Goal: Task Accomplishment & Management: Use online tool/utility

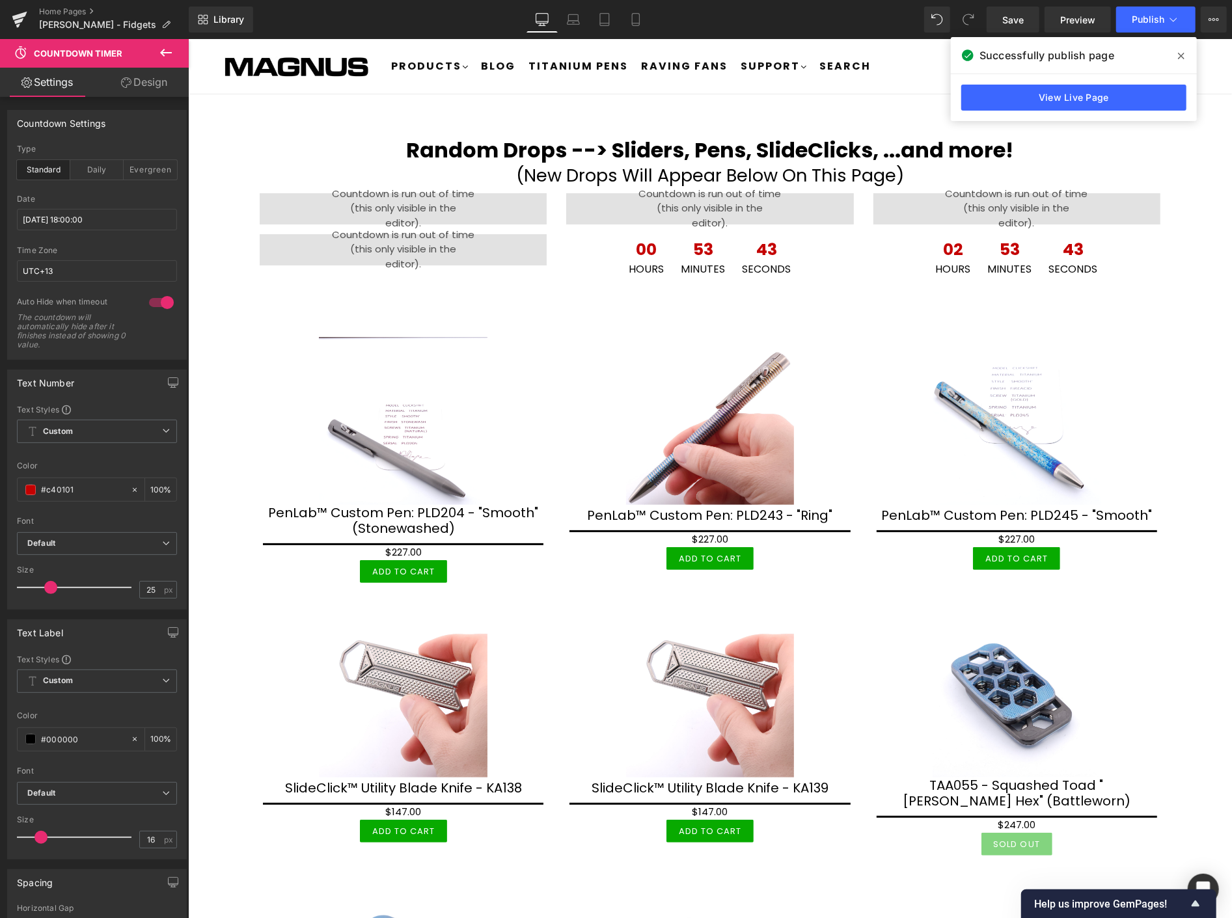
click at [1178, 51] on icon at bounding box center [1181, 56] width 7 height 10
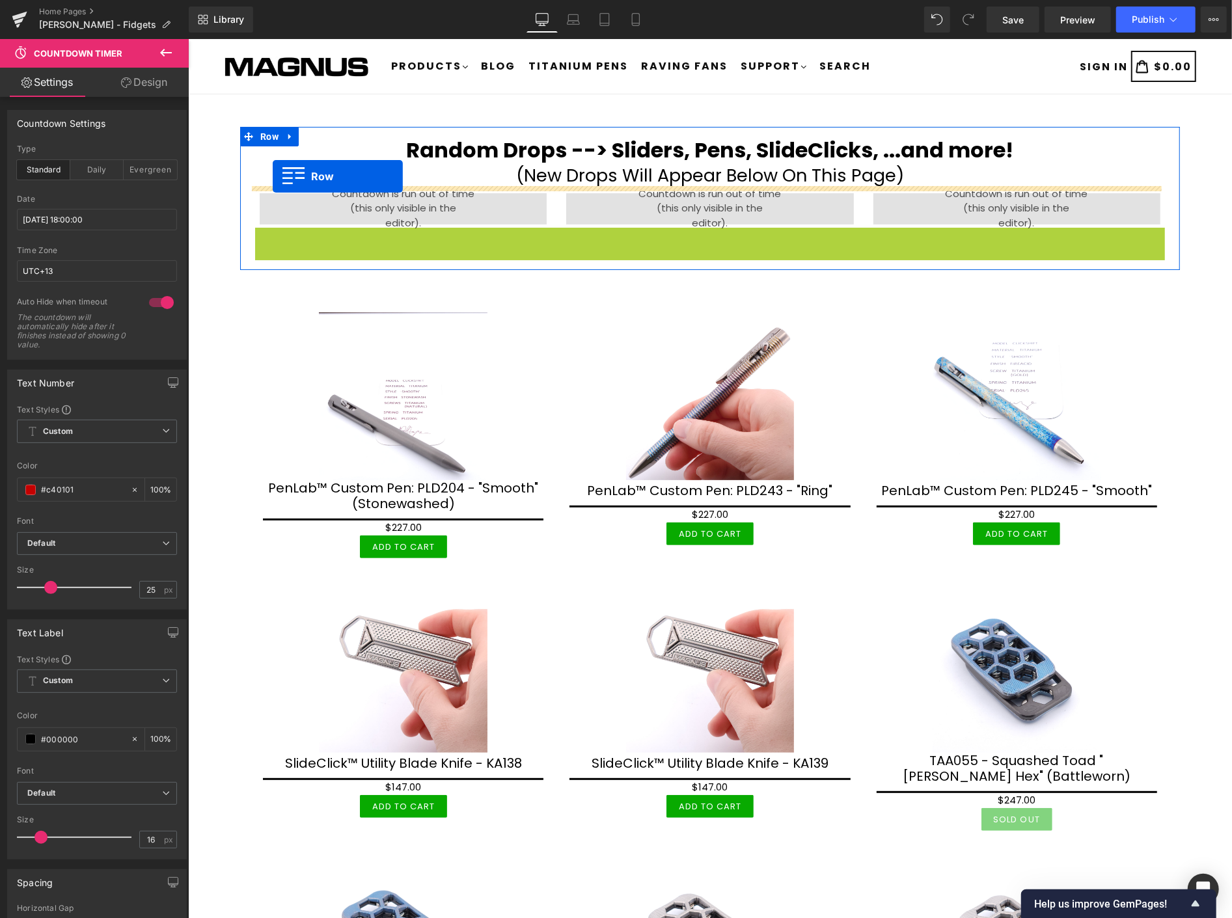
drag, startPoint x: 252, startPoint y: 236, endPoint x: 272, endPoint y: 176, distance: 63.6
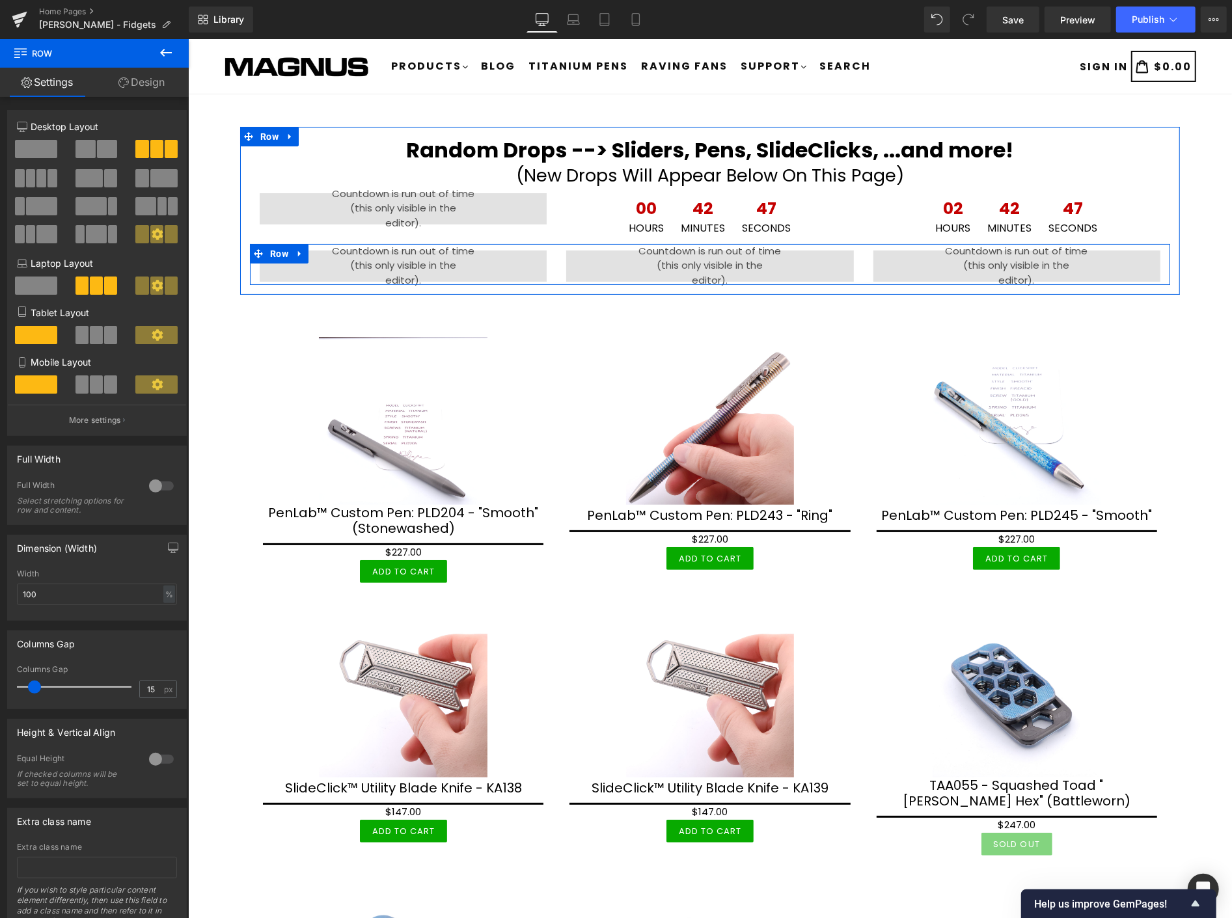
click at [295, 250] on icon at bounding box center [299, 253] width 9 height 10
click at [316, 249] on icon at bounding box center [316, 253] width 9 height 9
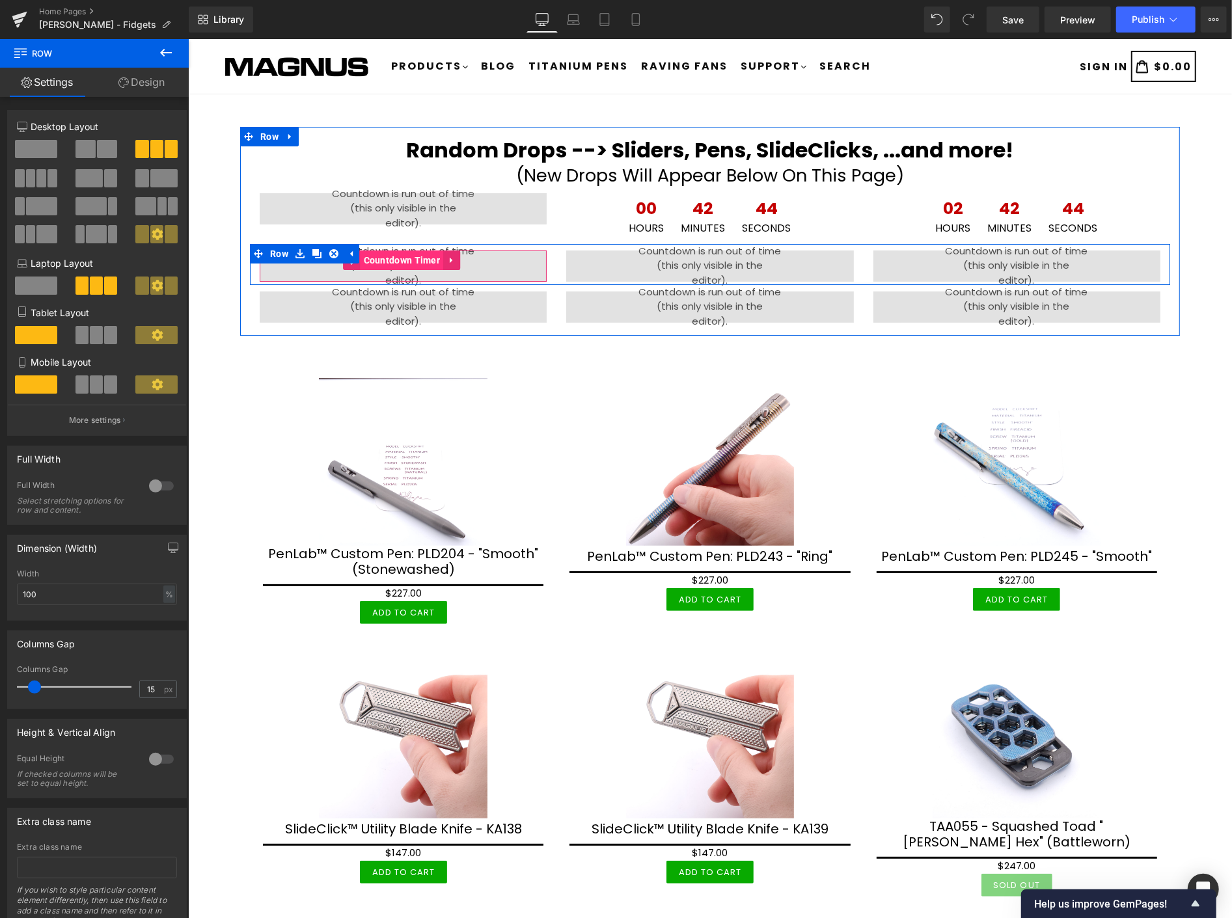
click at [384, 257] on span "Countdown Timer" at bounding box center [401, 260] width 83 height 20
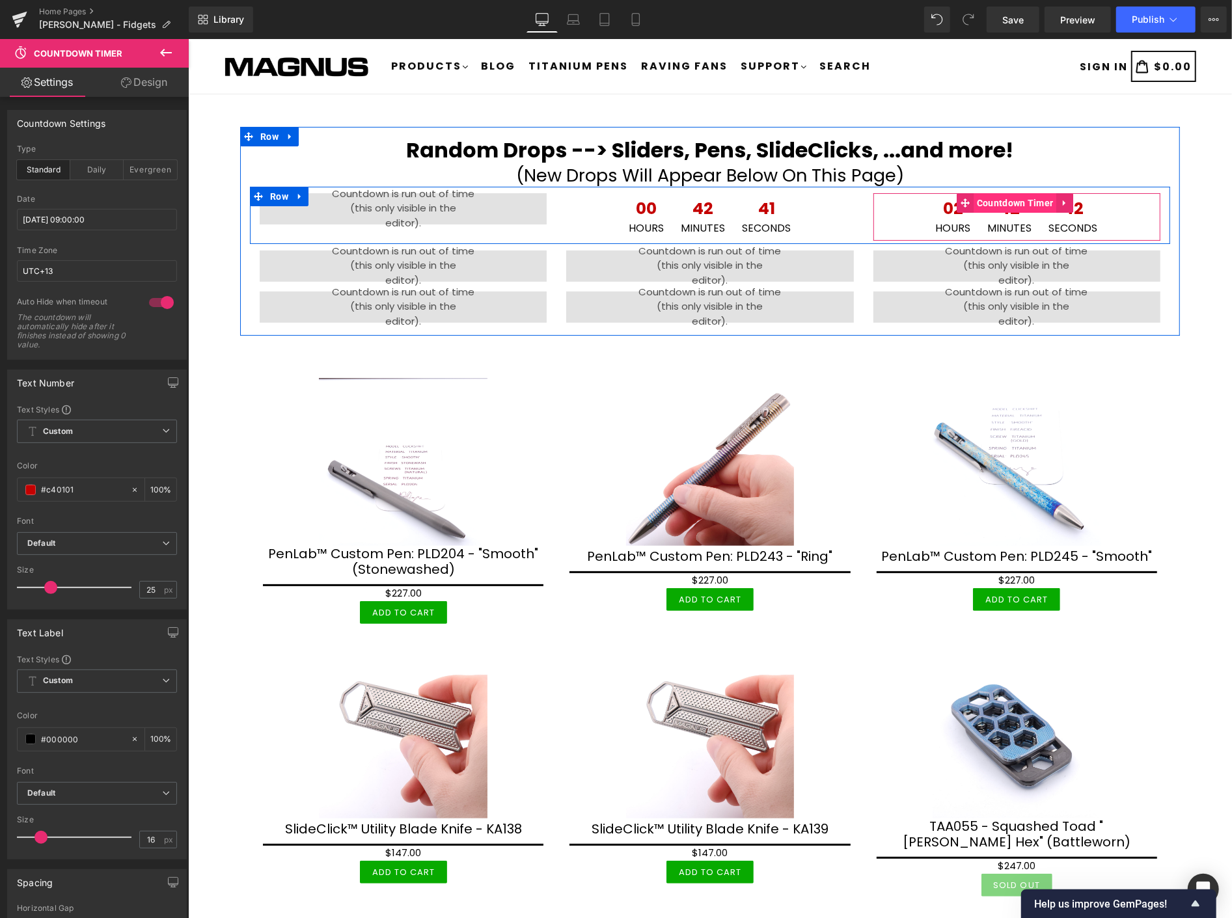
click at [1002, 203] on span "Countdown Timer" at bounding box center [1014, 203] width 83 height 20
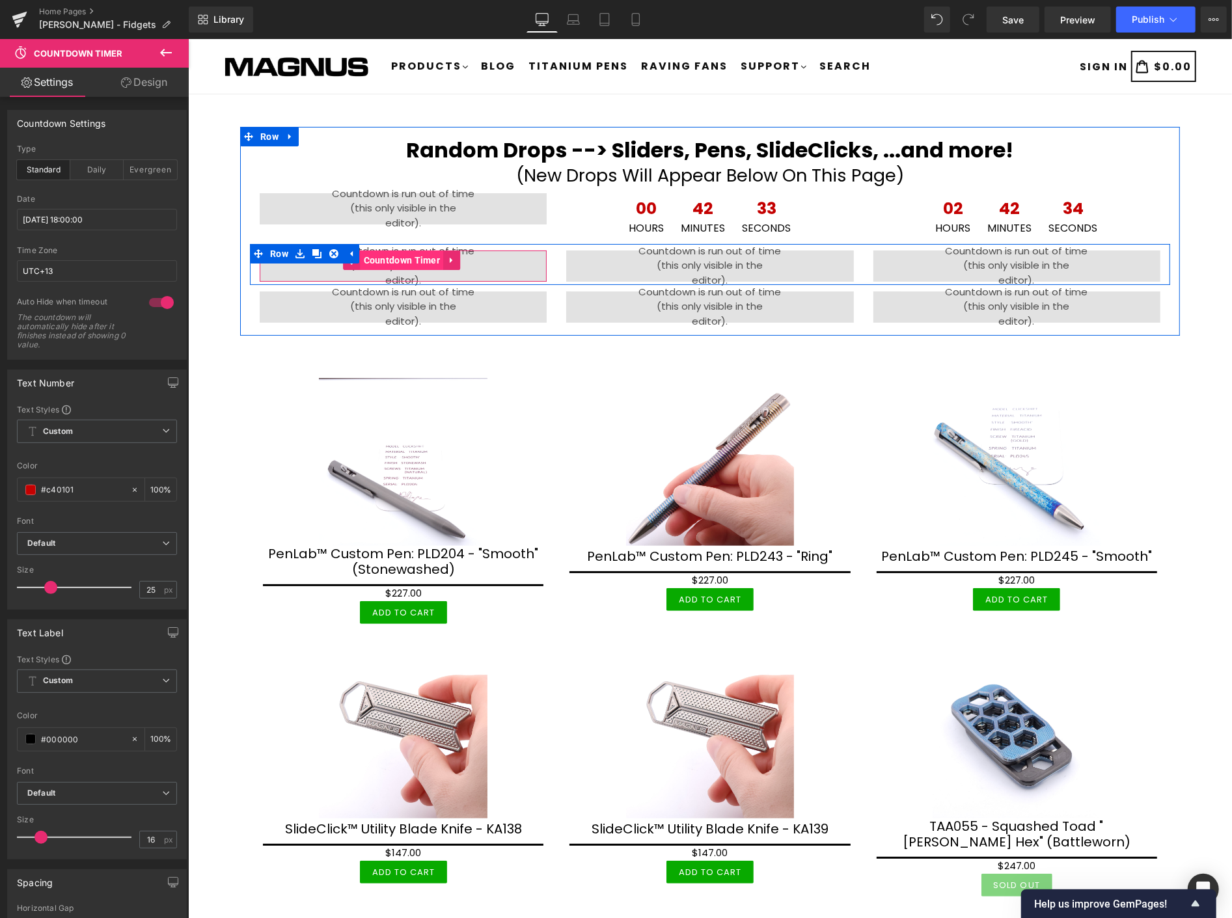
click at [396, 255] on span "Countdown Timer" at bounding box center [401, 260] width 83 height 20
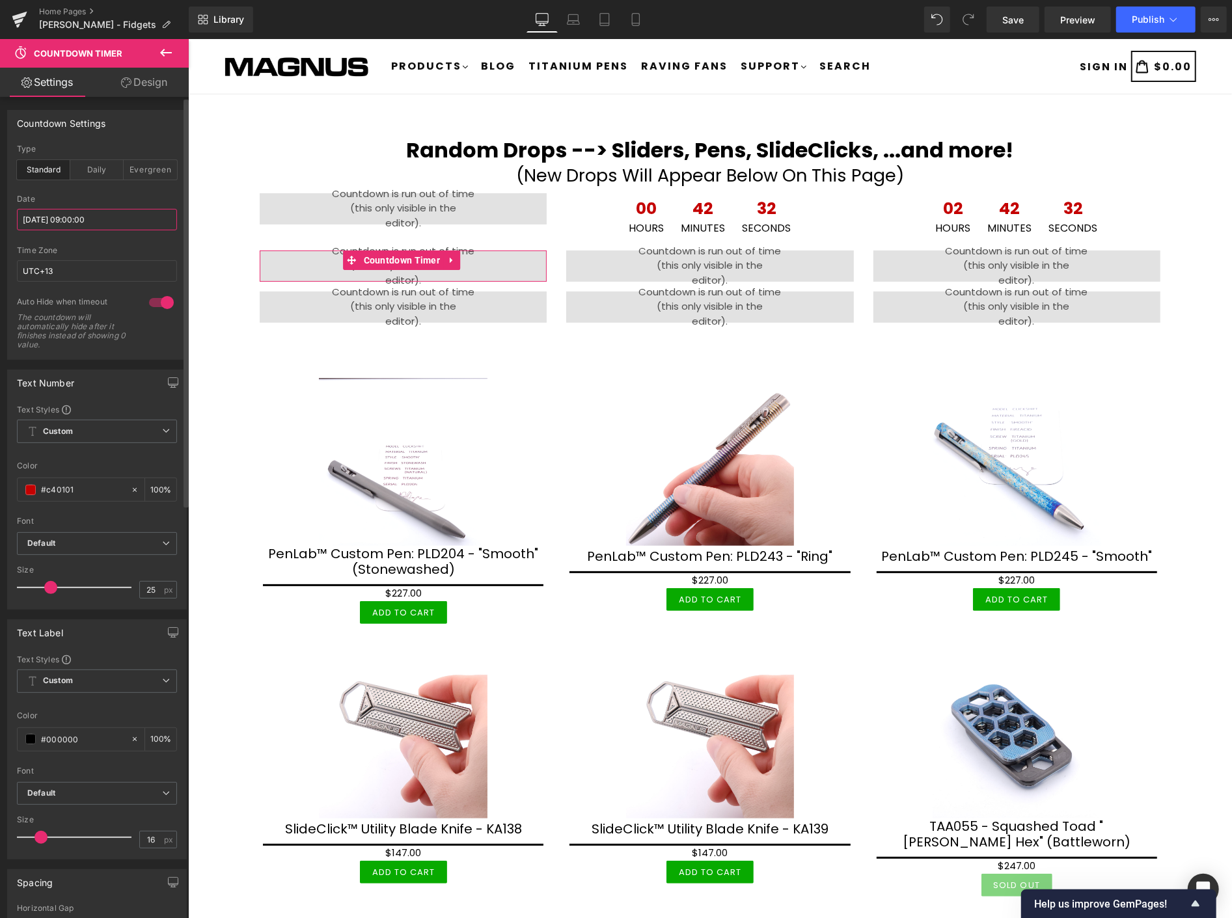
click at [157, 215] on input "2025/10/14 09:00:00" at bounding box center [97, 219] width 160 height 21
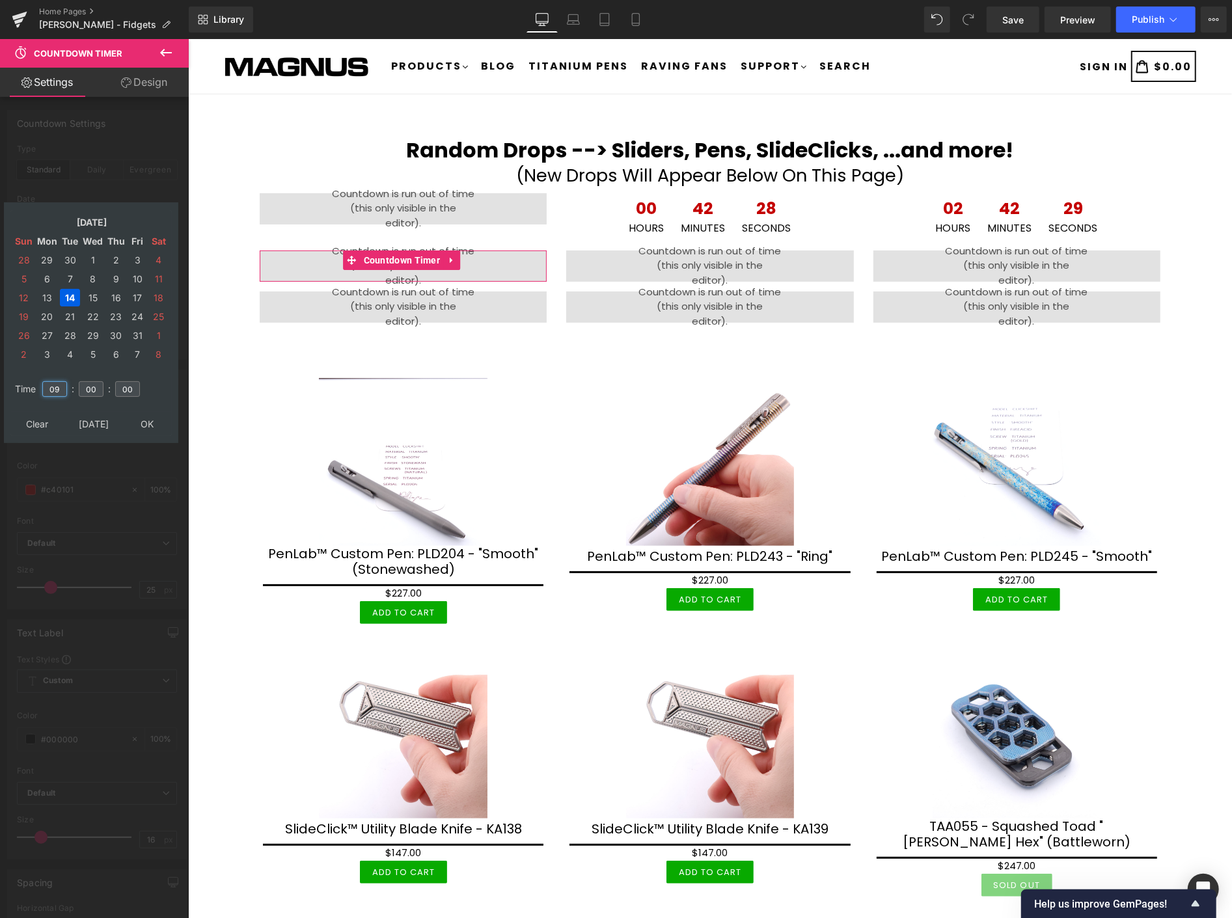
click at [62, 381] on input "09" at bounding box center [54, 389] width 25 height 16
type input "0"
type input "20"
type input "2025/10/14 20:00:00"
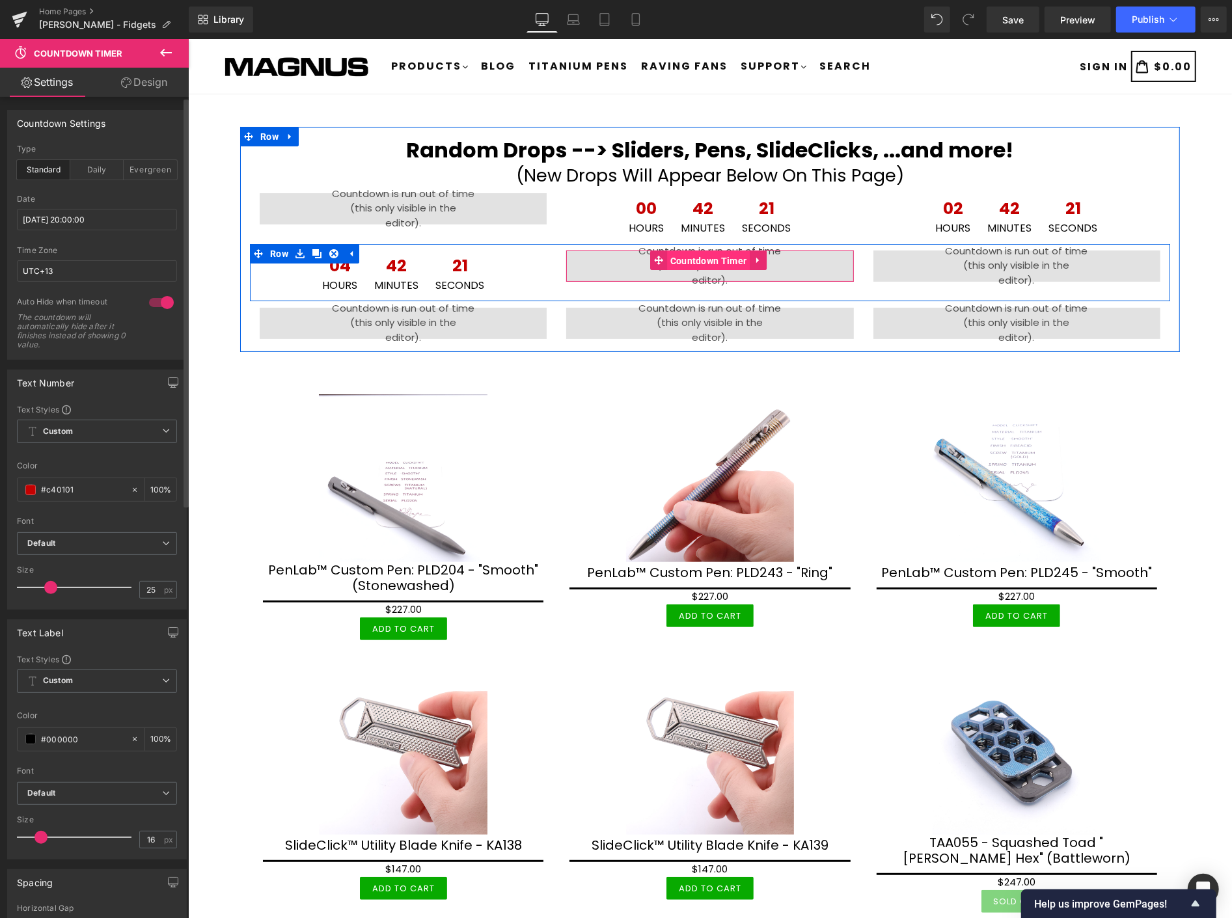
click at [685, 258] on span "Countdown Timer" at bounding box center [707, 261] width 83 height 20
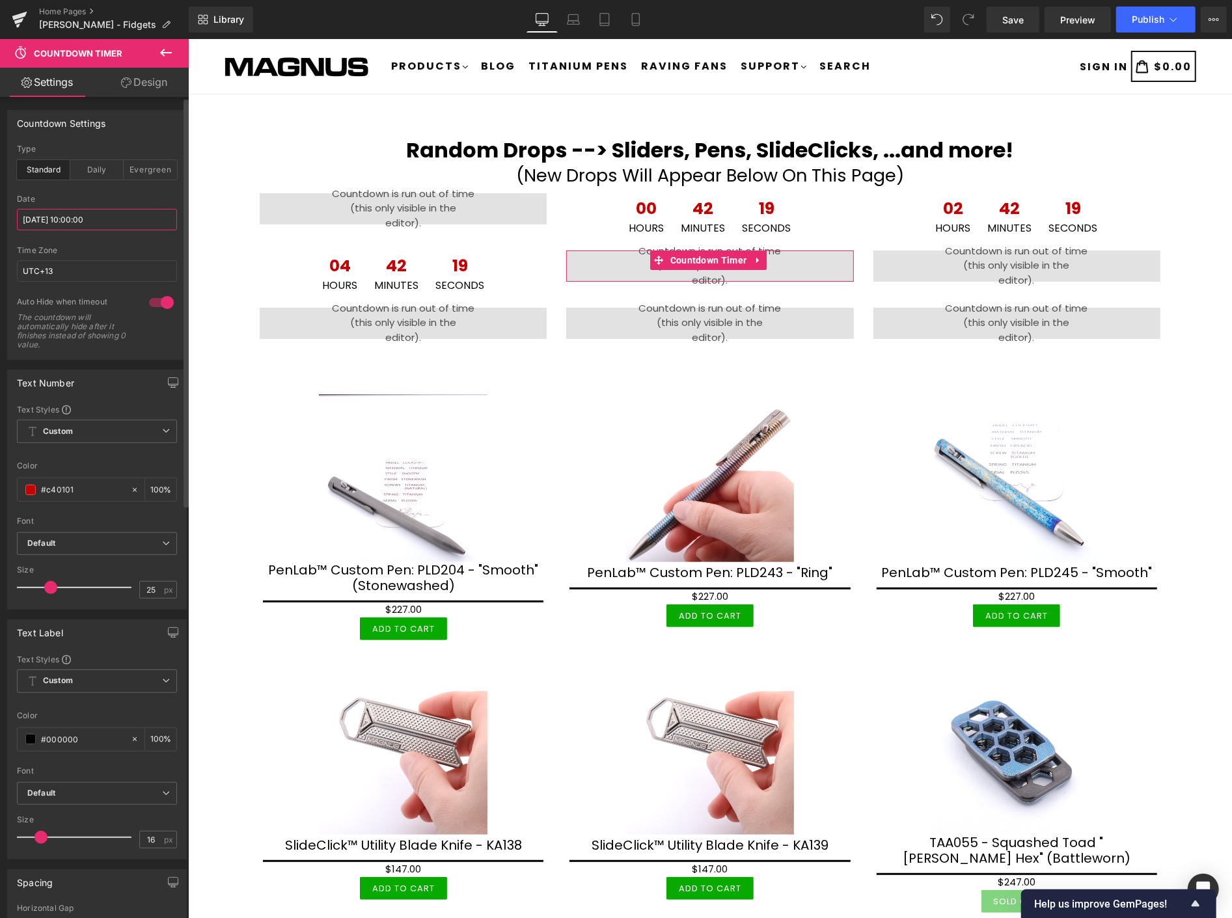
click at [146, 218] on input "2025/10/14 10:00:00" at bounding box center [97, 219] width 160 height 21
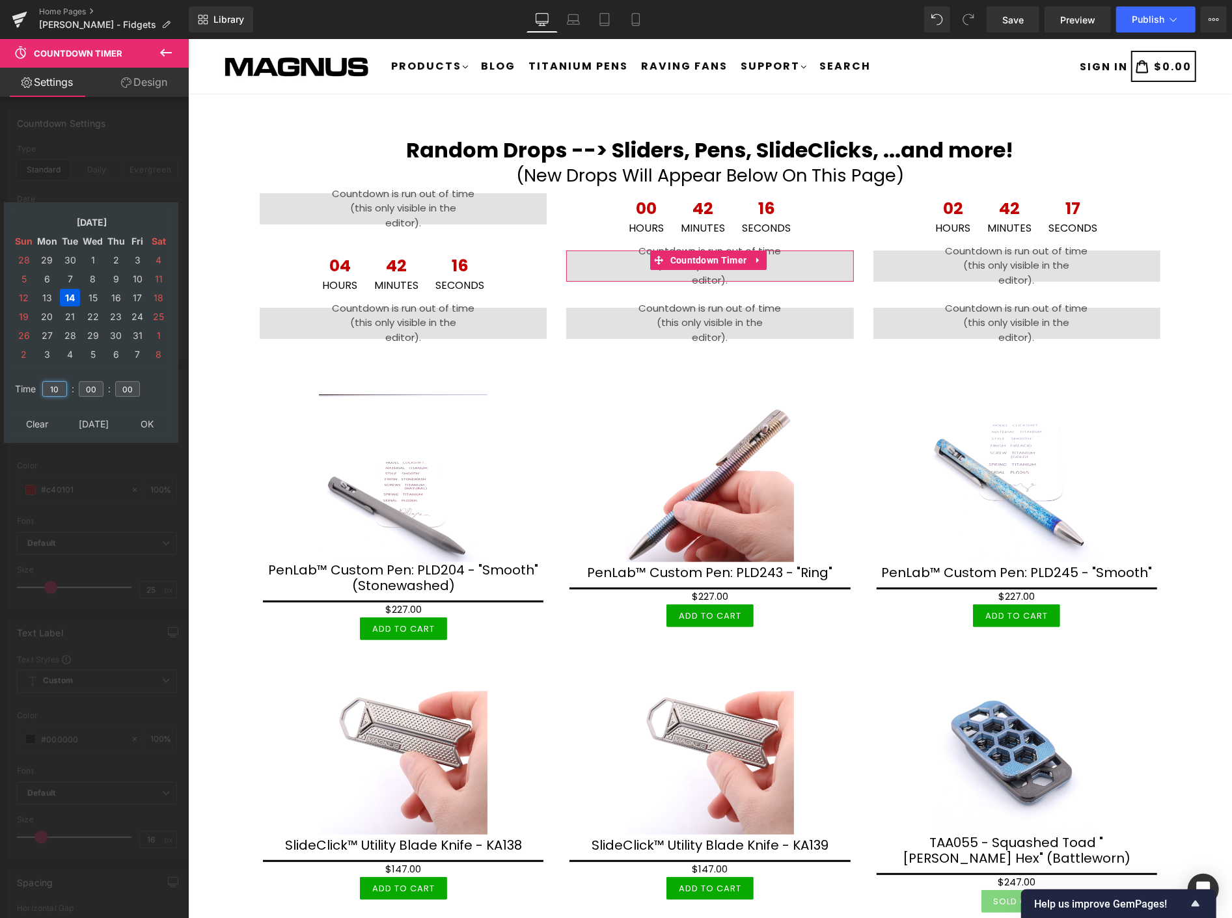
click at [65, 381] on input "10" at bounding box center [54, 389] width 25 height 16
type input "1"
type input "22"
type input "2025/10/14 22:00:00"
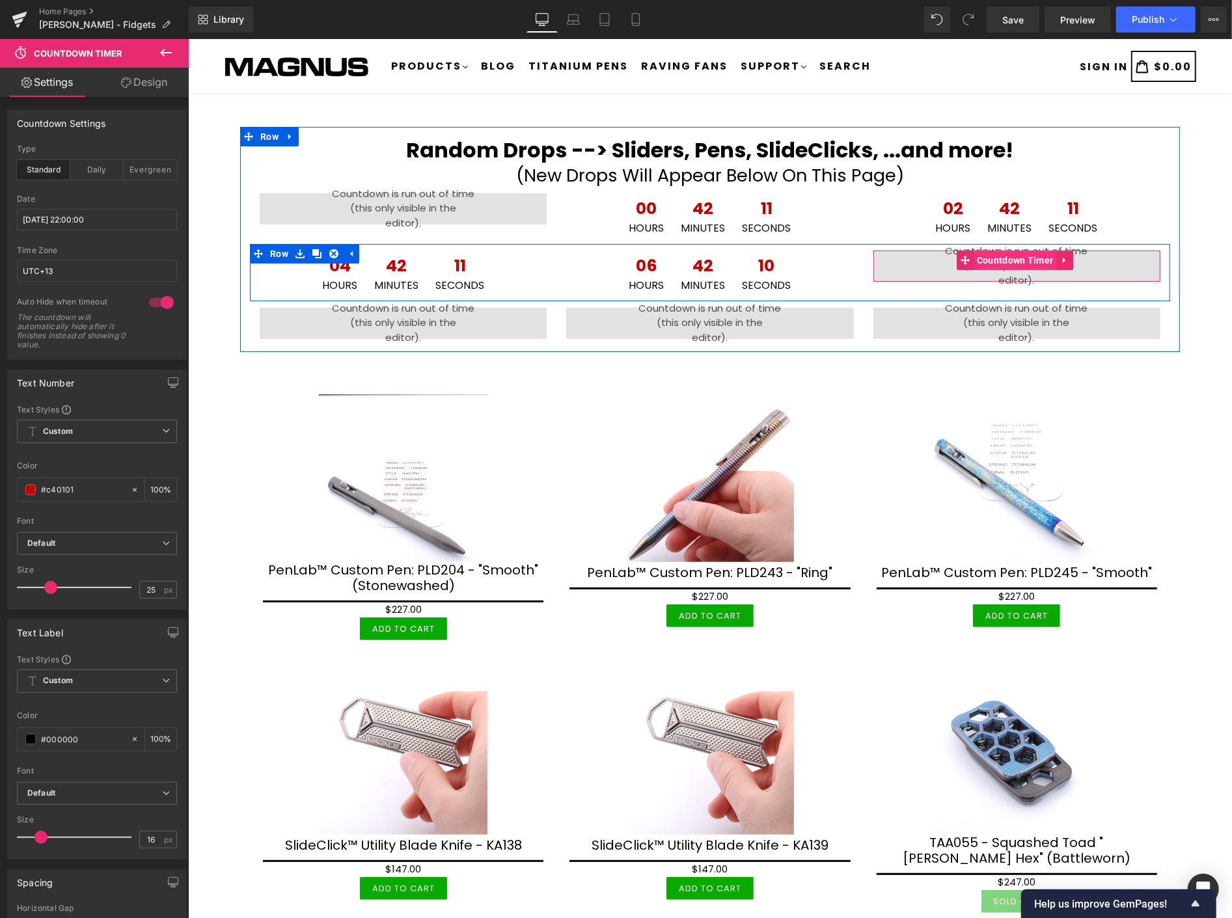
click at [1007, 257] on span "Countdown Timer" at bounding box center [1014, 260] width 83 height 20
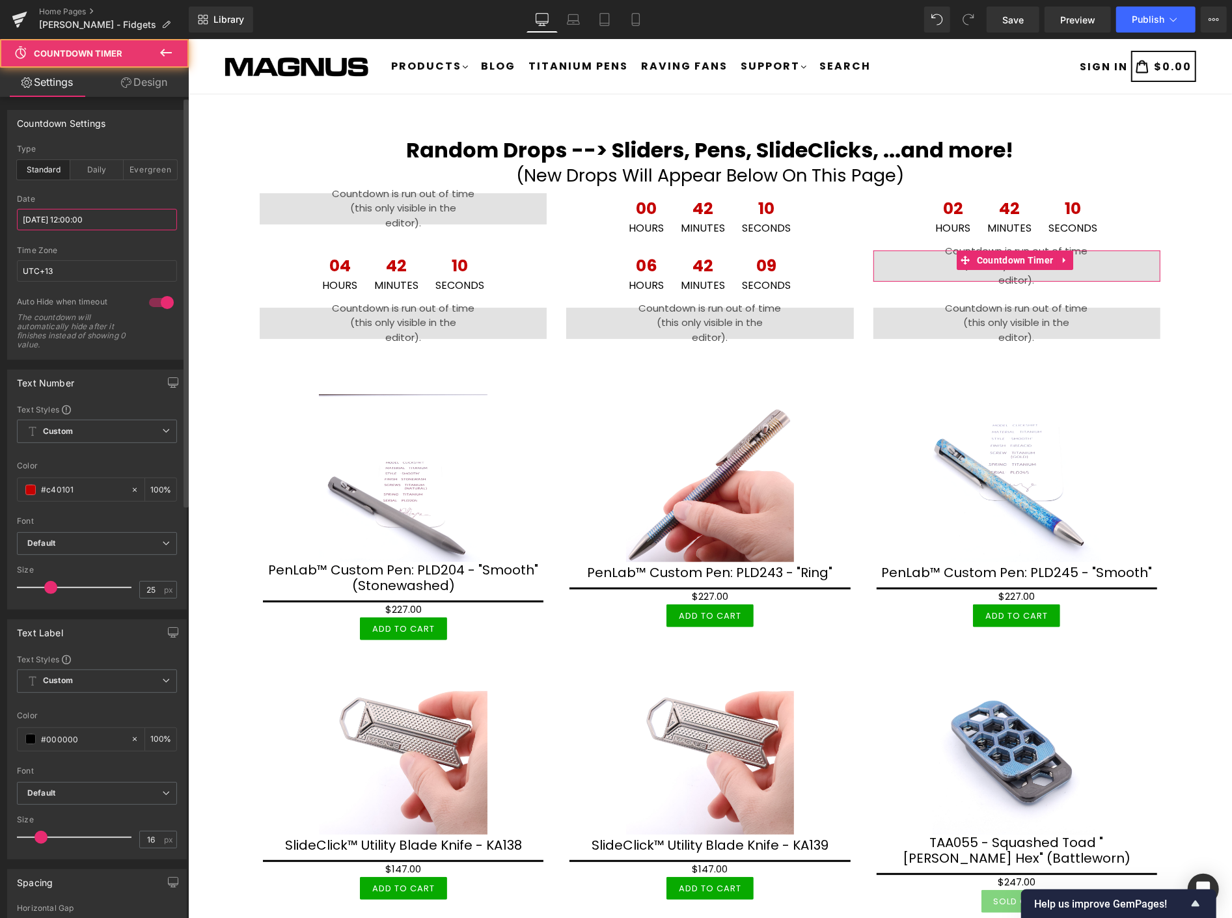
click at [124, 218] on input "2025/10/14 12:00:00" at bounding box center [97, 219] width 160 height 21
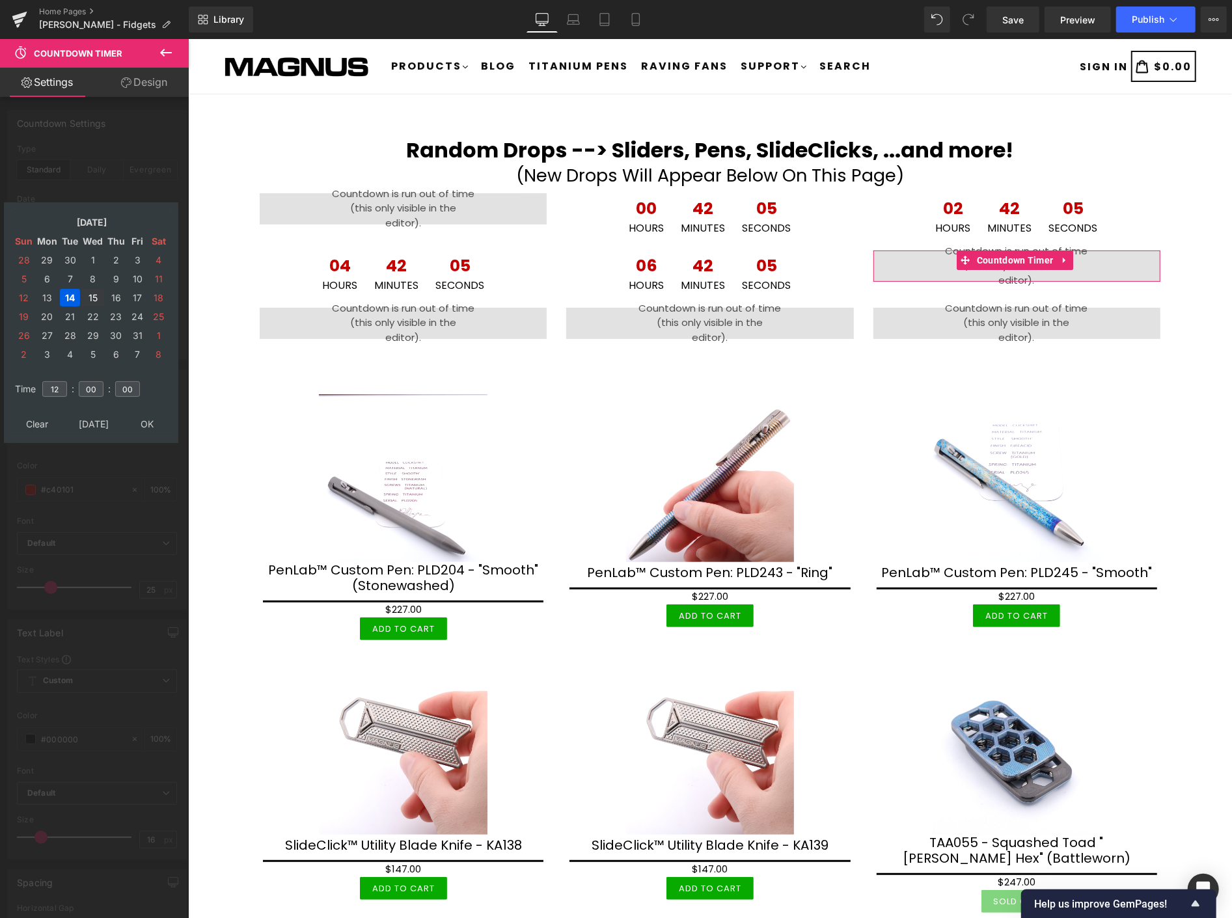
drag, startPoint x: 89, startPoint y: 286, endPoint x: 85, endPoint y: 295, distance: 9.9
click at [89, 289] on td "15" at bounding box center [92, 298] width 23 height 18
click at [62, 381] on input "12" at bounding box center [54, 389] width 25 height 16
type input "1"
type input "00"
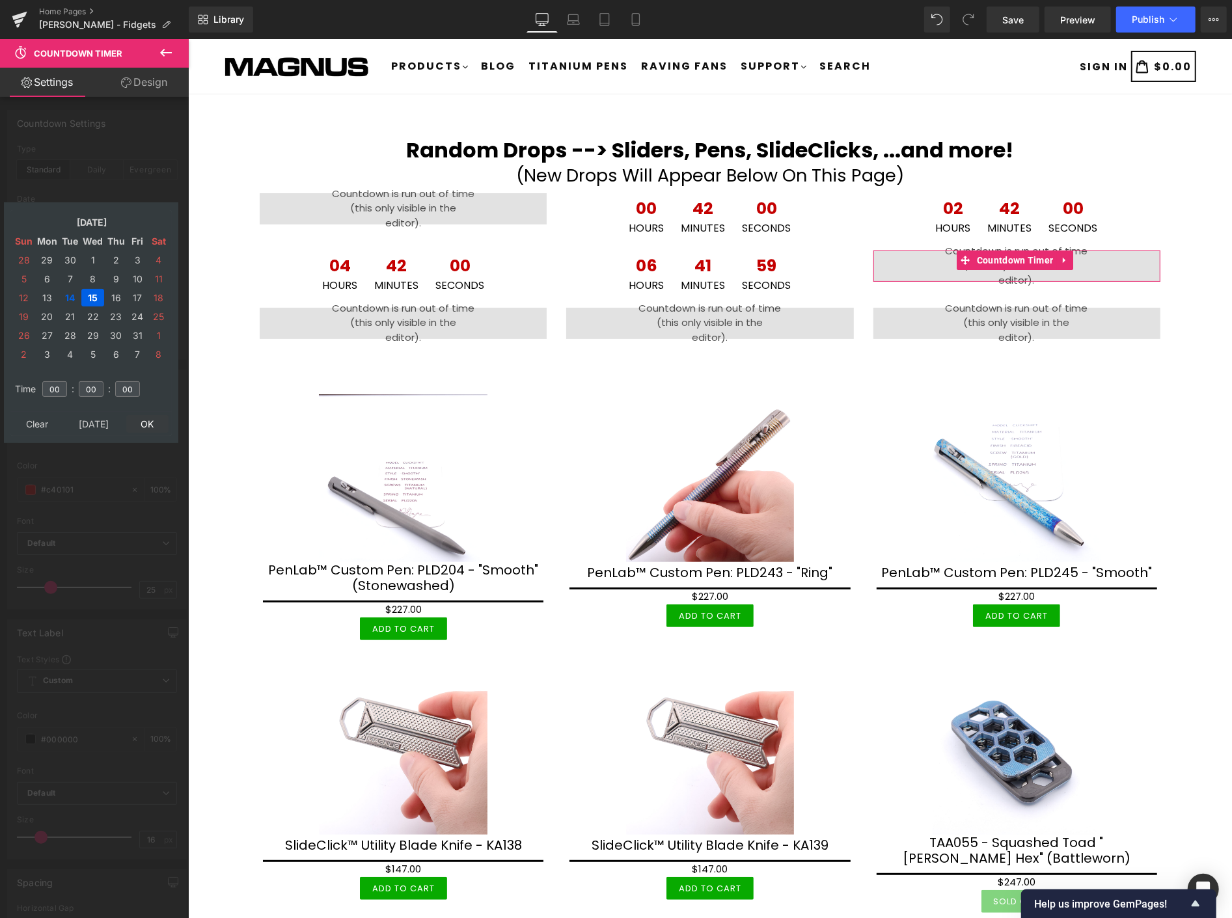
type input "2025/10/15 00:00:00"
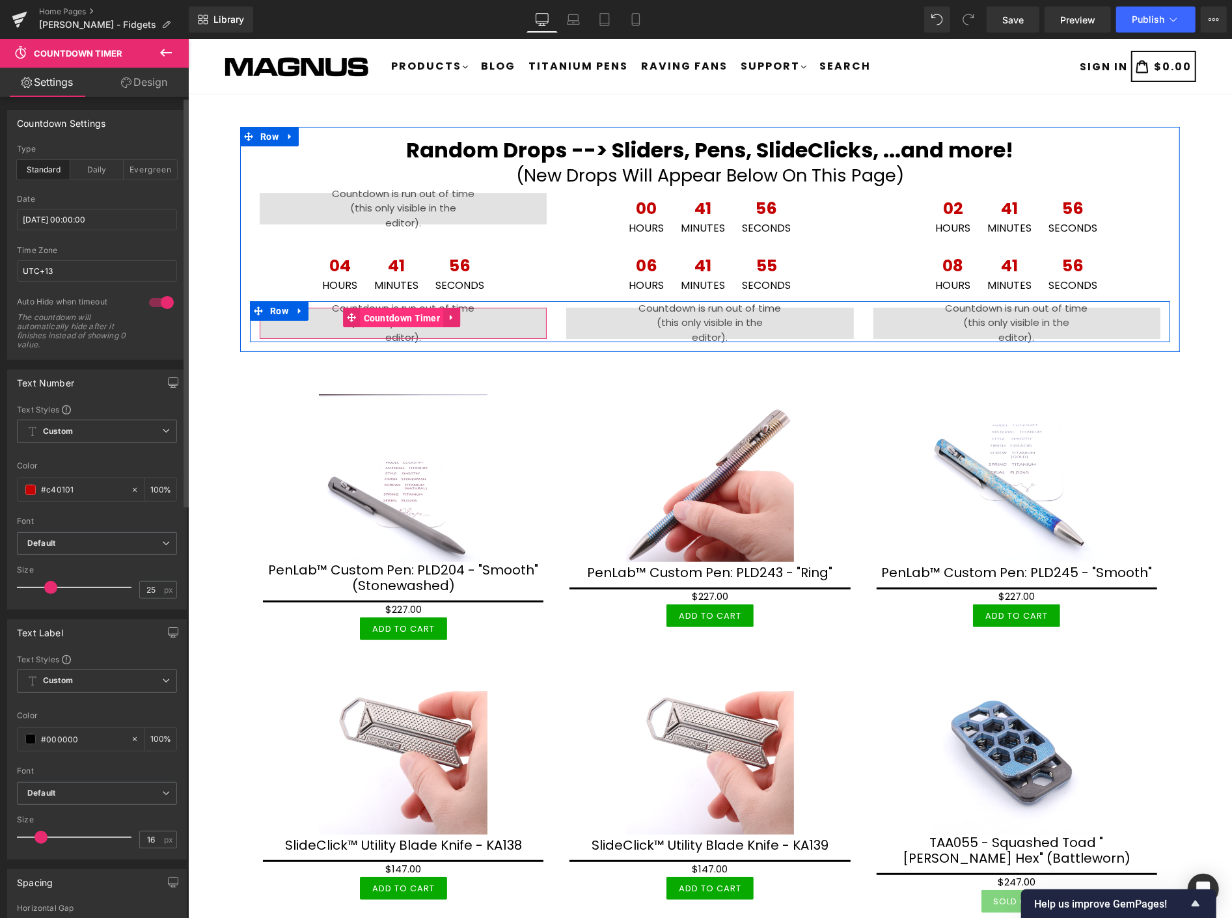
click at [390, 313] on span "Countdown Timer" at bounding box center [401, 318] width 83 height 20
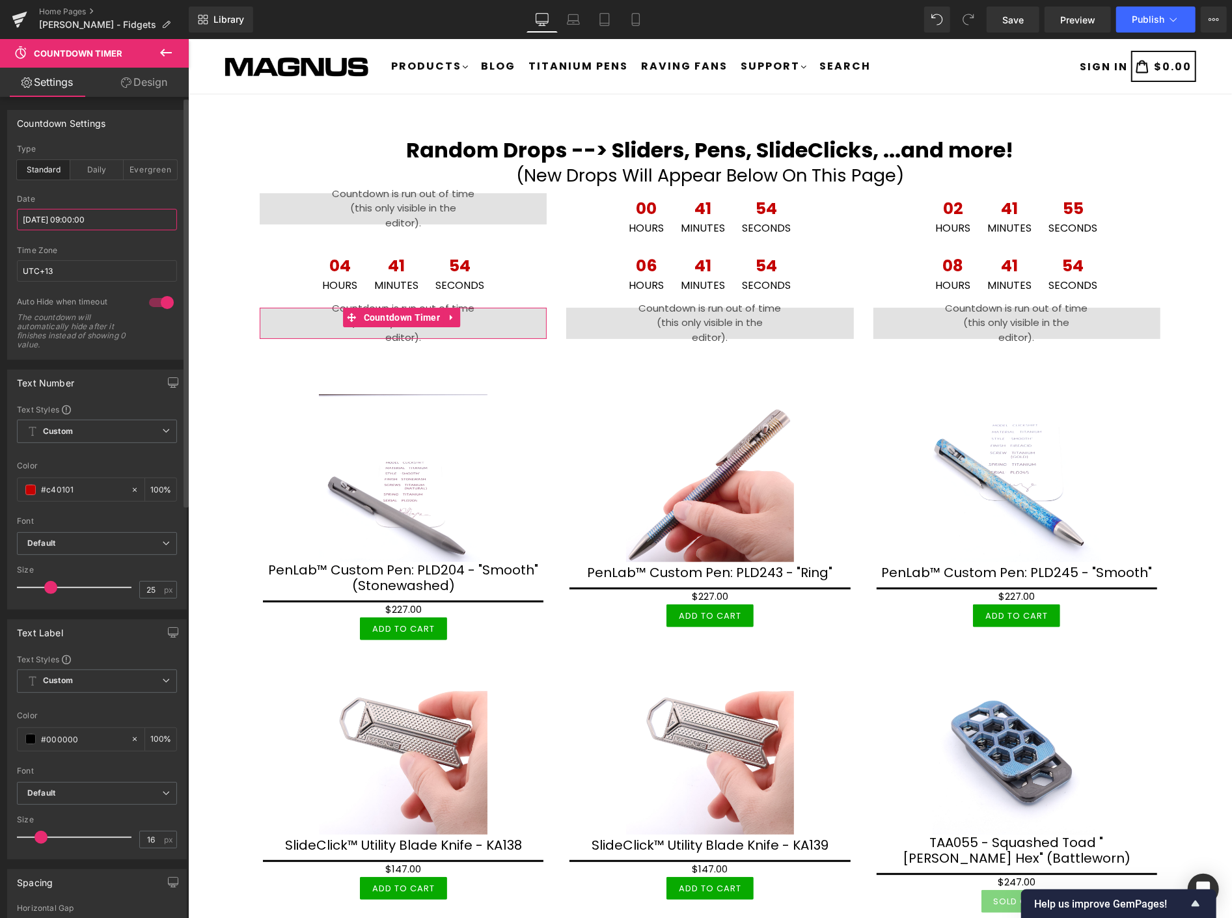
click at [126, 213] on input "2025/10/14 09:00:00" at bounding box center [97, 219] width 160 height 21
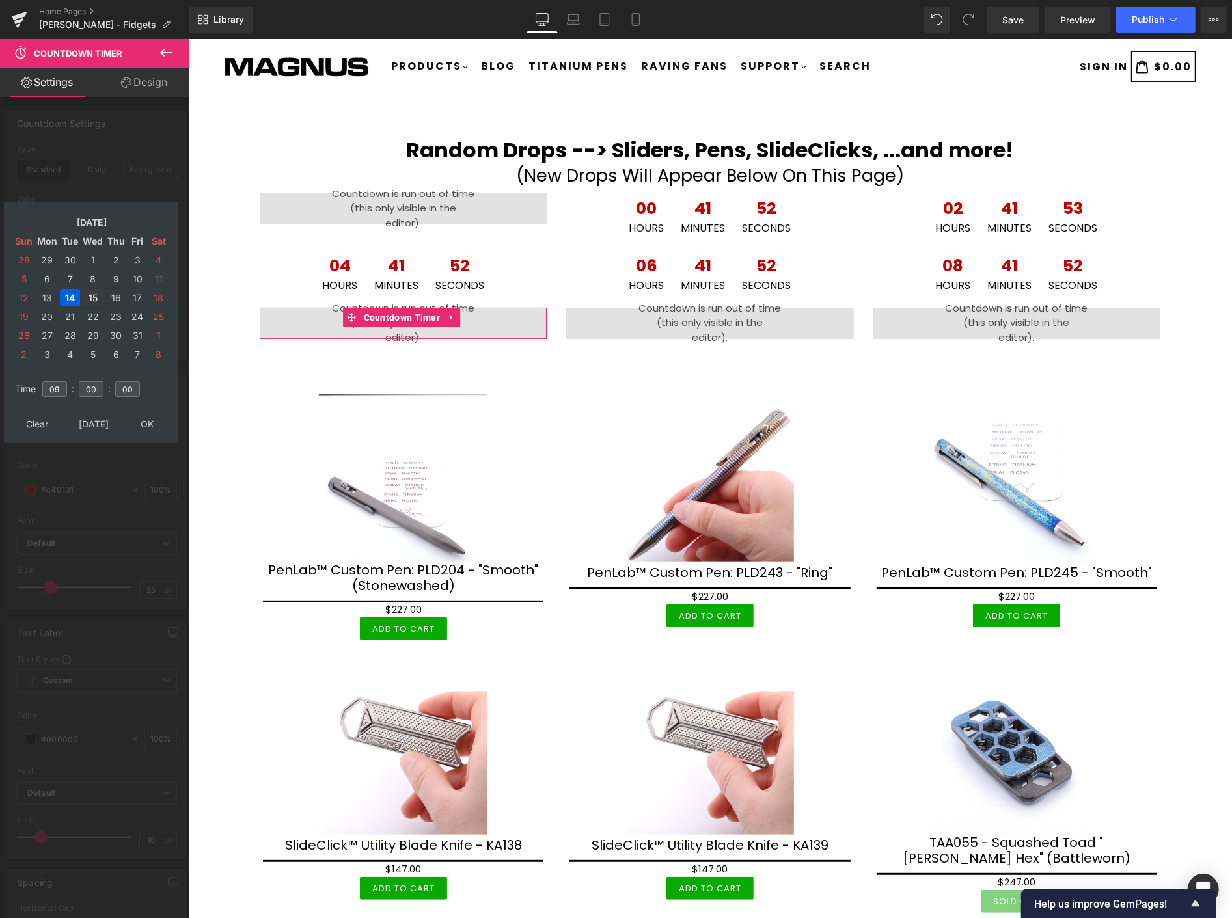
click at [92, 289] on td "15" at bounding box center [92, 298] width 23 height 18
click at [60, 381] on input "09" at bounding box center [54, 389] width 25 height 16
type input "0"
type input "02"
type input "2025/10/15 02:00:00"
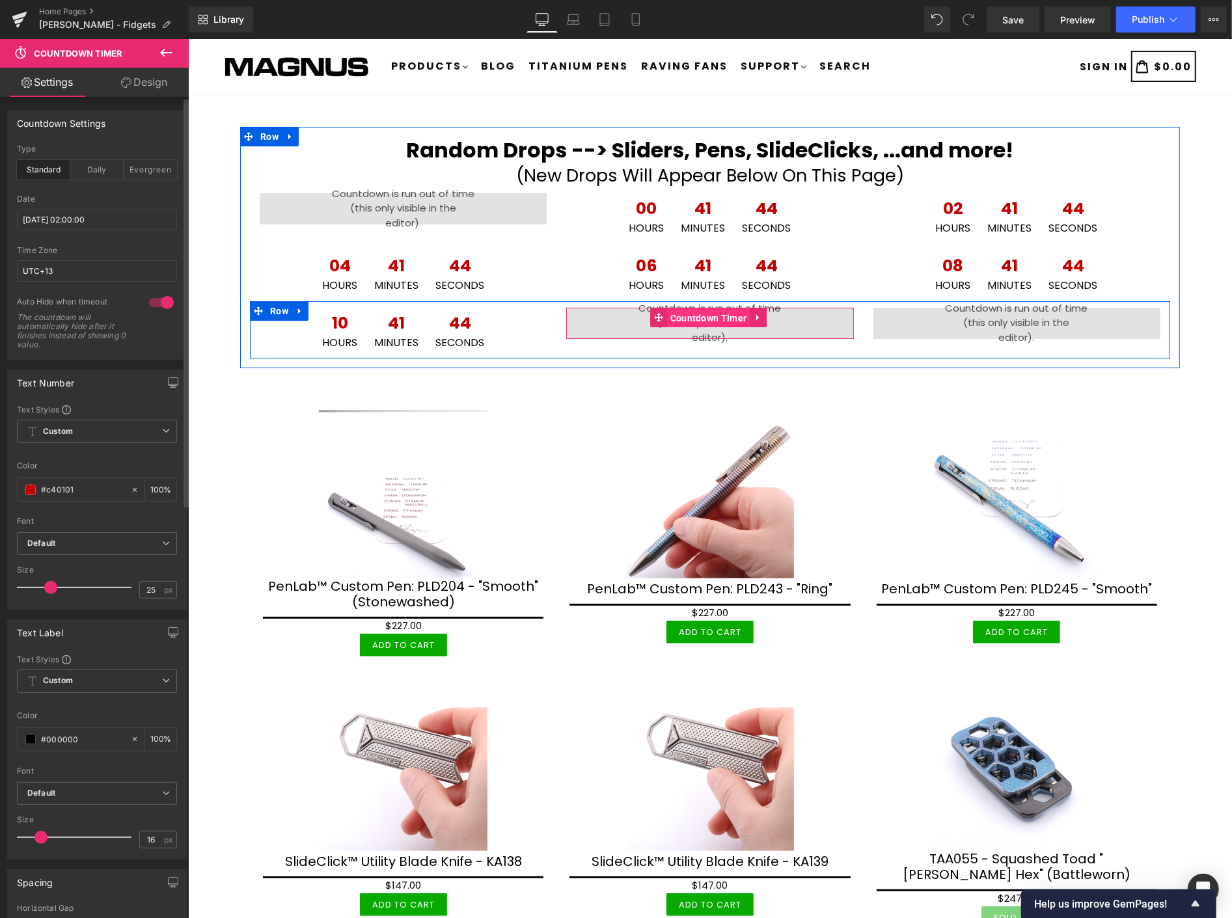
click at [695, 313] on span "Countdown Timer" at bounding box center [707, 318] width 83 height 20
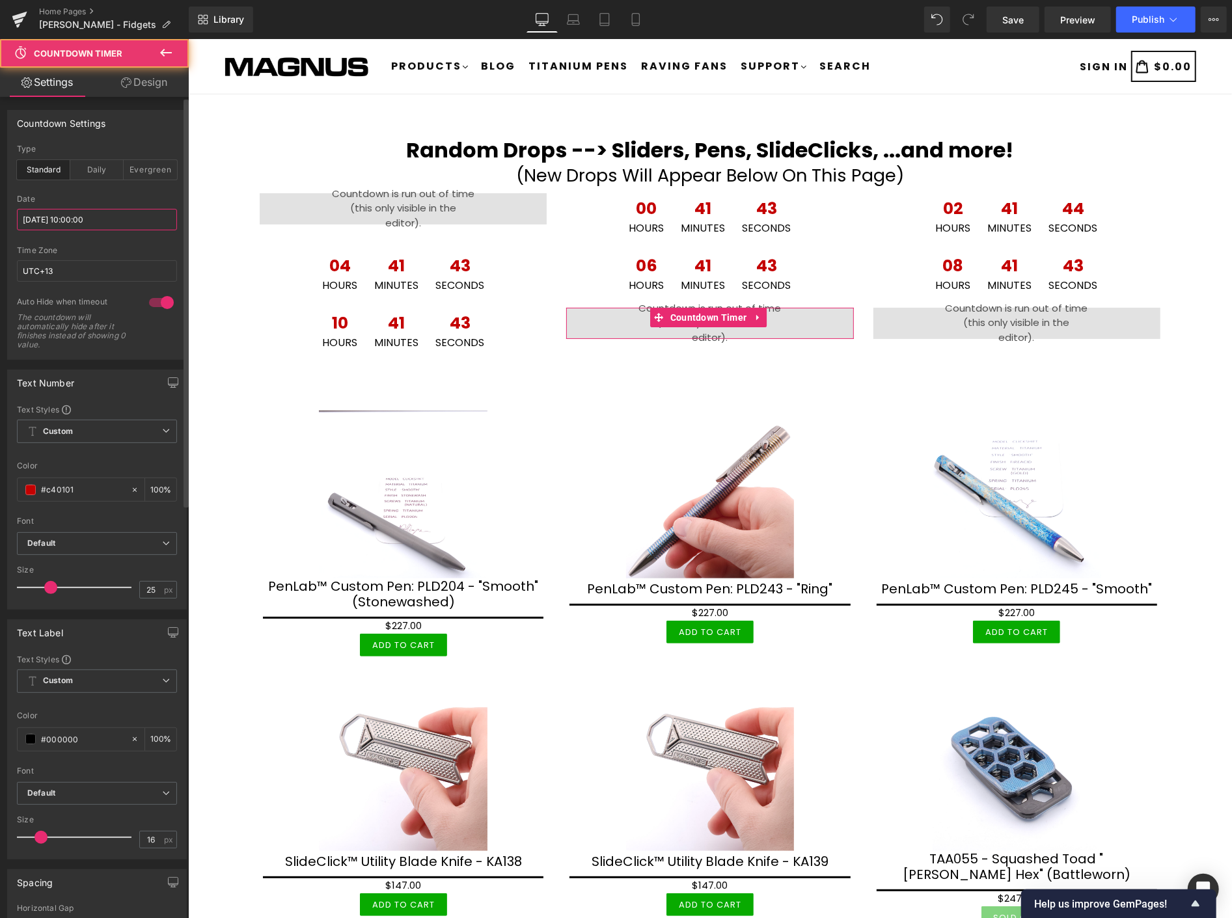
click at [148, 215] on input "2025/10/14 10:00:00" at bounding box center [97, 219] width 160 height 21
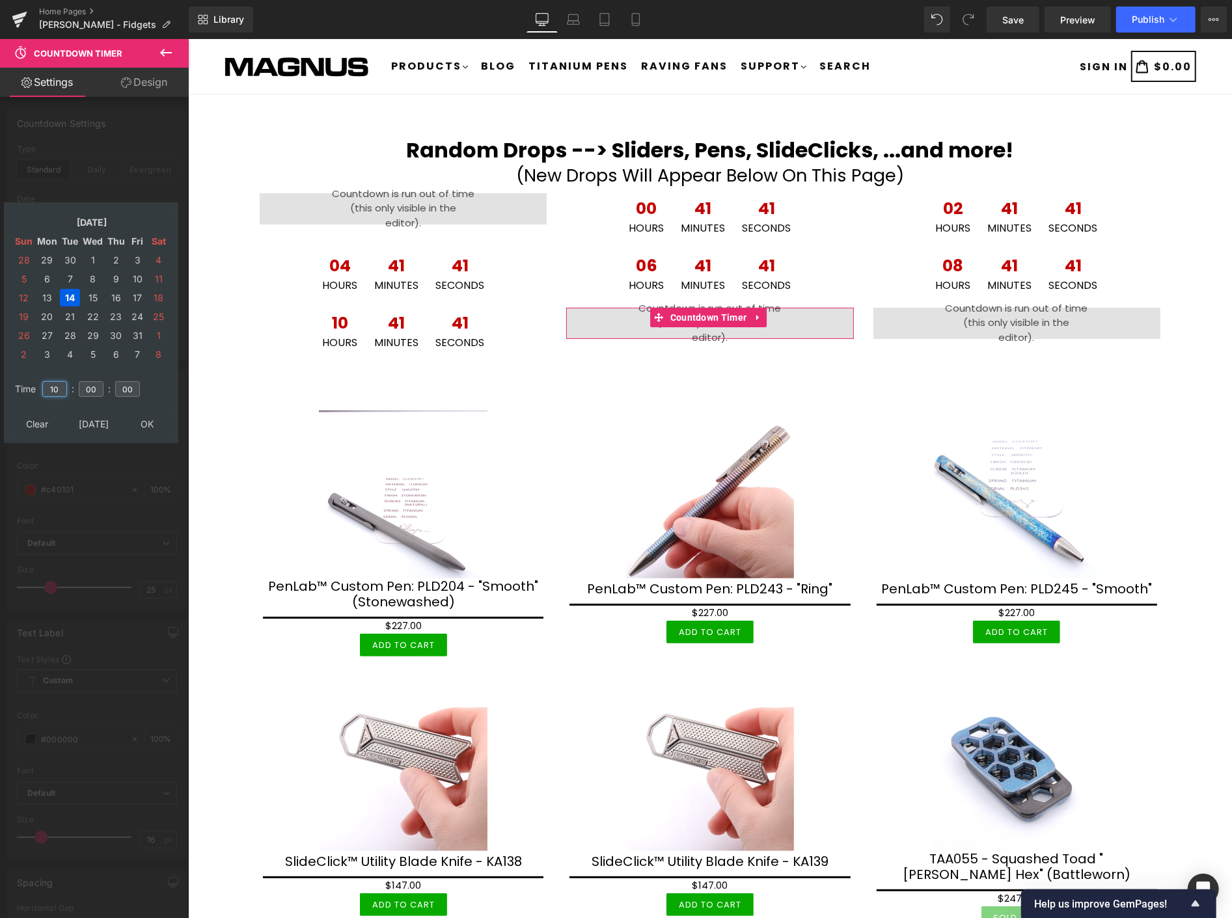
click at [63, 381] on input "10" at bounding box center [54, 389] width 25 height 16
type input "1"
type input "04"
type input "2025/10/14 04:00:00"
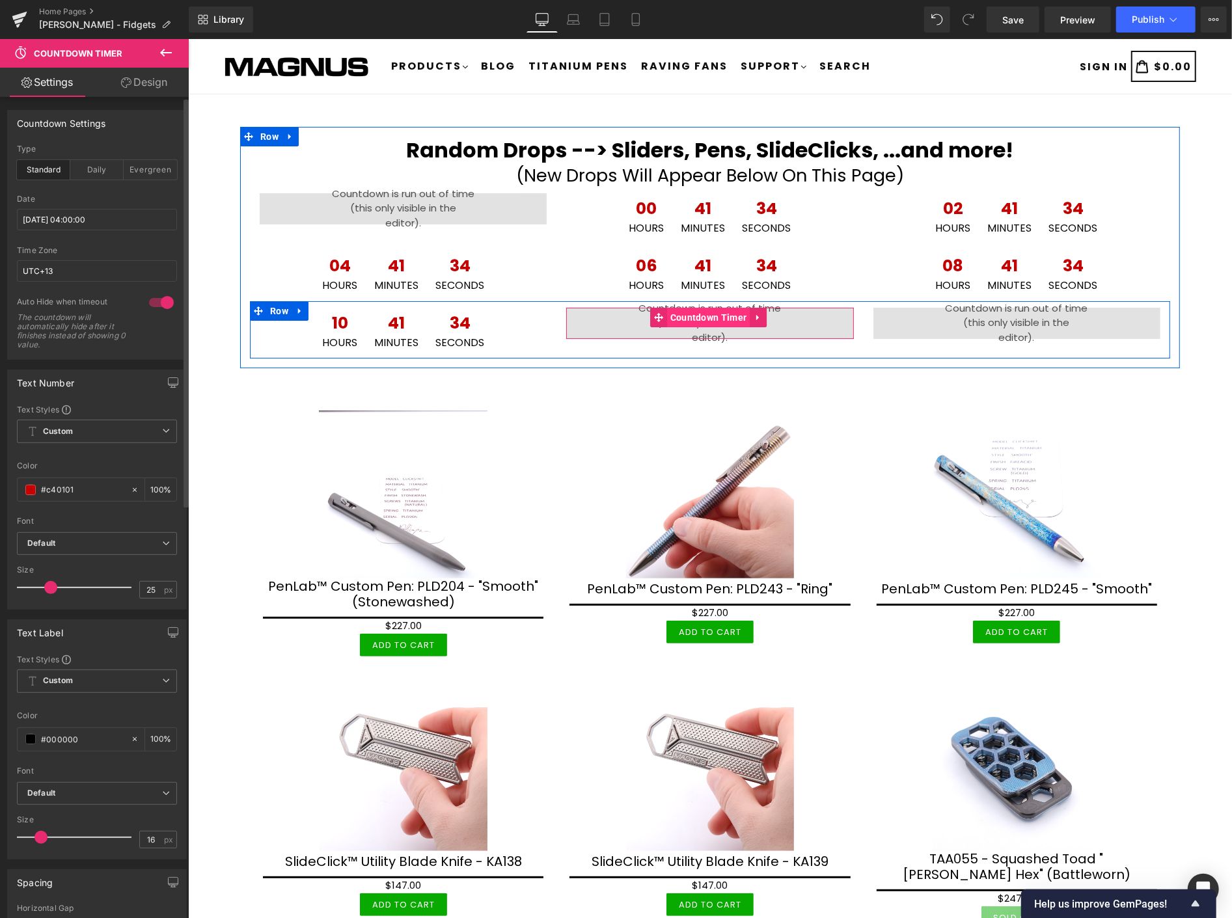
click at [700, 314] on span "Countdown Timer" at bounding box center [707, 317] width 83 height 20
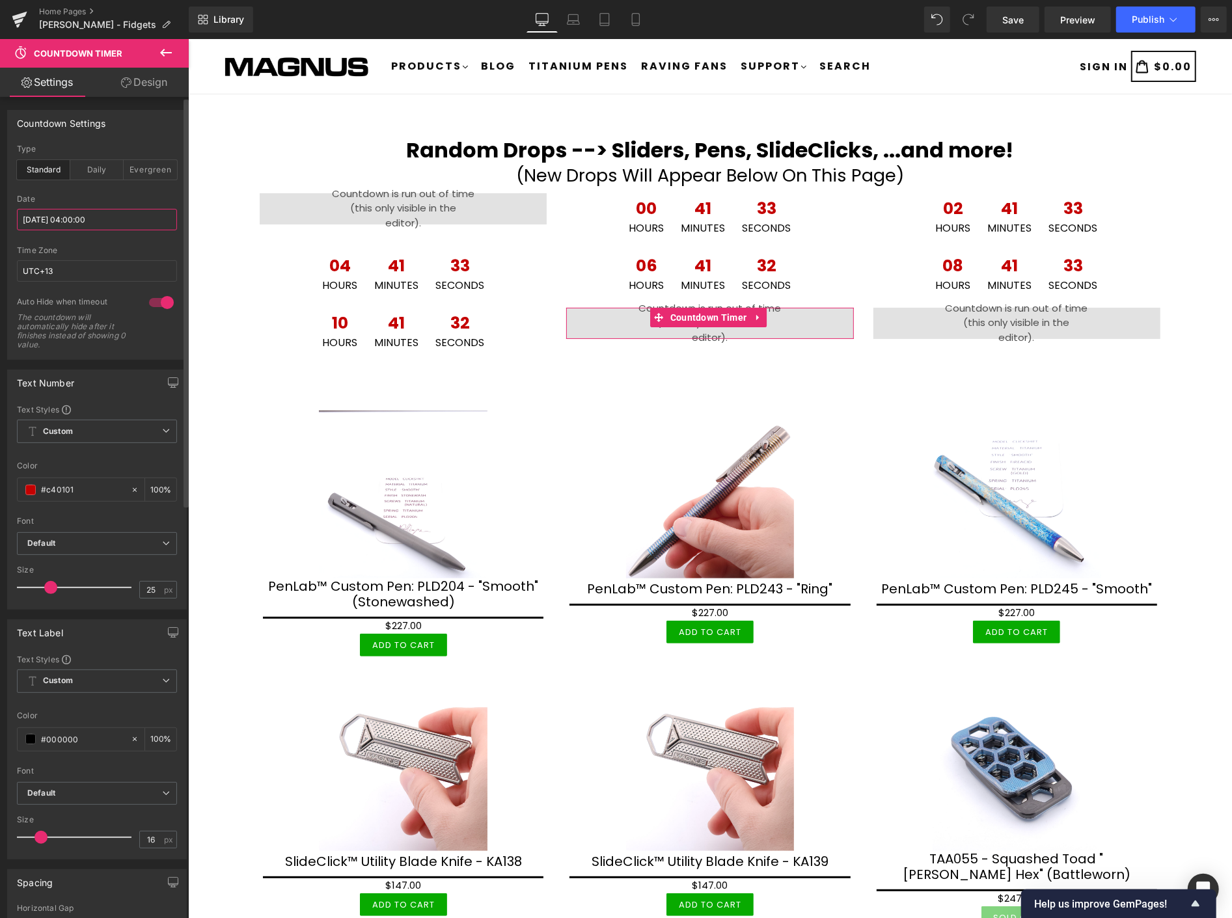
click at [137, 211] on input "2025/10/14 04:00:00" at bounding box center [97, 219] width 160 height 21
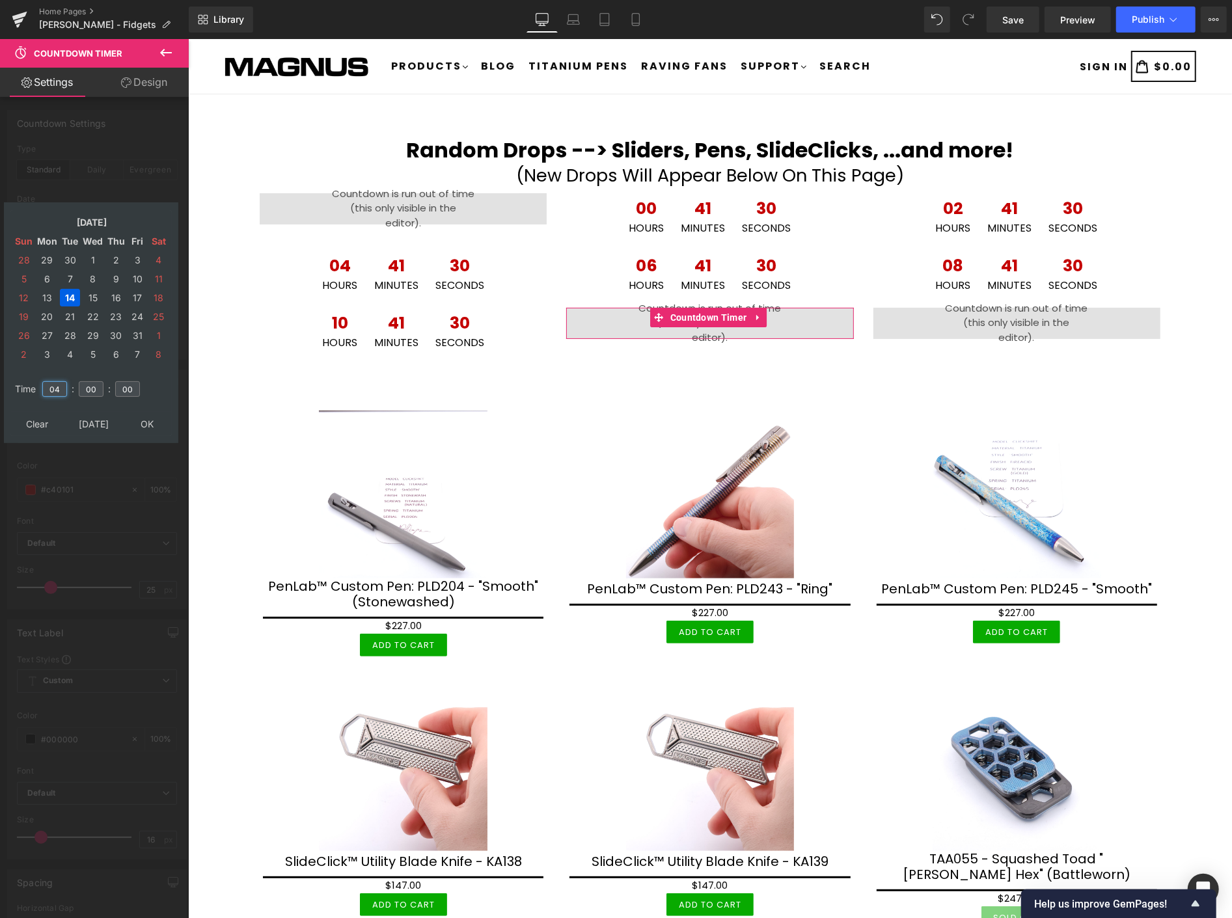
click at [66, 381] on input "04" at bounding box center [54, 389] width 25 height 16
click at [92, 289] on td "15" at bounding box center [92, 298] width 23 height 18
click at [66, 381] on input "04" at bounding box center [54, 389] width 25 height 16
type input "06"
type input "2025/10/15 06:00:00"
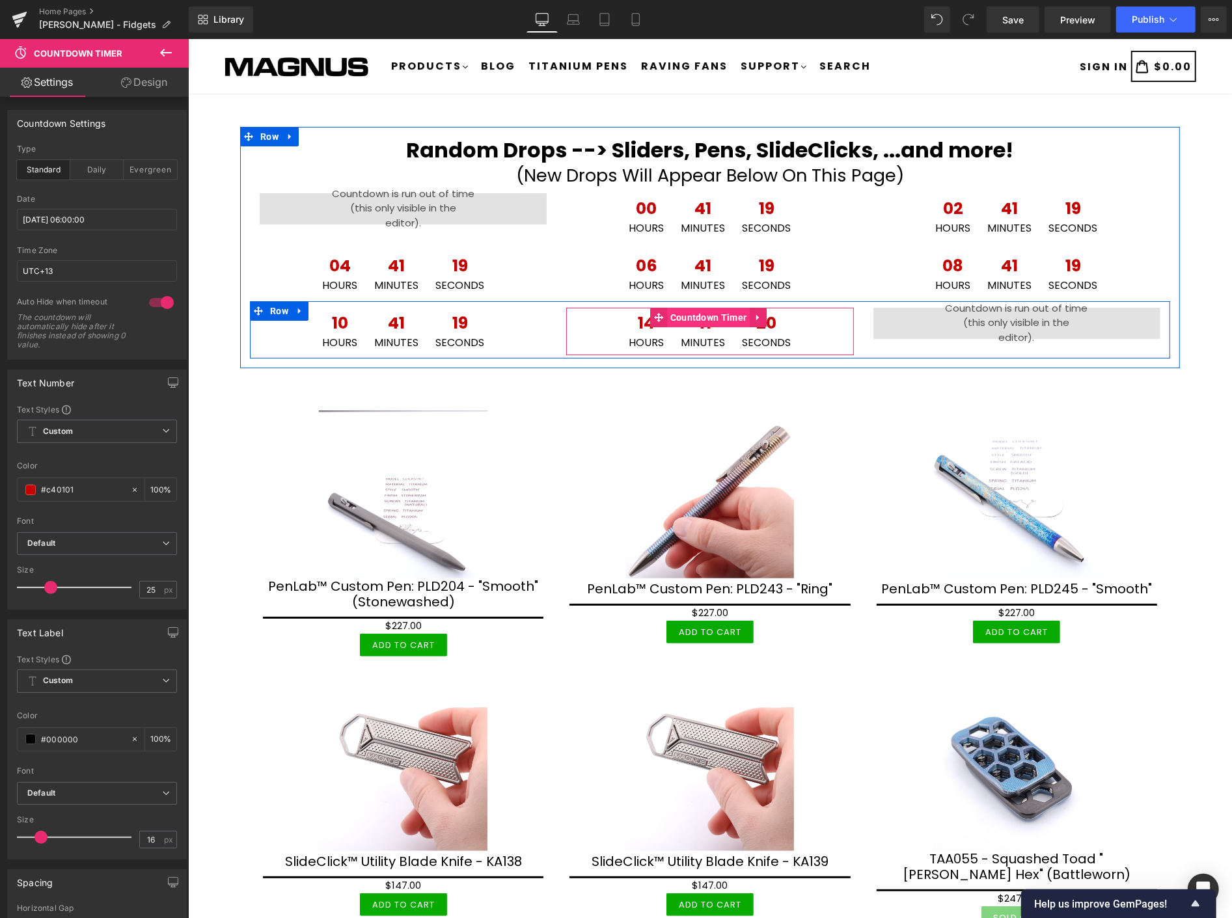
click at [686, 319] on span "Countdown Timer" at bounding box center [707, 317] width 83 height 20
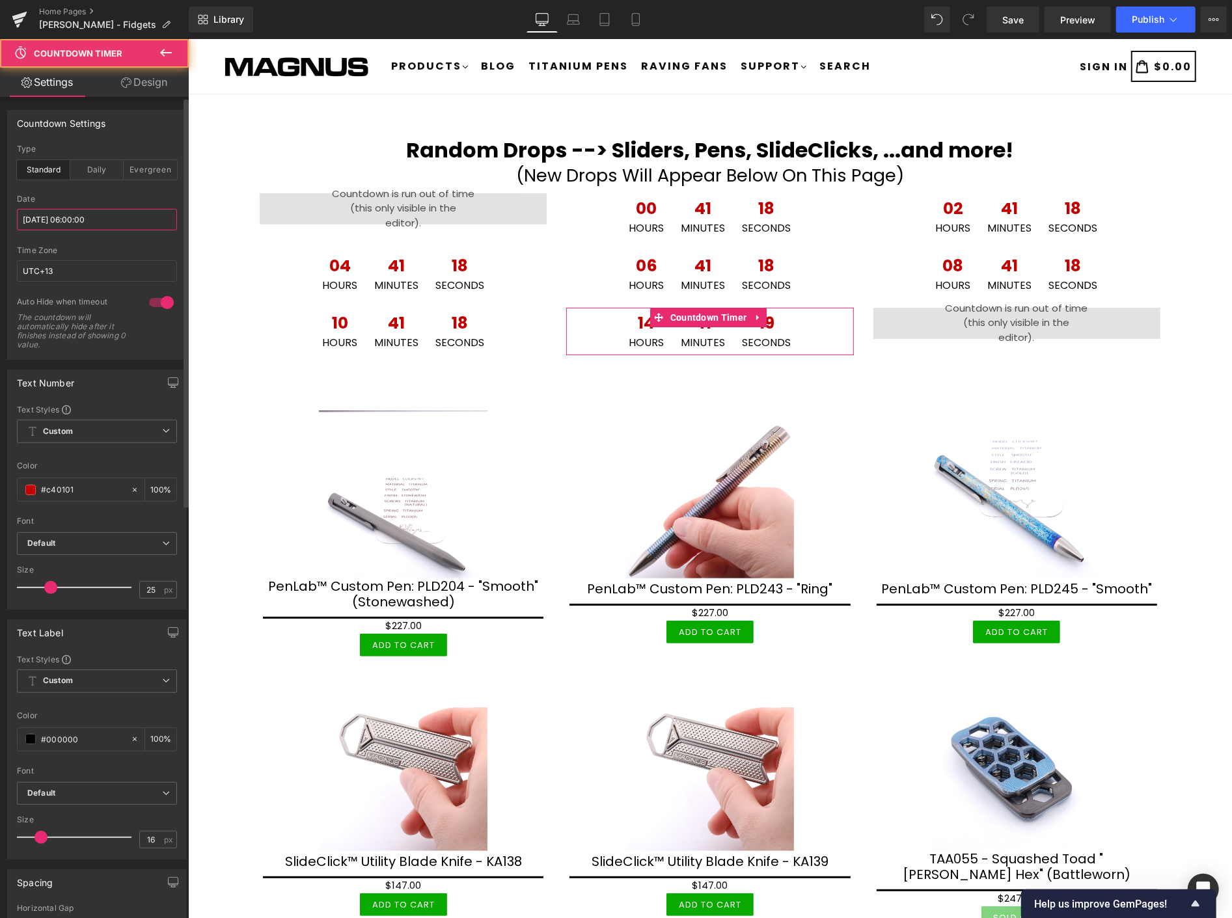
click at [131, 220] on input "2025/10/15 06:00:00" at bounding box center [97, 219] width 160 height 21
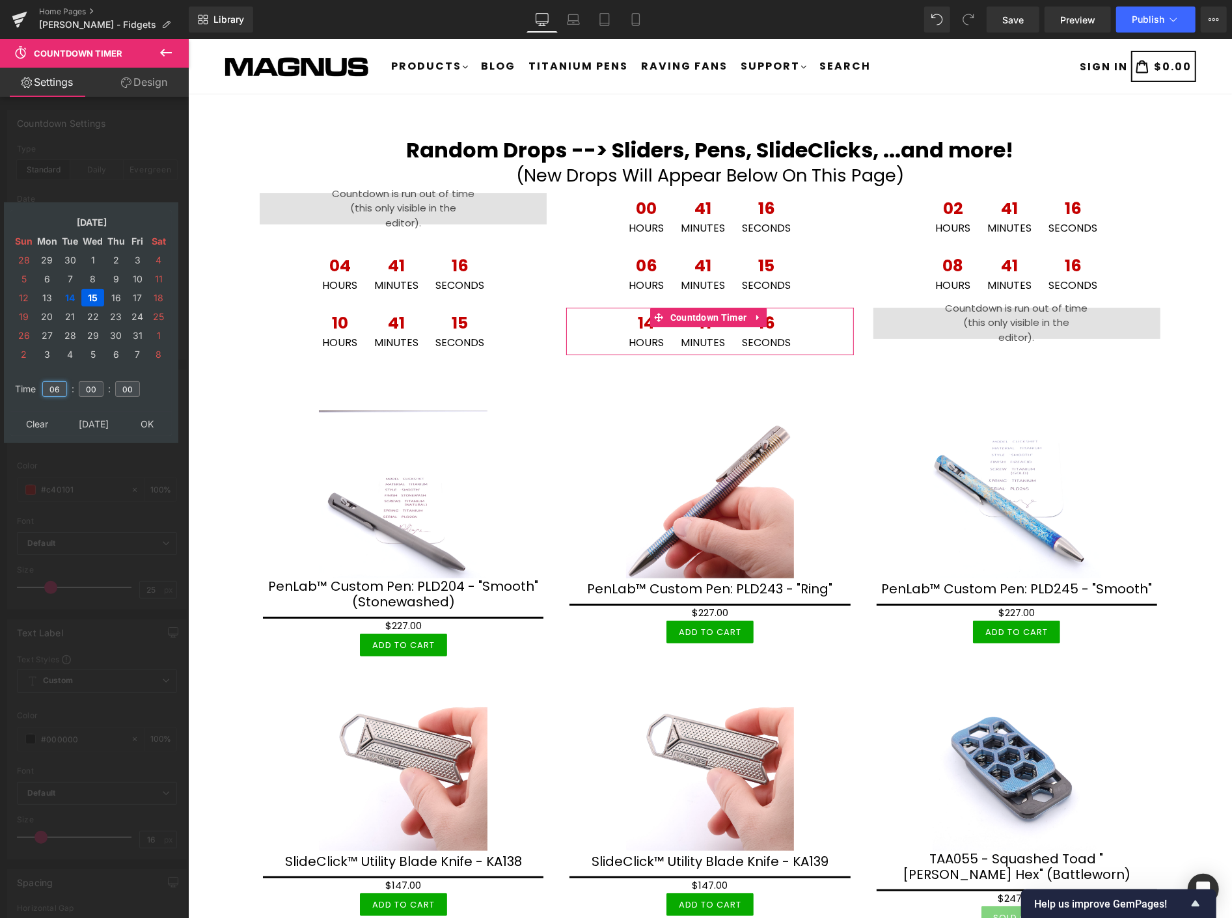
click at [62, 381] on input "06" at bounding box center [54, 389] width 25 height 16
type input "04"
type input "2025/10/15 04:00:00"
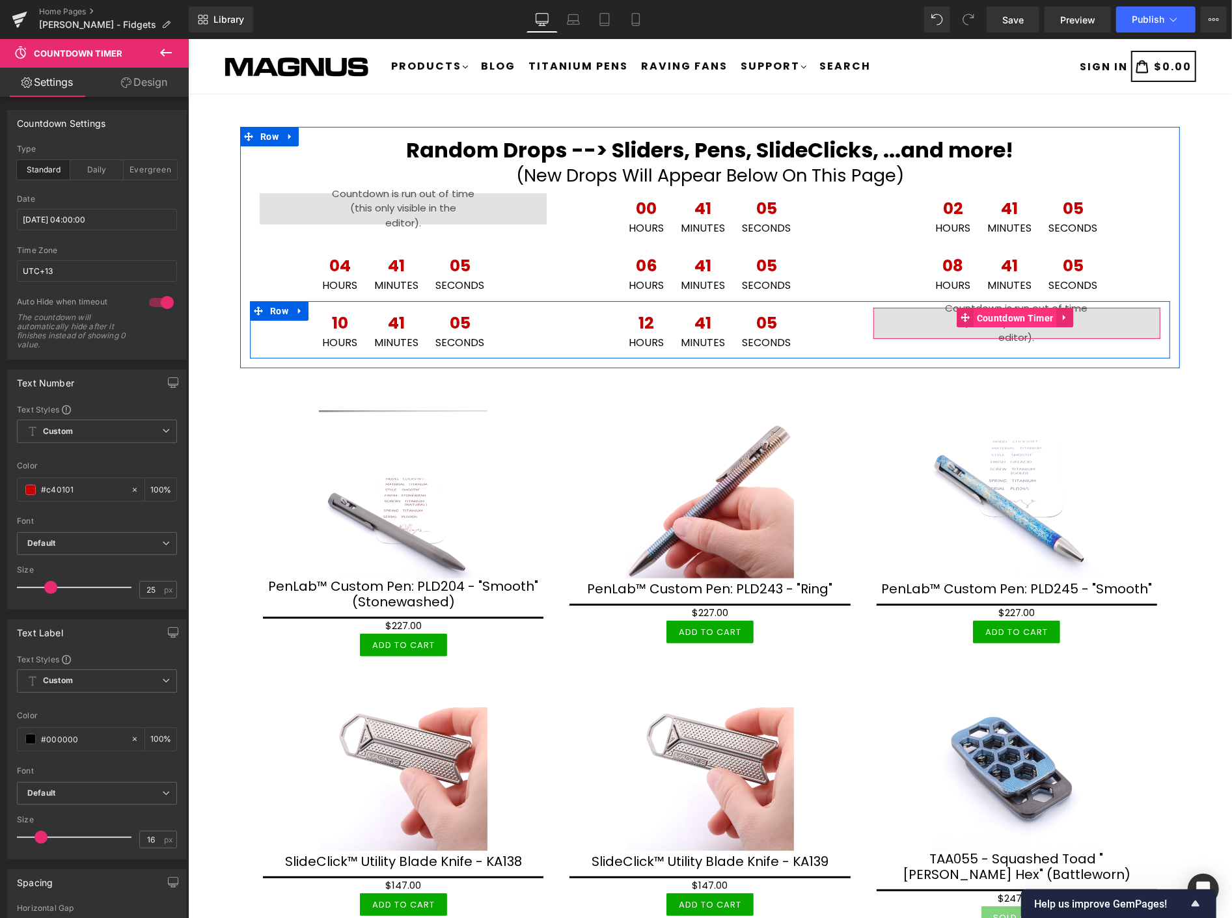
click at [976, 319] on span "Countdown Timer" at bounding box center [1014, 318] width 83 height 20
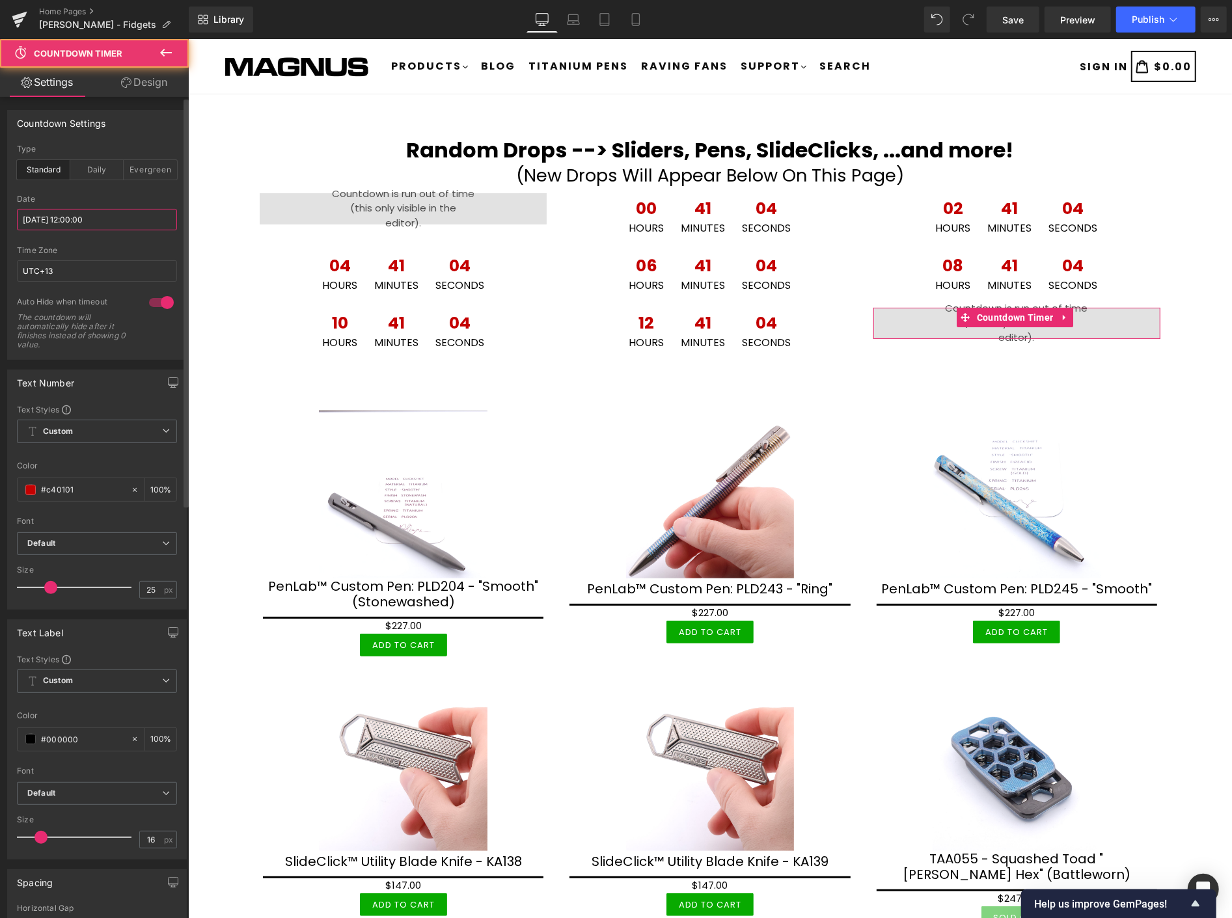
click at [139, 218] on input "2025/10/14 12:00:00" at bounding box center [97, 219] width 160 height 21
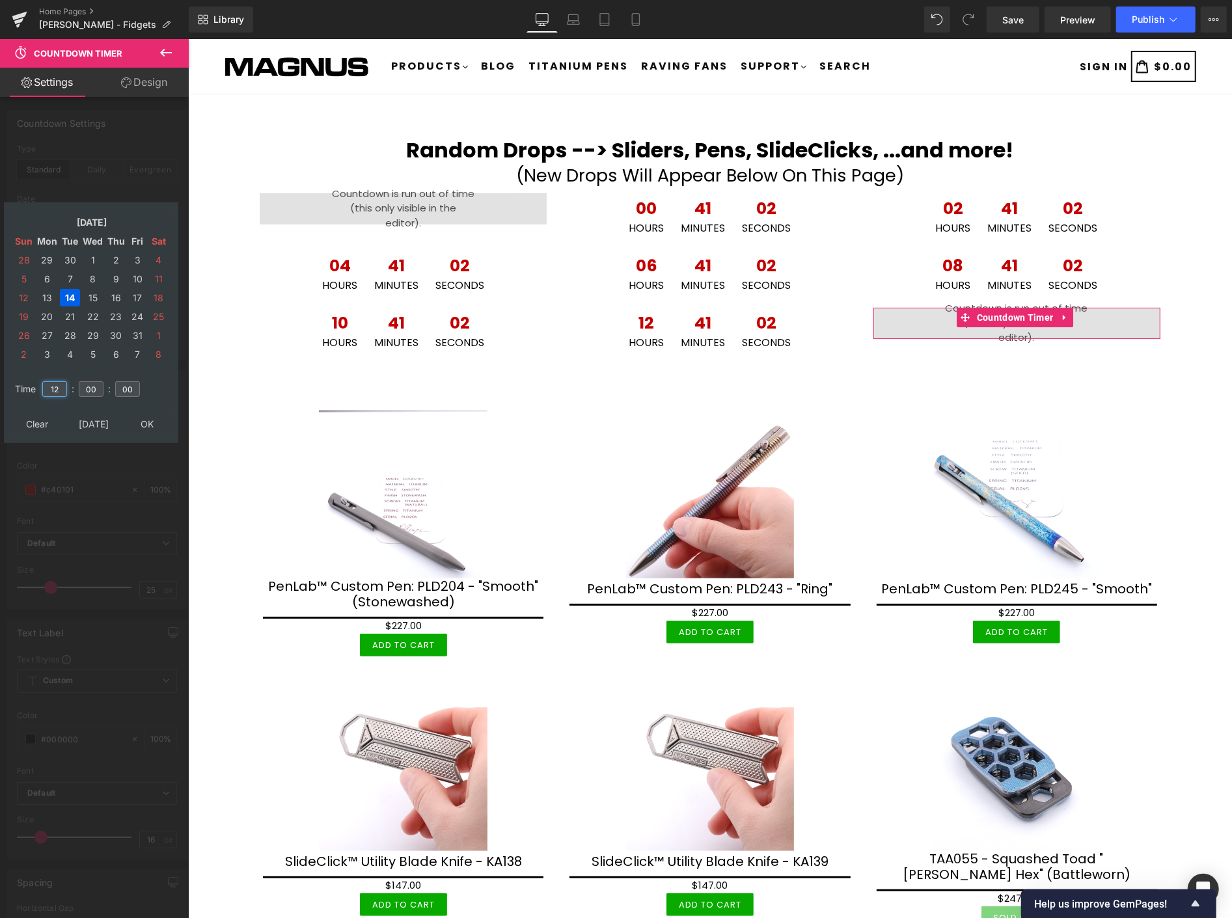
click at [60, 381] on input "12" at bounding box center [54, 389] width 25 height 16
type input "1"
type input "6"
type input "06"
click at [92, 291] on td "15" at bounding box center [92, 298] width 23 height 18
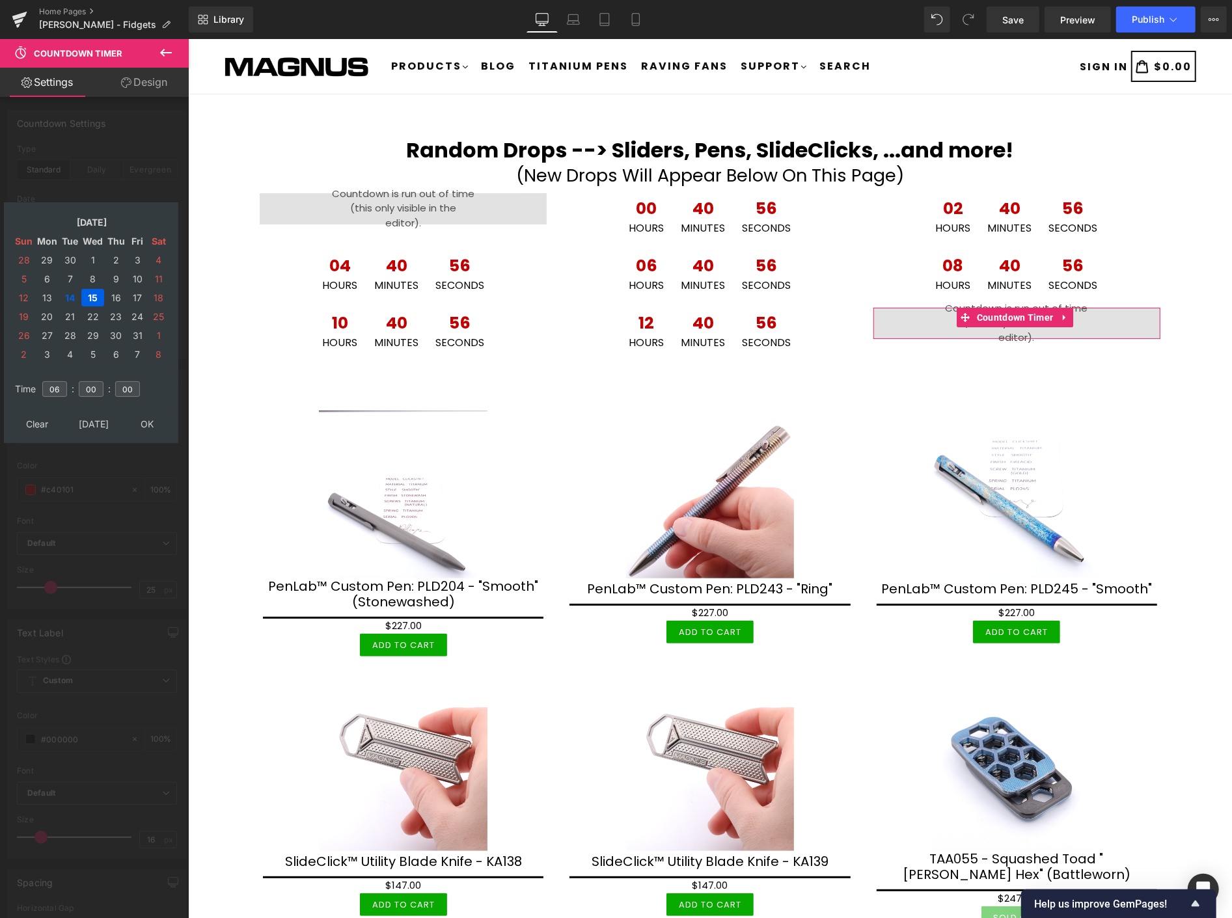
type input "2025/10/15 06:00:00"
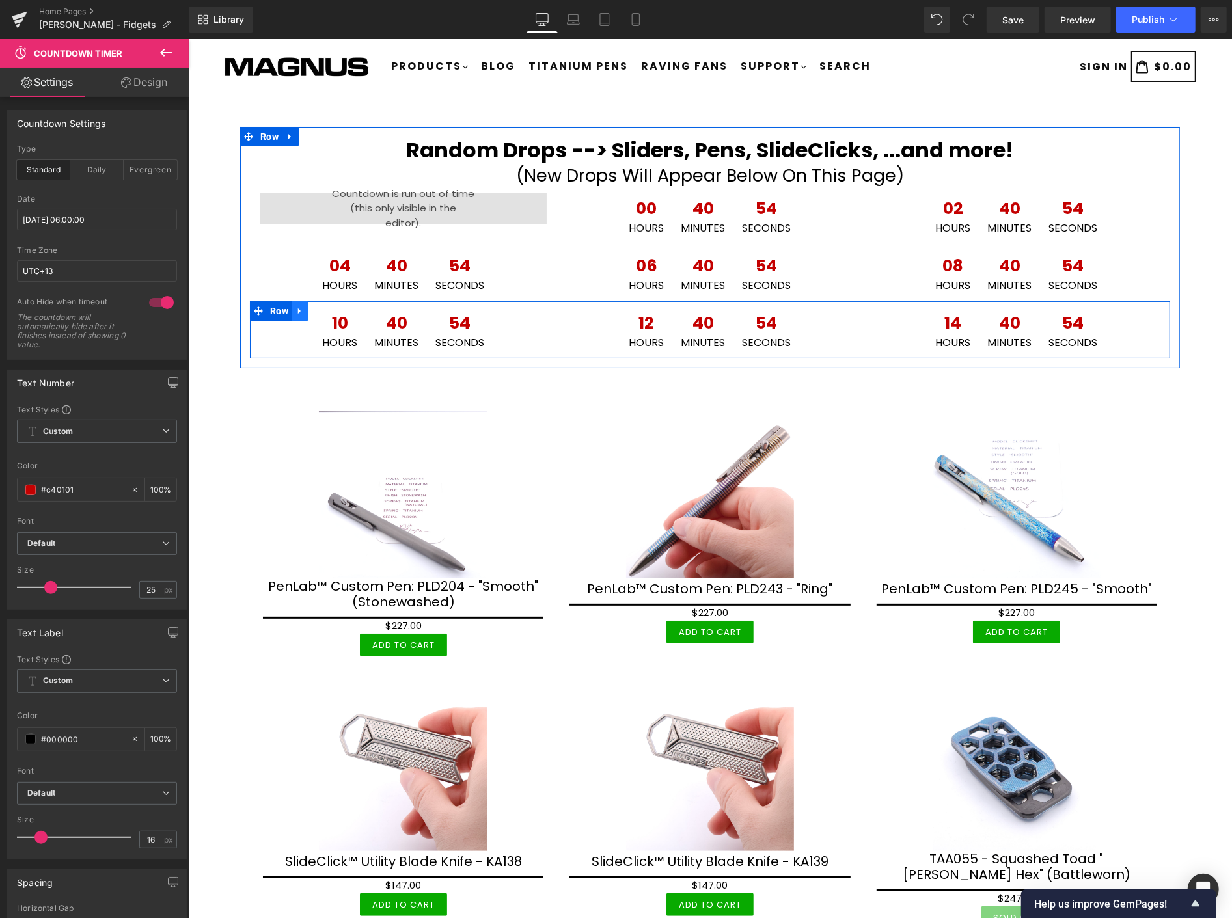
click at [297, 305] on icon at bounding box center [299, 310] width 9 height 10
click at [318, 307] on icon at bounding box center [316, 310] width 9 height 9
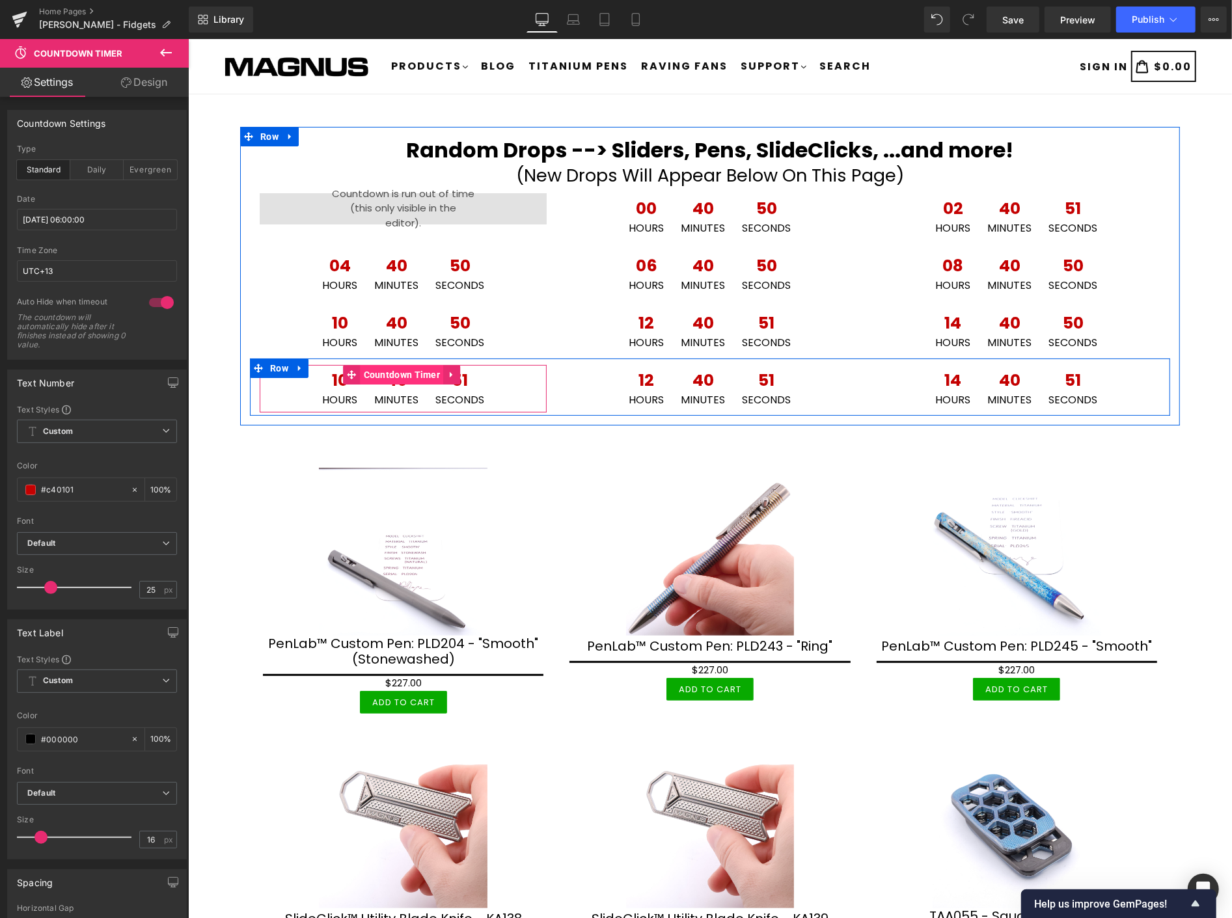
drag, startPoint x: 378, startPoint y: 374, endPoint x: 372, endPoint y: 367, distance: 9.7
click at [379, 374] on span "Countdown Timer" at bounding box center [401, 374] width 83 height 20
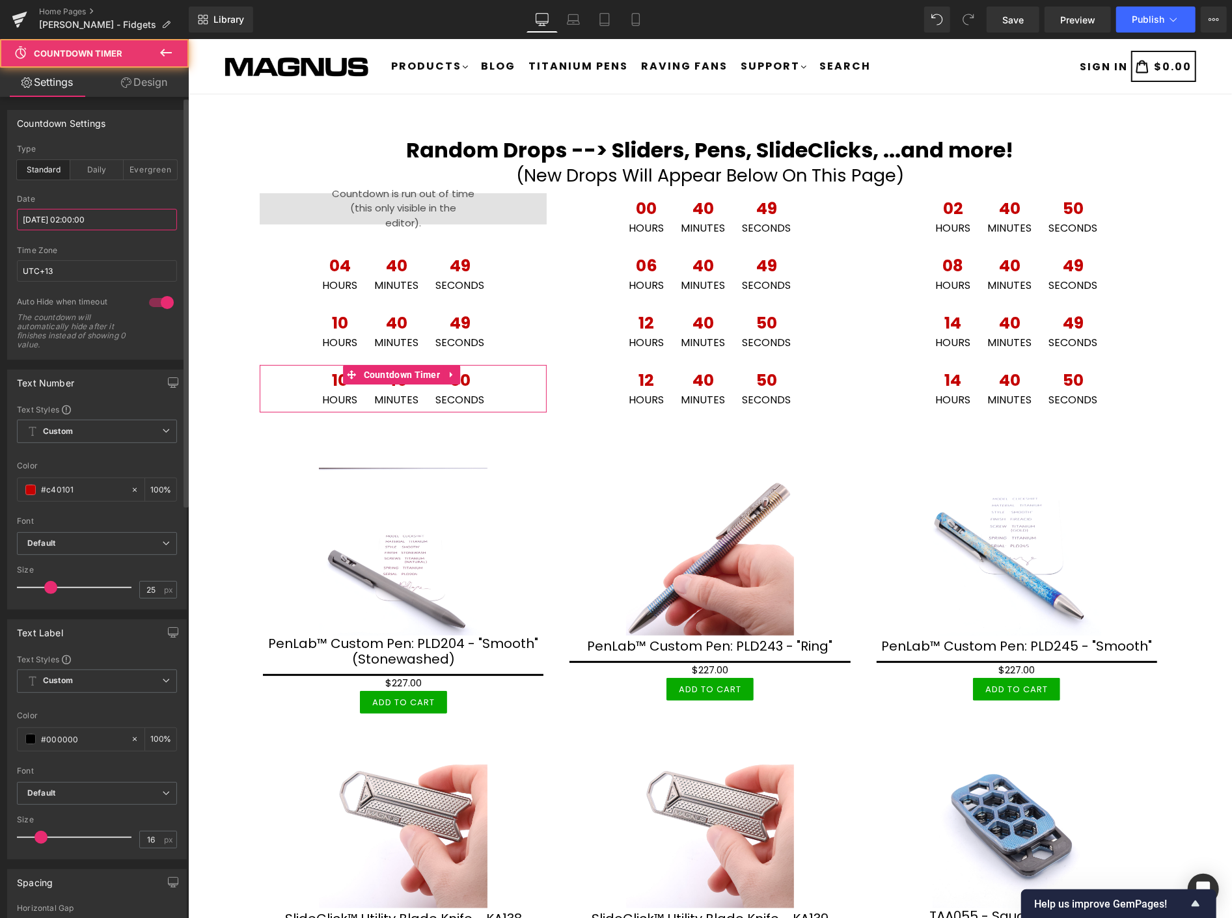
click at [139, 212] on input "2025/10/15 02:00:00" at bounding box center [97, 219] width 160 height 21
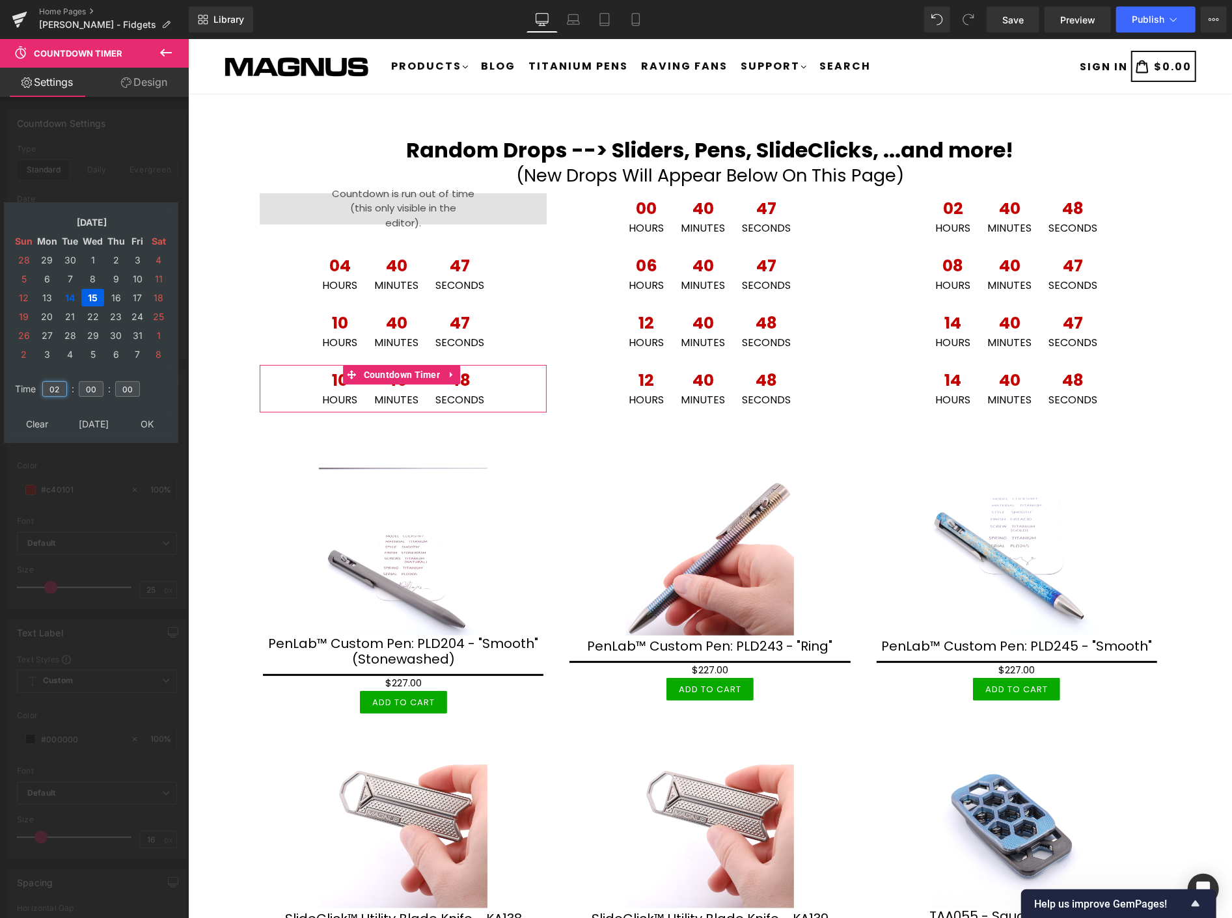
click at [61, 381] on input "02" at bounding box center [54, 389] width 25 height 16
type input "08"
type input "2025/10/15 08:00:00"
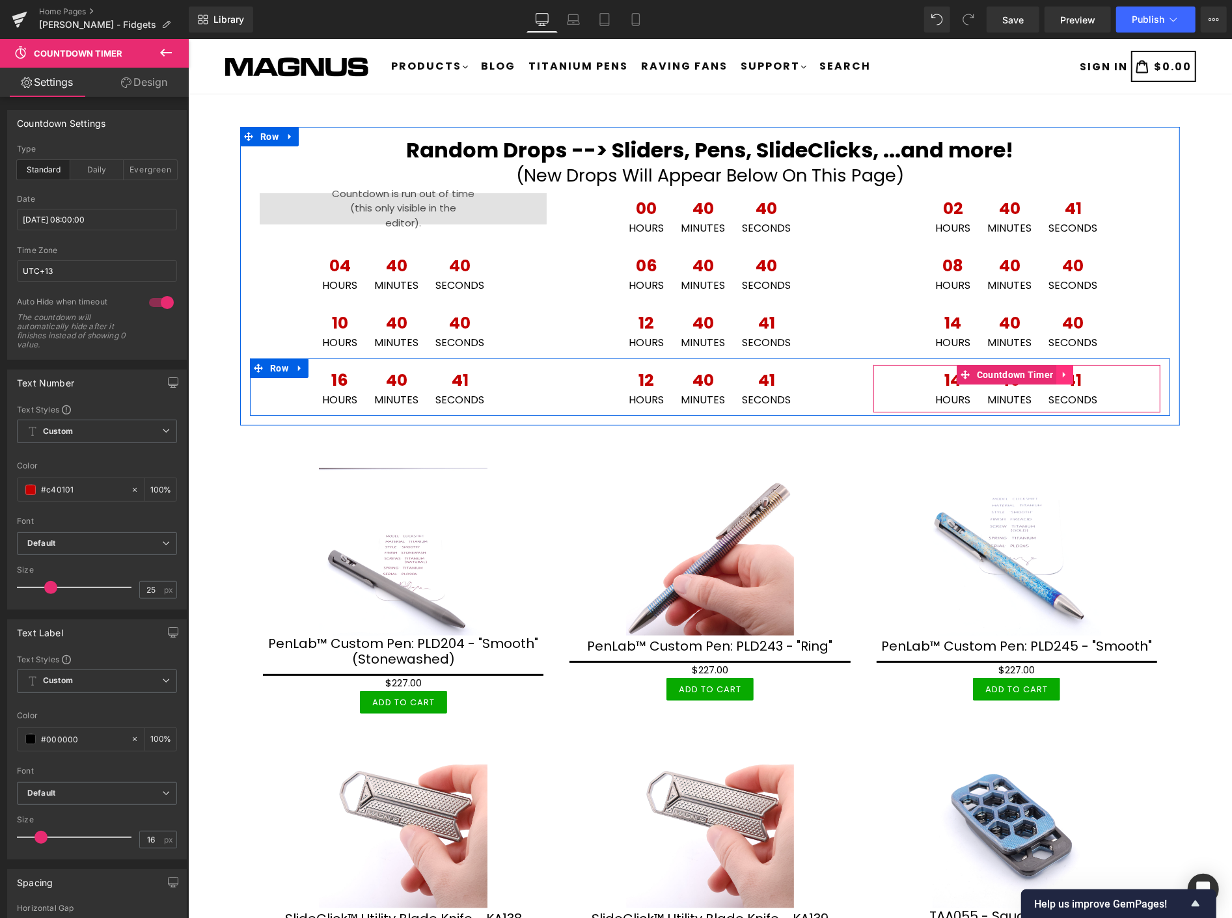
click at [1056, 367] on link at bounding box center [1064, 374] width 17 height 20
click at [1068, 369] on icon at bounding box center [1072, 374] width 9 height 10
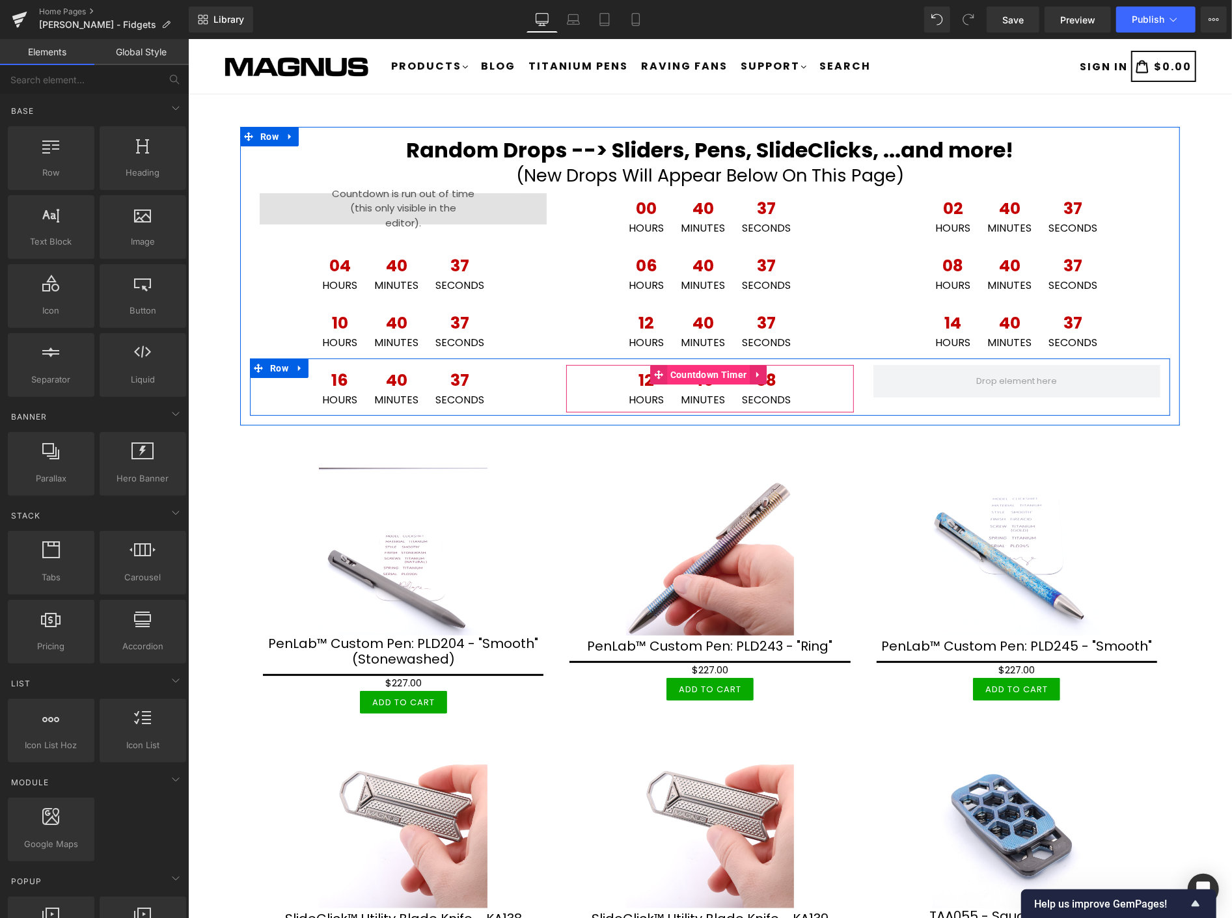
click at [705, 370] on span "Countdown Timer" at bounding box center [707, 374] width 83 height 20
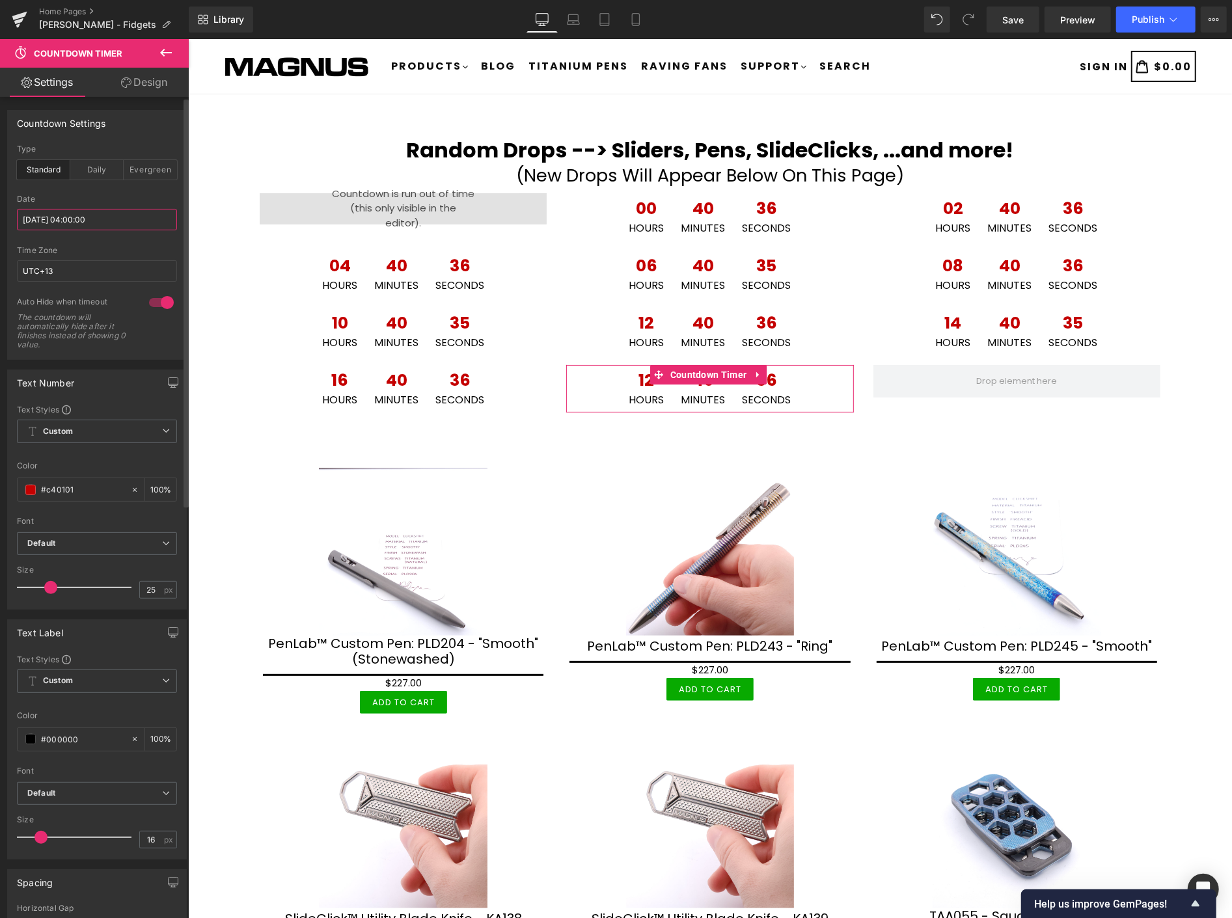
click at [117, 217] on input "2025/10/15 04:00:00" at bounding box center [97, 219] width 160 height 21
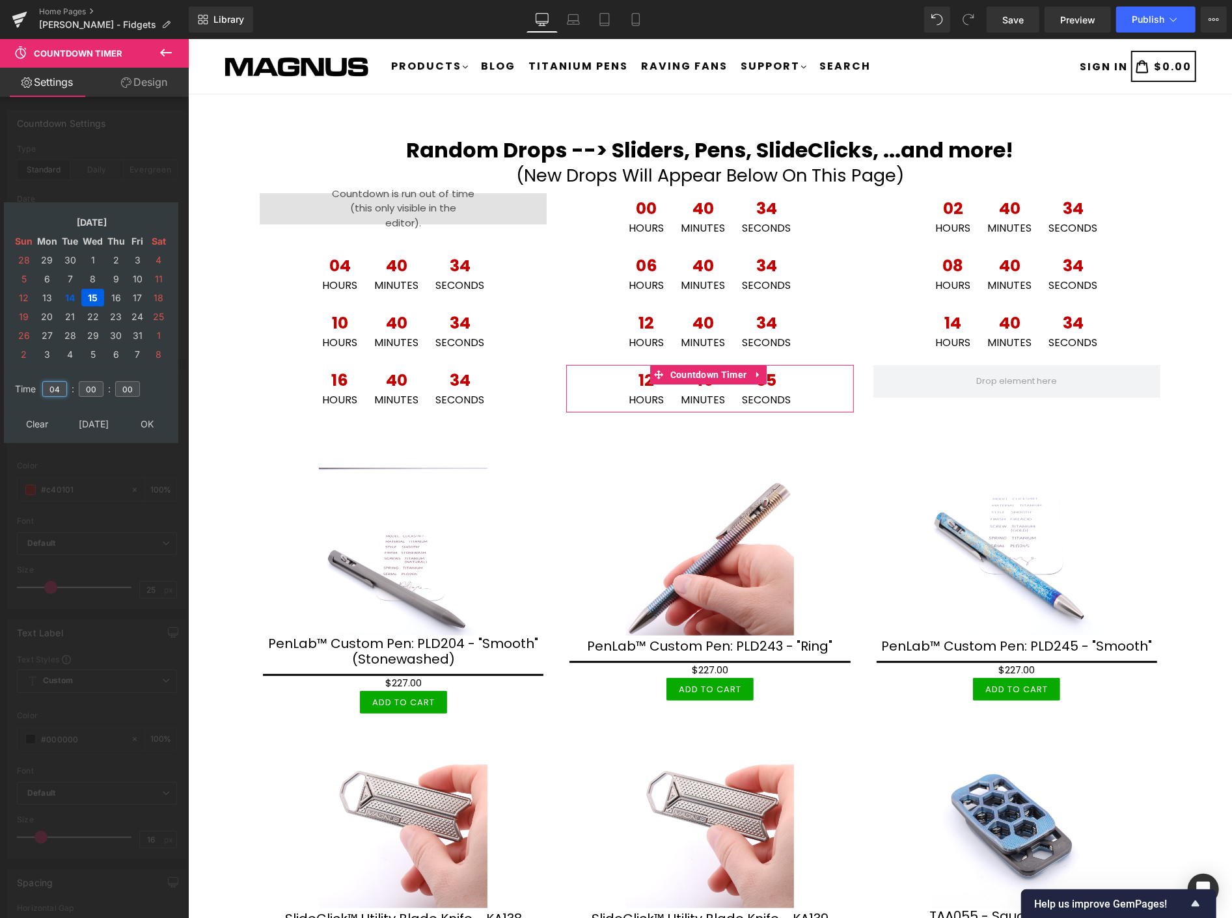
click at [63, 381] on input "04" at bounding box center [54, 389] width 25 height 16
type input "0"
type input "10"
type input "2025/10/15 10:00:00"
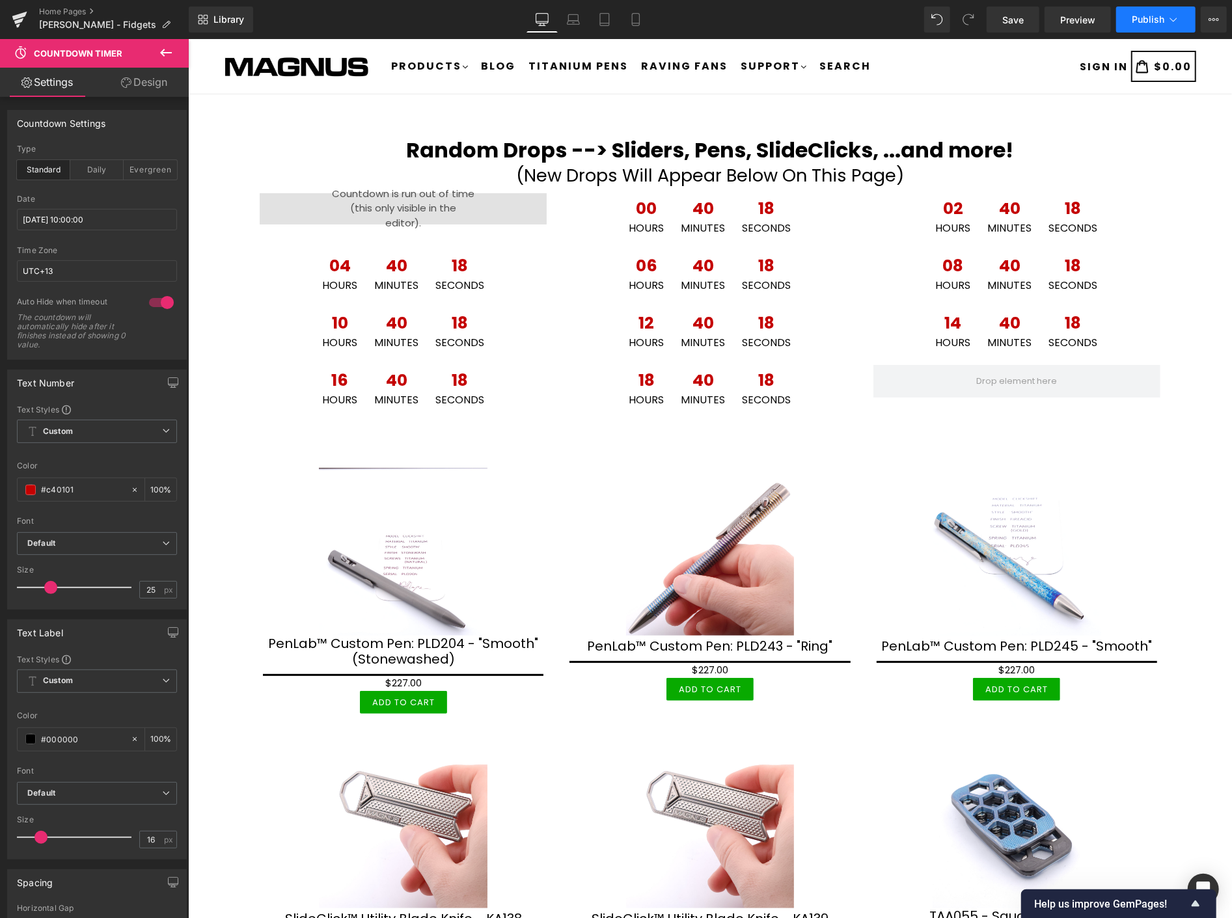
click at [1141, 15] on span "Publish" at bounding box center [1148, 19] width 33 height 10
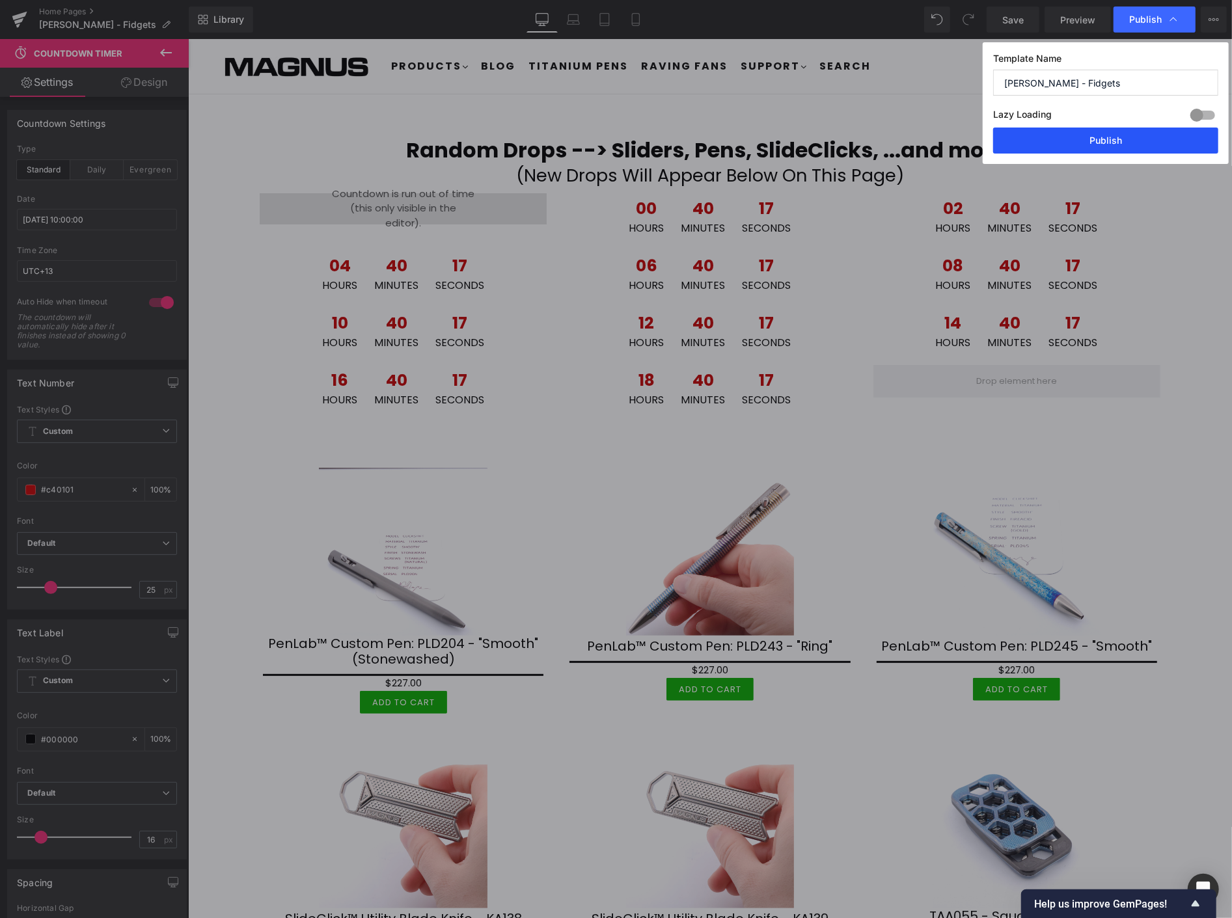
click at [1121, 137] on button "Publish" at bounding box center [1105, 141] width 225 height 26
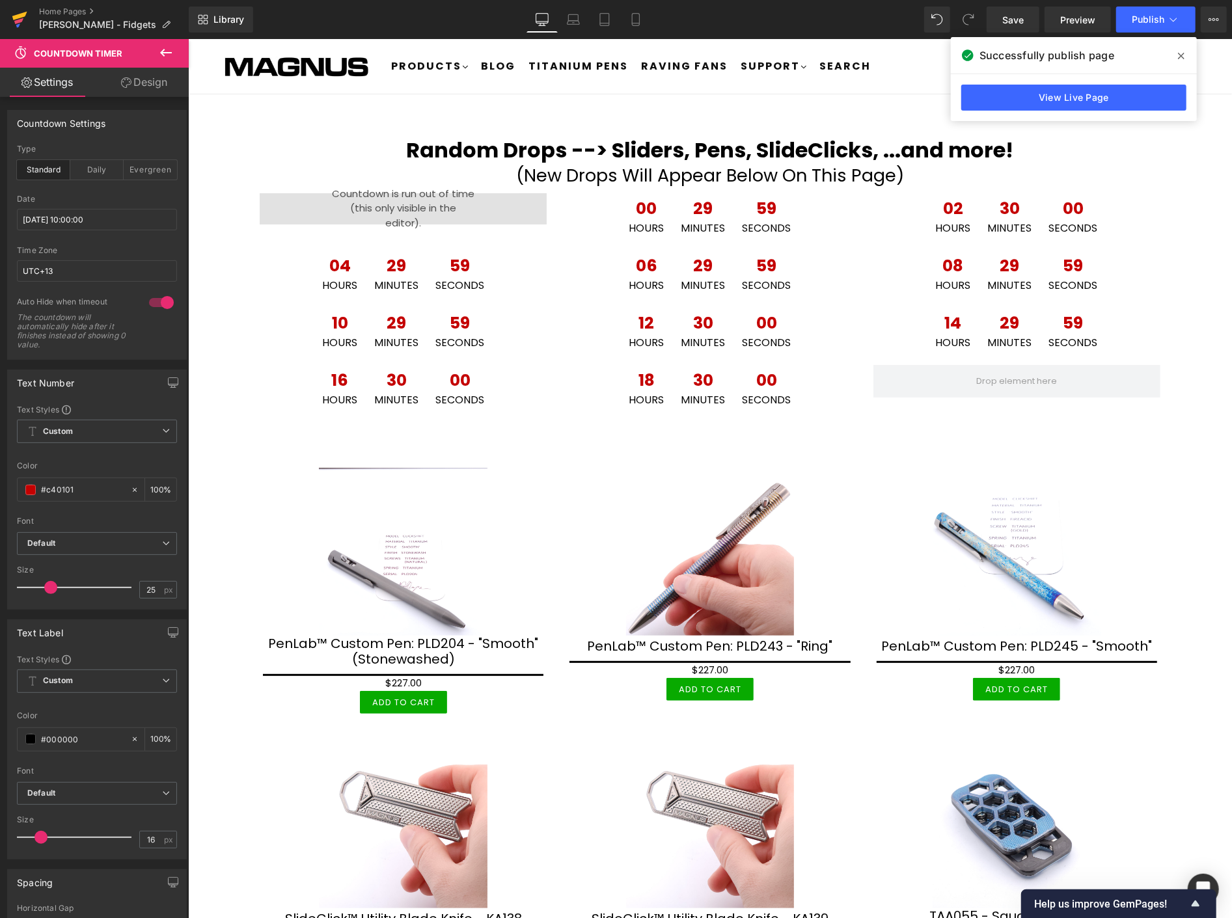
click at [16, 14] on icon at bounding box center [20, 19] width 16 height 33
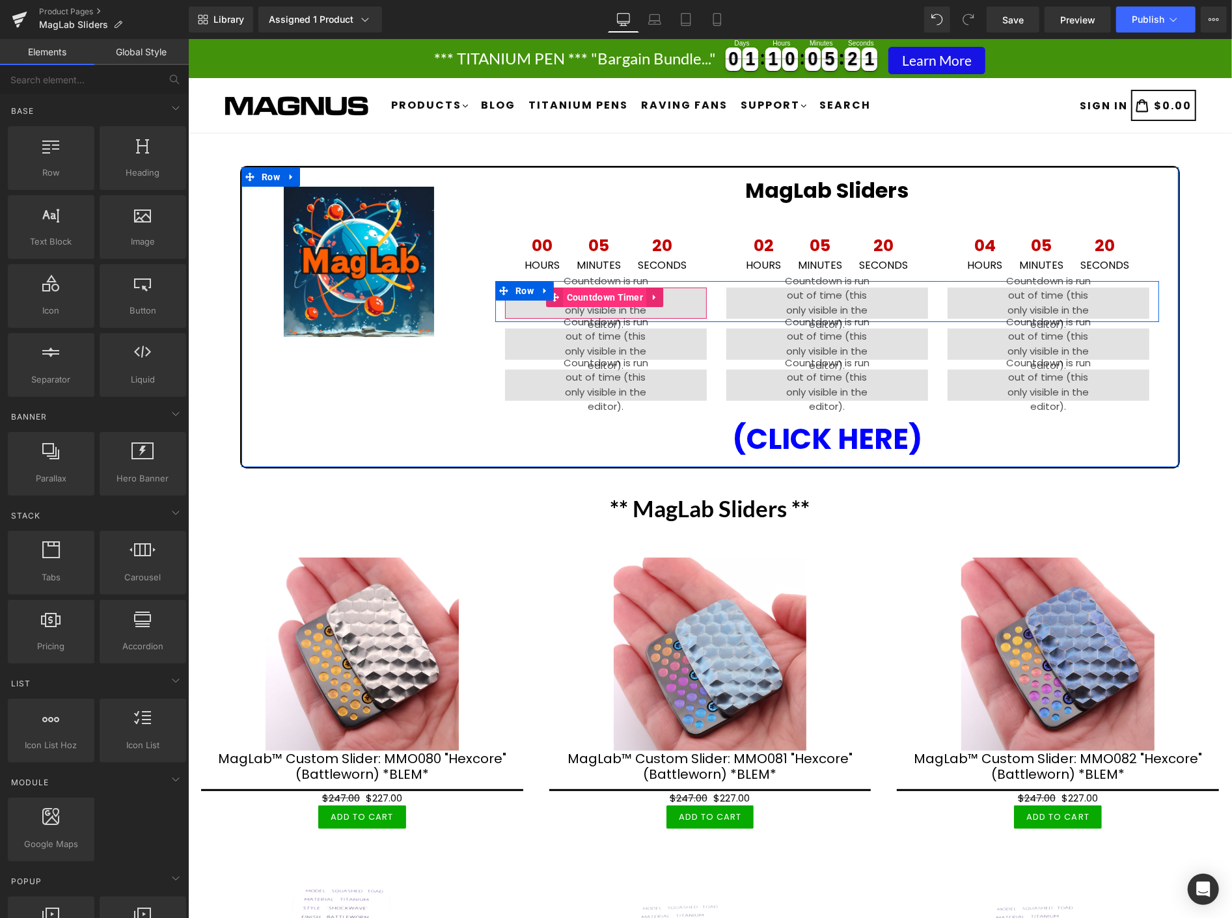
click at [588, 295] on span "Countdown Timer" at bounding box center [604, 297] width 83 height 20
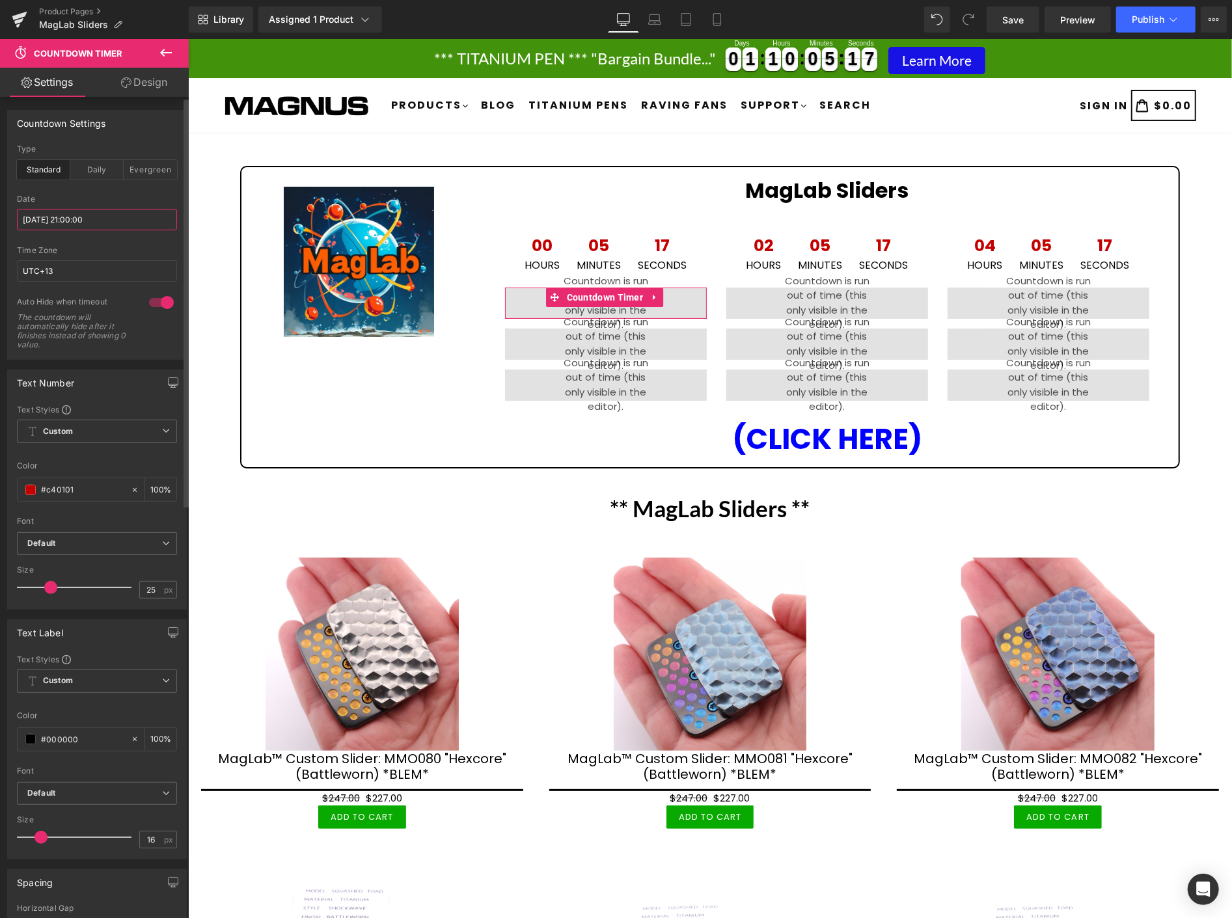
click at [118, 217] on input "2025/10/13 21:00:00" at bounding box center [97, 219] width 160 height 21
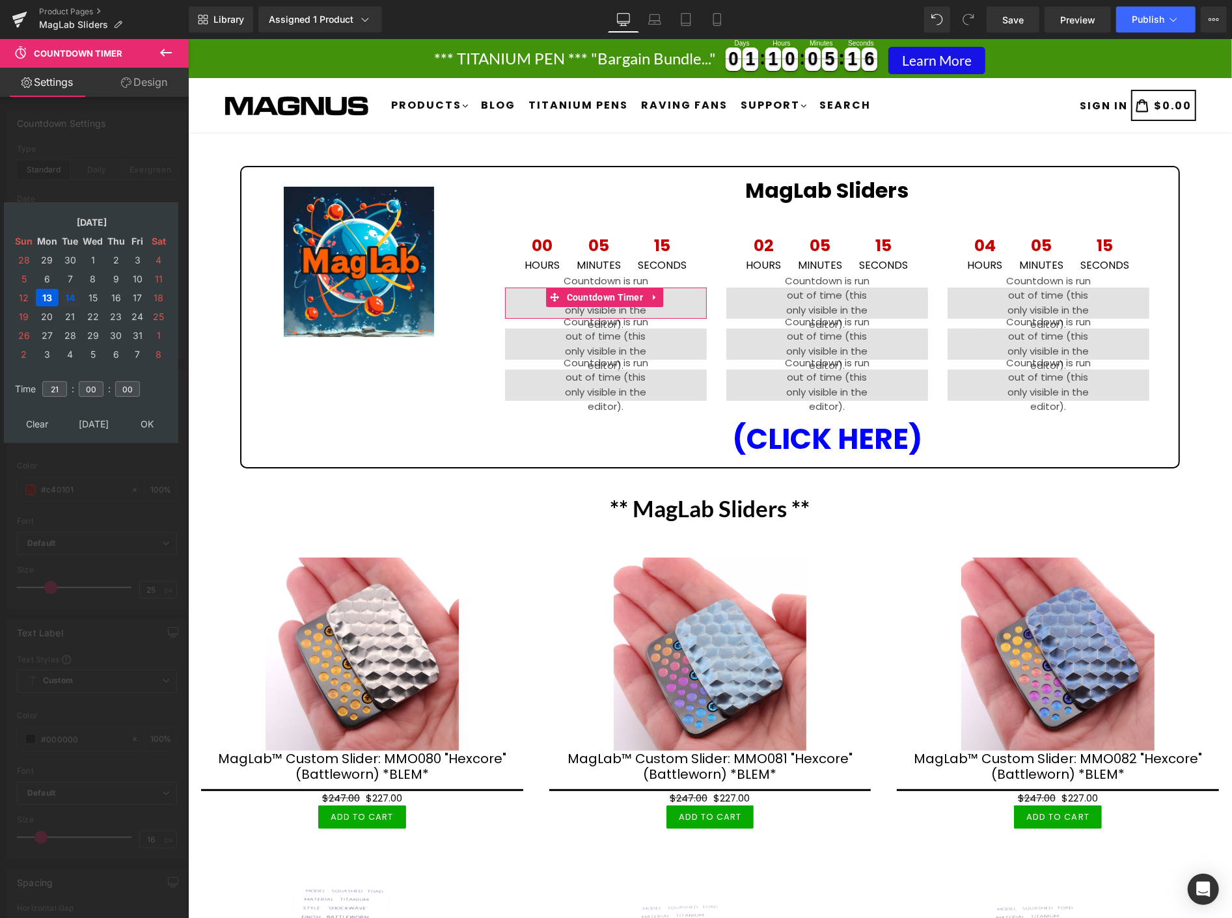
click at [70, 289] on td "14" at bounding box center [70, 298] width 20 height 18
type input "2025/10/14 21:00:00"
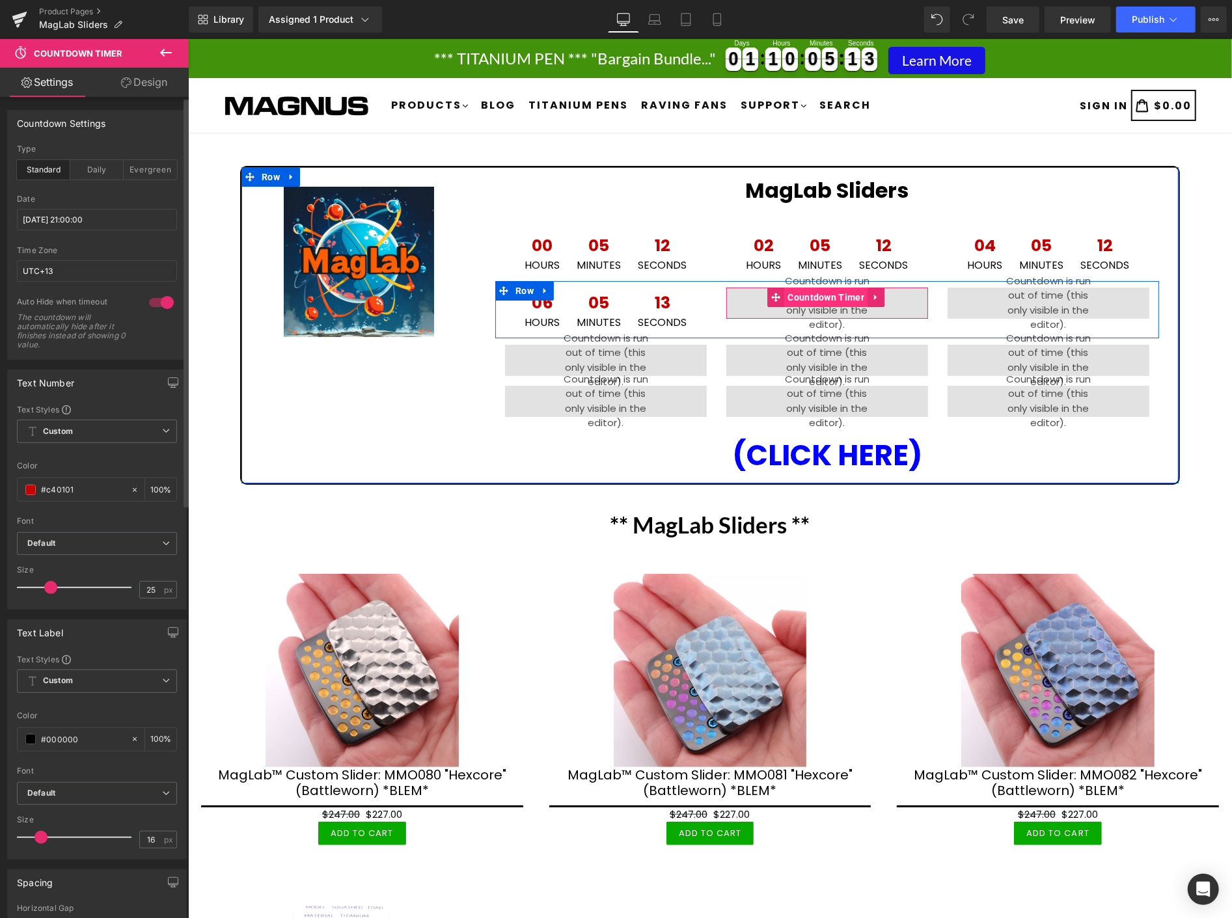
drag, startPoint x: 810, startPoint y: 293, endPoint x: 791, endPoint y: 292, distance: 18.9
click at [811, 293] on span "Countdown Timer" at bounding box center [825, 297] width 83 height 20
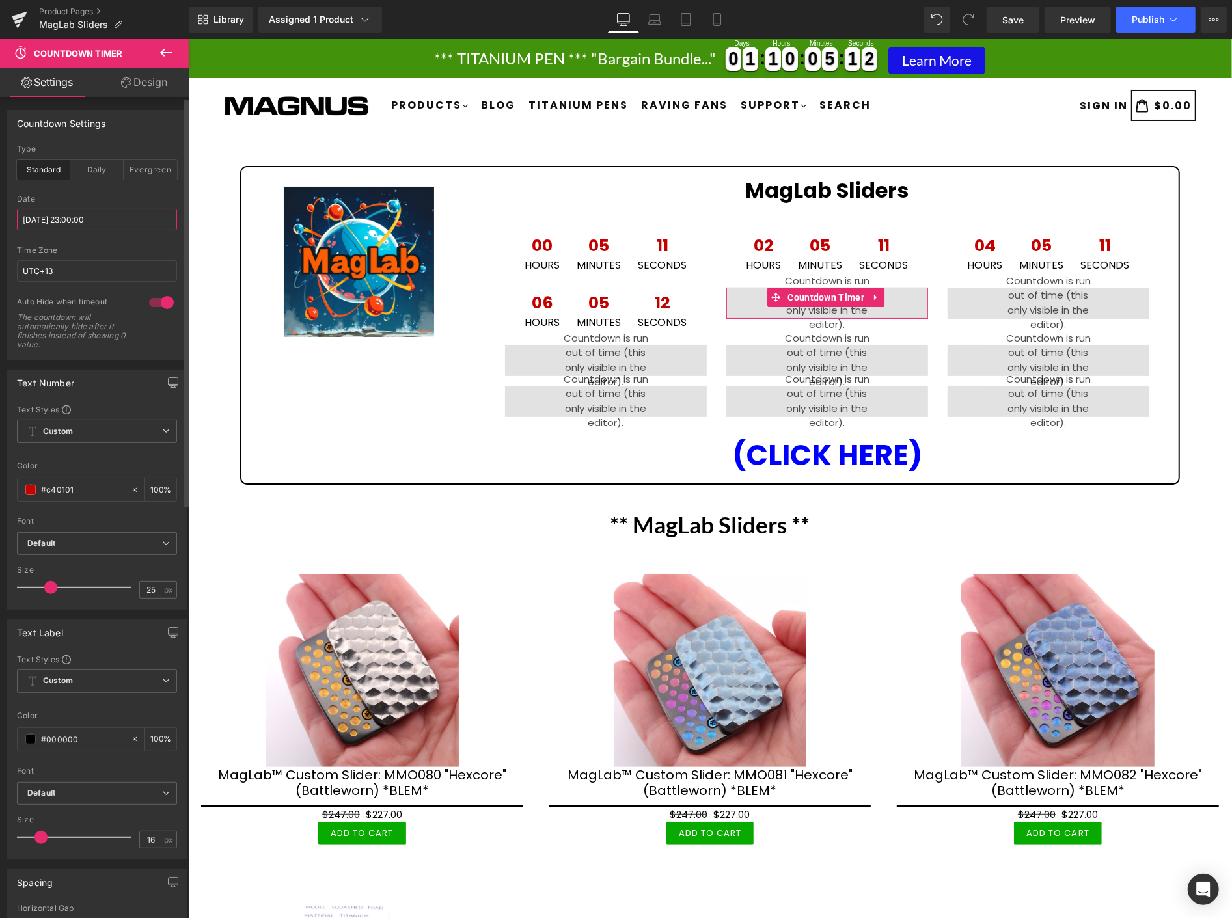
click at [122, 218] on input "2025/10/13 23:00:00" at bounding box center [97, 219] width 160 height 21
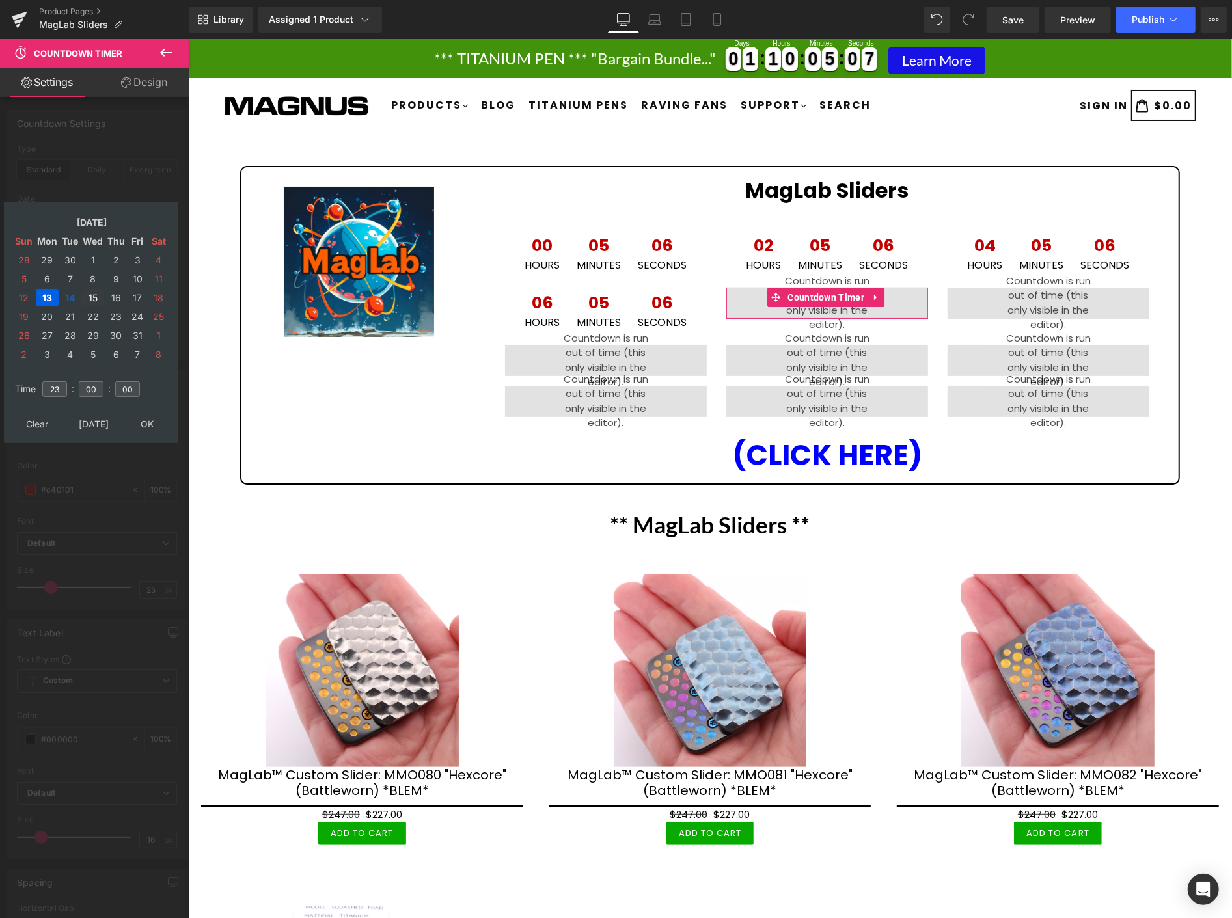
click at [92, 293] on td "15" at bounding box center [92, 298] width 23 height 18
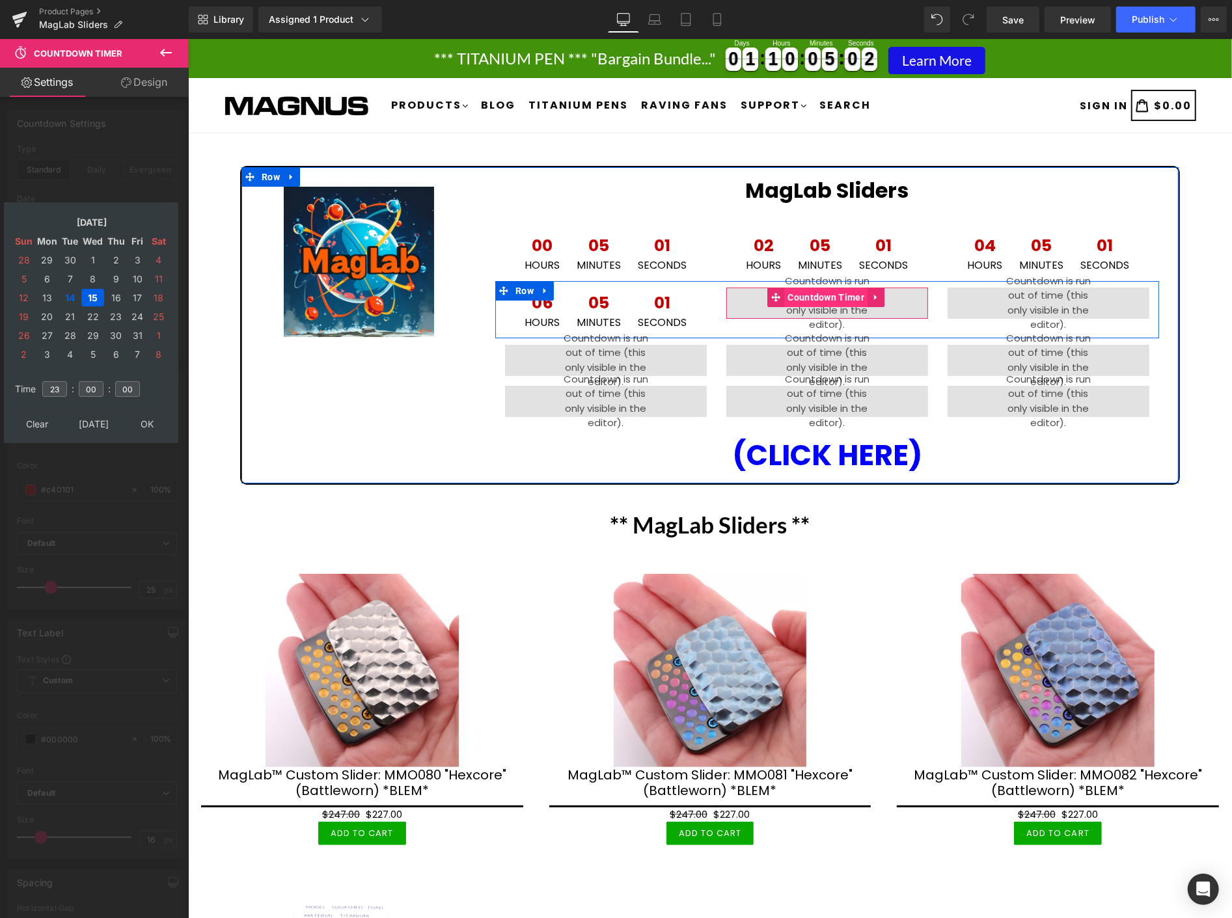
click at [802, 295] on span "Countdown Timer" at bounding box center [825, 297] width 83 height 20
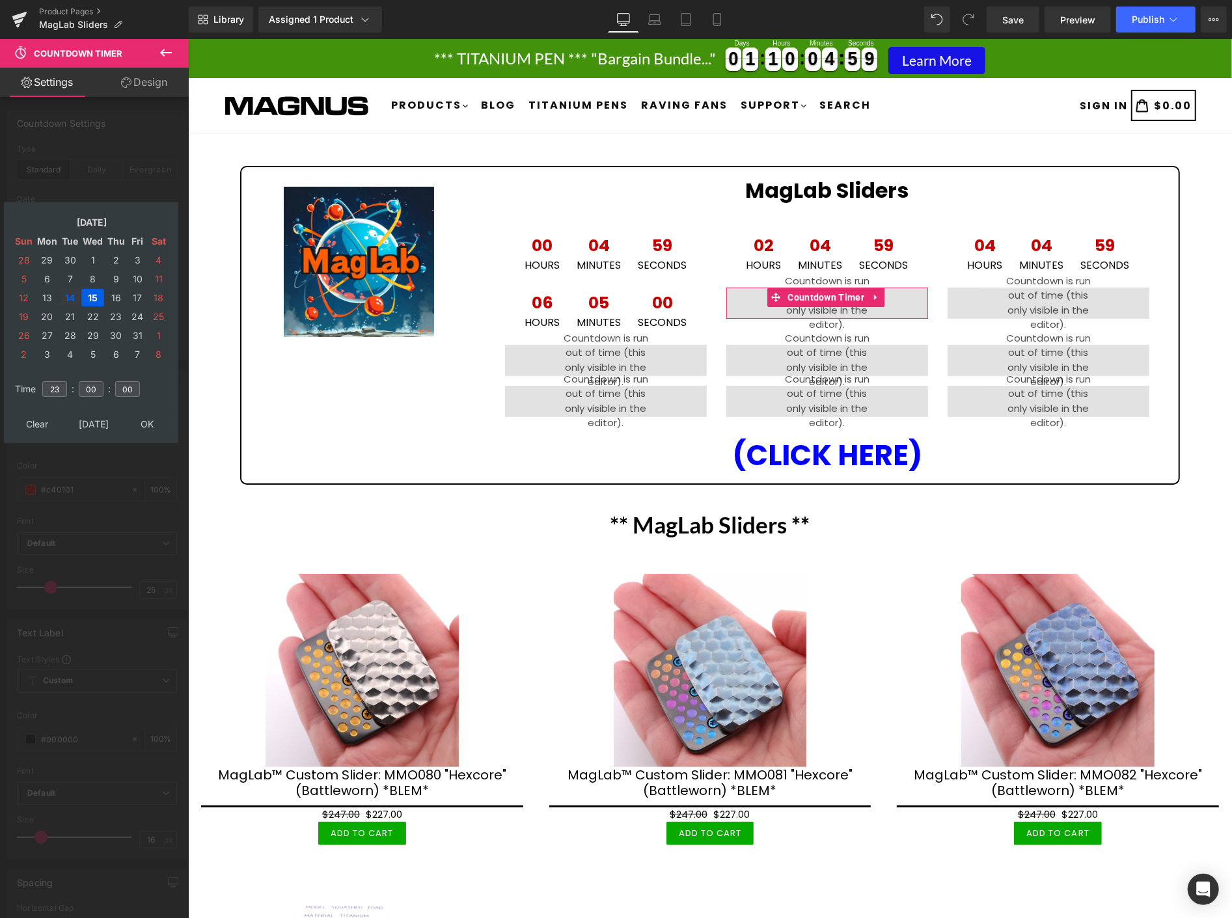
click at [72, 289] on td "14" at bounding box center [70, 298] width 20 height 18
type input "2025/10/14 23:00:00"
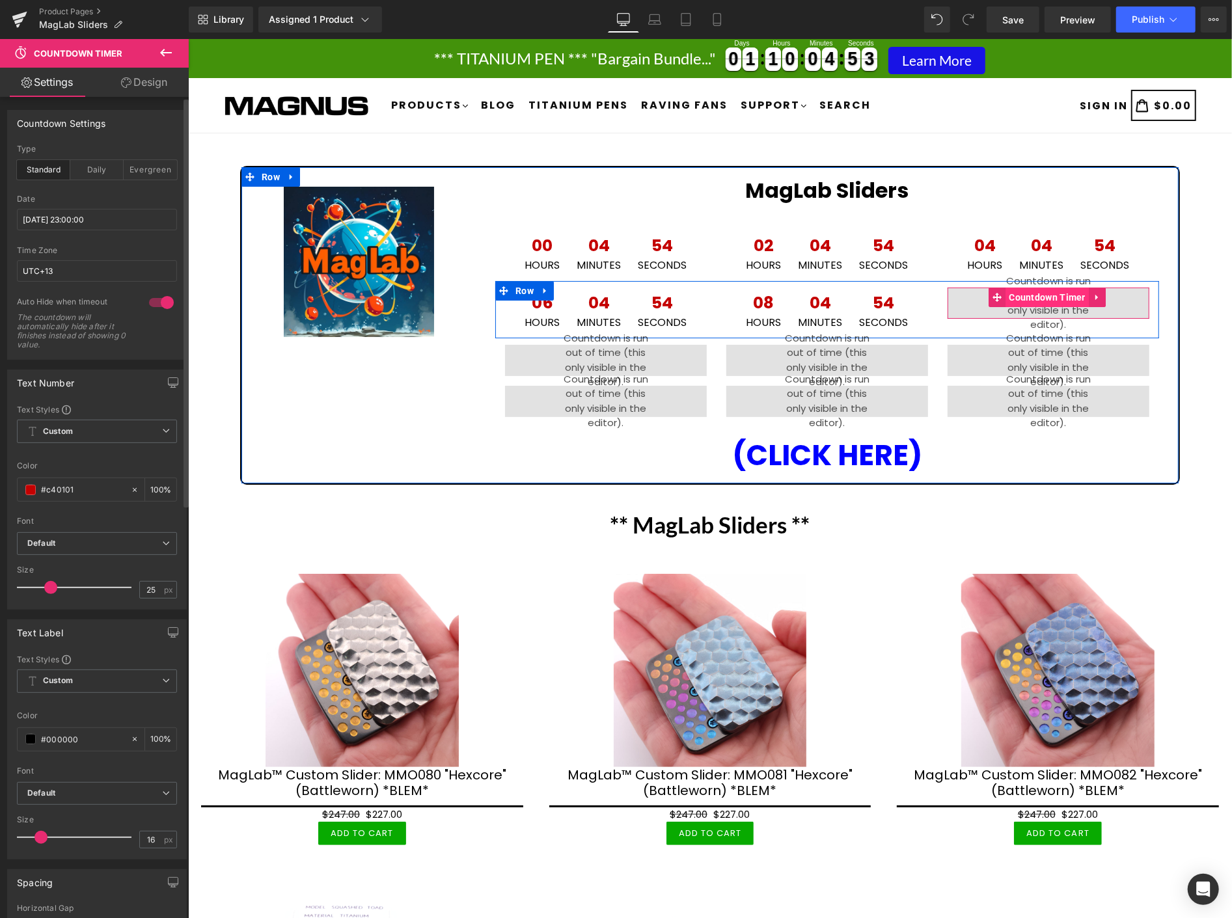
click at [1031, 296] on span "Countdown Timer" at bounding box center [1046, 297] width 83 height 20
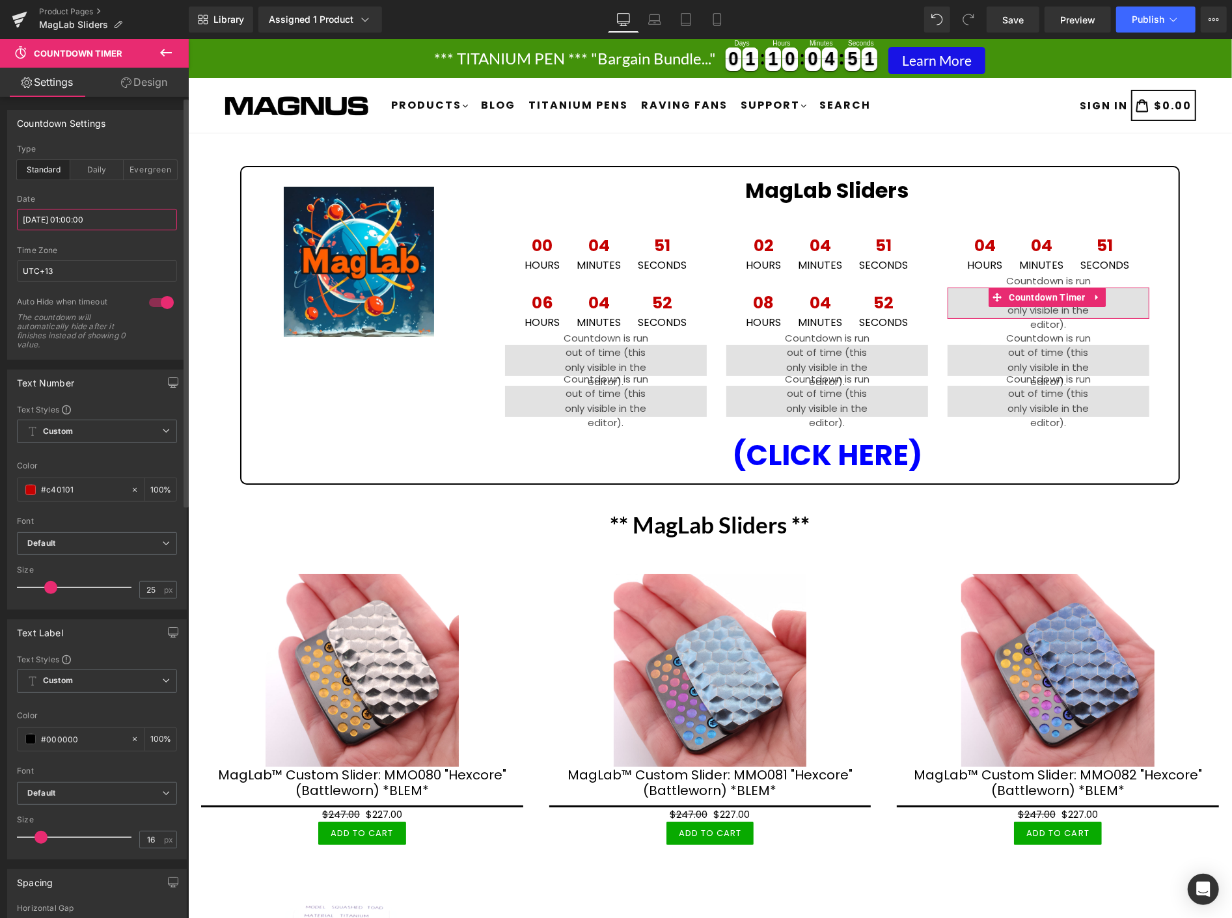
click at [146, 223] on input "2025/10/14 01:00:00" at bounding box center [97, 219] width 160 height 21
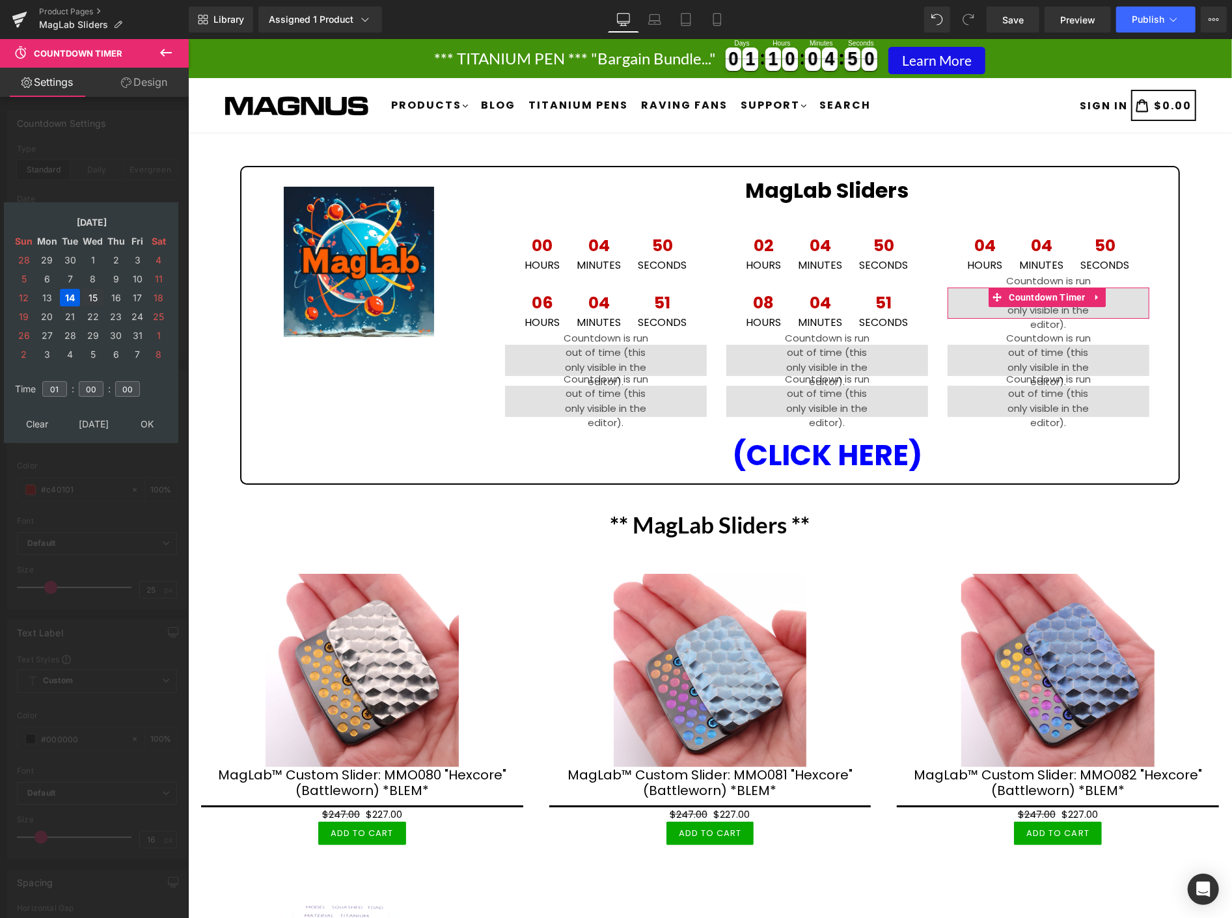
click at [86, 290] on td "15" at bounding box center [92, 298] width 23 height 18
type input "2025/10/15 01:00:00"
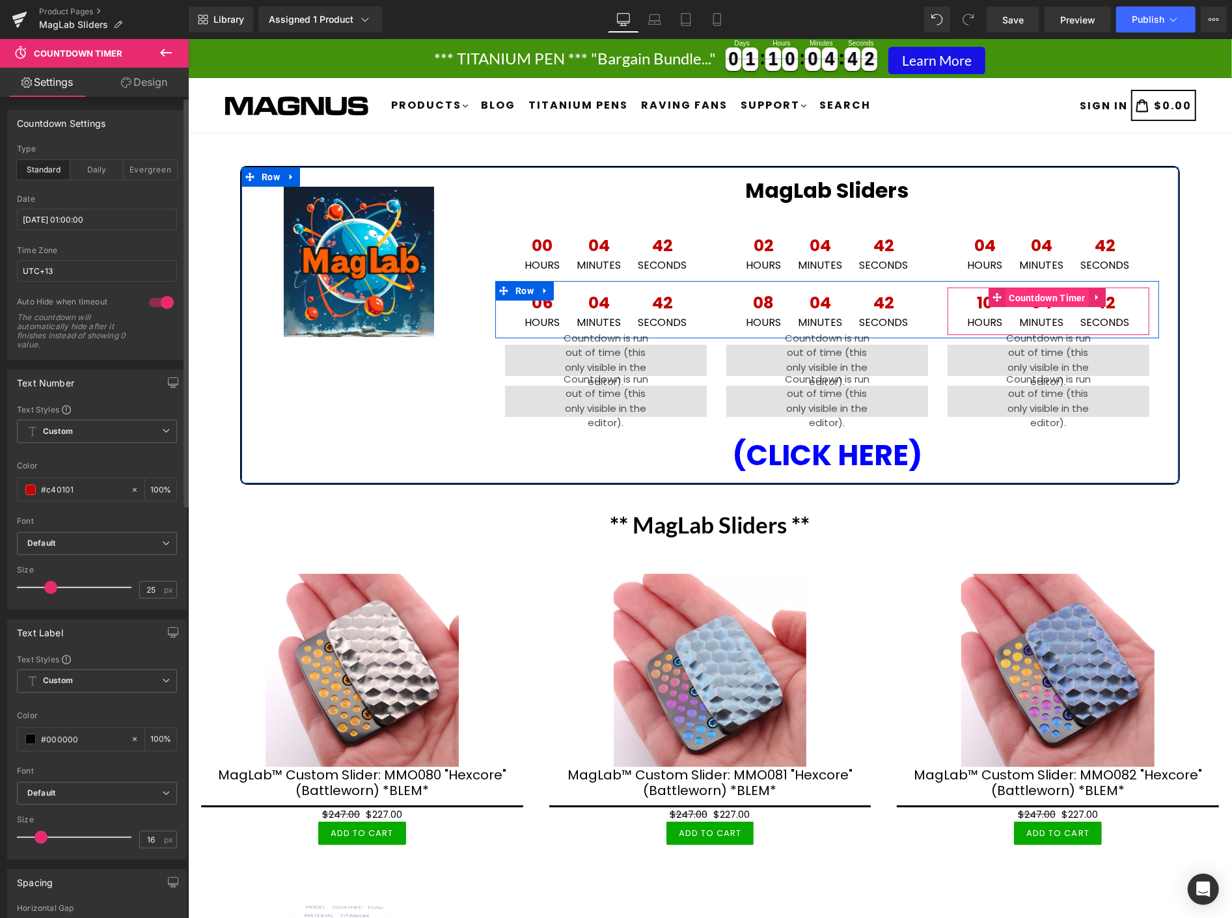
click at [1028, 295] on span "Countdown Timer" at bounding box center [1046, 298] width 83 height 20
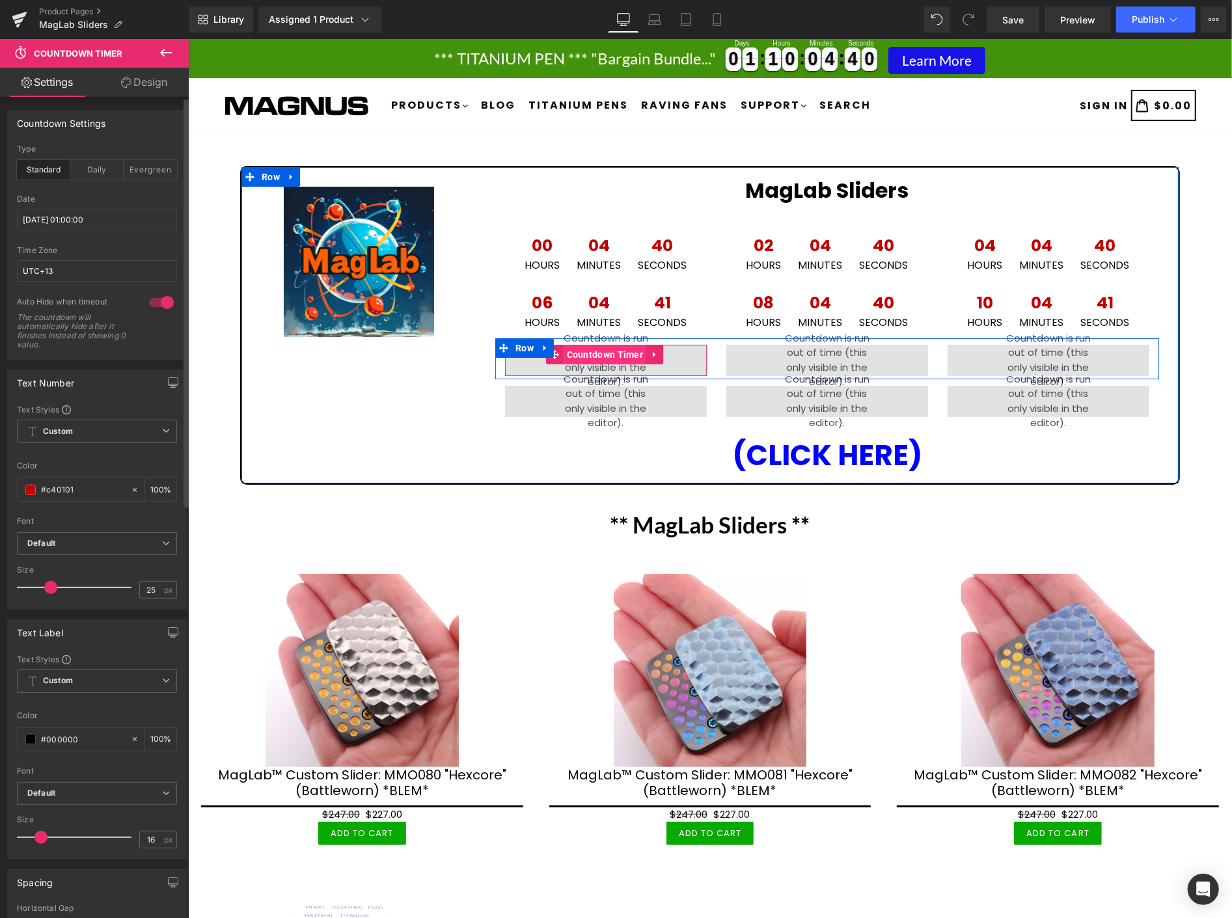
click at [601, 354] on span "Countdown Timer" at bounding box center [604, 354] width 83 height 20
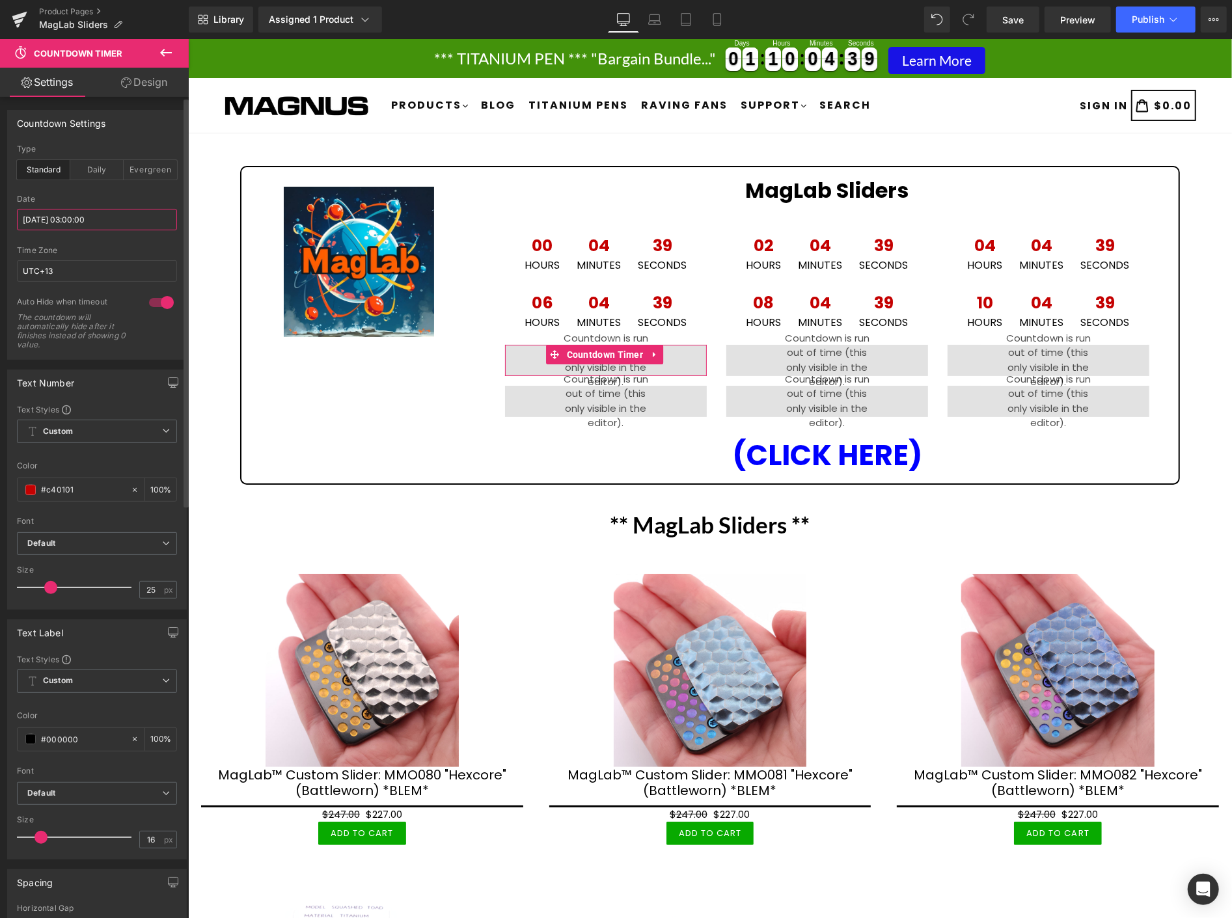
click at [122, 217] on input "2025/10/14 03:00:00" at bounding box center [97, 219] width 160 height 21
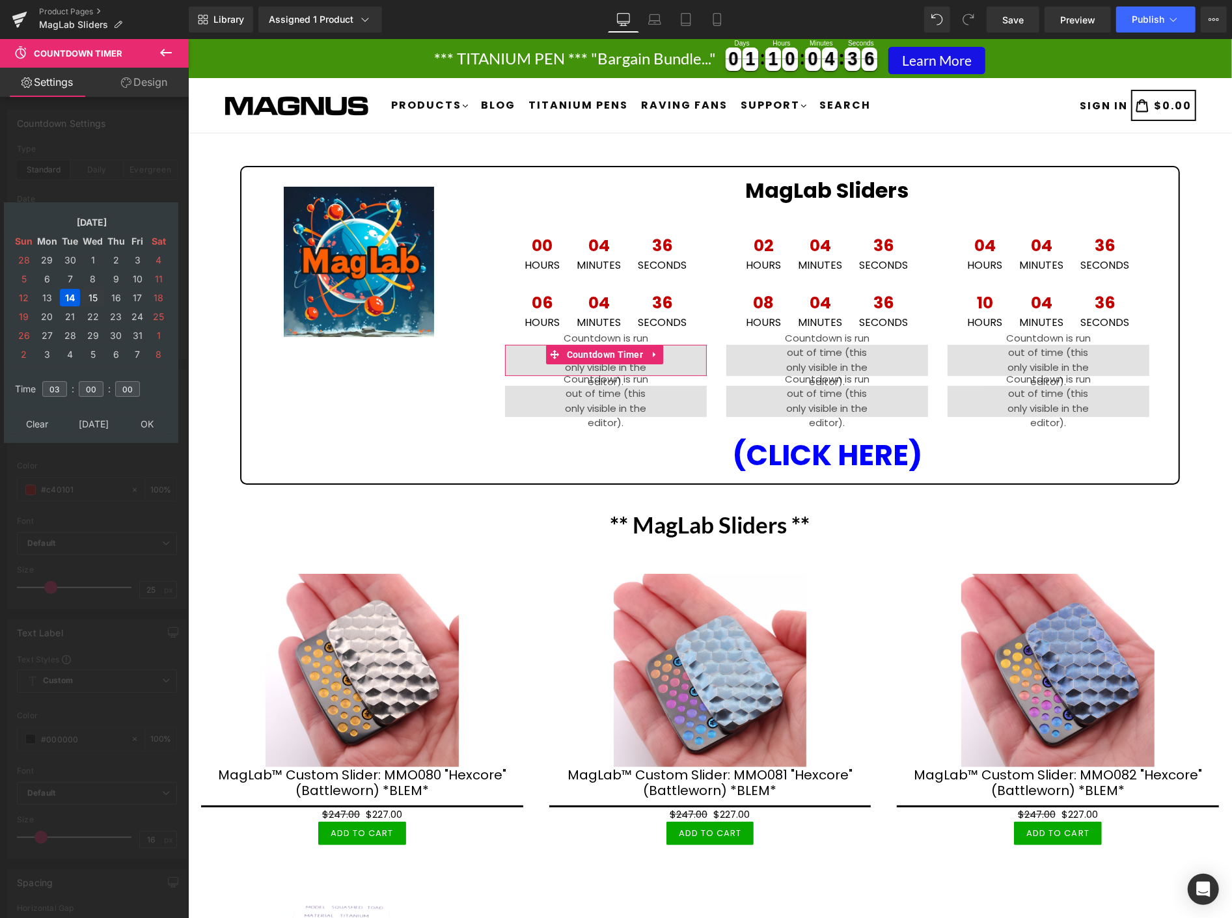
click at [87, 291] on td "15" at bounding box center [92, 298] width 23 height 18
type input "2025/10/15 03:00:00"
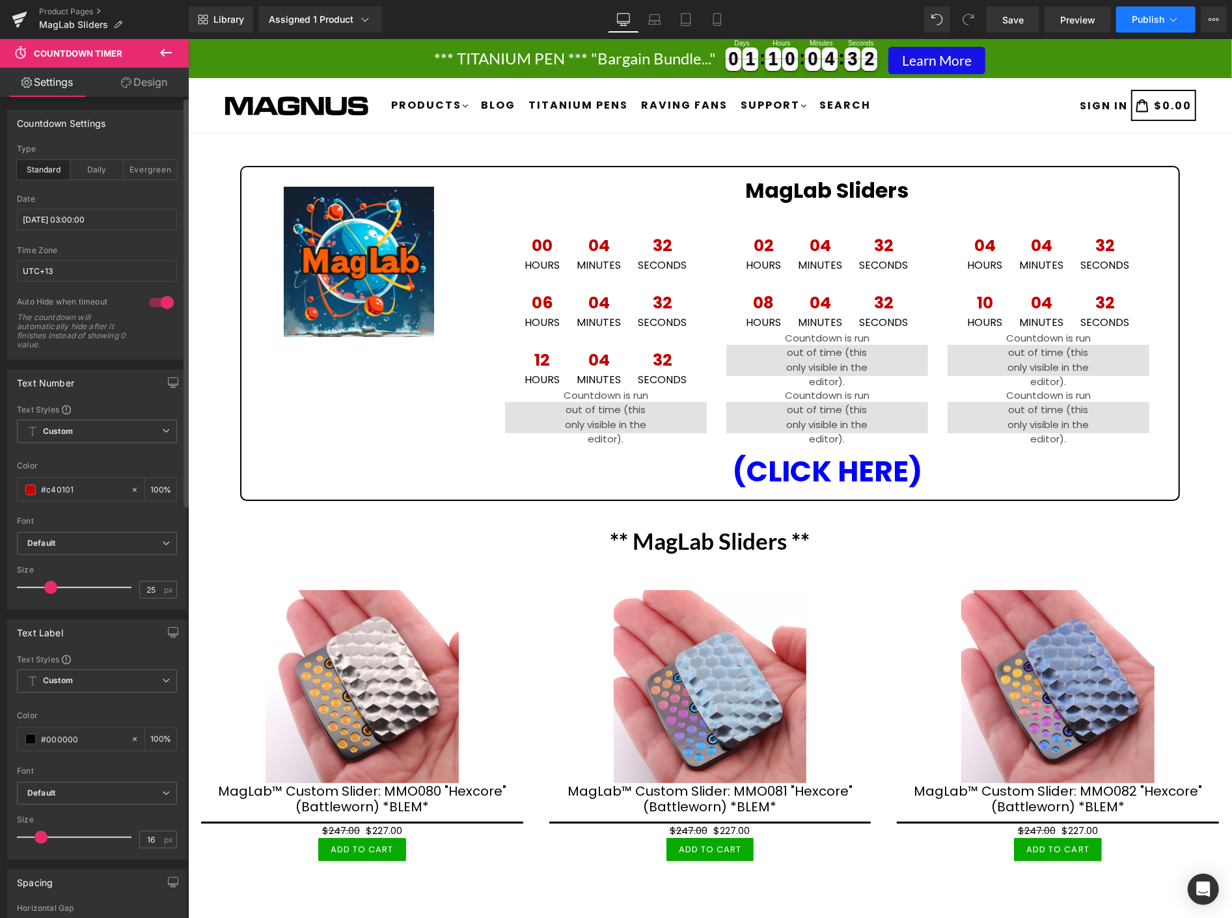
click at [1137, 18] on span "Publish" at bounding box center [1148, 19] width 33 height 10
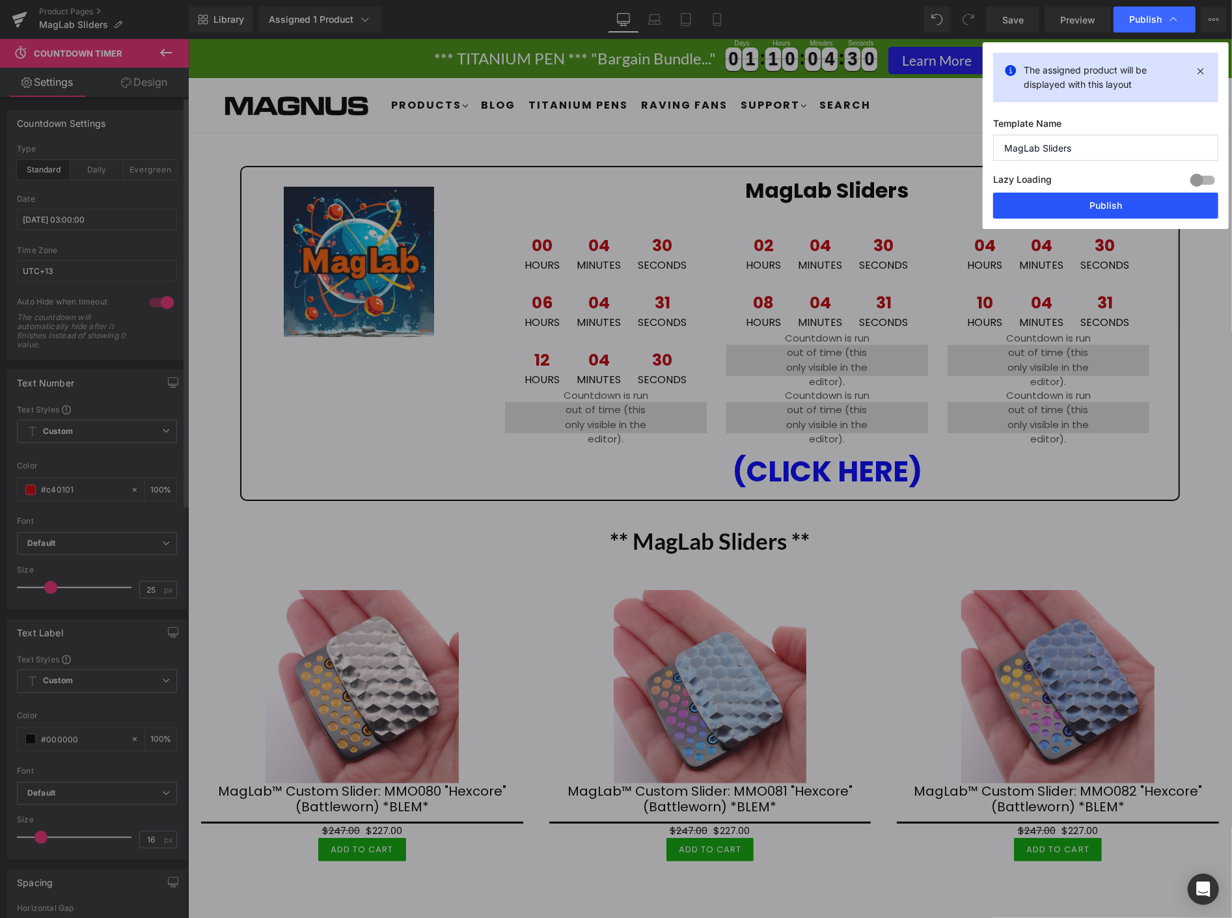
click at [1129, 206] on button "Publish" at bounding box center [1105, 206] width 225 height 26
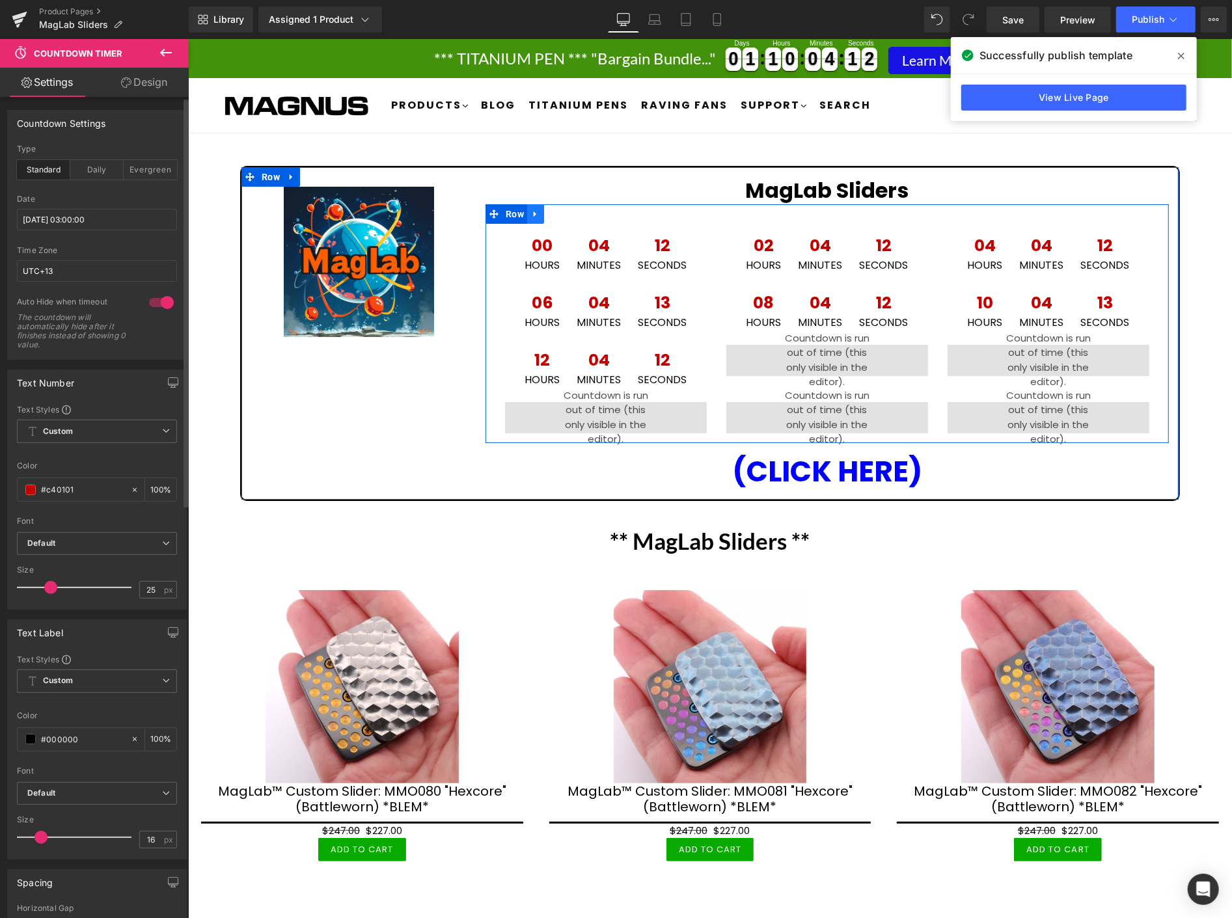
click at [533, 210] on icon at bounding box center [534, 213] width 3 height 6
click at [530, 211] on icon at bounding box center [534, 213] width 9 height 10
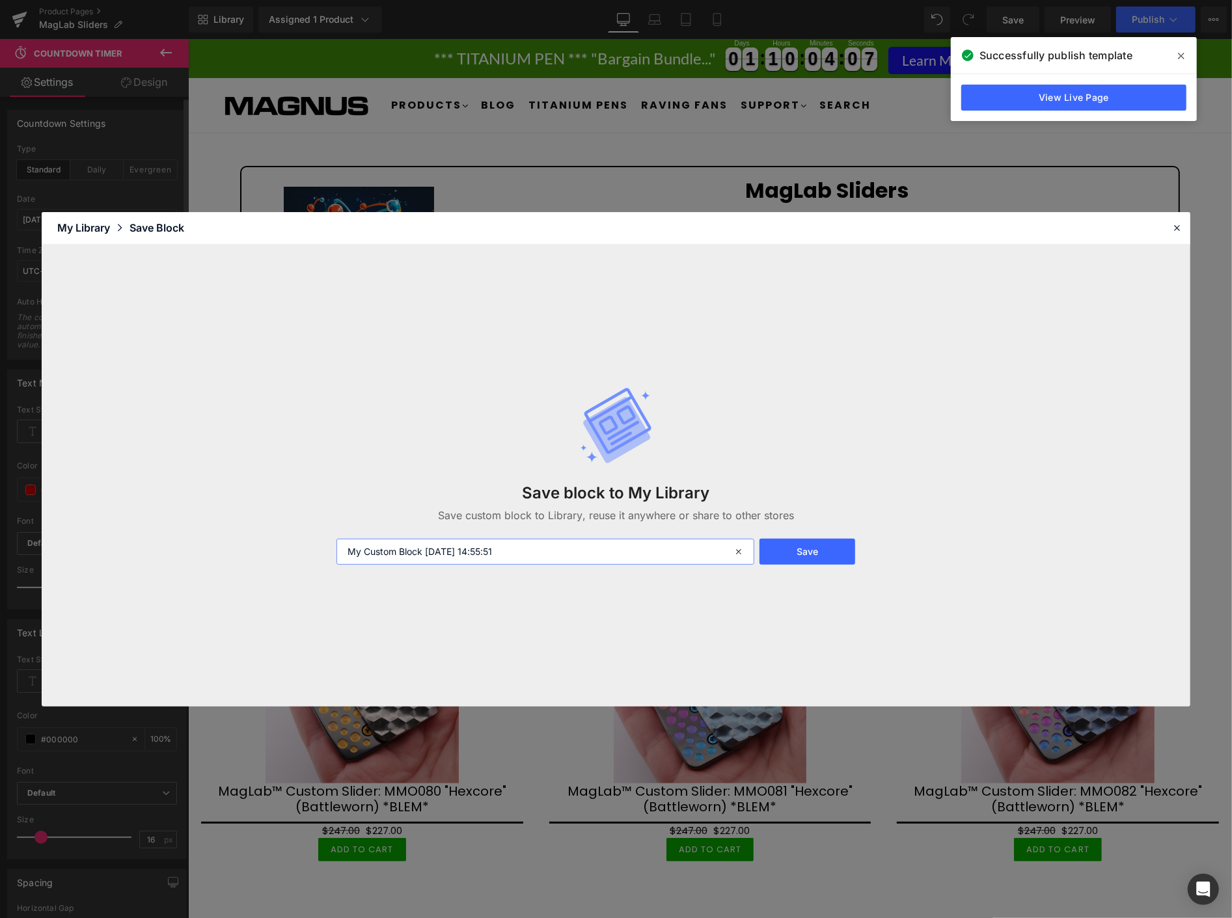
drag, startPoint x: 527, startPoint y: 543, endPoint x: 284, endPoint y: 471, distance: 253.2
click at [284, 471] on div "Save block to My Library Save custom block to Library, reuse it anywhere or sha…" at bounding box center [616, 476] width 1149 height 462
type input "Maglab clock 1"
click at [820, 556] on button "Save" at bounding box center [807, 552] width 96 height 26
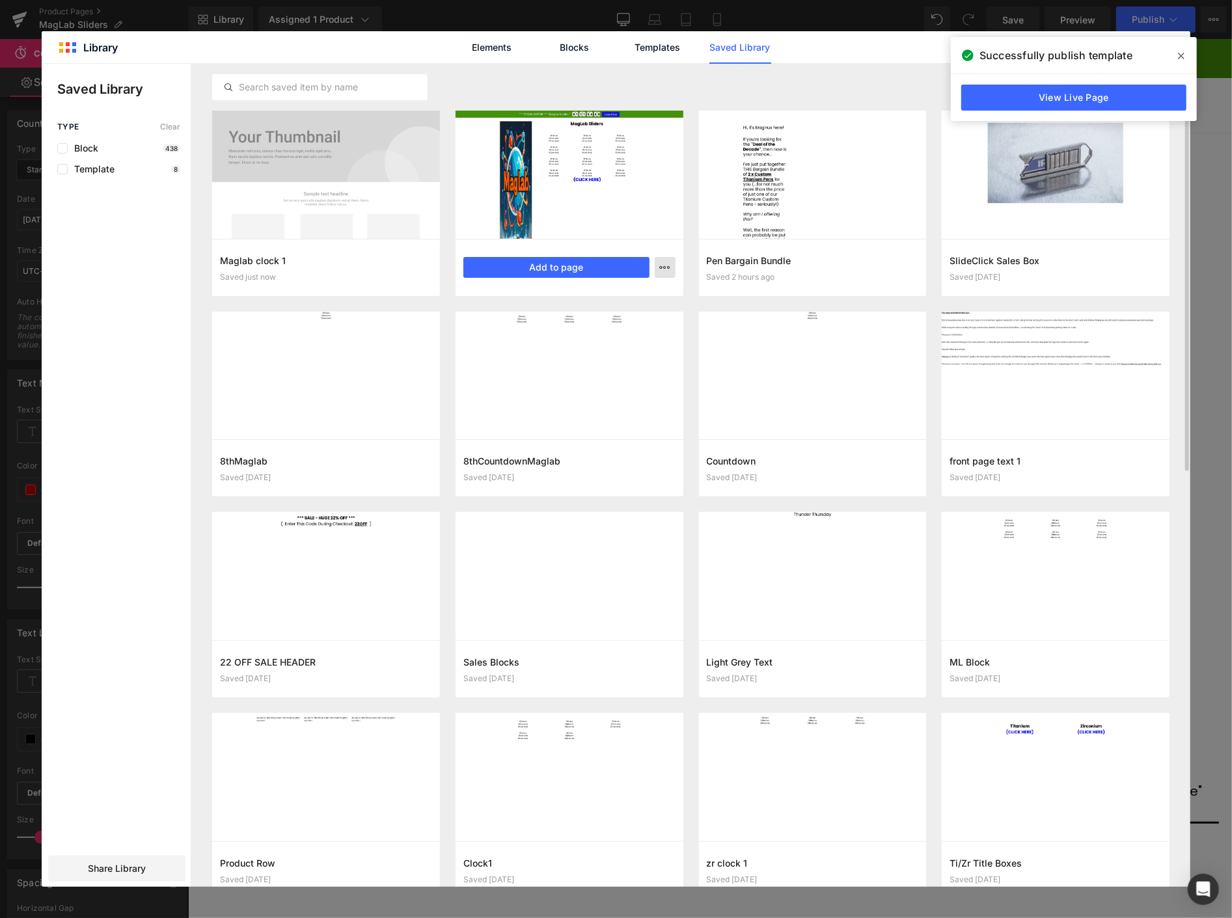
click at [668, 267] on icon "button" at bounding box center [665, 267] width 10 height 10
click at [576, 320] on p "Delete" at bounding box center [566, 324] width 27 height 12
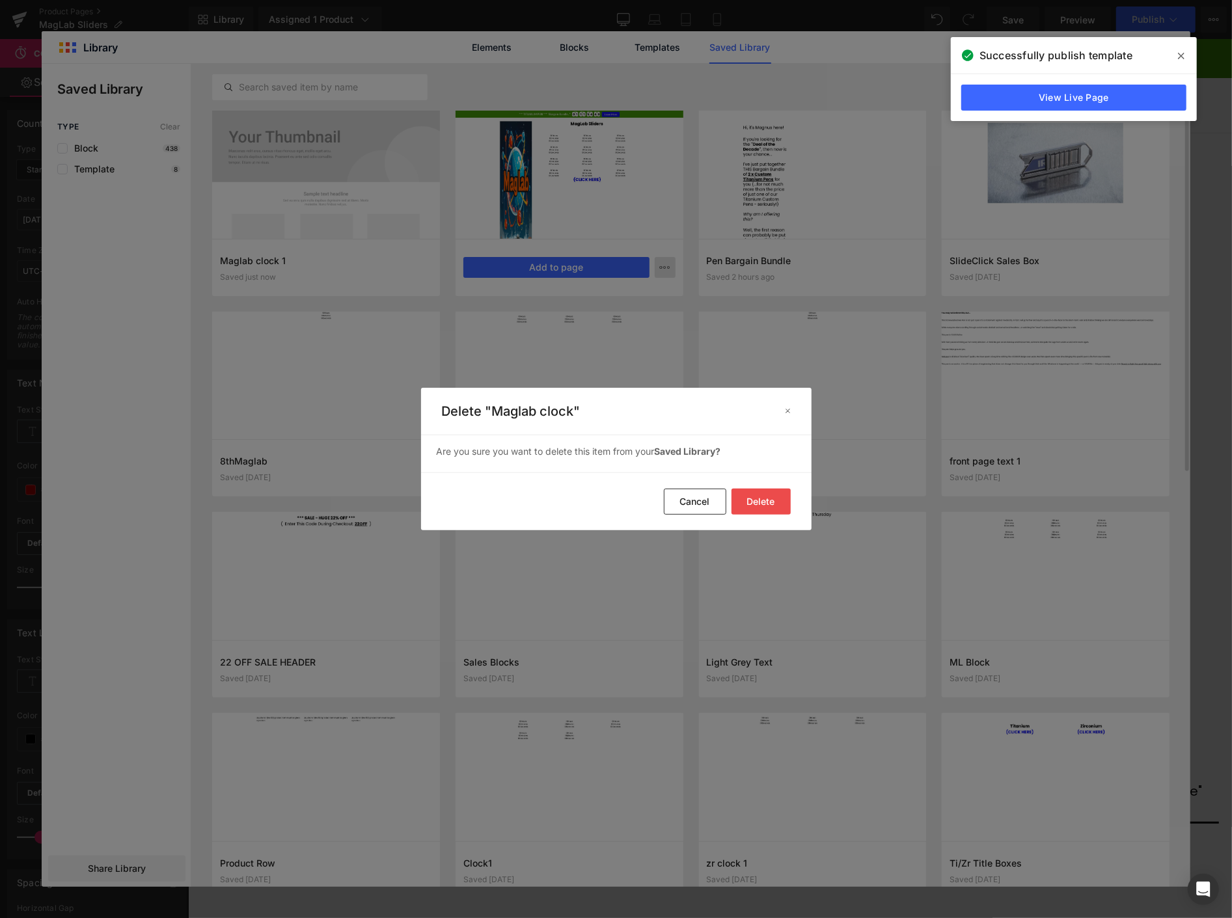
click at [764, 500] on button "Delete" at bounding box center [760, 502] width 59 height 26
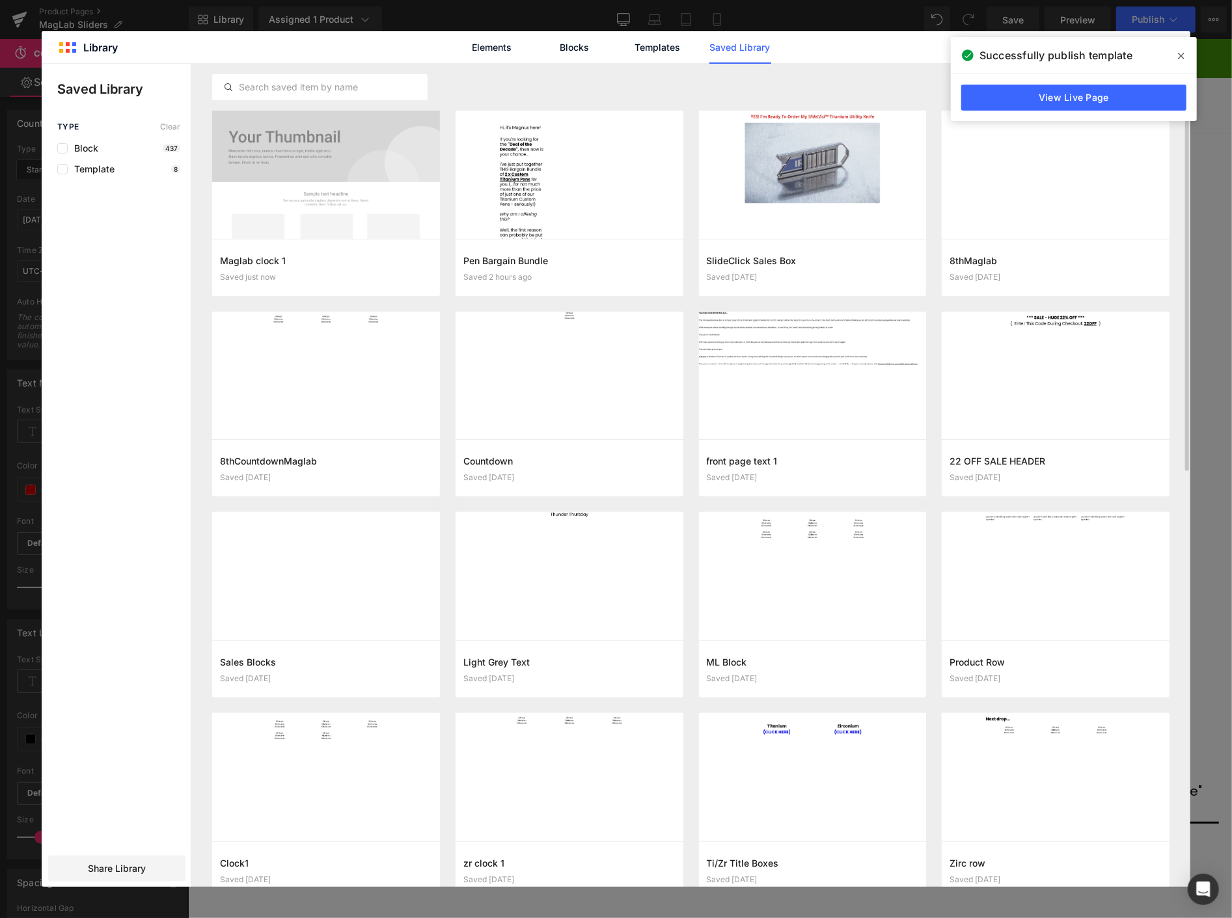
click at [1180, 53] on icon at bounding box center [1181, 56] width 7 height 10
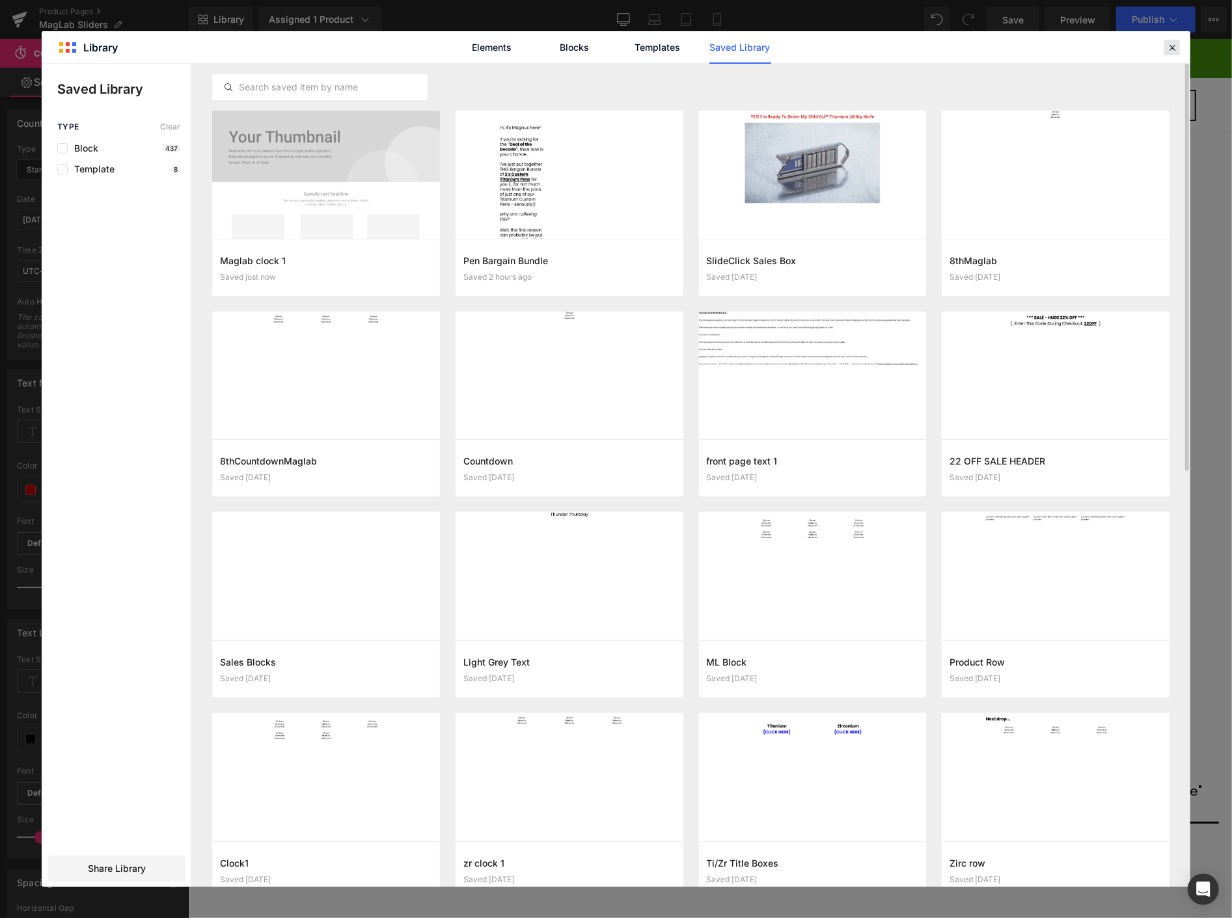
click at [1170, 44] on icon at bounding box center [1172, 48] width 12 height 12
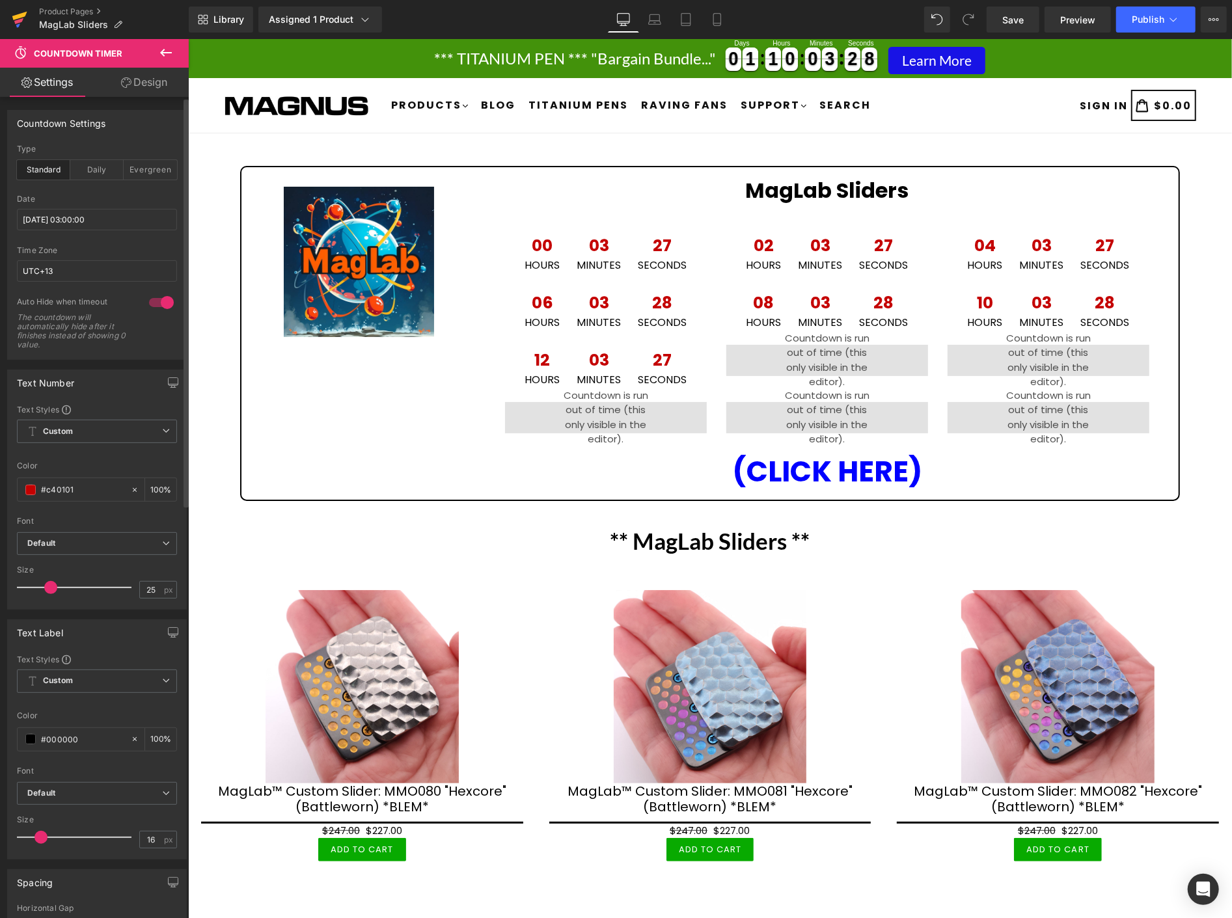
click at [25, 11] on icon at bounding box center [20, 19] width 16 height 33
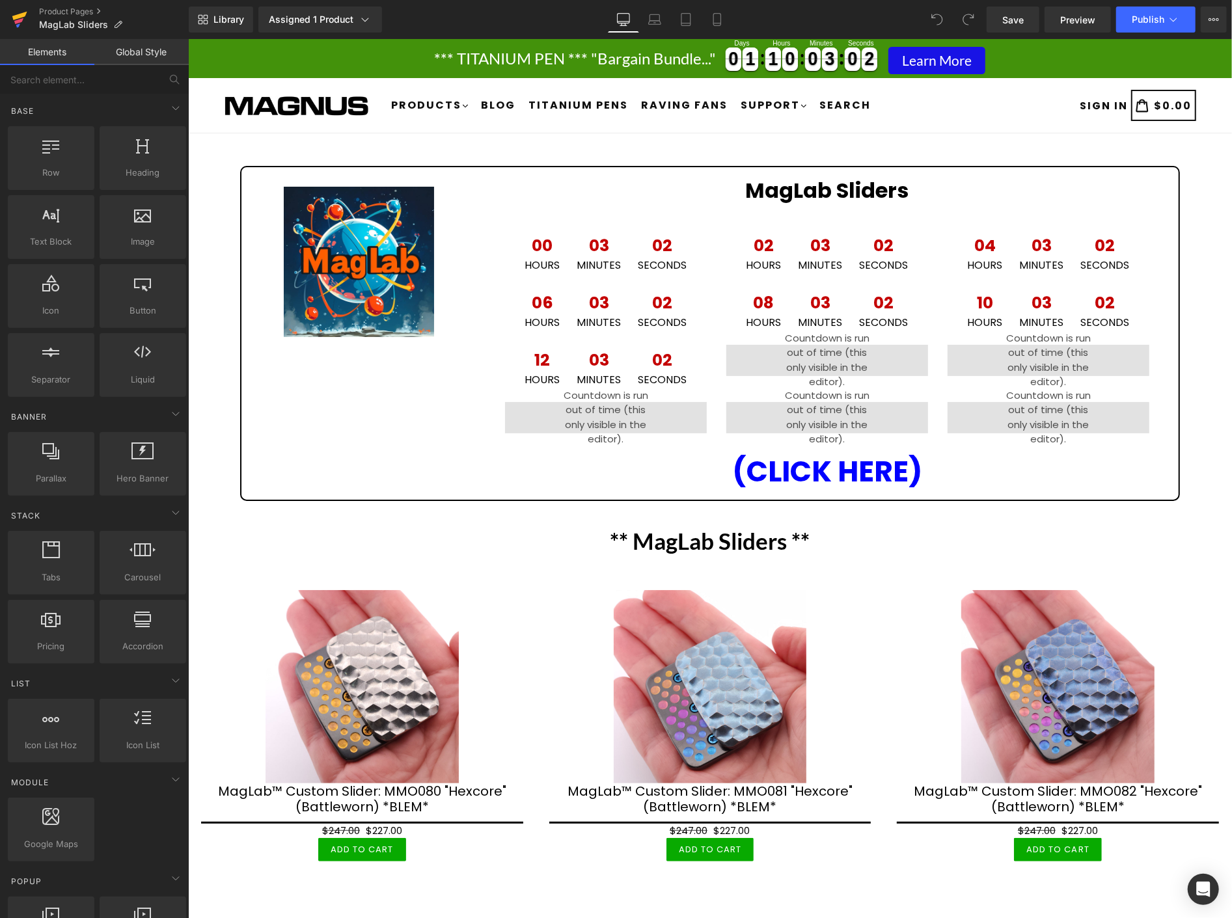
click at [21, 10] on icon at bounding box center [20, 19] width 16 height 33
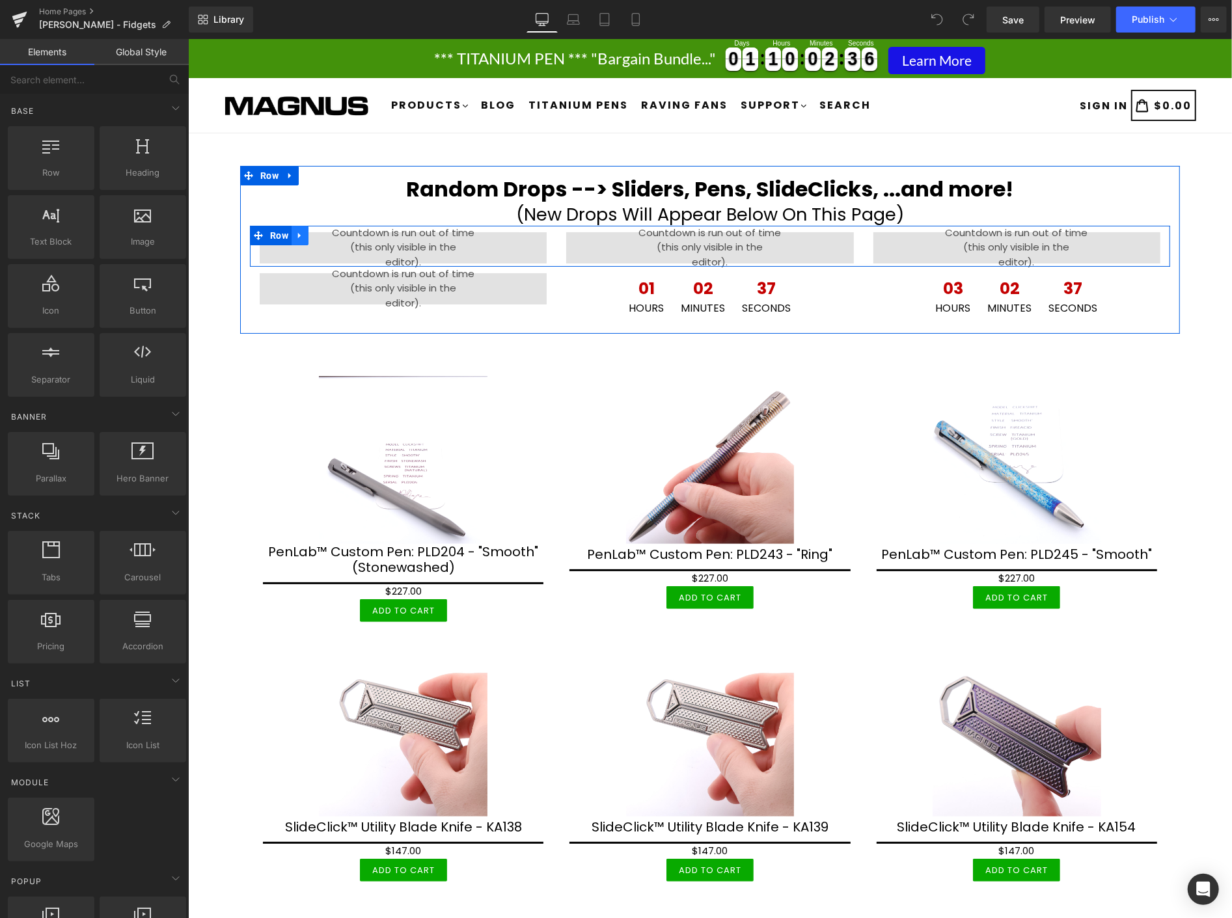
click at [298, 232] on icon at bounding box center [299, 235] width 9 height 10
click at [329, 235] on icon at bounding box center [333, 234] width 9 height 9
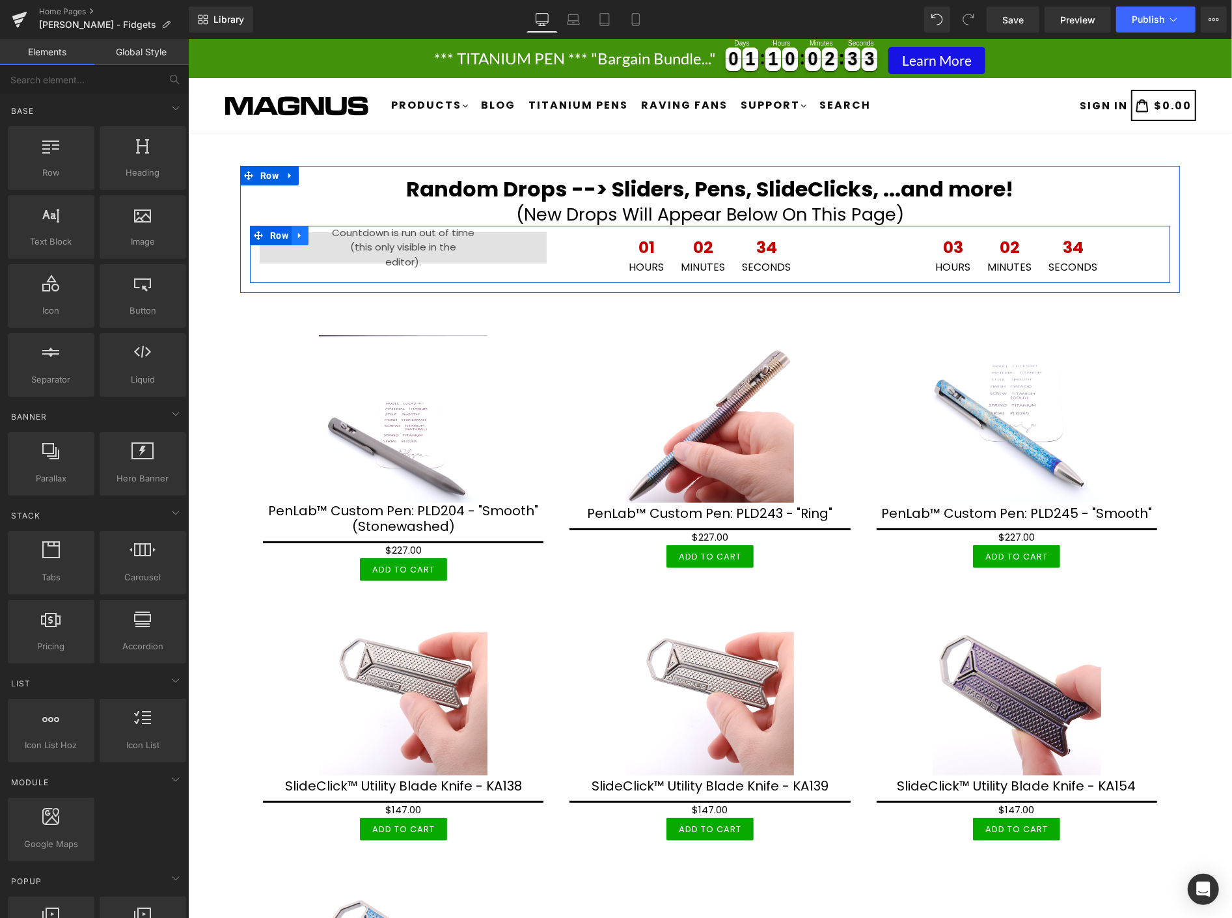
click at [296, 232] on icon at bounding box center [299, 235] width 9 height 10
click at [331, 231] on icon at bounding box center [333, 234] width 9 height 9
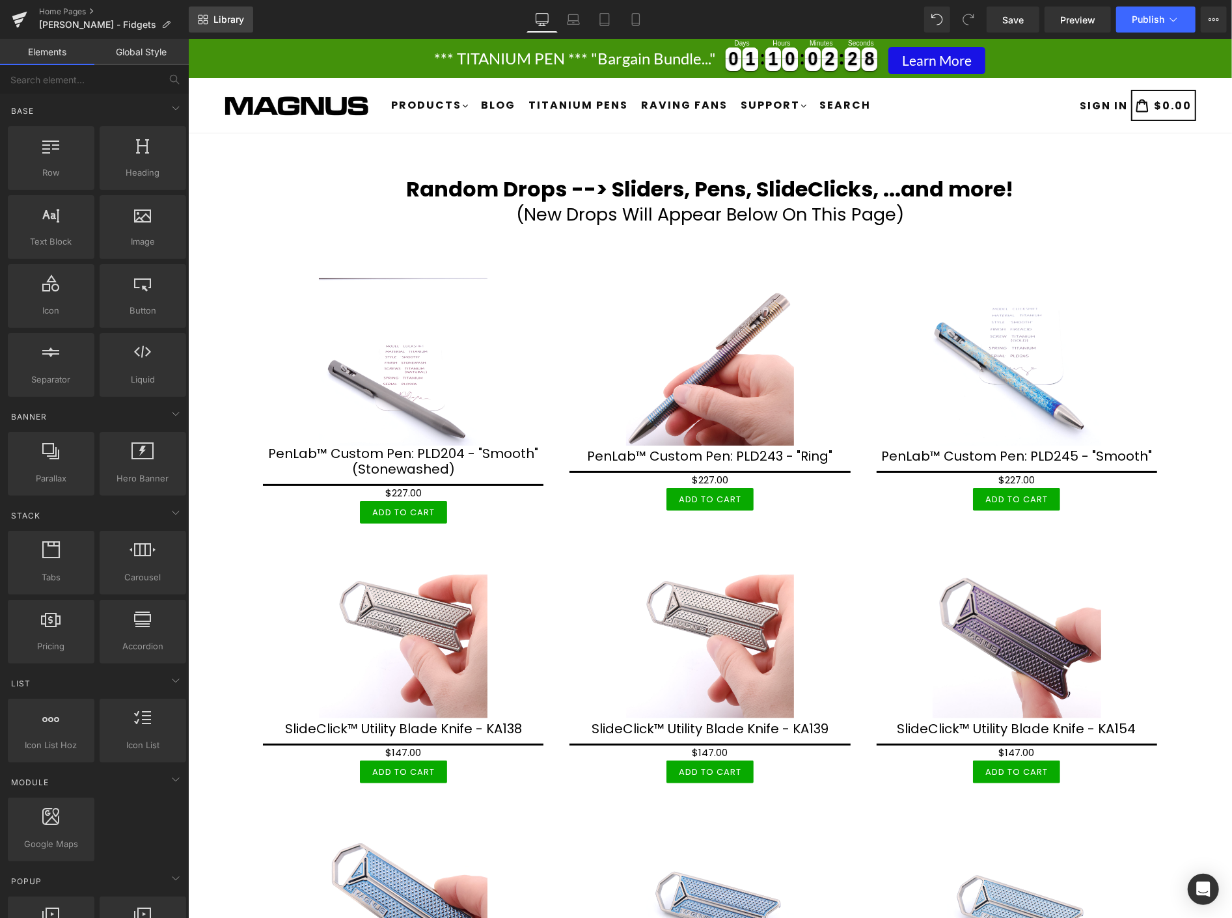
click at [224, 18] on span "Library" at bounding box center [228, 20] width 31 height 12
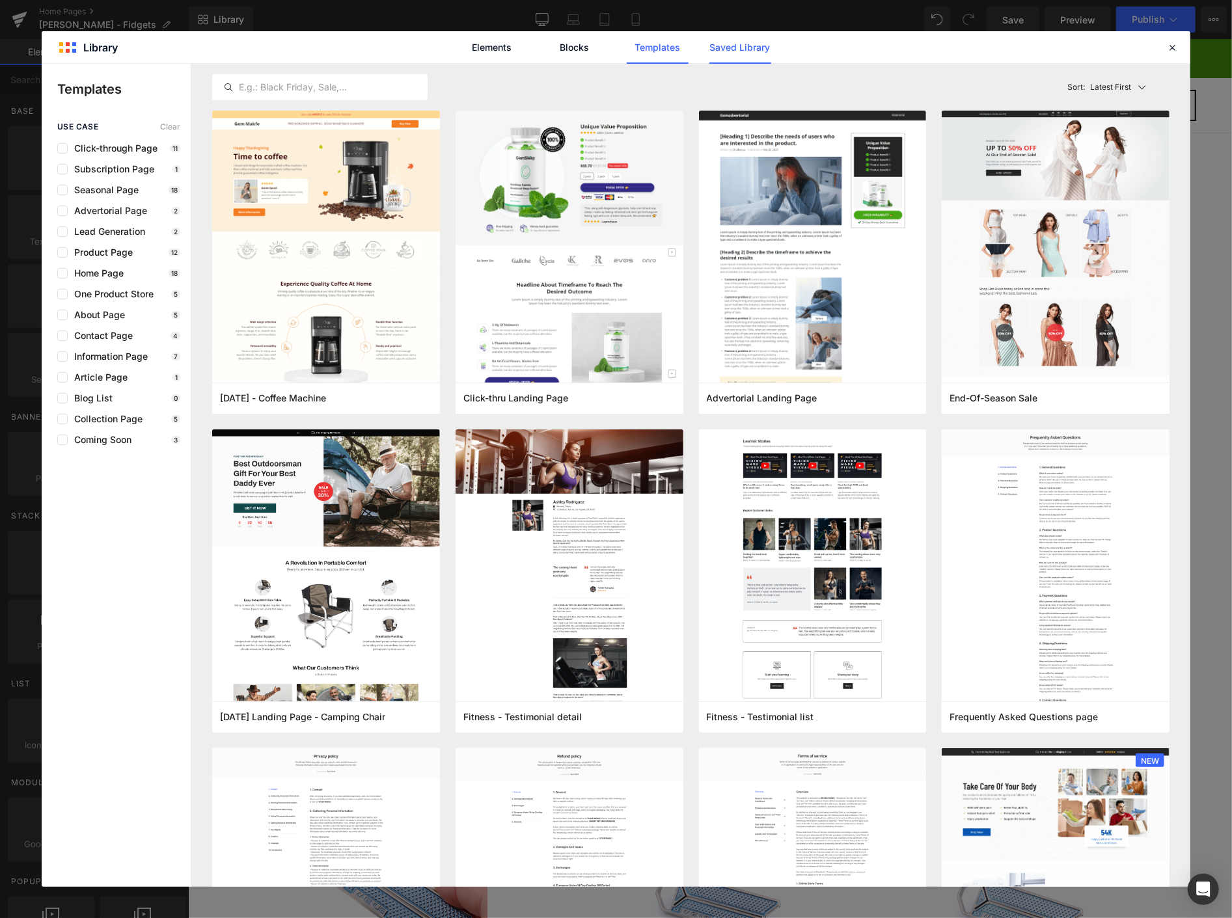
click at [734, 44] on link "Saved Library" at bounding box center [740, 47] width 62 height 33
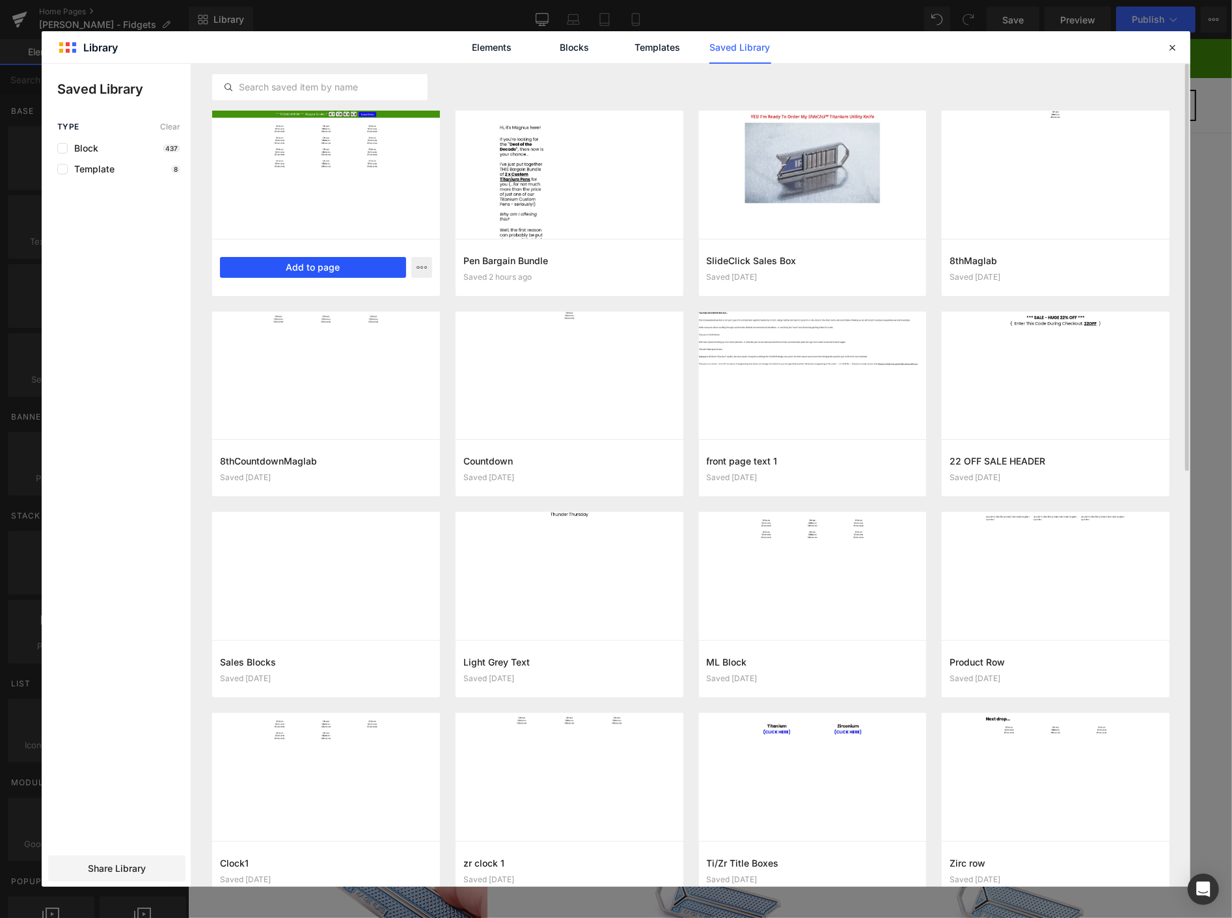
click at [307, 263] on button "Add to page" at bounding box center [313, 267] width 186 height 21
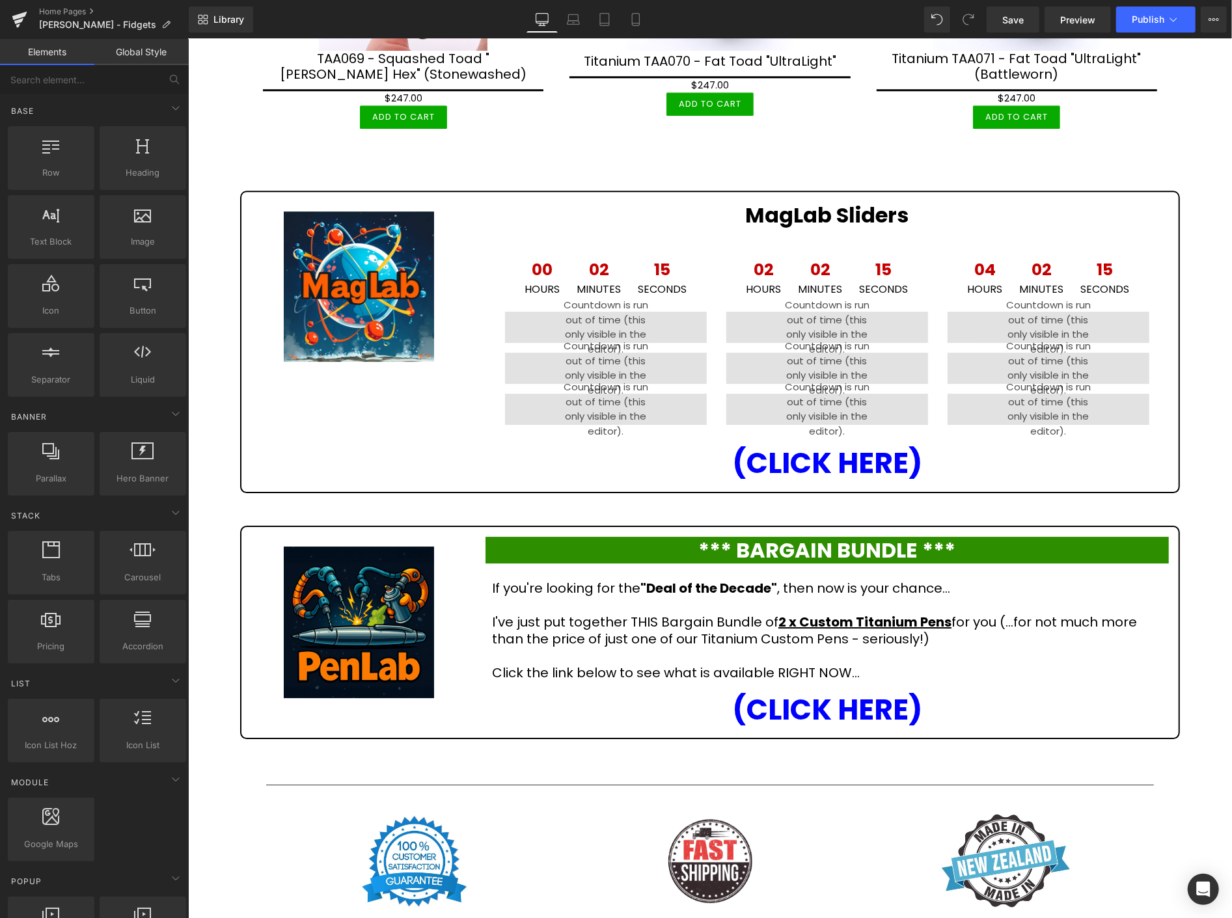
scroll to position [3267, 0]
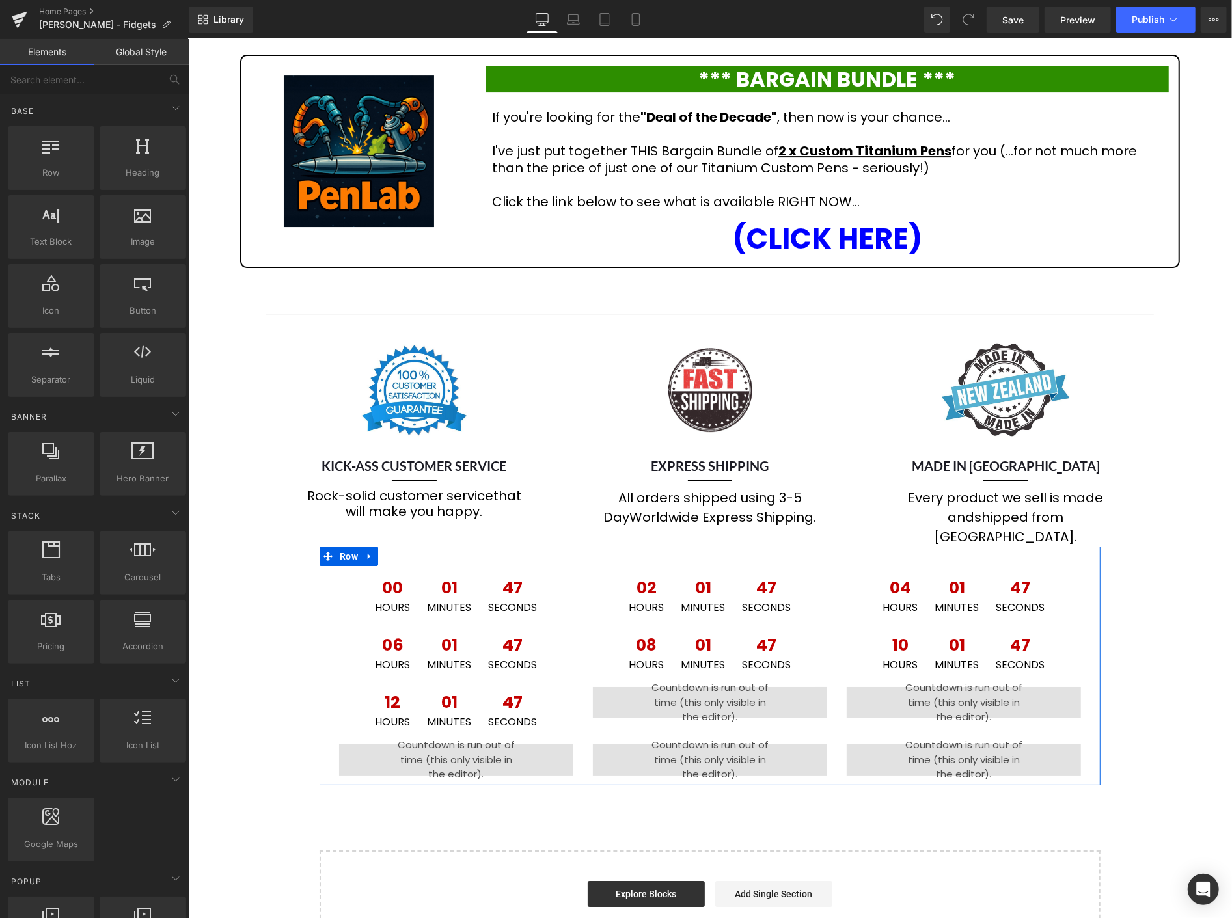
click at [364, 551] on icon at bounding box center [368, 556] width 9 height 10
click at [399, 551] on icon at bounding box center [402, 556] width 9 height 10
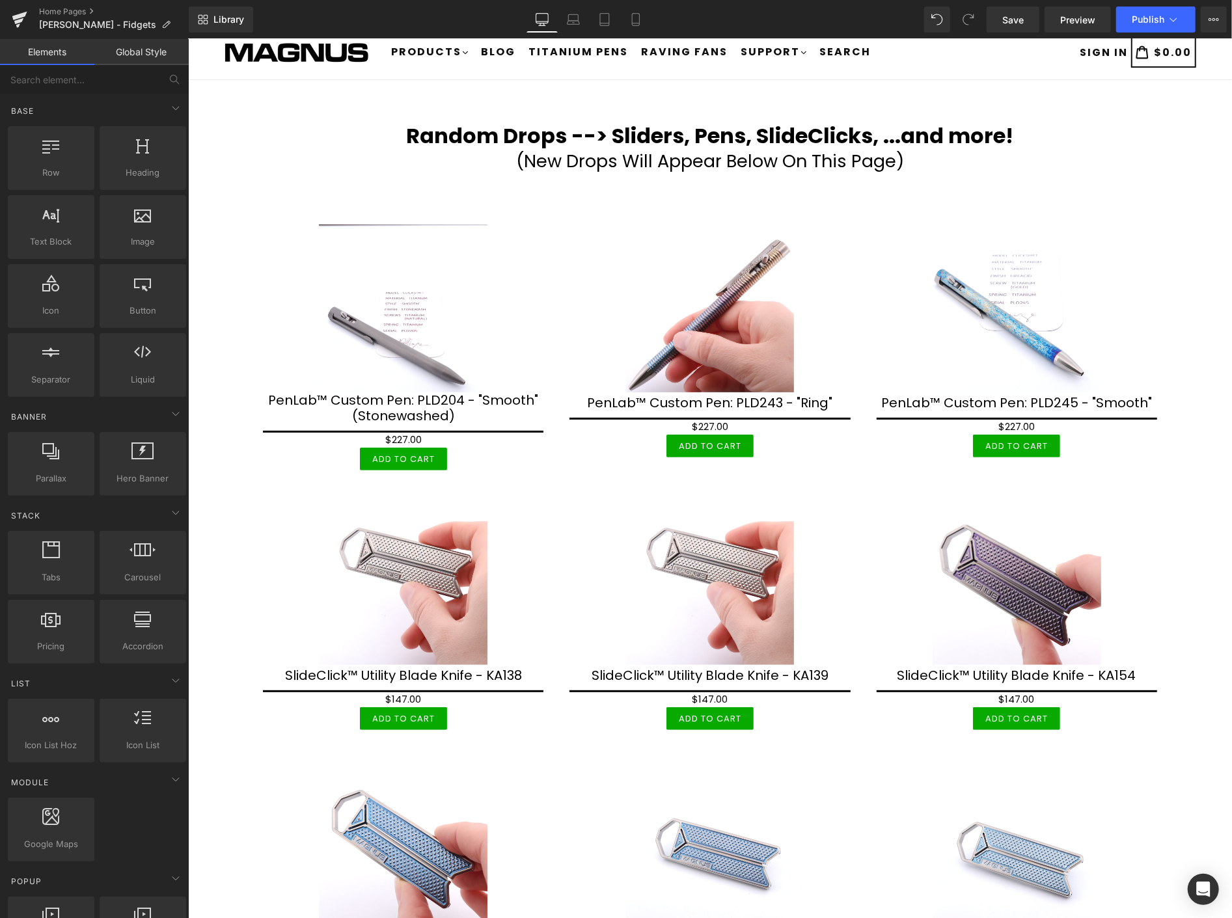
scroll to position [0, 0]
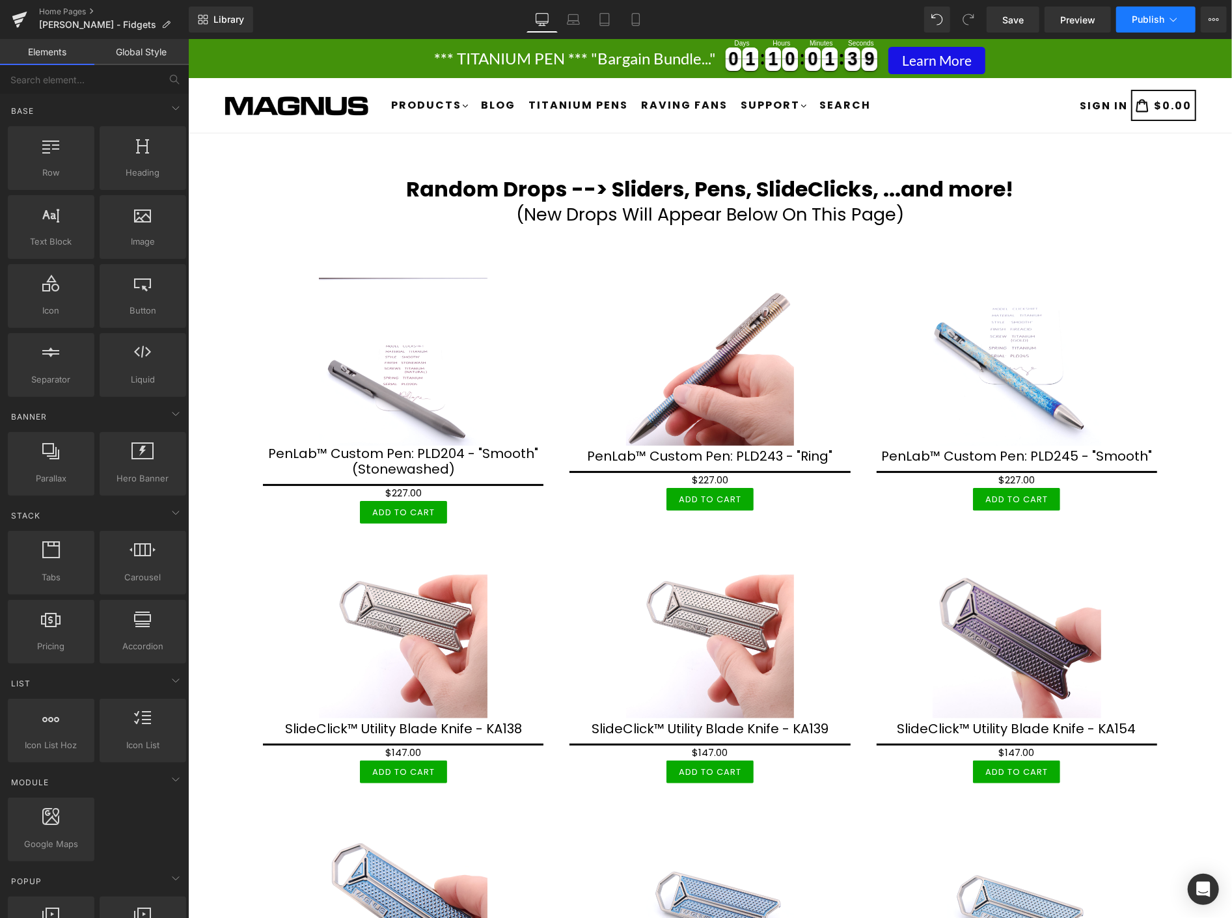
click at [1142, 18] on span "Publish" at bounding box center [1148, 19] width 33 height 10
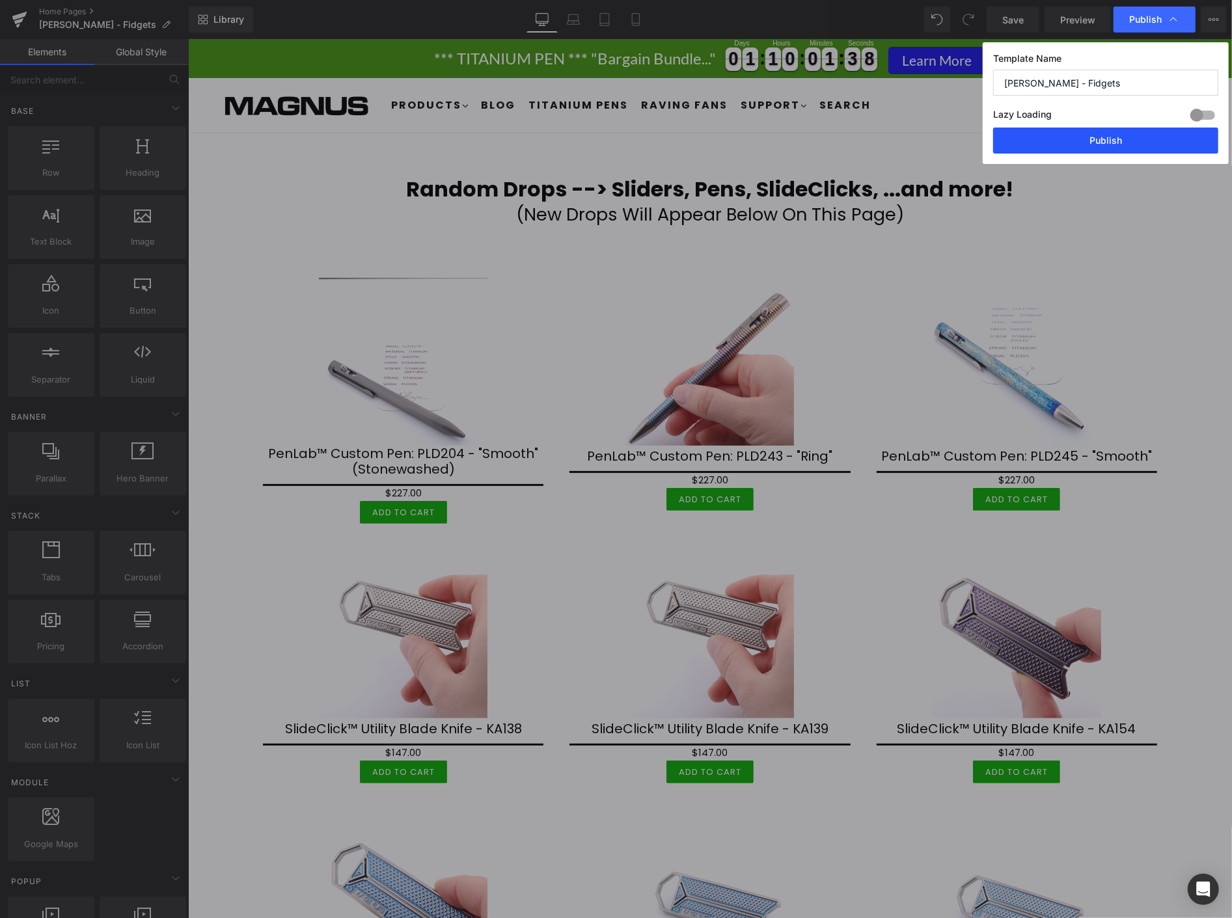
click at [1130, 133] on button "Publish" at bounding box center [1105, 141] width 225 height 26
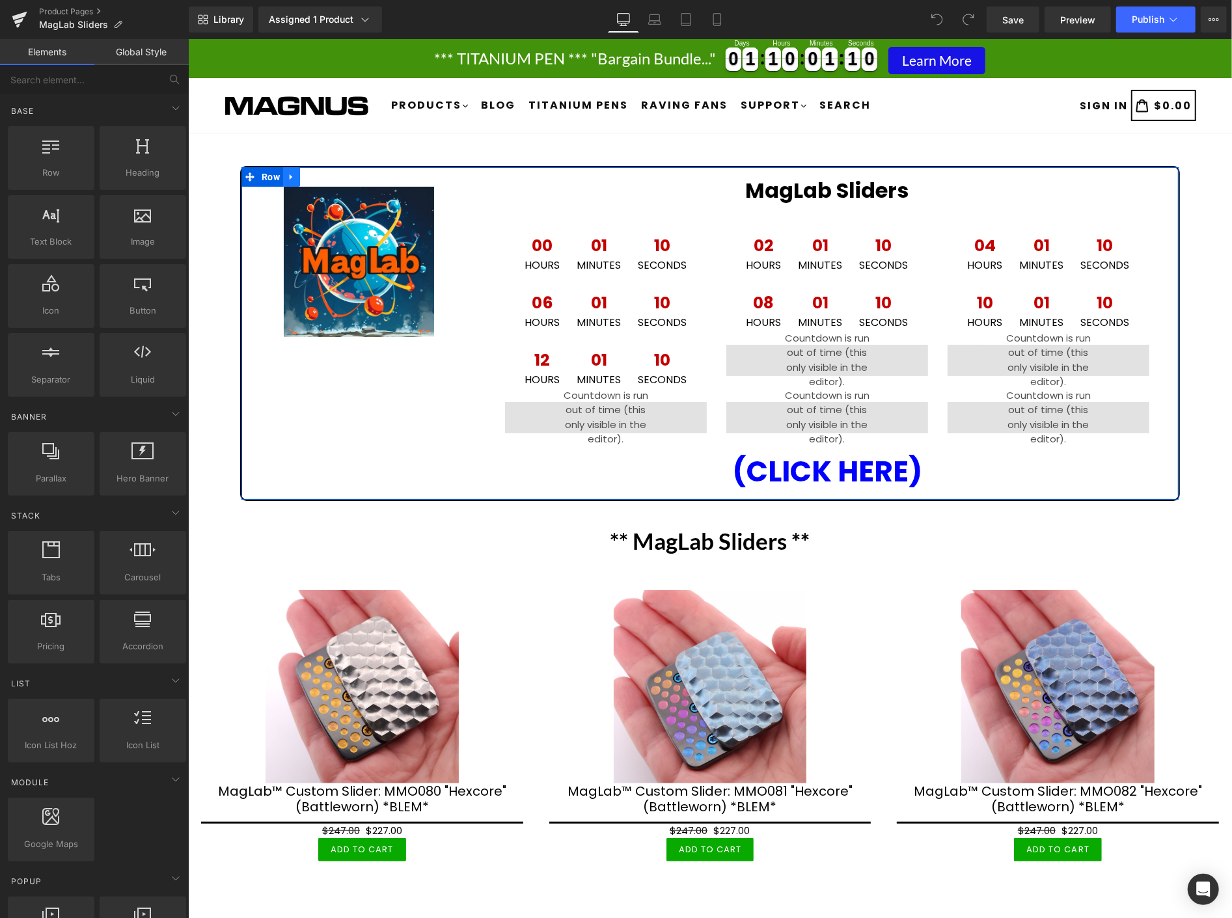
click at [291, 172] on icon at bounding box center [290, 177] width 9 height 10
click at [289, 174] on icon at bounding box center [290, 176] width 9 height 9
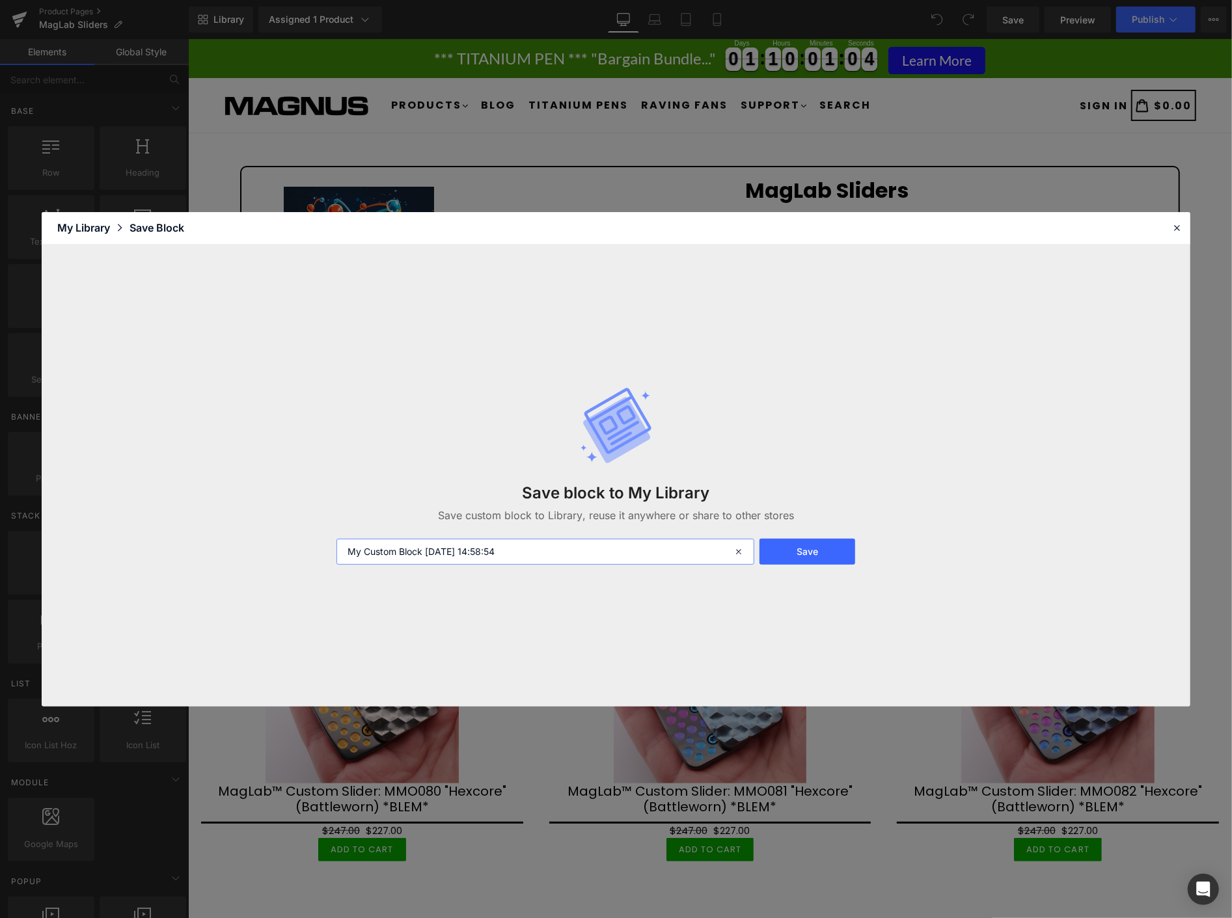
click at [483, 549] on input "My Custom Block [DATE] 14:58:54" at bounding box center [545, 552] width 418 height 26
type input "Maglab clock 2"
click at [813, 549] on button "Save" at bounding box center [807, 552] width 96 height 26
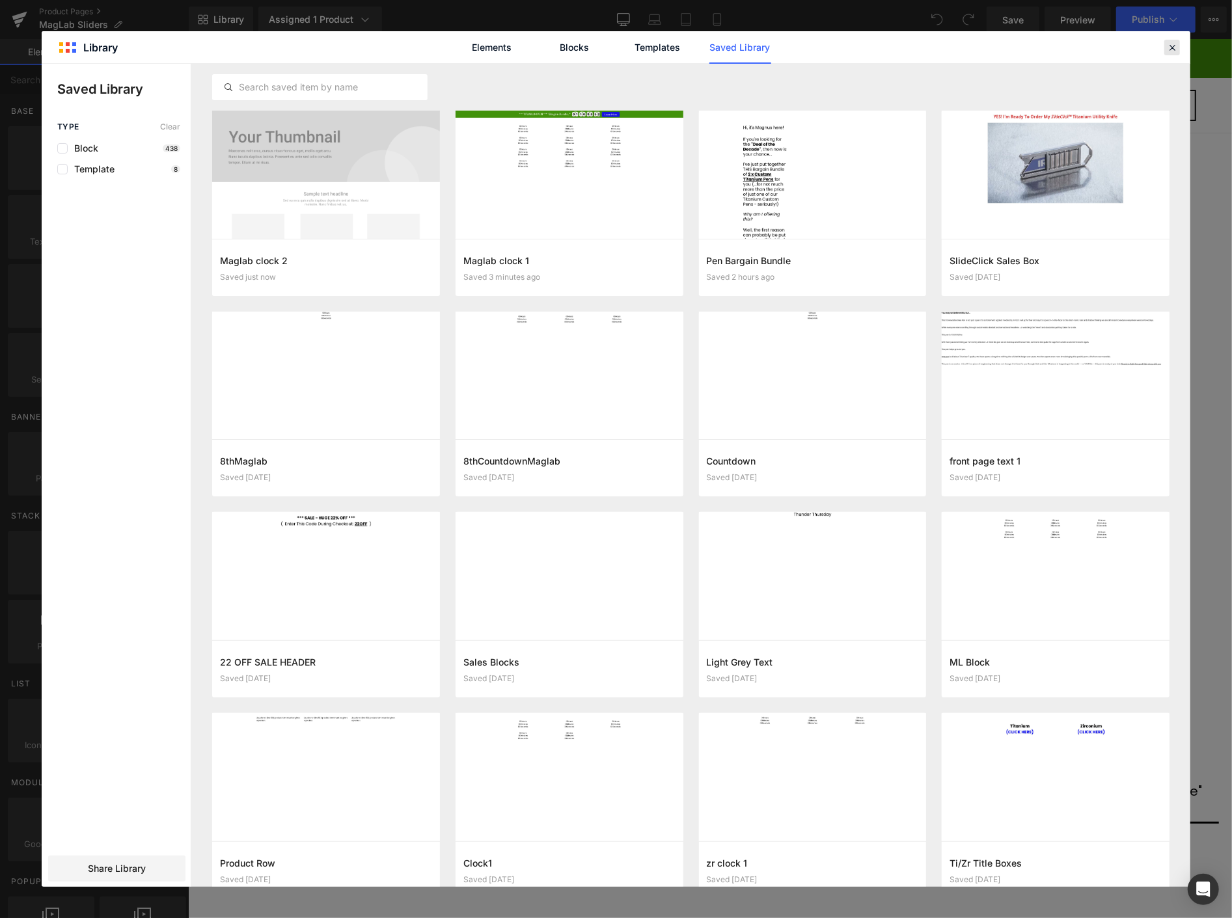
click at [1172, 47] on icon at bounding box center [1172, 48] width 12 height 12
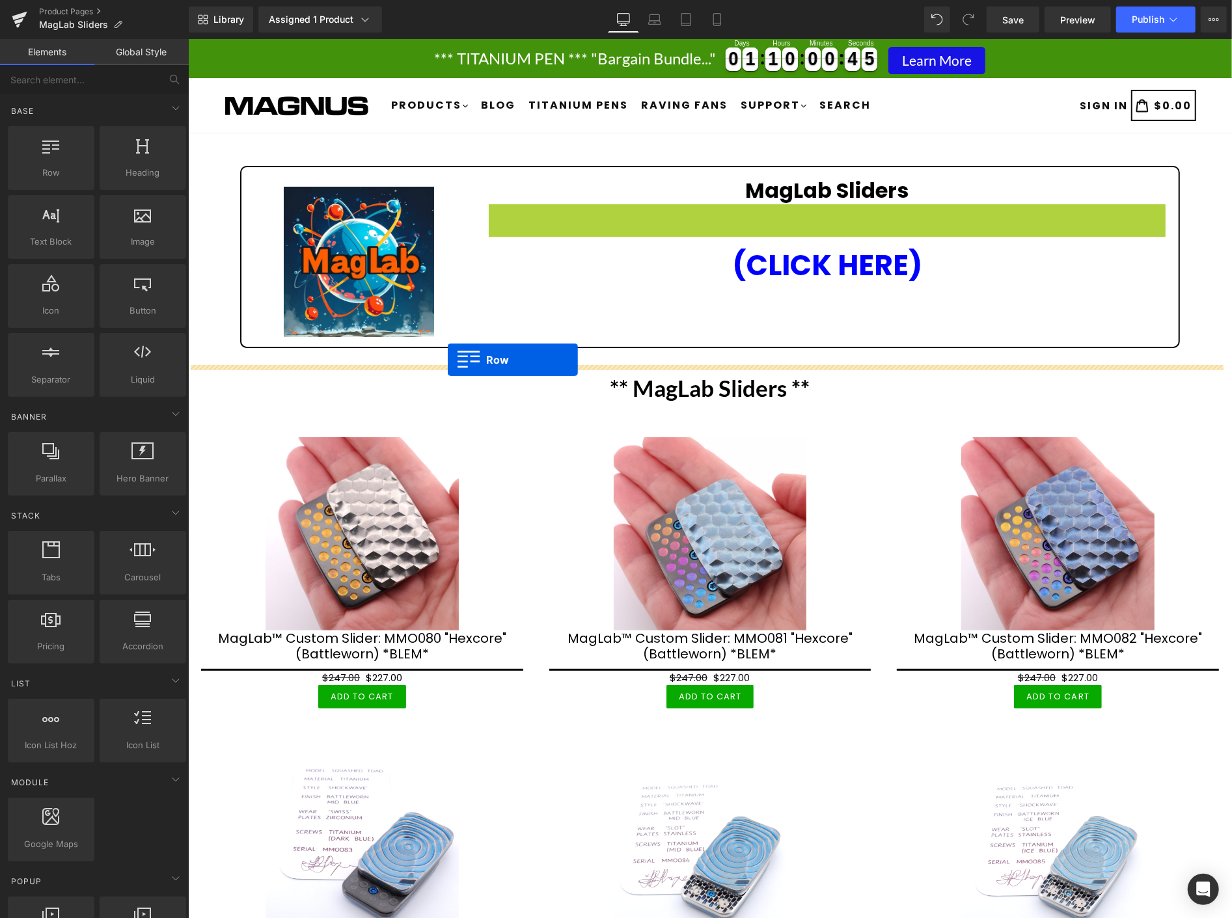
drag, startPoint x: 491, startPoint y: 211, endPoint x: 448, endPoint y: 362, distance: 157.1
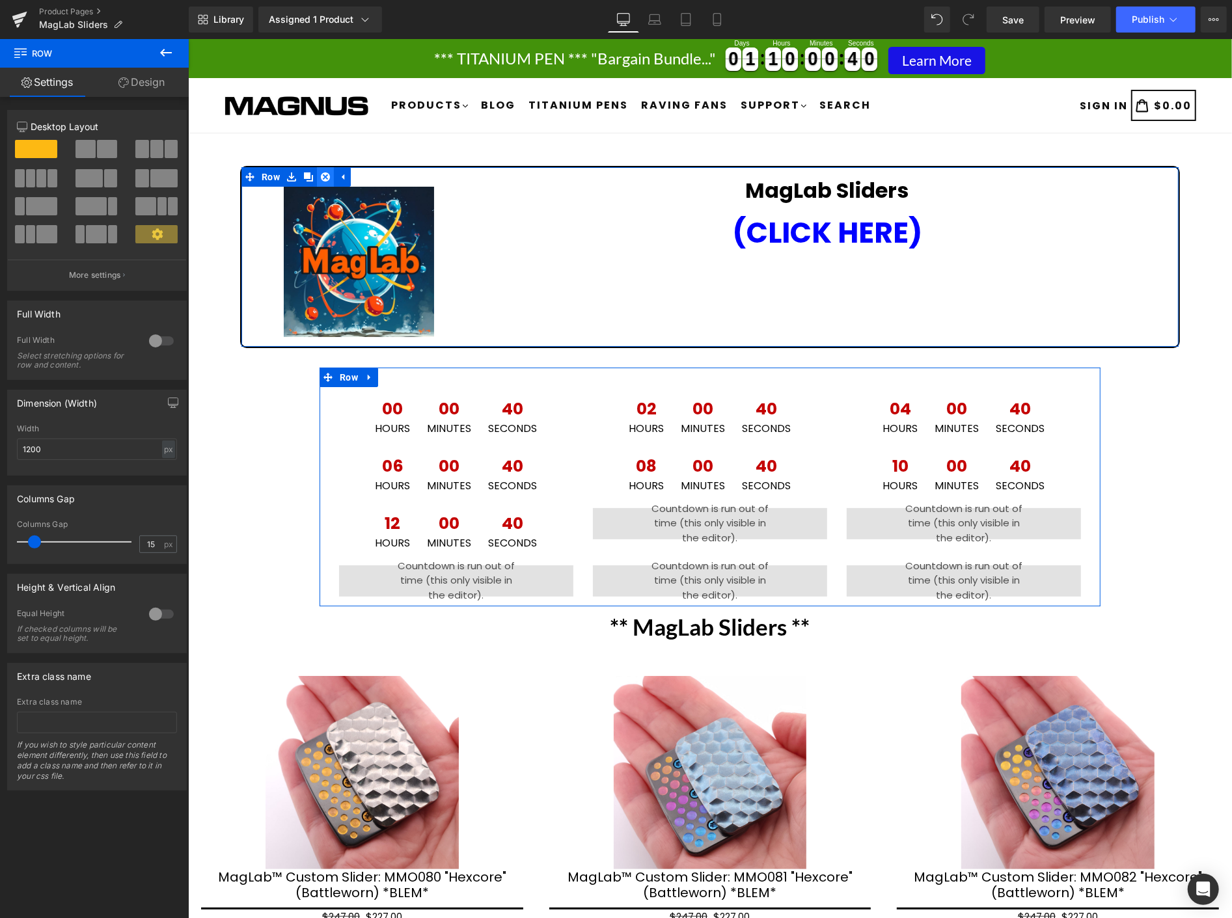
click at [325, 175] on icon at bounding box center [324, 176] width 9 height 9
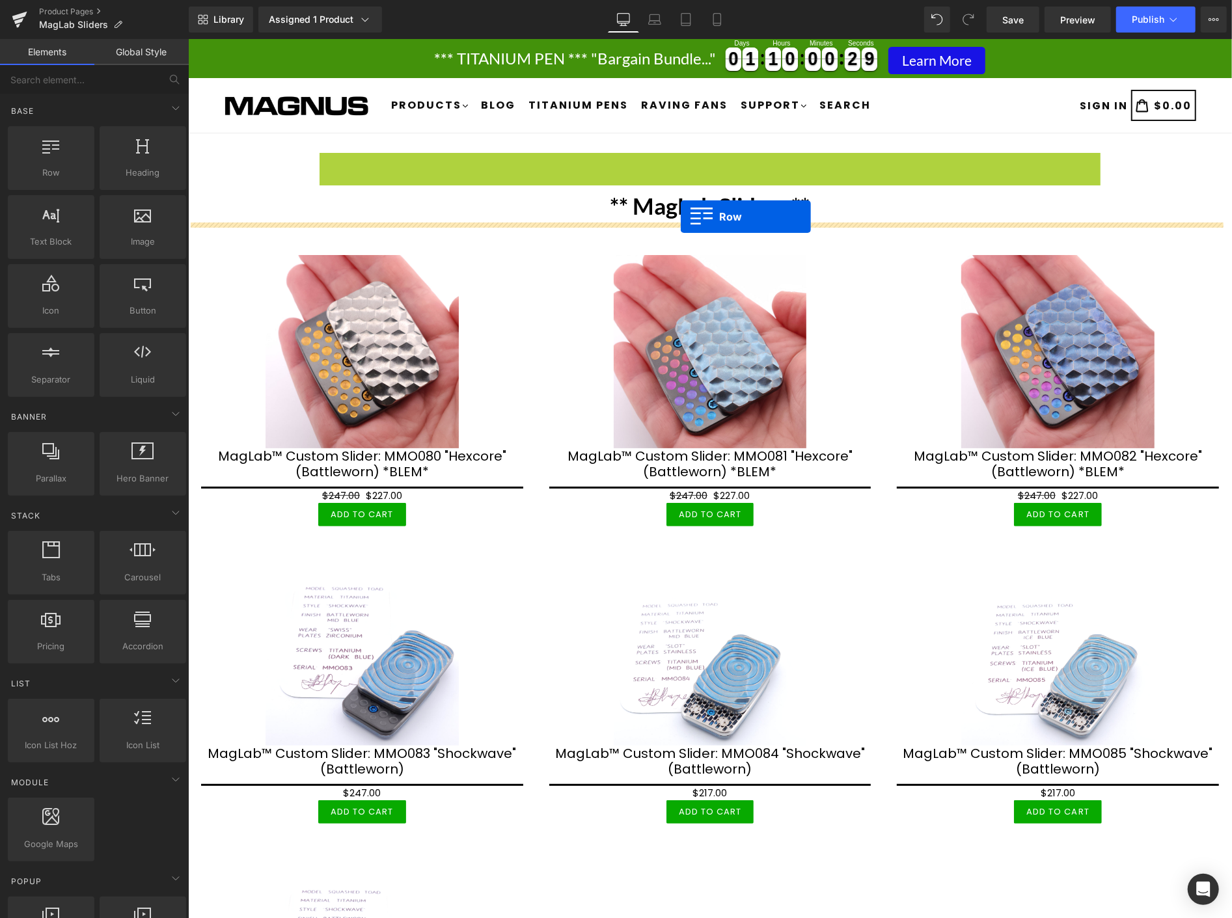
drag, startPoint x: 321, startPoint y: 164, endPoint x: 680, endPoint y: 216, distance: 362.3
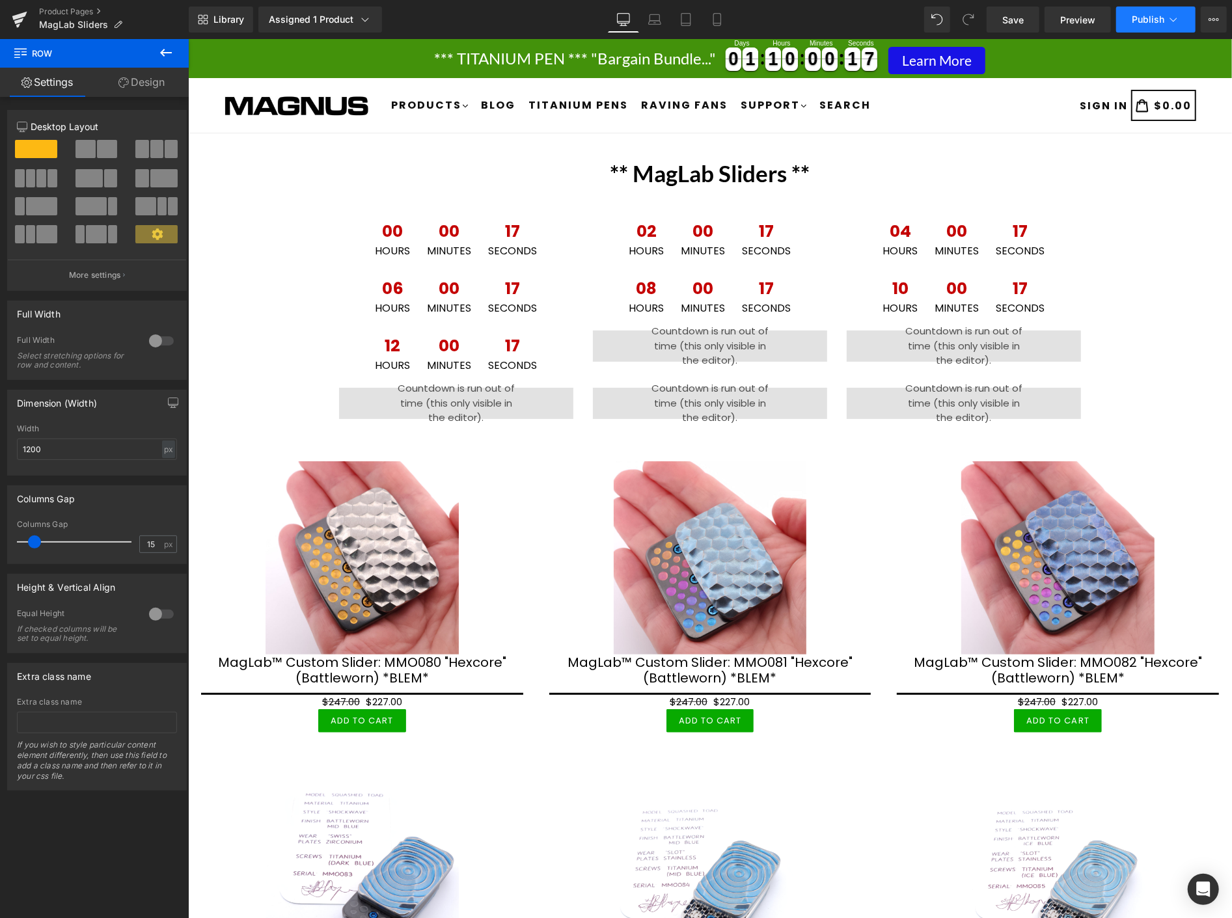
click at [1141, 20] on span "Publish" at bounding box center [1148, 19] width 33 height 10
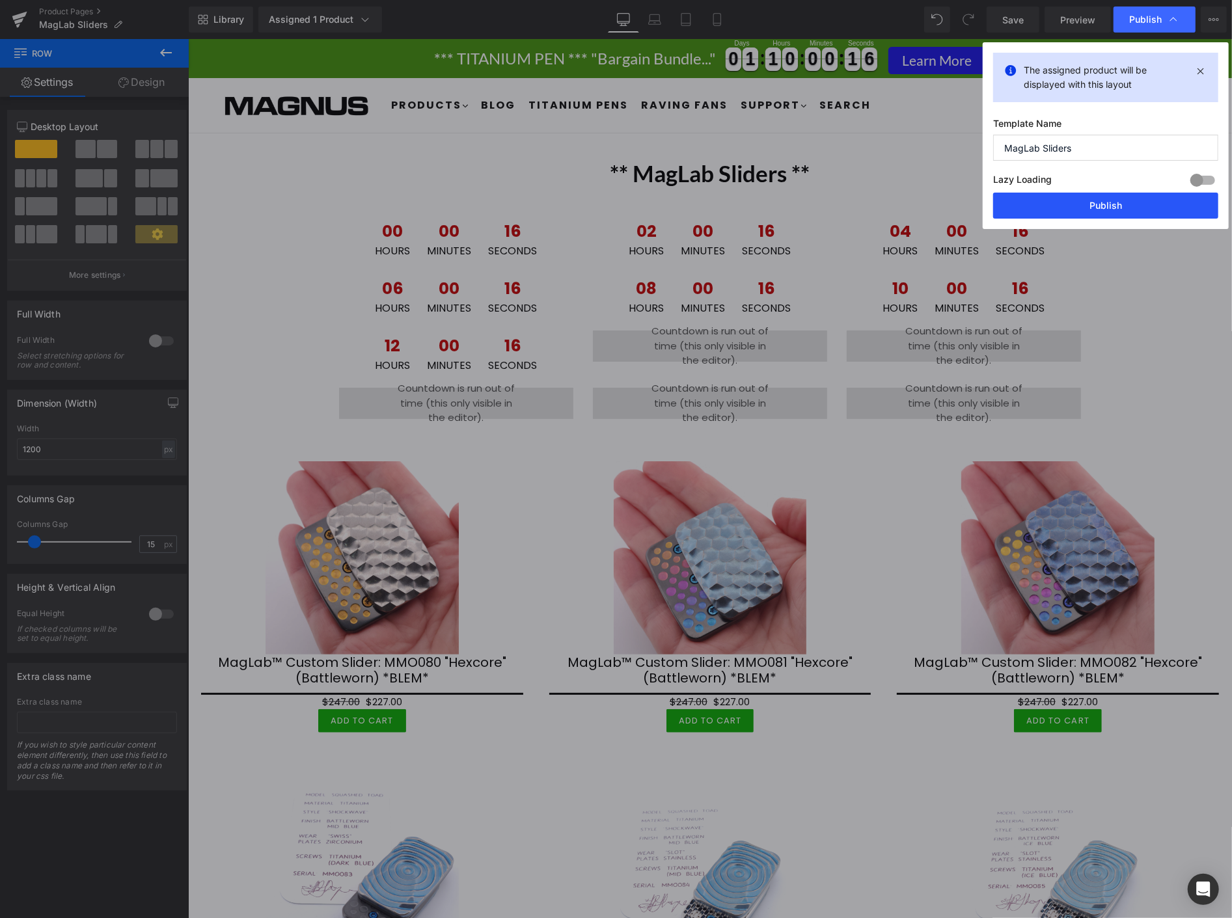
click at [1136, 204] on button "Publish" at bounding box center [1105, 206] width 225 height 26
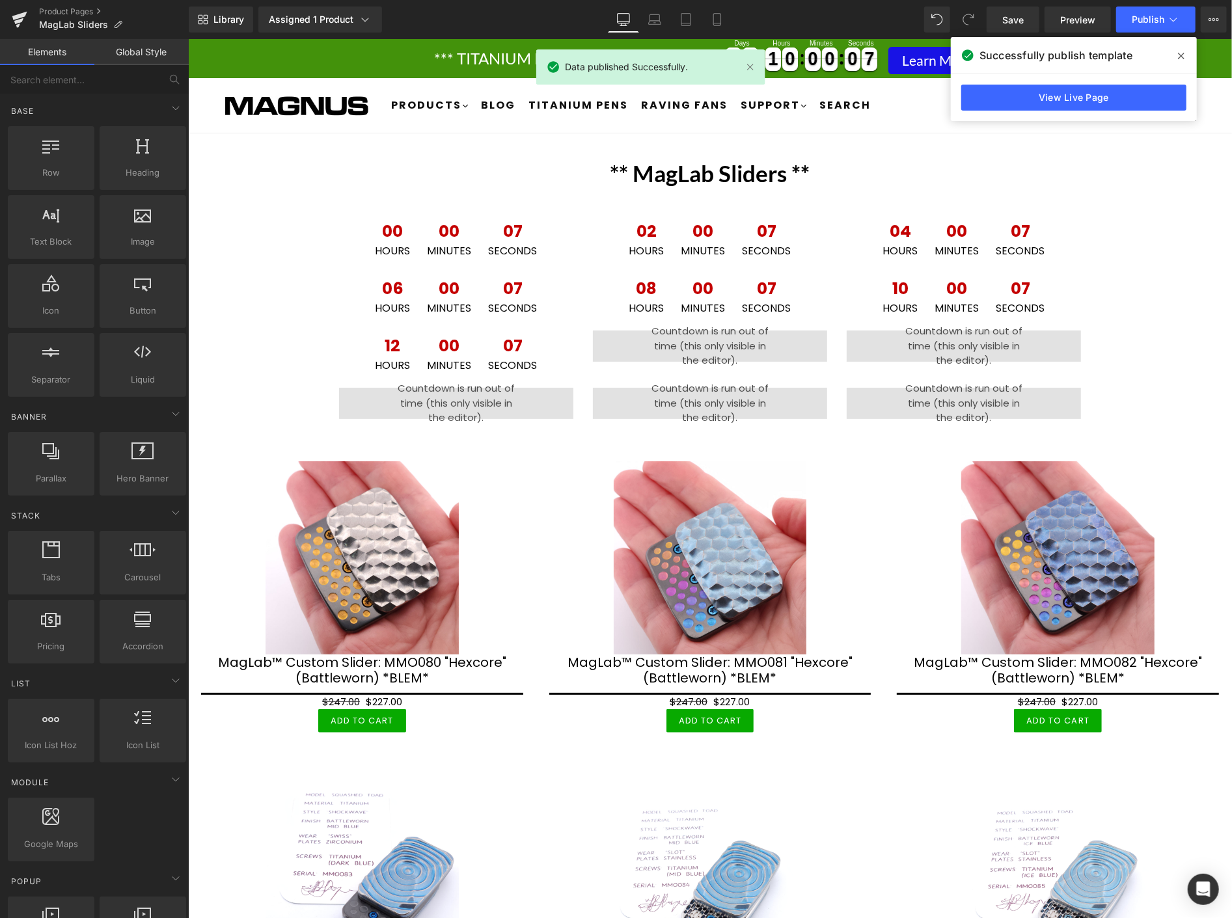
click at [1165, 206] on div "** MagLab Sliders ** Heading 00 Hours 00 Minutes 07 Seconds Countdown Timer 02 …" at bounding box center [709, 844] width 1044 height 1385
click at [1180, 53] on icon at bounding box center [1181, 56] width 7 height 10
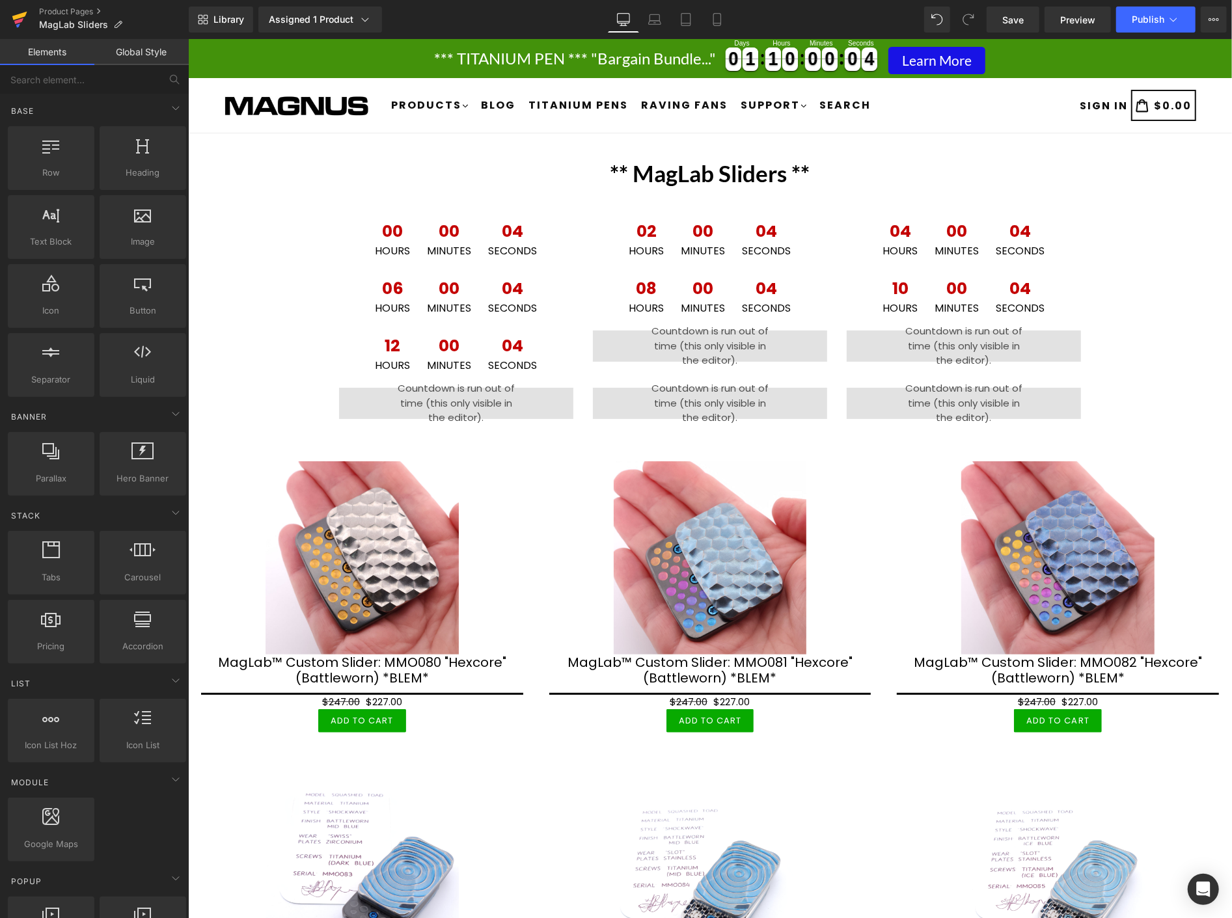
click at [17, 10] on icon at bounding box center [20, 19] width 16 height 33
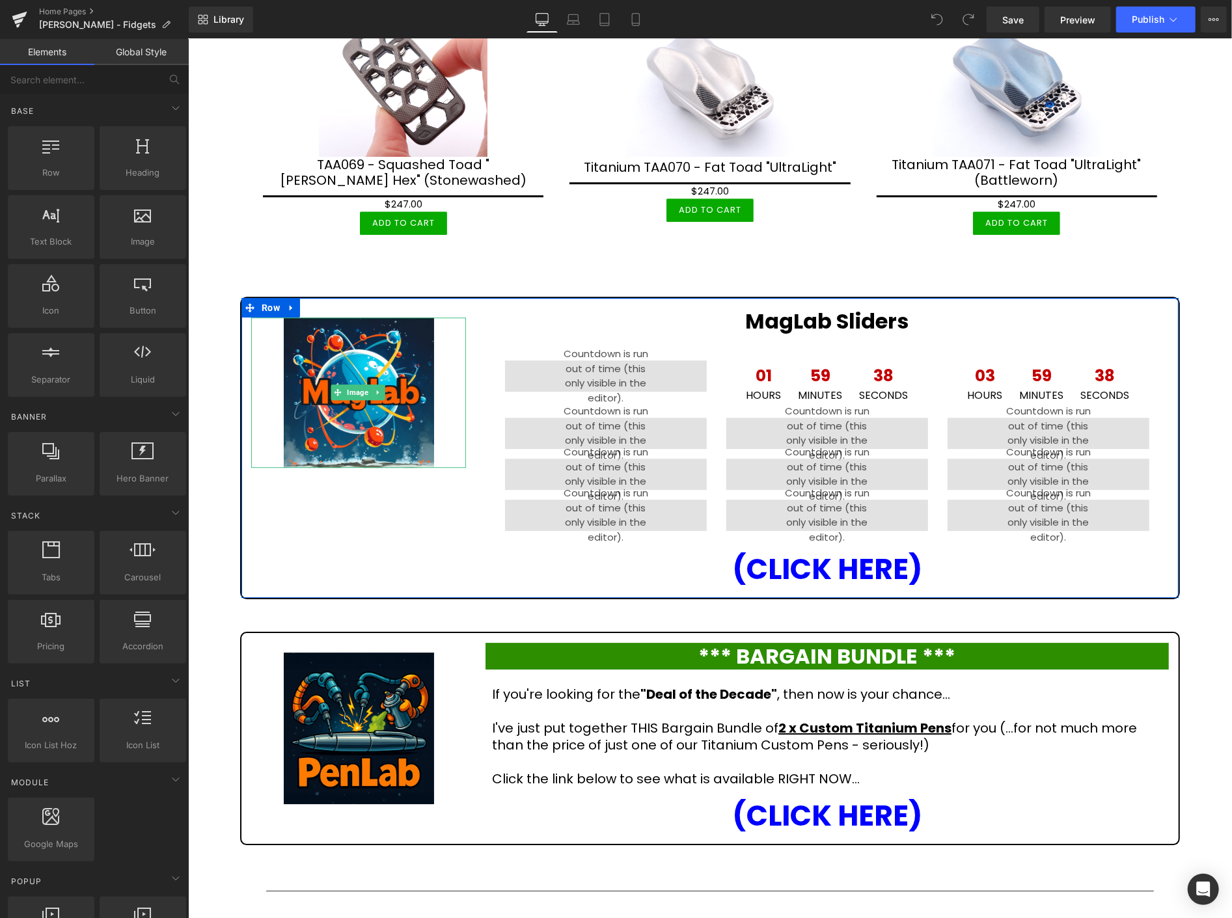
scroll to position [2675, 0]
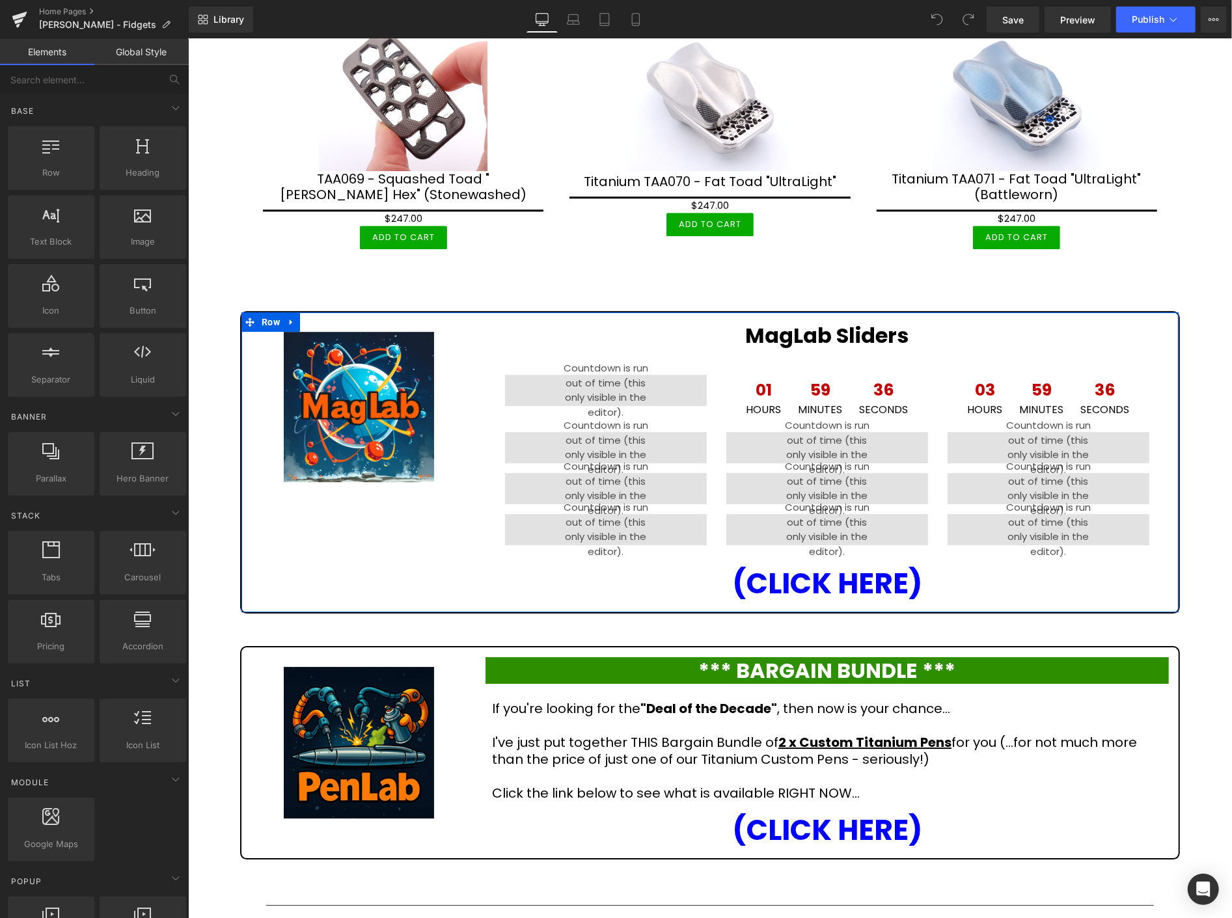
click at [292, 316] on icon at bounding box center [290, 321] width 9 height 10
click at [324, 317] on icon at bounding box center [324, 321] width 9 height 9
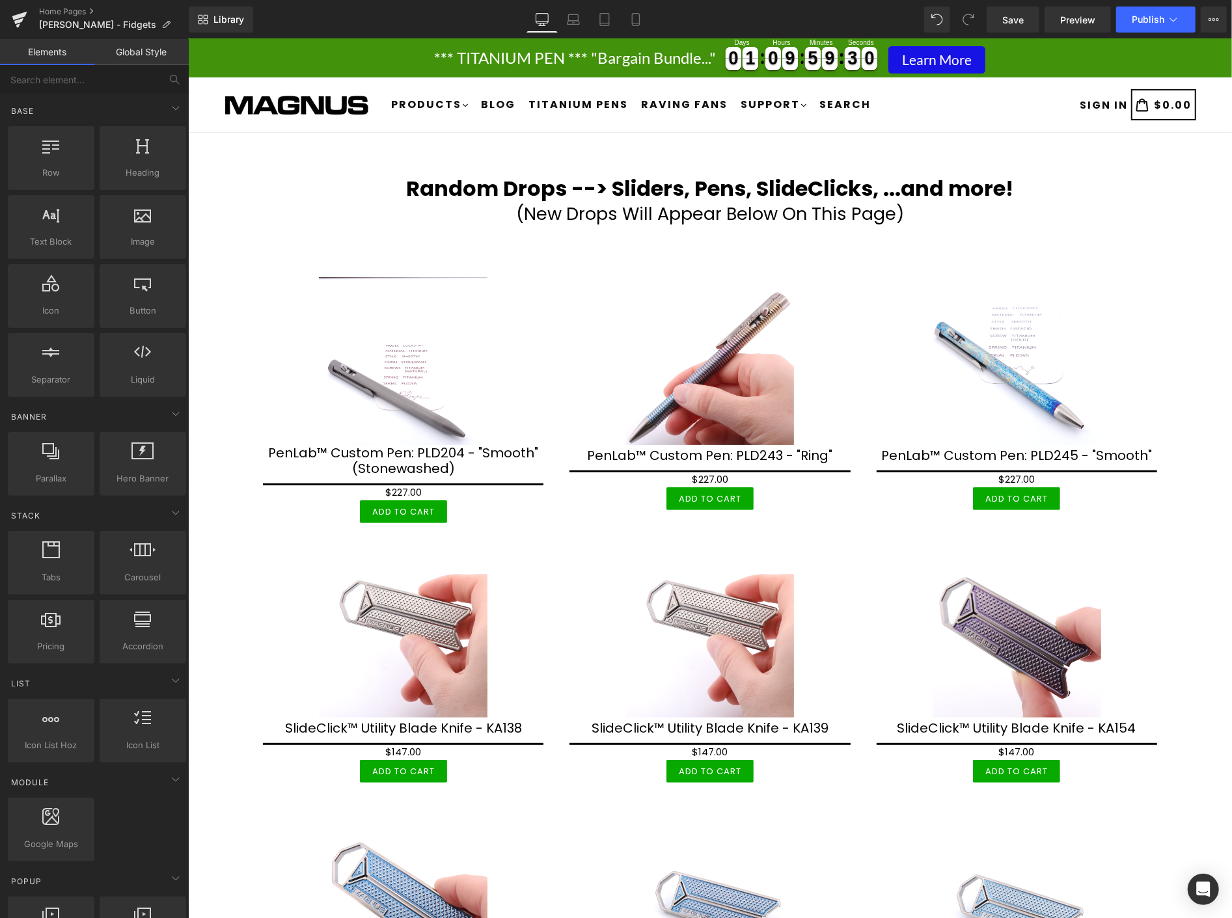
scroll to position [0, 0]
click at [233, 20] on span "Library" at bounding box center [228, 20] width 31 height 12
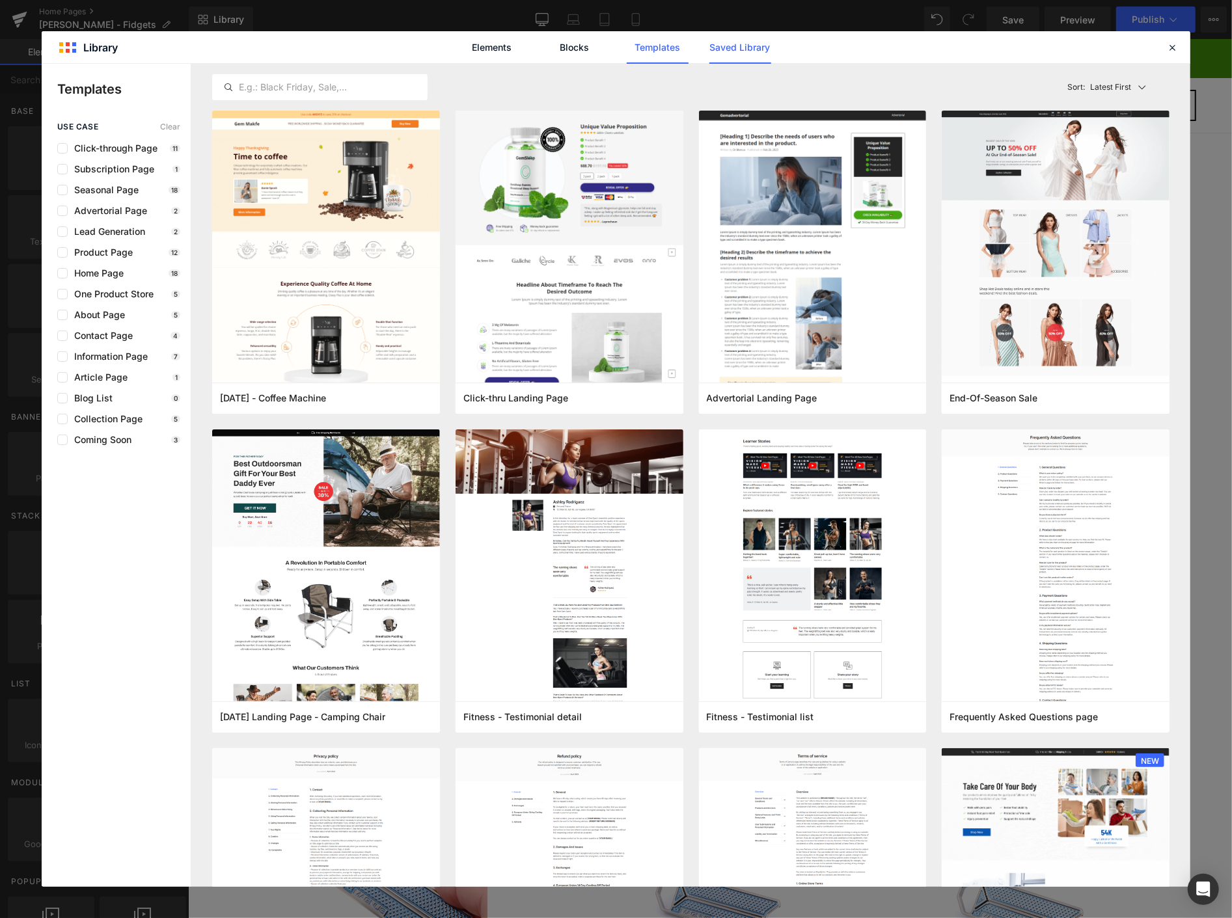
click at [743, 40] on link "Saved Library" at bounding box center [740, 47] width 62 height 33
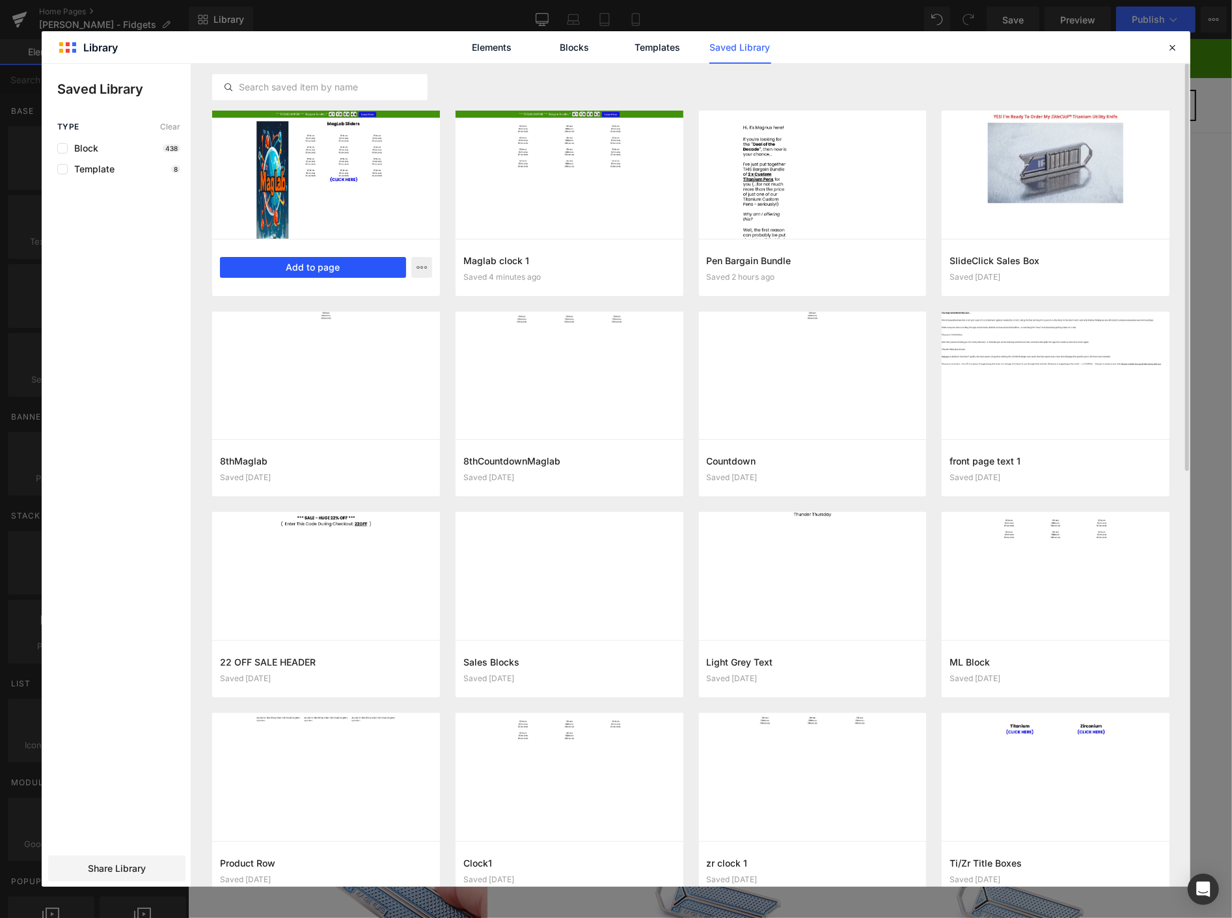
click at [317, 263] on button "Add to page" at bounding box center [313, 267] width 186 height 21
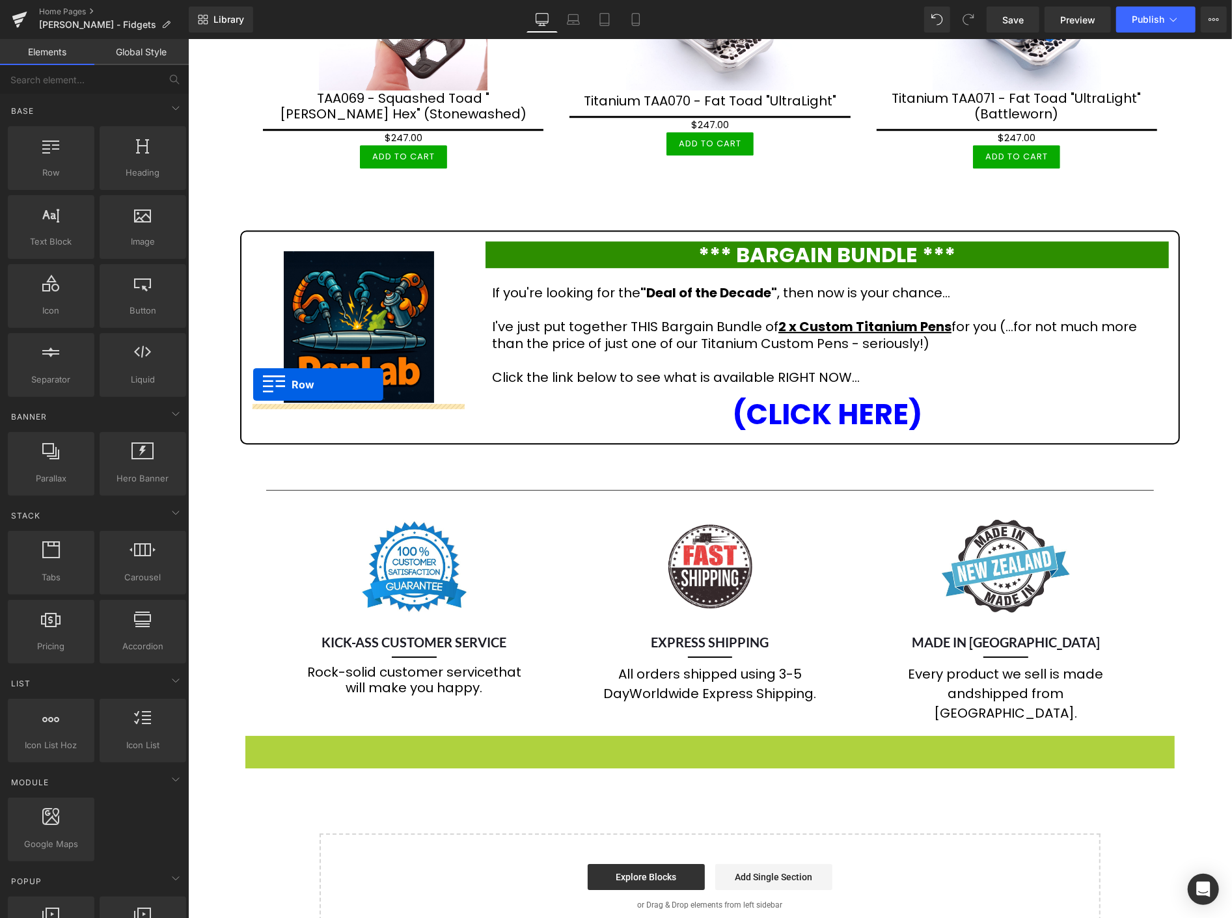
scroll to position [2697, 0]
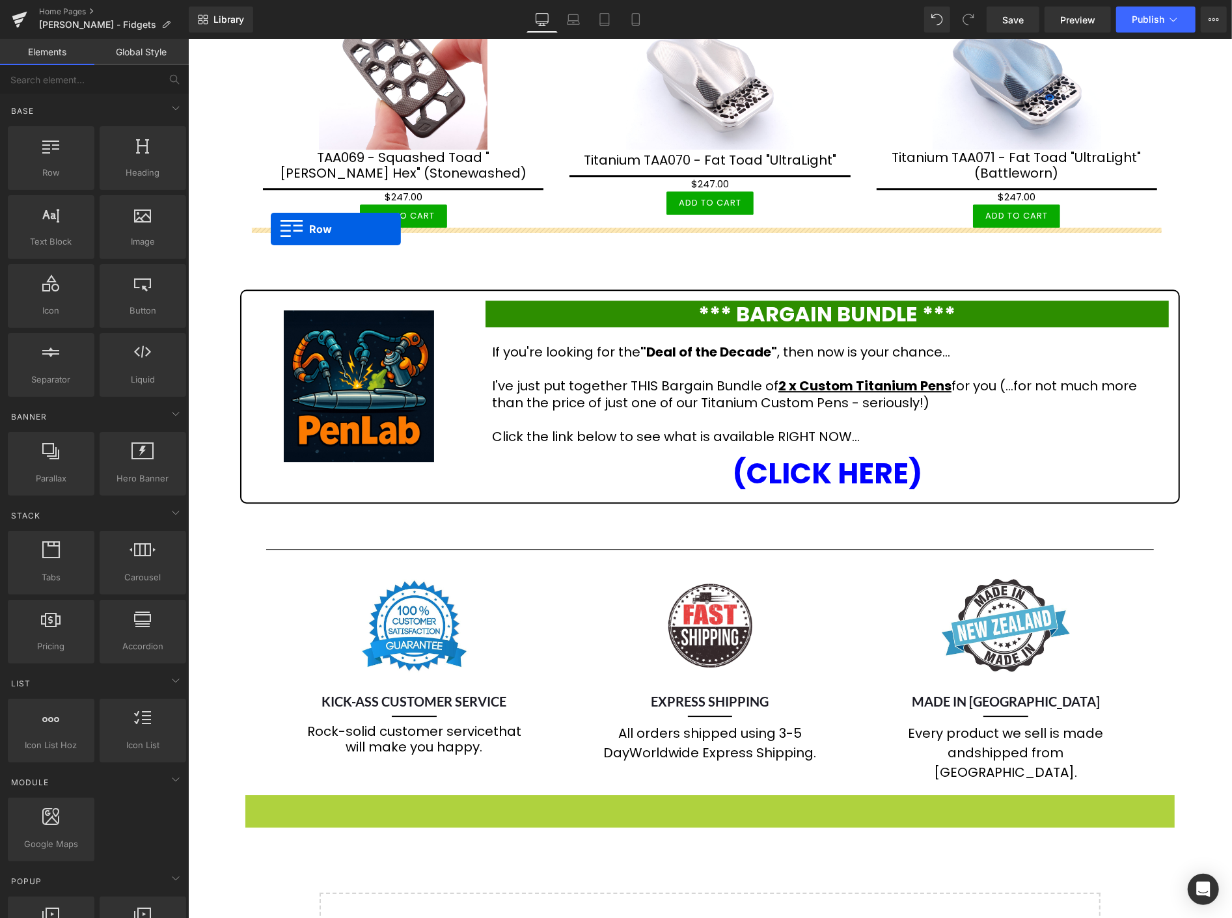
drag, startPoint x: 247, startPoint y: 510, endPoint x: 270, endPoint y: 228, distance: 282.7
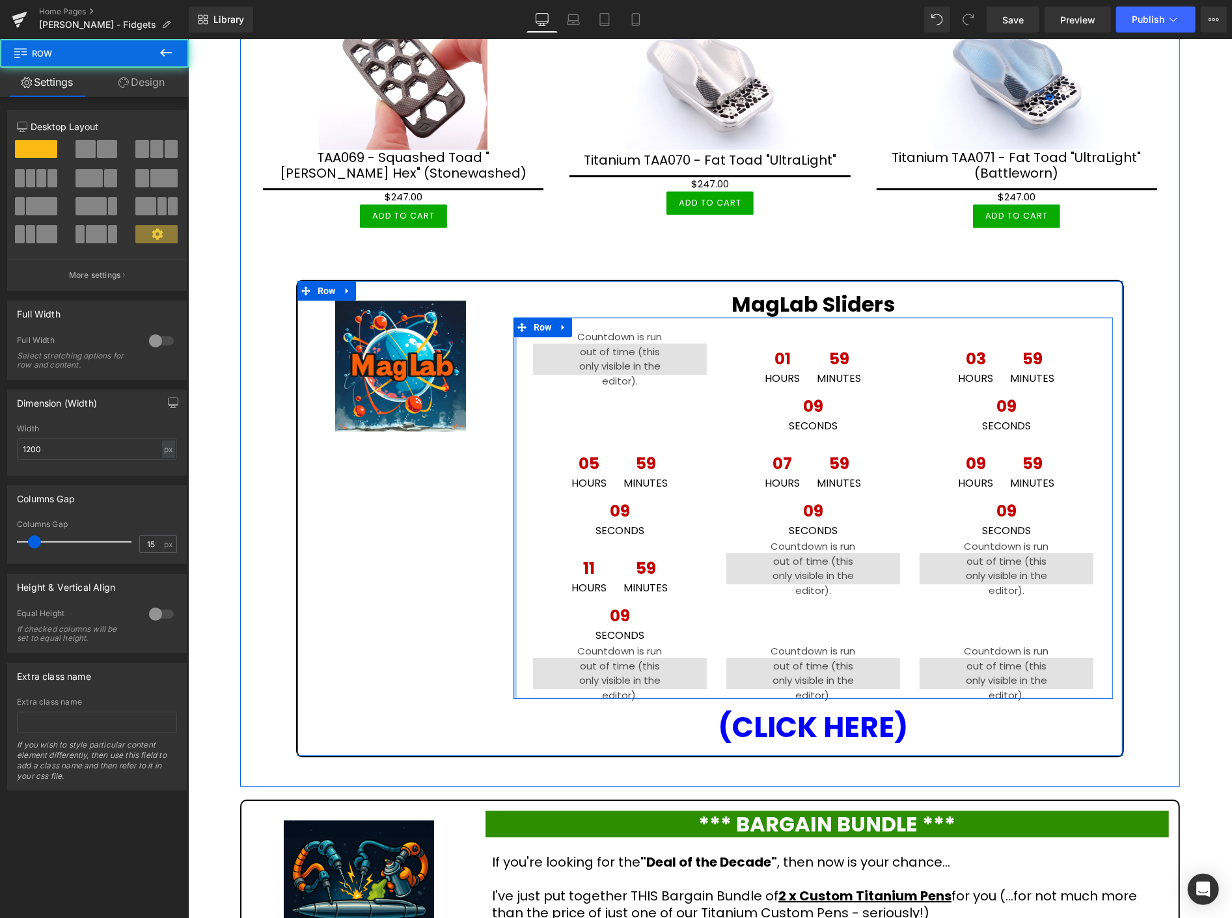
drag, startPoint x: 450, startPoint y: 325, endPoint x: 477, endPoint y: 336, distance: 29.5
click at [477, 336] on div "Image MagLab Sliders Heading 00 Hours 00 Minutes 00 Seconds Countdown Timer 01 …" at bounding box center [709, 518] width 828 height 478
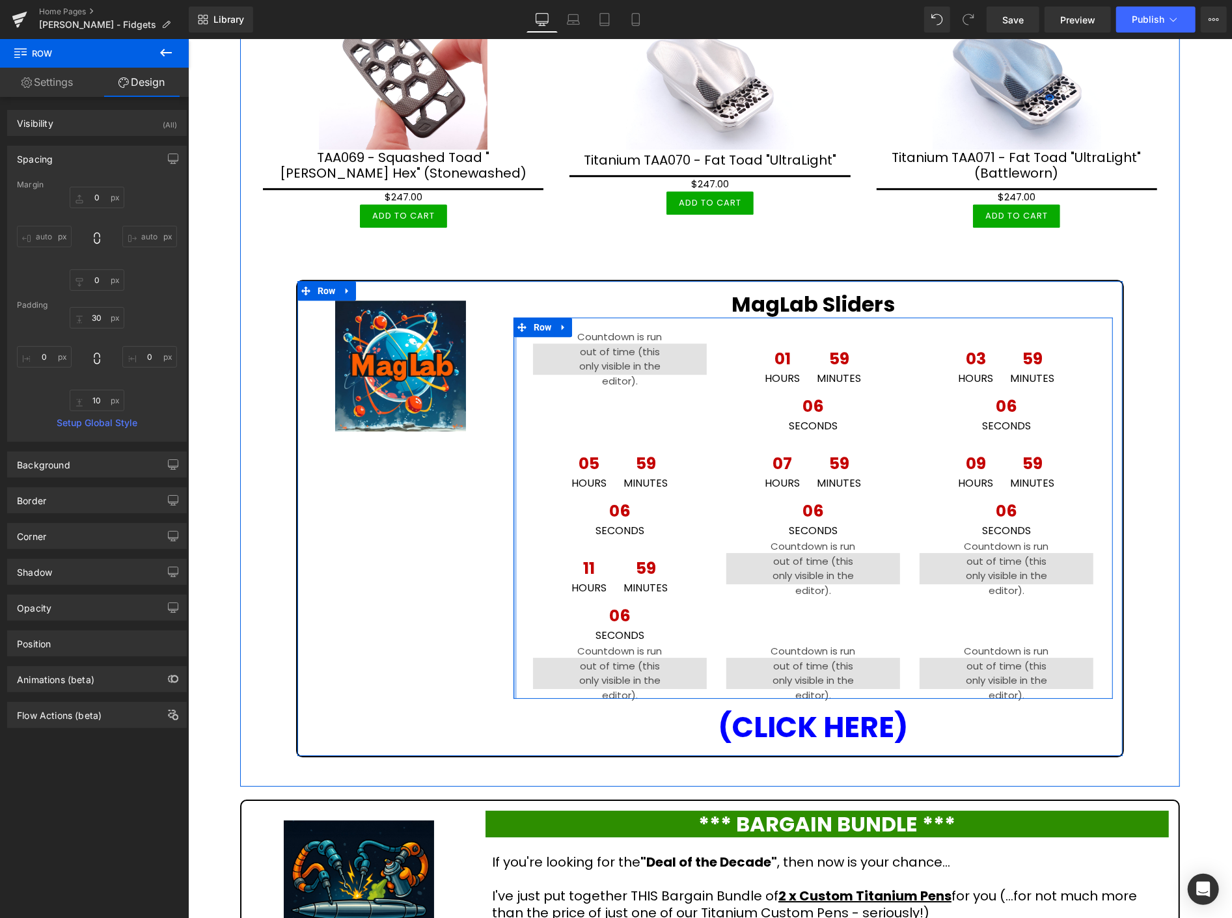
type input "0px"
drag, startPoint x: 511, startPoint y: 392, endPoint x: 486, endPoint y: 383, distance: 26.1
click at [486, 383] on div "Image MagLab Sliders Heading 00 Hours 00 Minutes 00 Seconds Countdown Timer 01 …" at bounding box center [709, 518] width 828 height 478
type input "0px"
drag, startPoint x: 1100, startPoint y: 504, endPoint x: 1110, endPoint y: 504, distance: 9.8
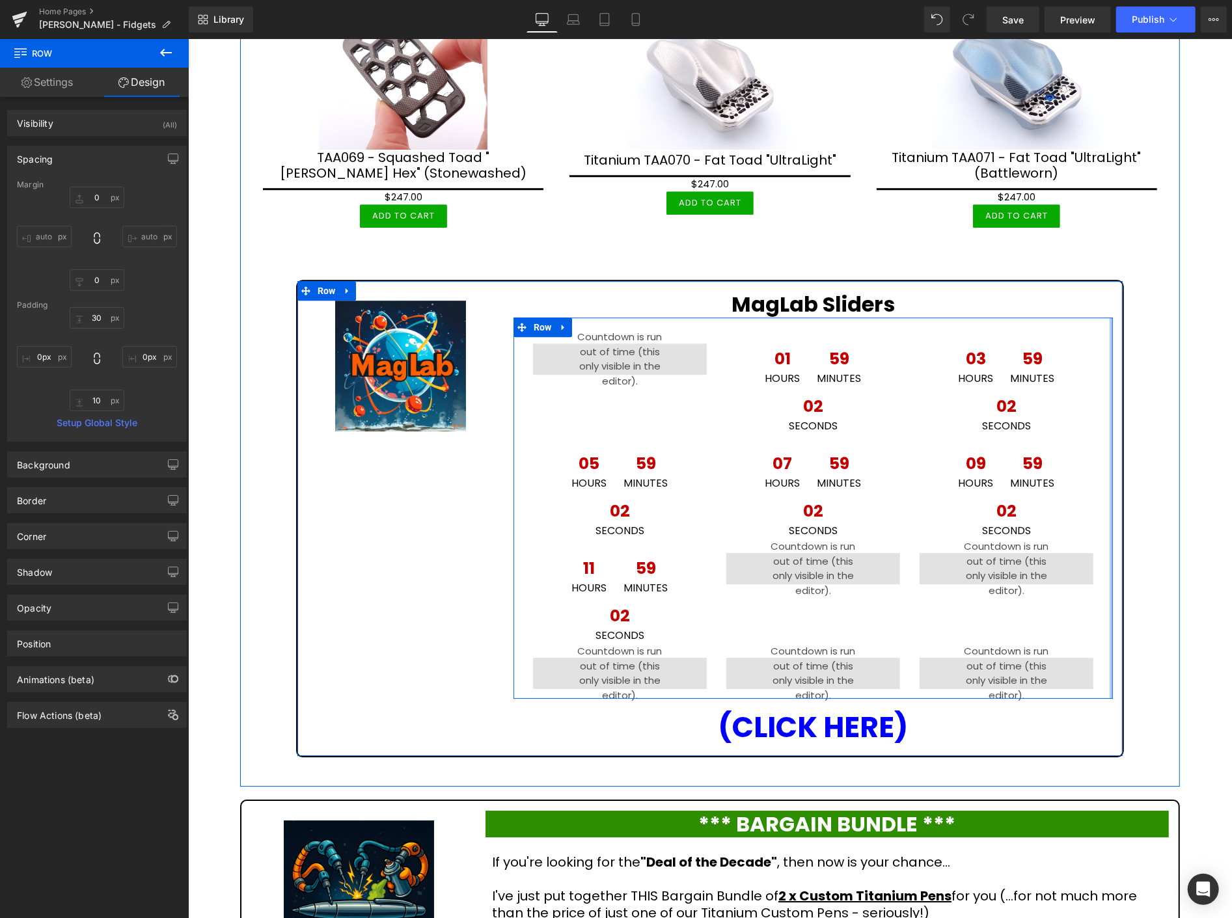
click at [1110, 504] on div "Image MagLab Sliders Heading 00 Hours 00 Minutes 00 Seconds Countdown Timer 01 …" at bounding box center [709, 518] width 828 height 478
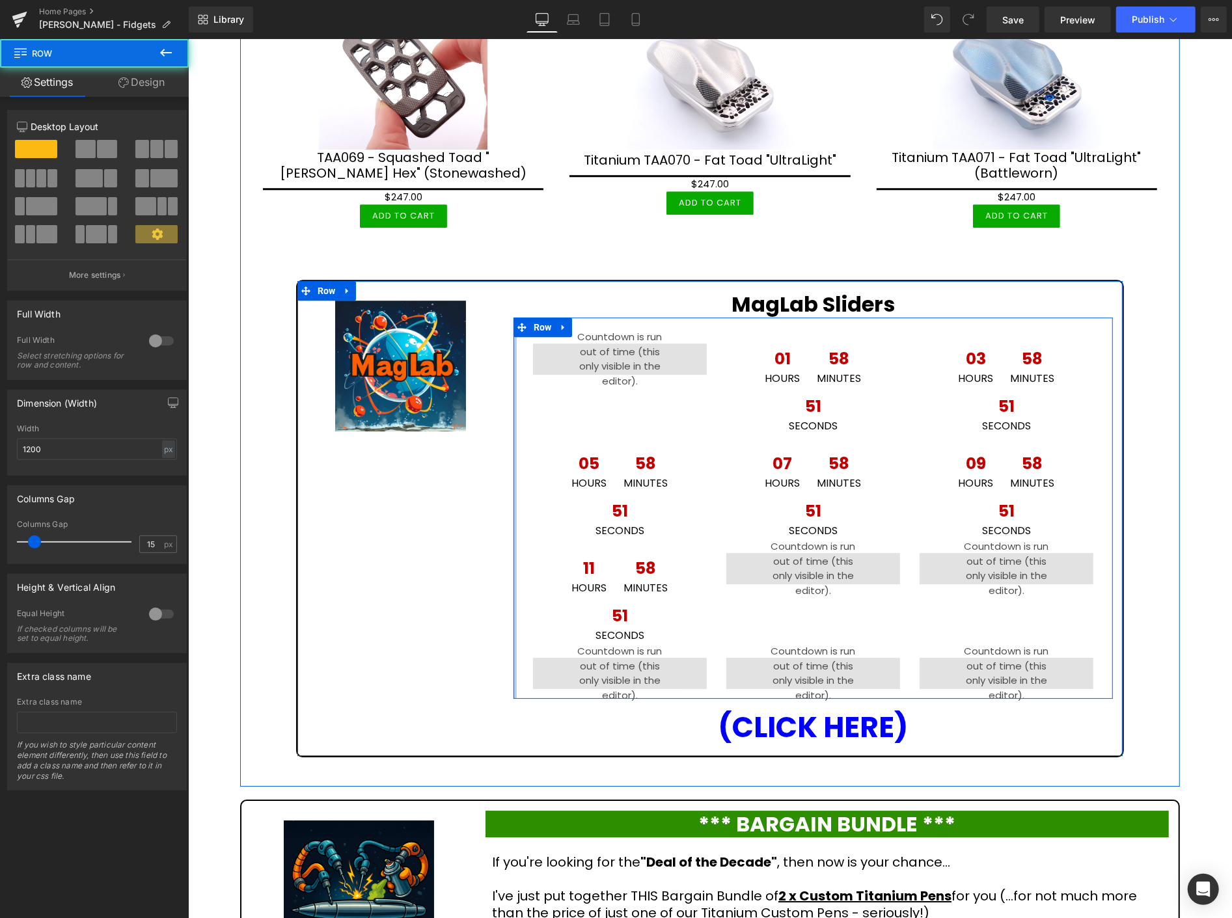
drag, startPoint x: 511, startPoint y: 345, endPoint x: 482, endPoint y: 341, distance: 29.5
click at [482, 341] on div "Image MagLab Sliders Heading 00 Hours 00 Minutes 00 Seconds Countdown Timer 01 …" at bounding box center [709, 518] width 828 height 478
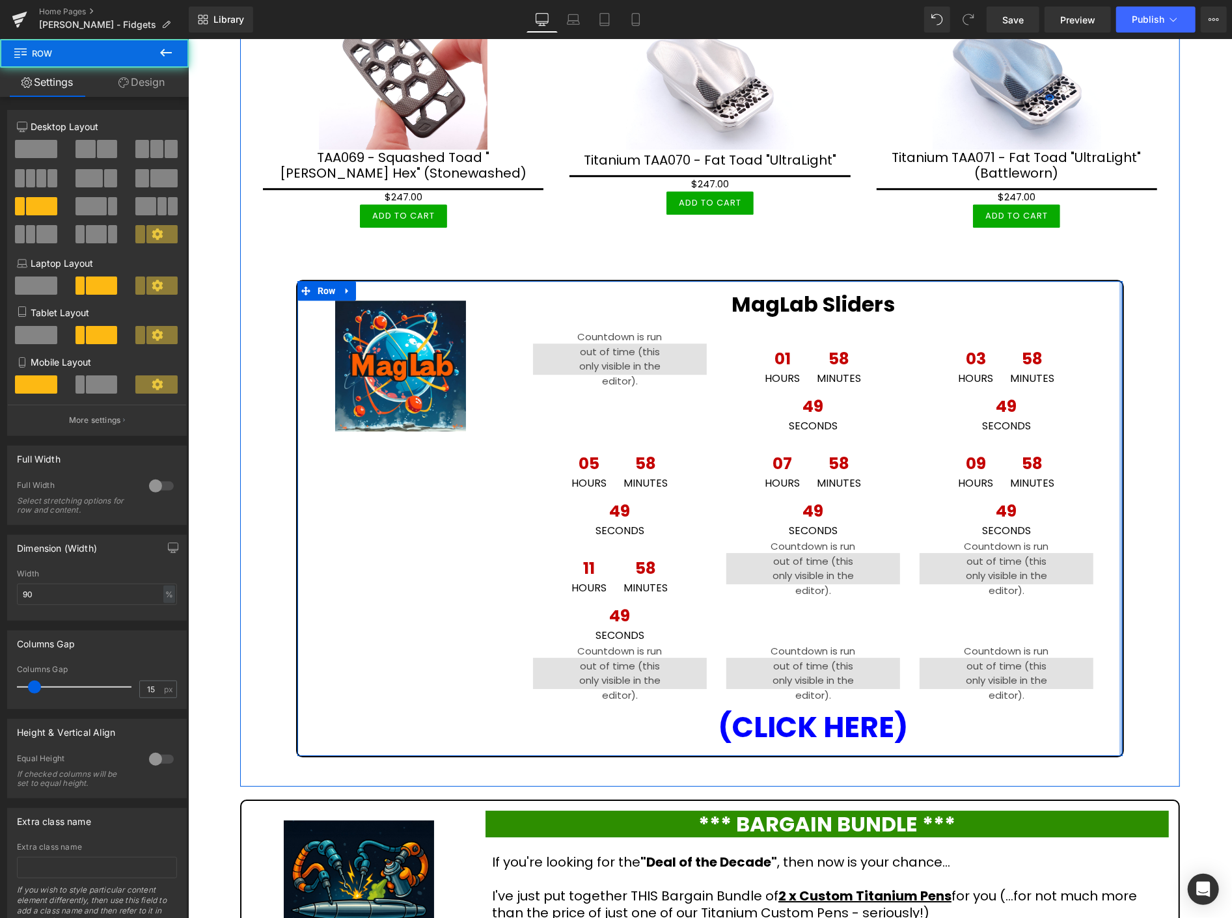
drag, startPoint x: 1119, startPoint y: 349, endPoint x: 1143, endPoint y: 349, distance: 23.4
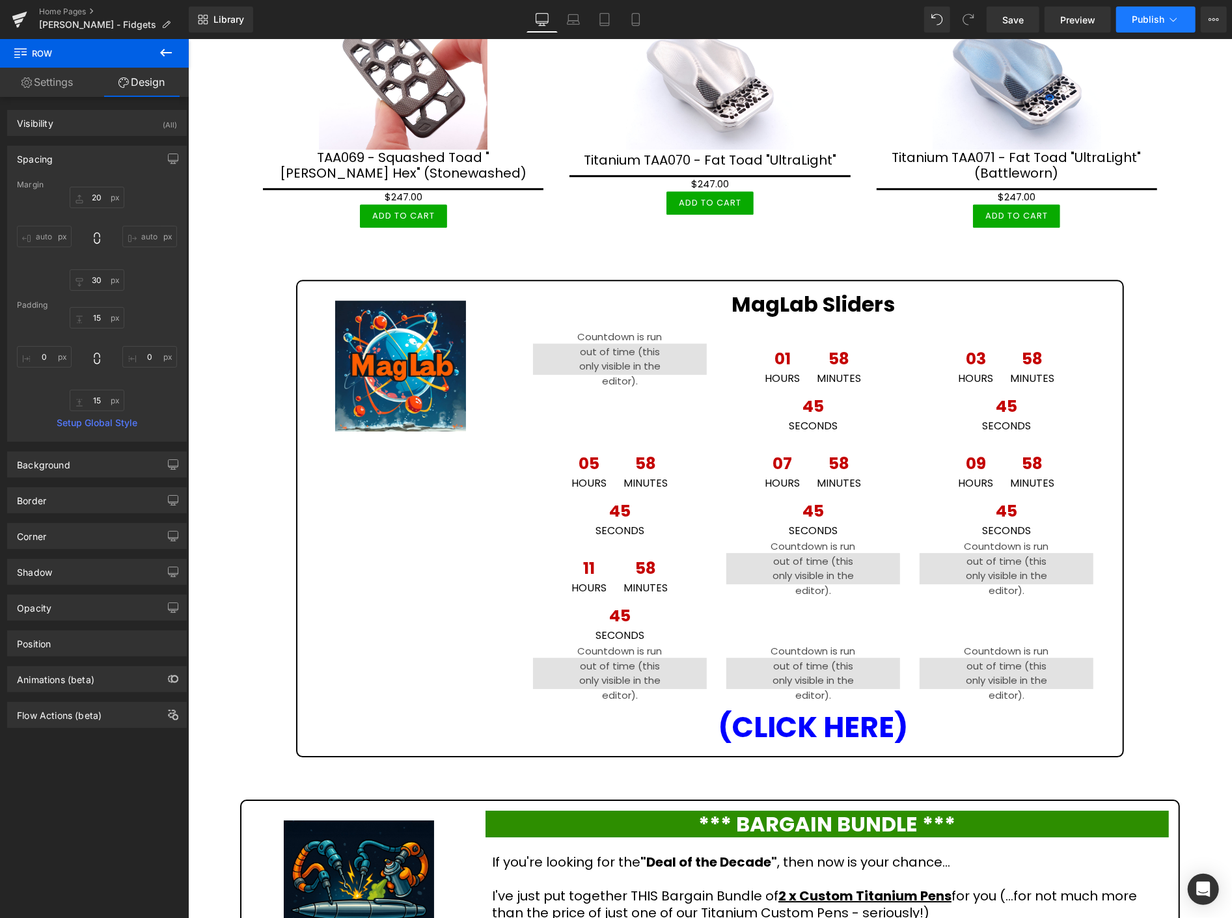
click at [1141, 24] on span "Publish" at bounding box center [1148, 19] width 33 height 10
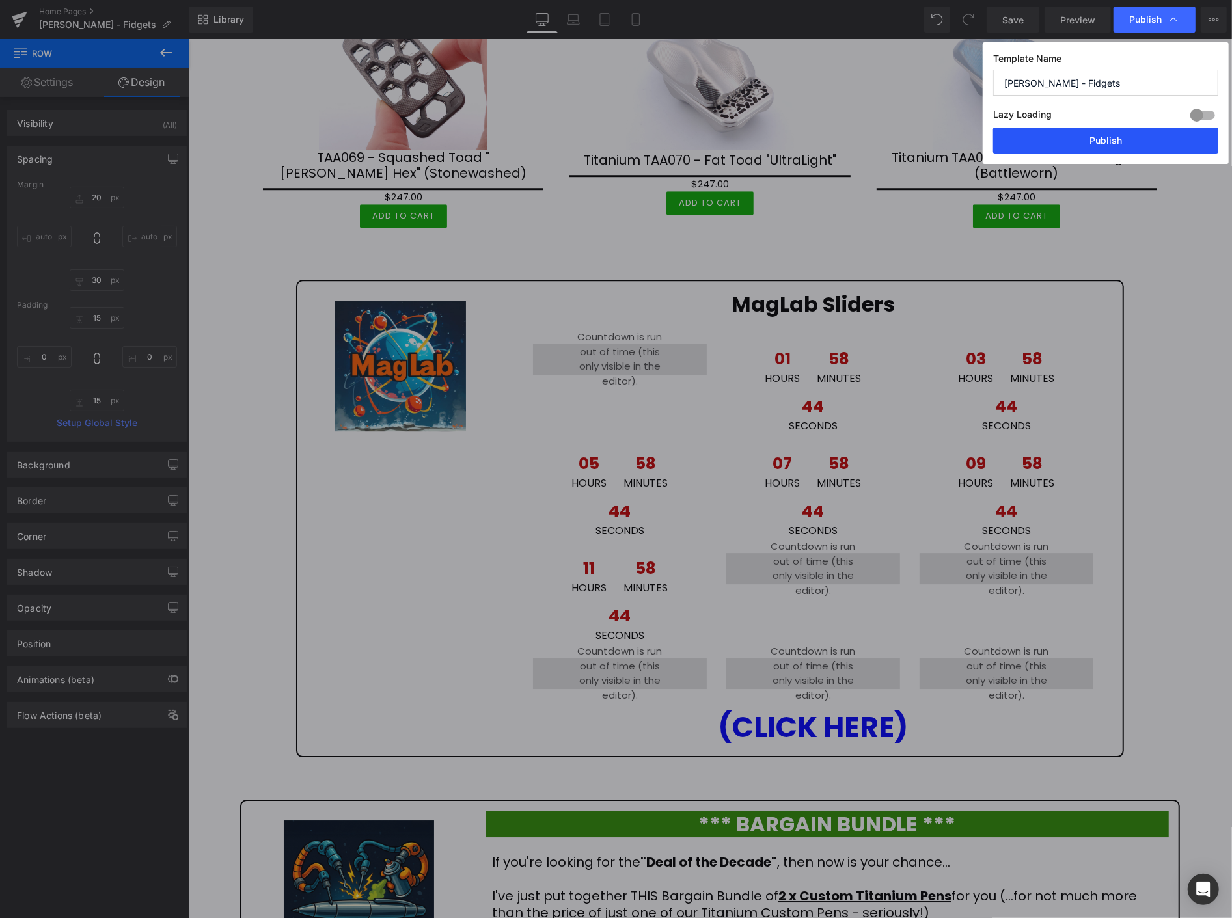
drag, startPoint x: 1127, startPoint y: 141, endPoint x: 925, endPoint y: 131, distance: 202.6
click at [1127, 141] on button "Publish" at bounding box center [1105, 141] width 225 height 26
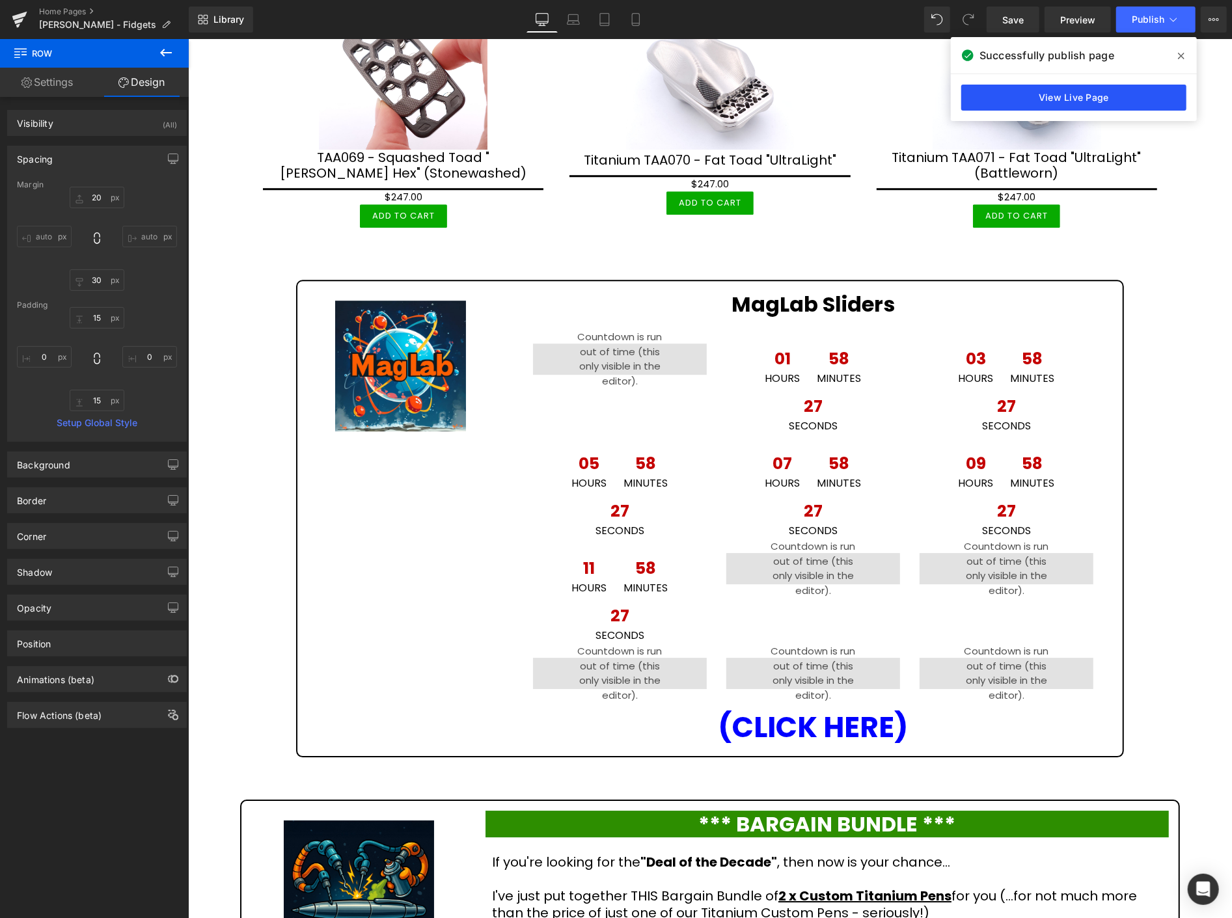
click at [1093, 95] on link "View Live Page" at bounding box center [1073, 98] width 225 height 26
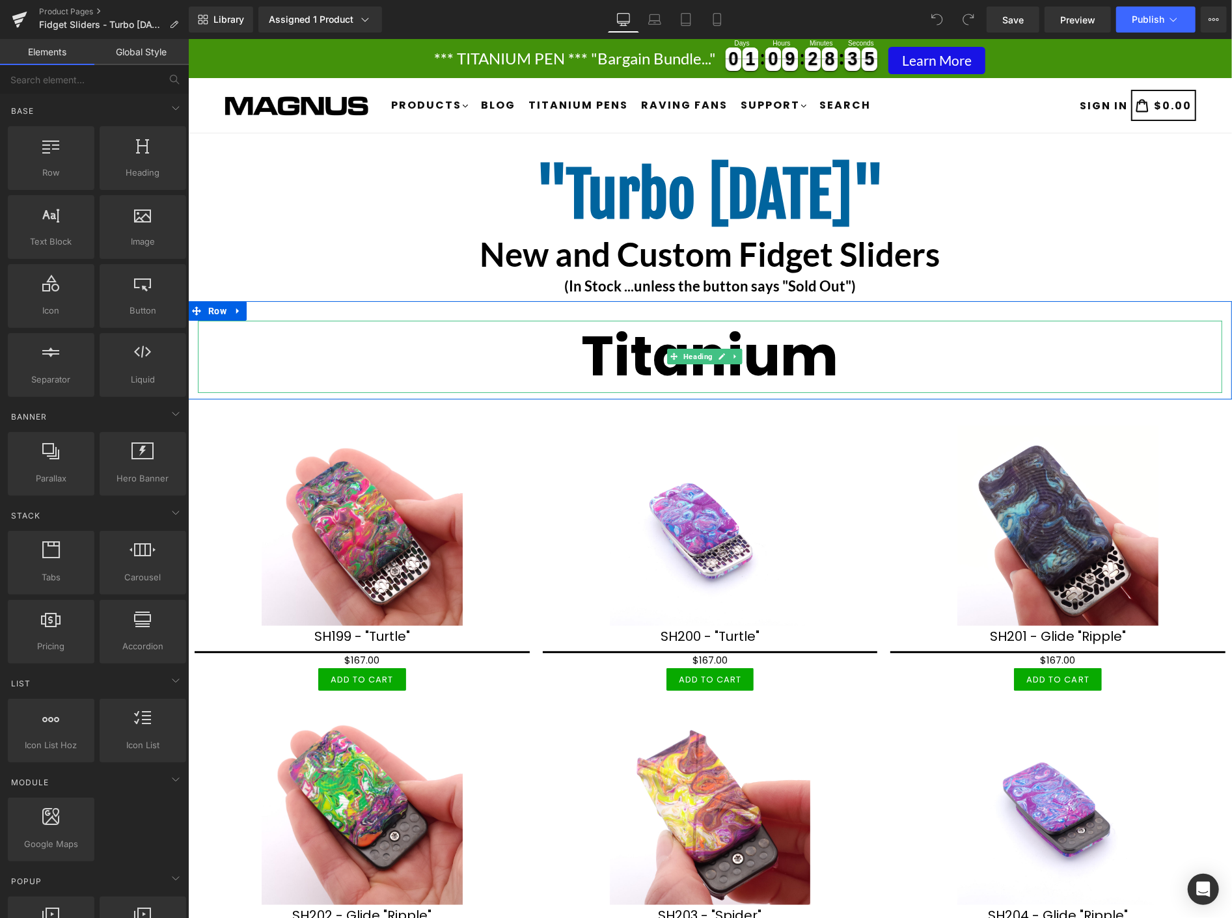
click at [828, 357] on strong "Titanium" at bounding box center [709, 355] width 257 height 77
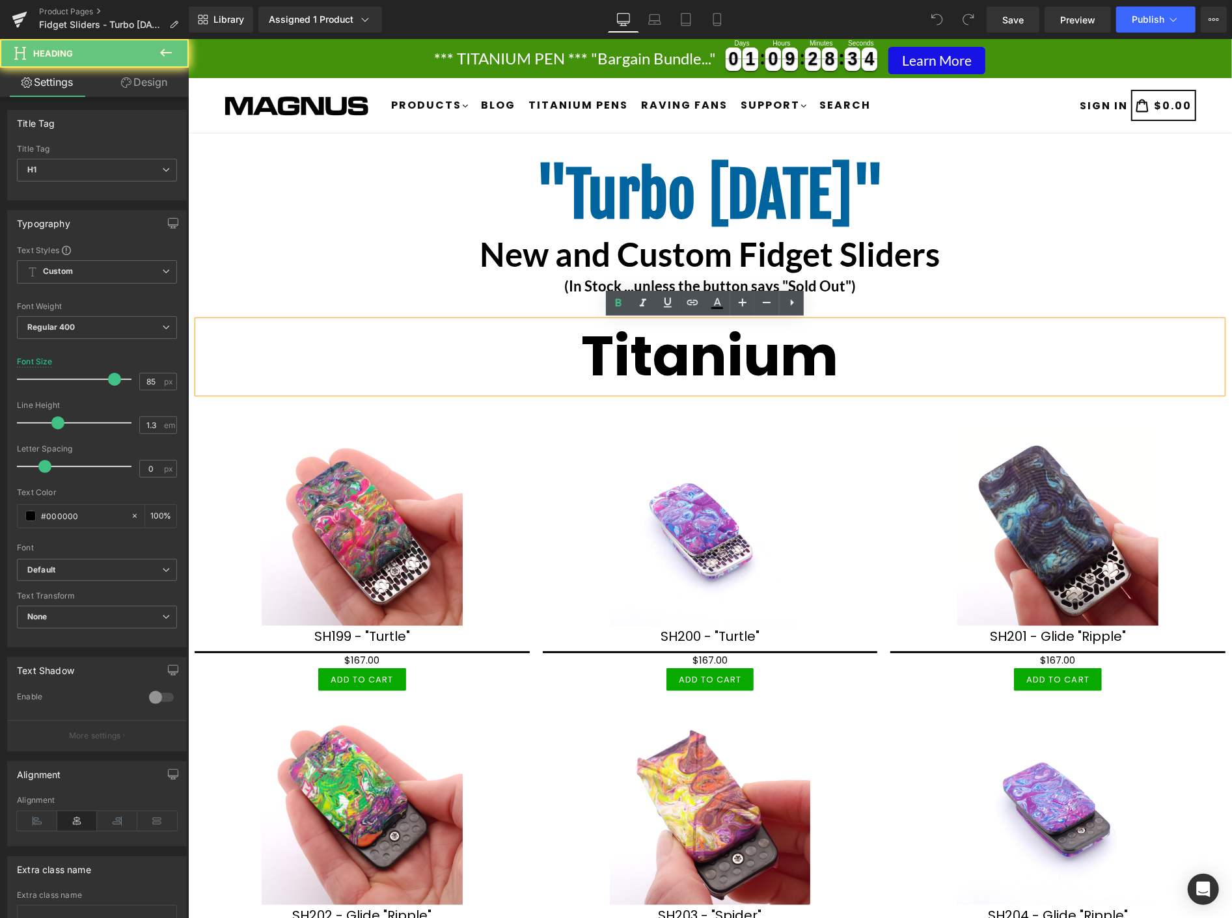
click at [819, 361] on strong "Titanium" at bounding box center [709, 355] width 257 height 77
click at [582, 348] on strong "Titanium" at bounding box center [709, 355] width 257 height 77
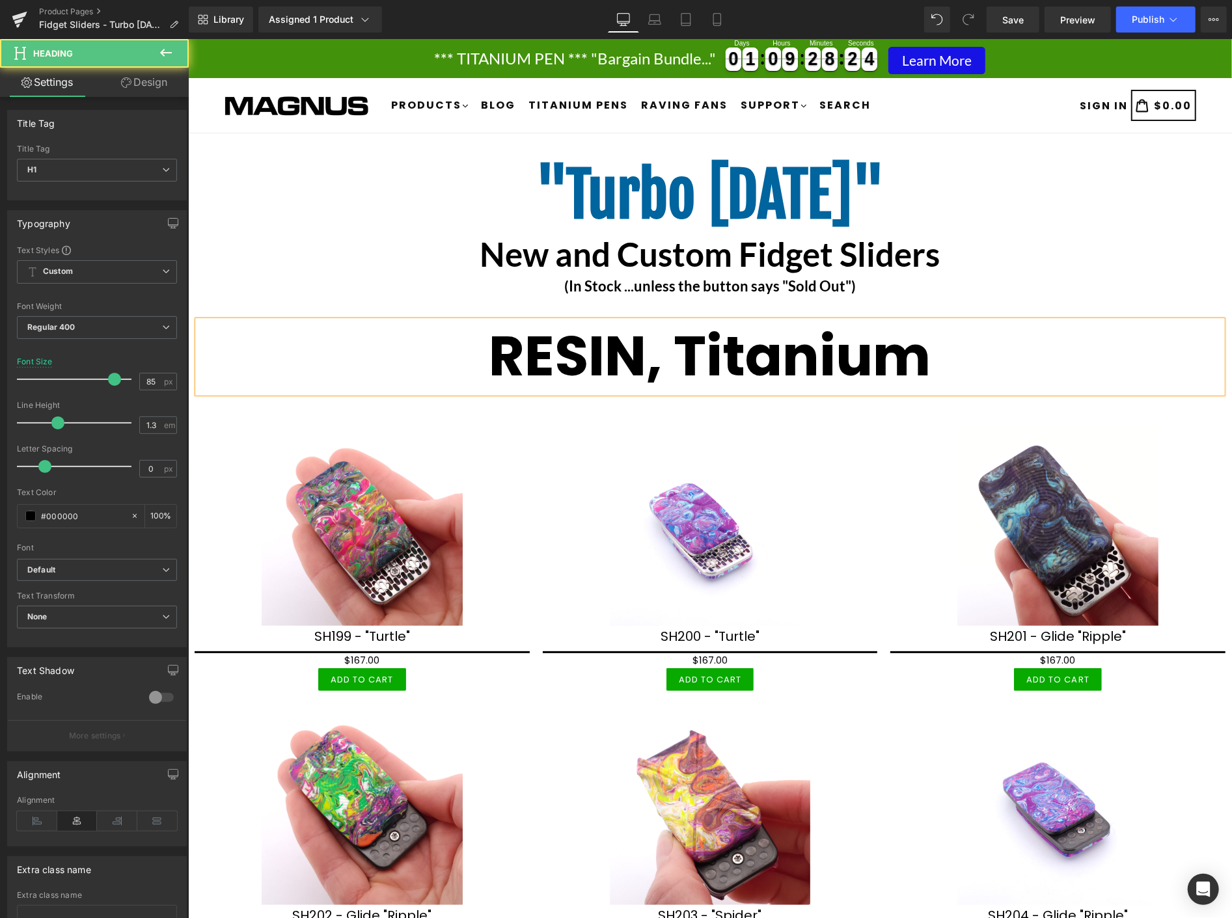
click at [921, 364] on strong "RESIN, Titanium" at bounding box center [710, 355] width 442 height 77
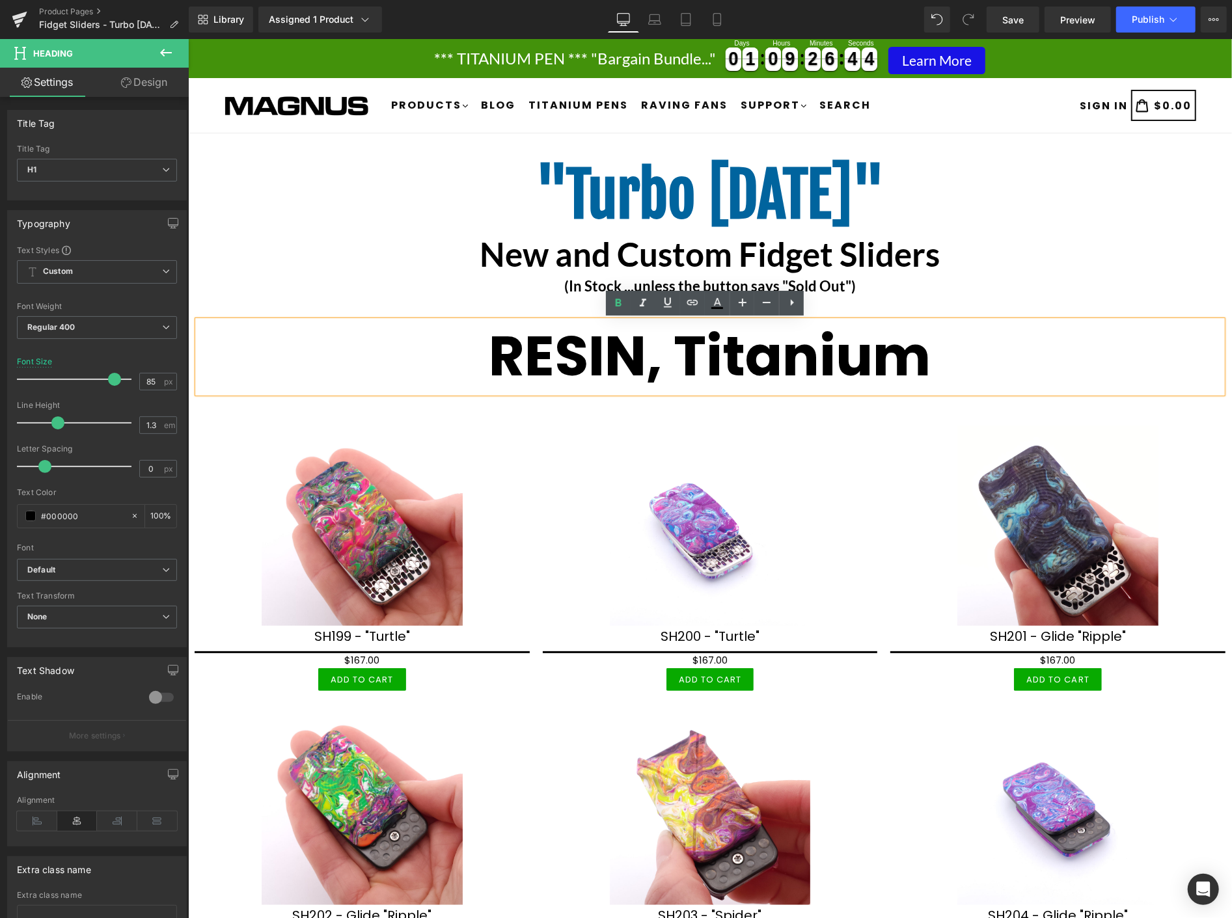
click at [638, 362] on strong "RESIN, Titanium" at bounding box center [710, 355] width 442 height 77
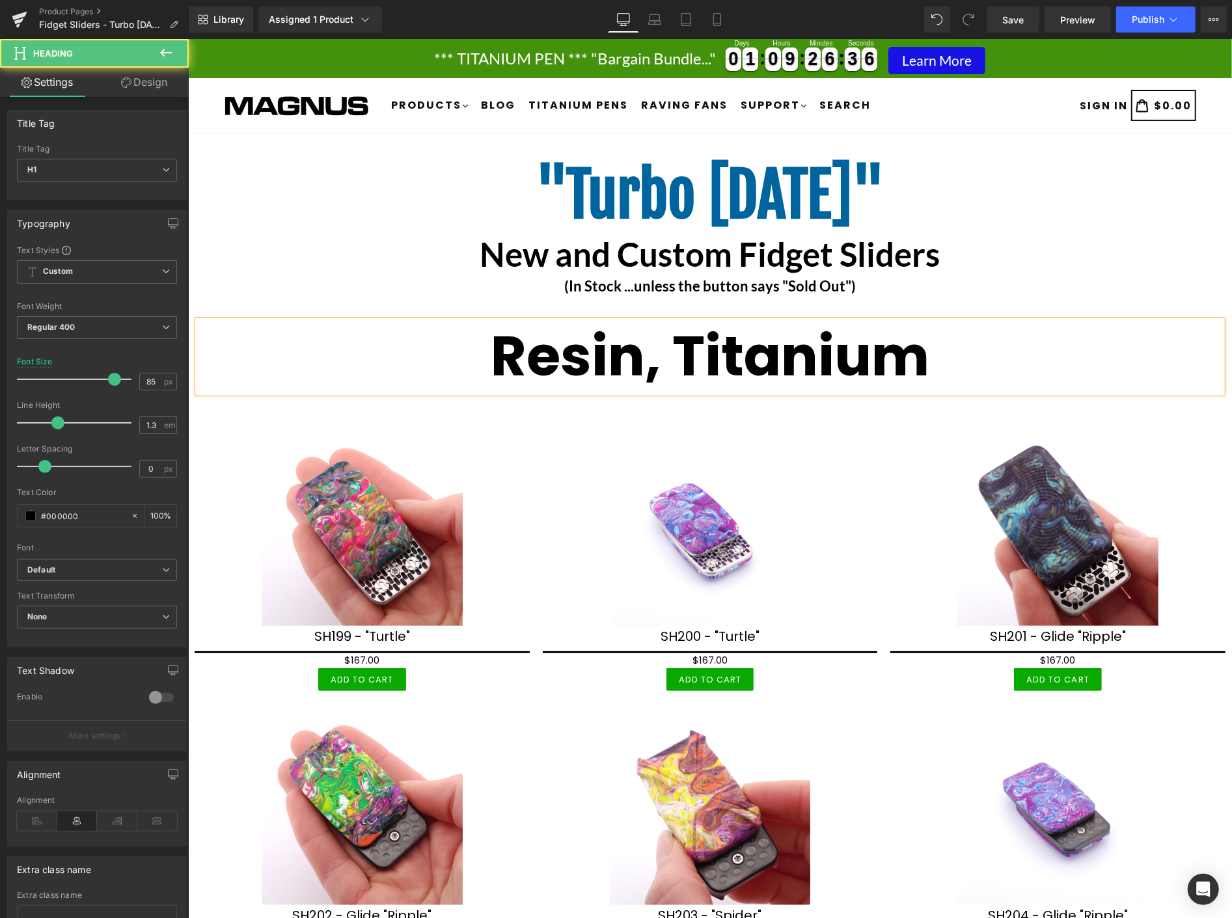
drag, startPoint x: 660, startPoint y: 377, endPoint x: 658, endPoint y: 371, distance: 6.8
click at [658, 373] on strong "Resin, Titanium" at bounding box center [709, 355] width 439 height 77
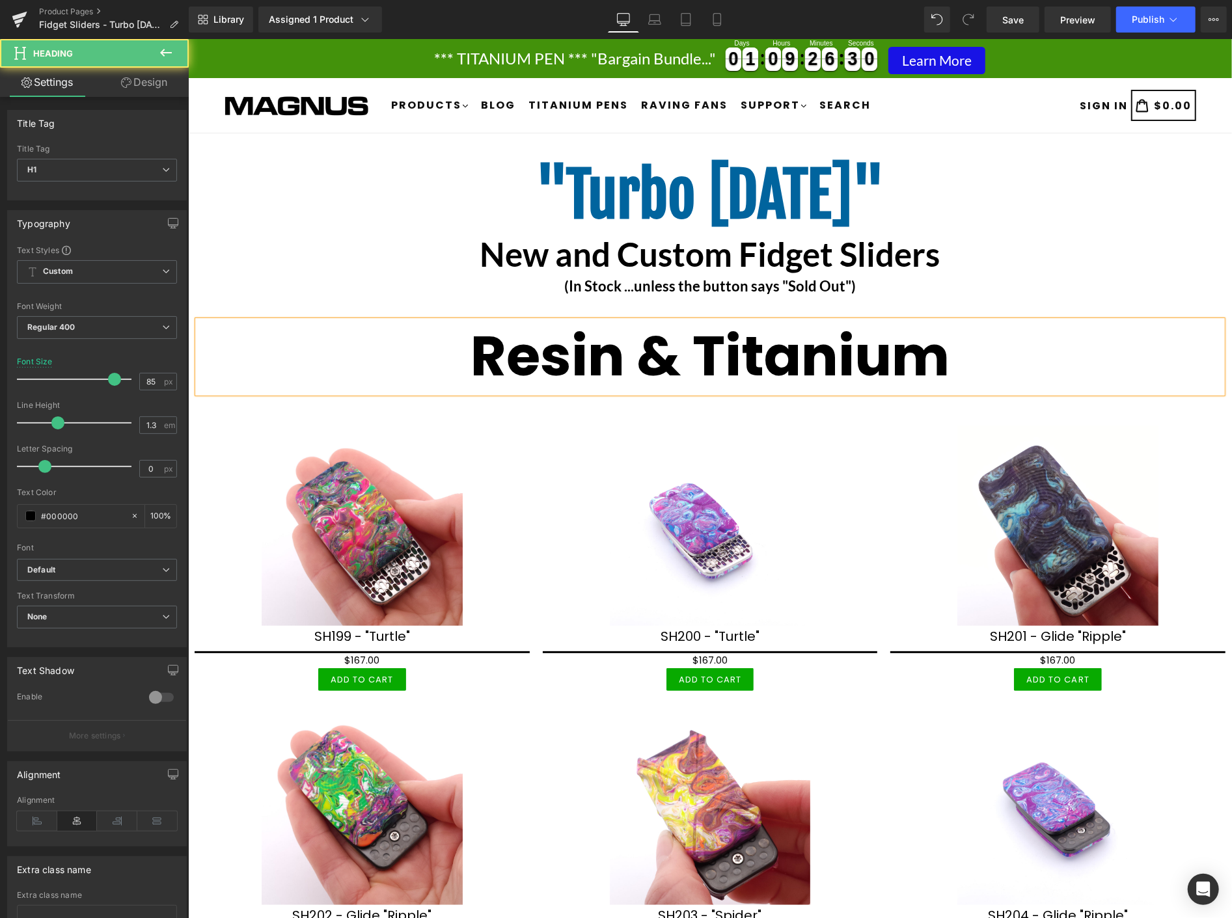
click at [972, 362] on h1 "Resin & Titanium" at bounding box center [709, 356] width 1024 height 72
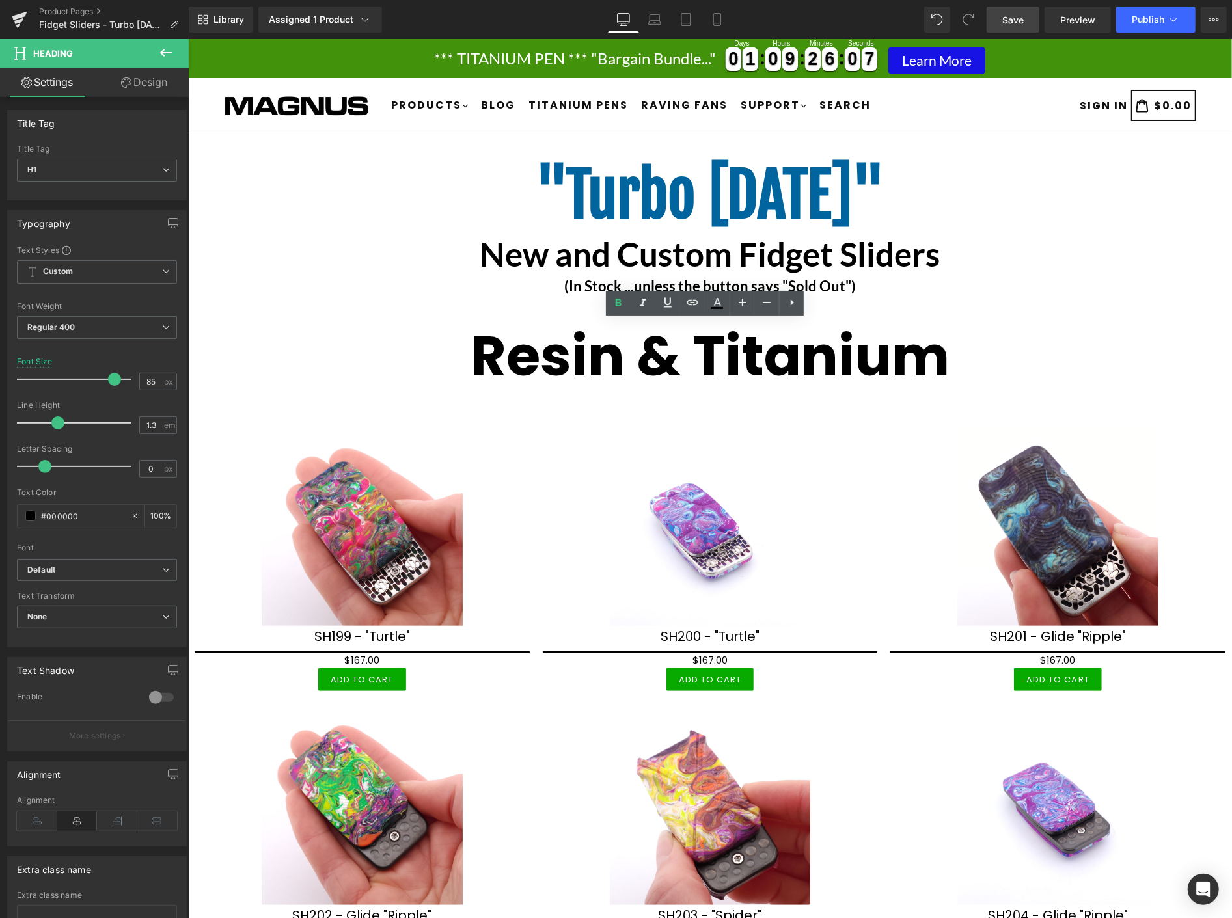
click at [1016, 20] on span "Save" at bounding box center [1012, 20] width 21 height 14
click at [1149, 18] on span "Publish" at bounding box center [1148, 19] width 33 height 10
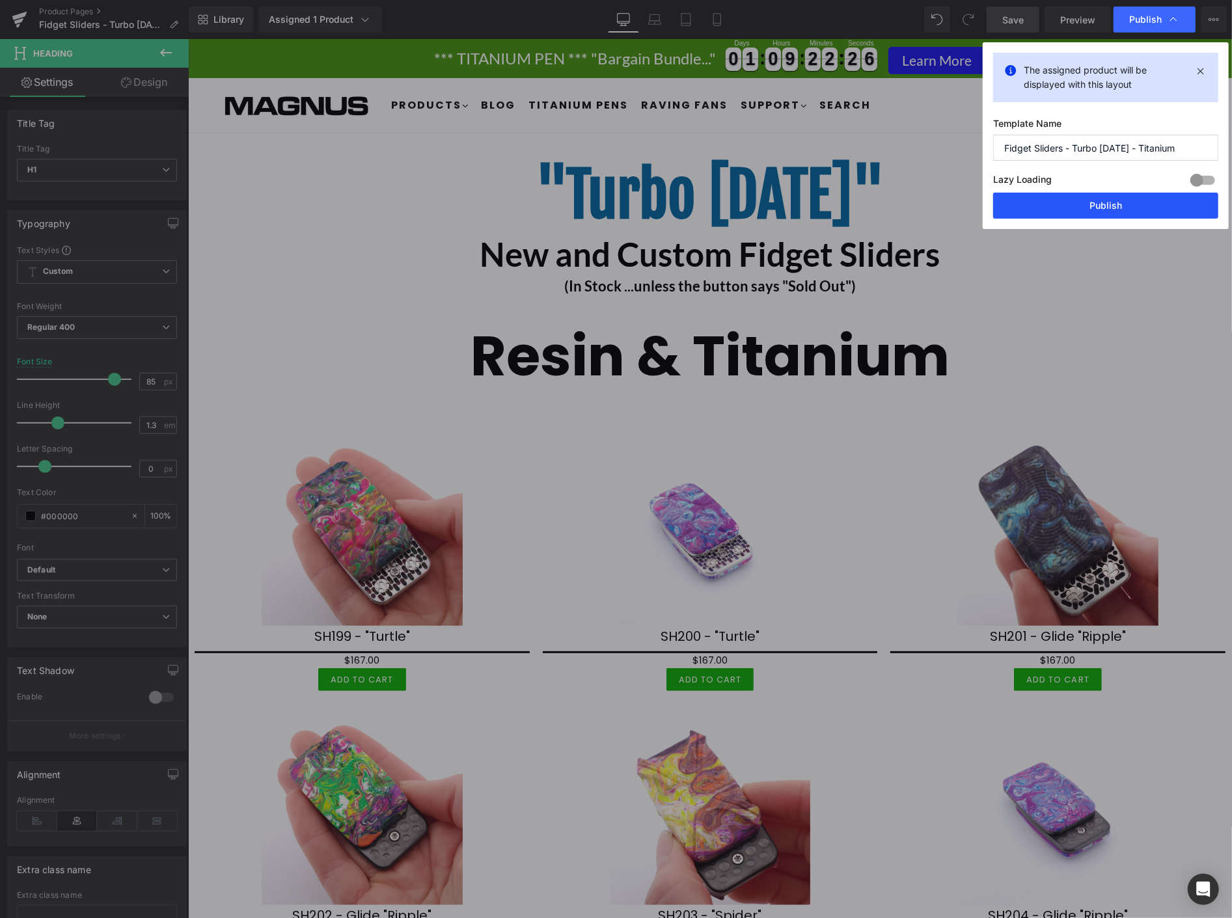
click at [1133, 209] on button "Publish" at bounding box center [1105, 206] width 225 height 26
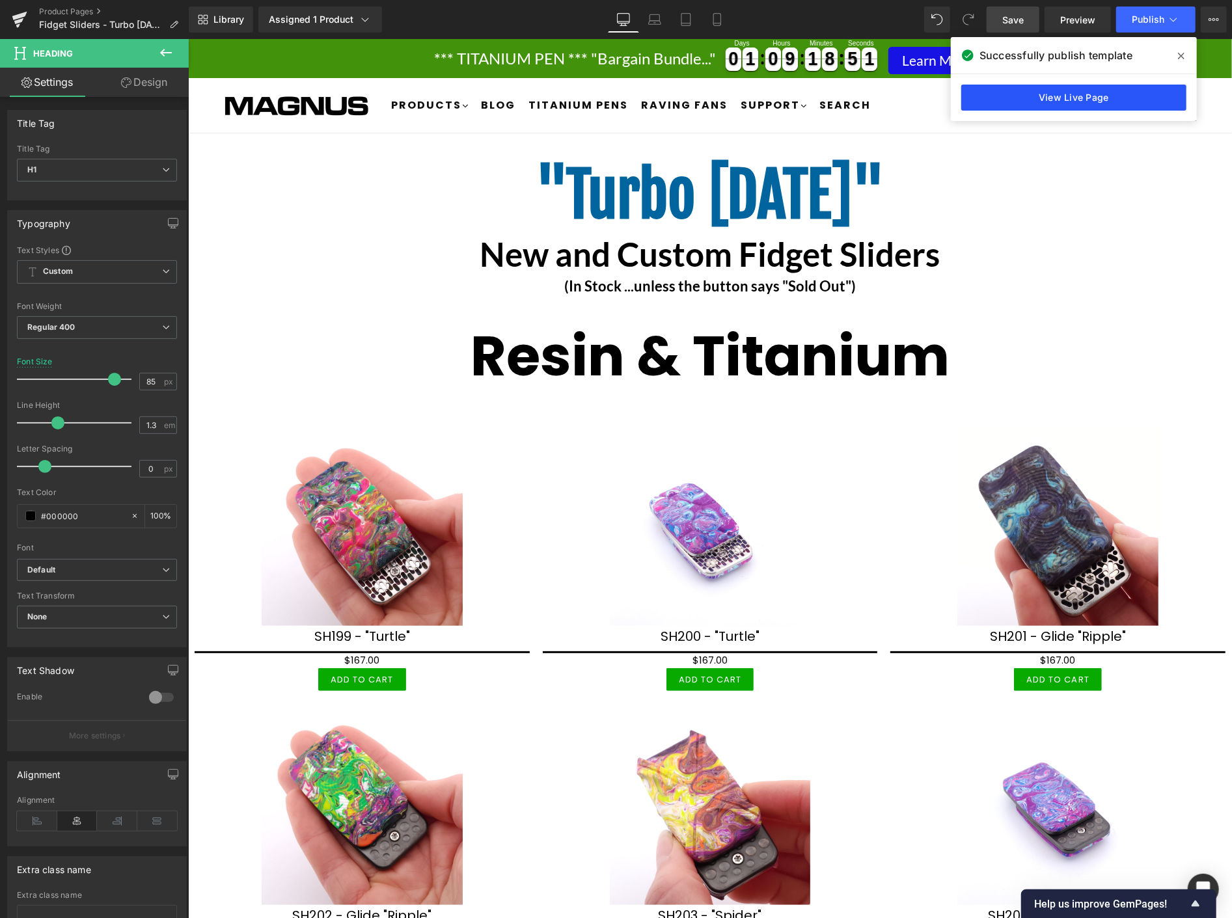
click at [1048, 99] on link "View Live Page" at bounding box center [1073, 98] width 225 height 26
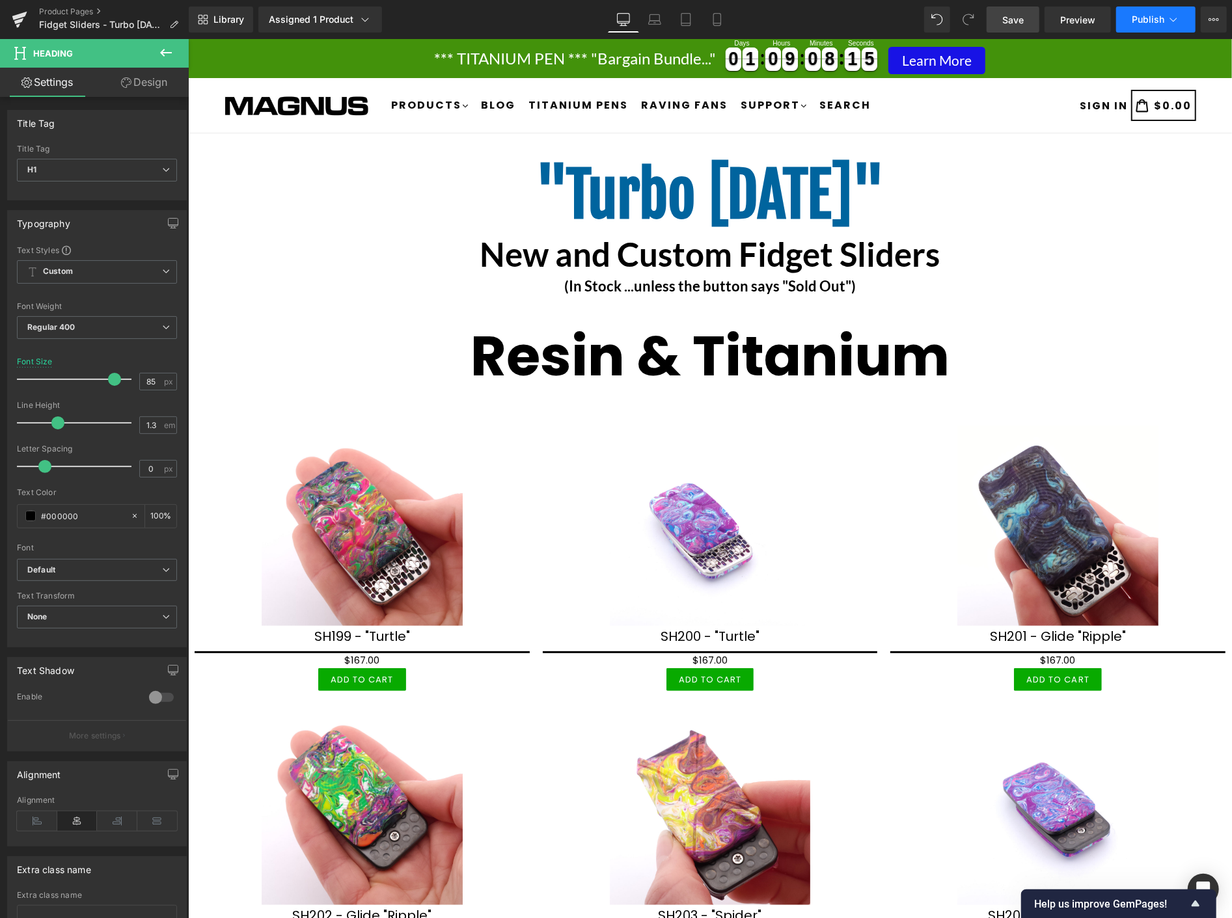
click at [1150, 25] on button "Publish" at bounding box center [1155, 20] width 79 height 26
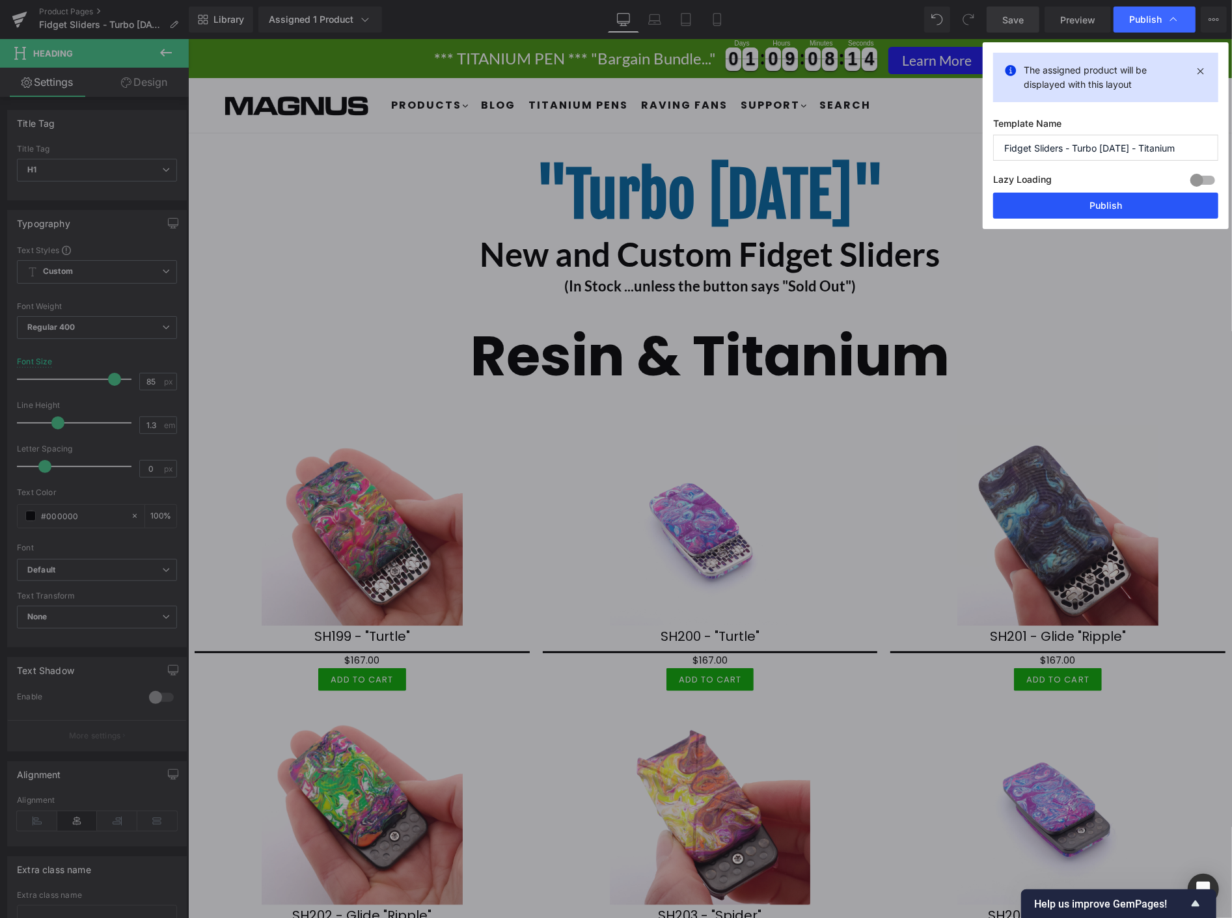
click at [1127, 206] on button "Publish" at bounding box center [1105, 206] width 225 height 26
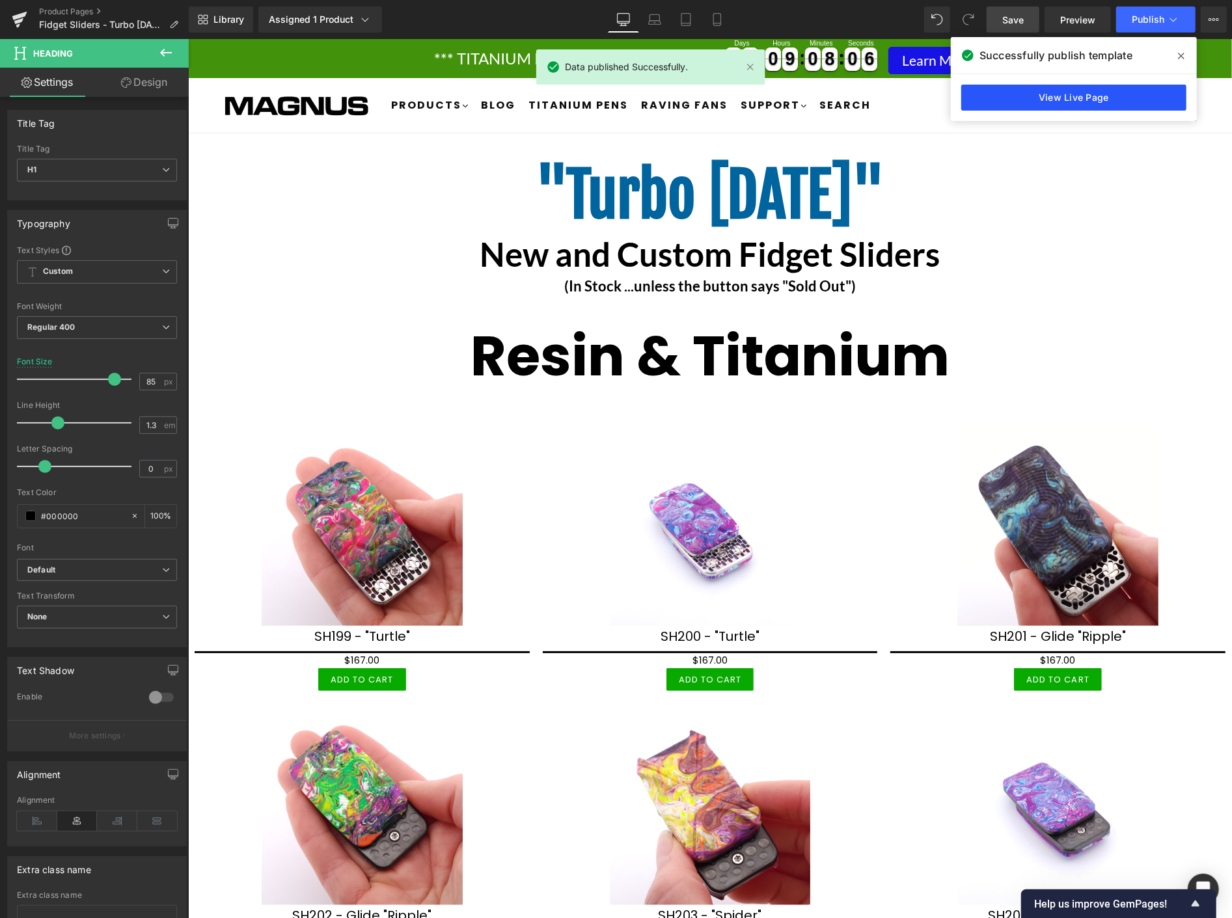
click at [1092, 109] on link "View Live Page" at bounding box center [1073, 98] width 225 height 26
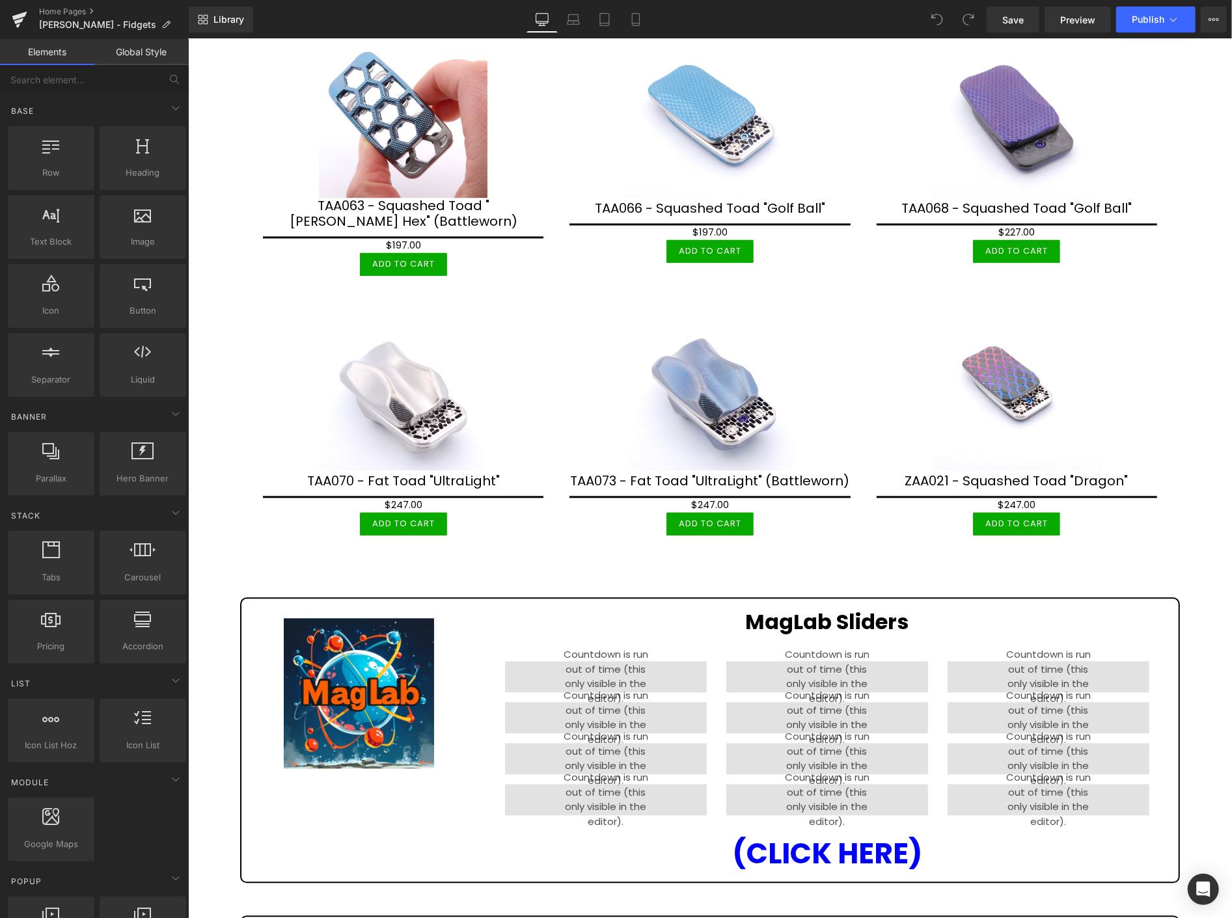
scroll to position [1807, 0]
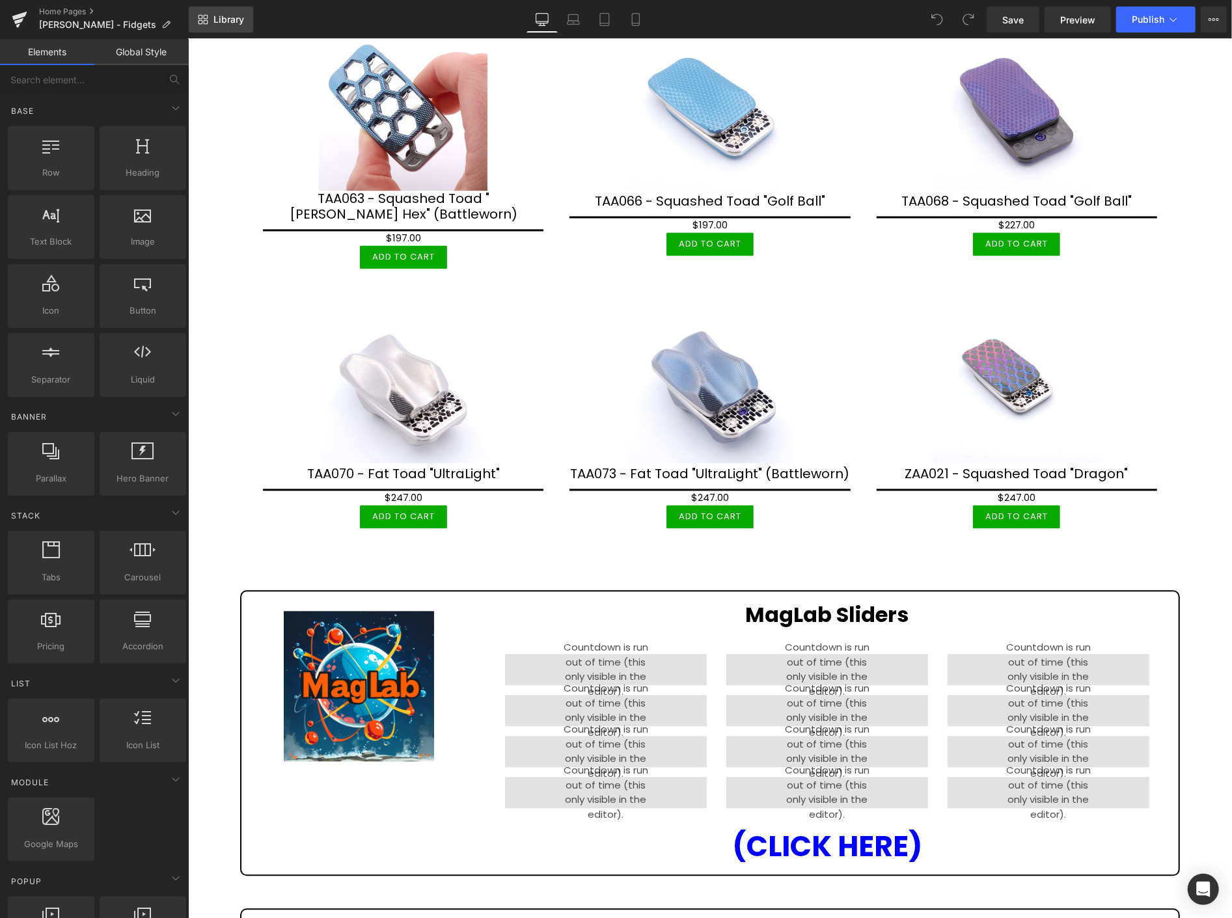
click at [225, 20] on span "Library" at bounding box center [228, 20] width 31 height 12
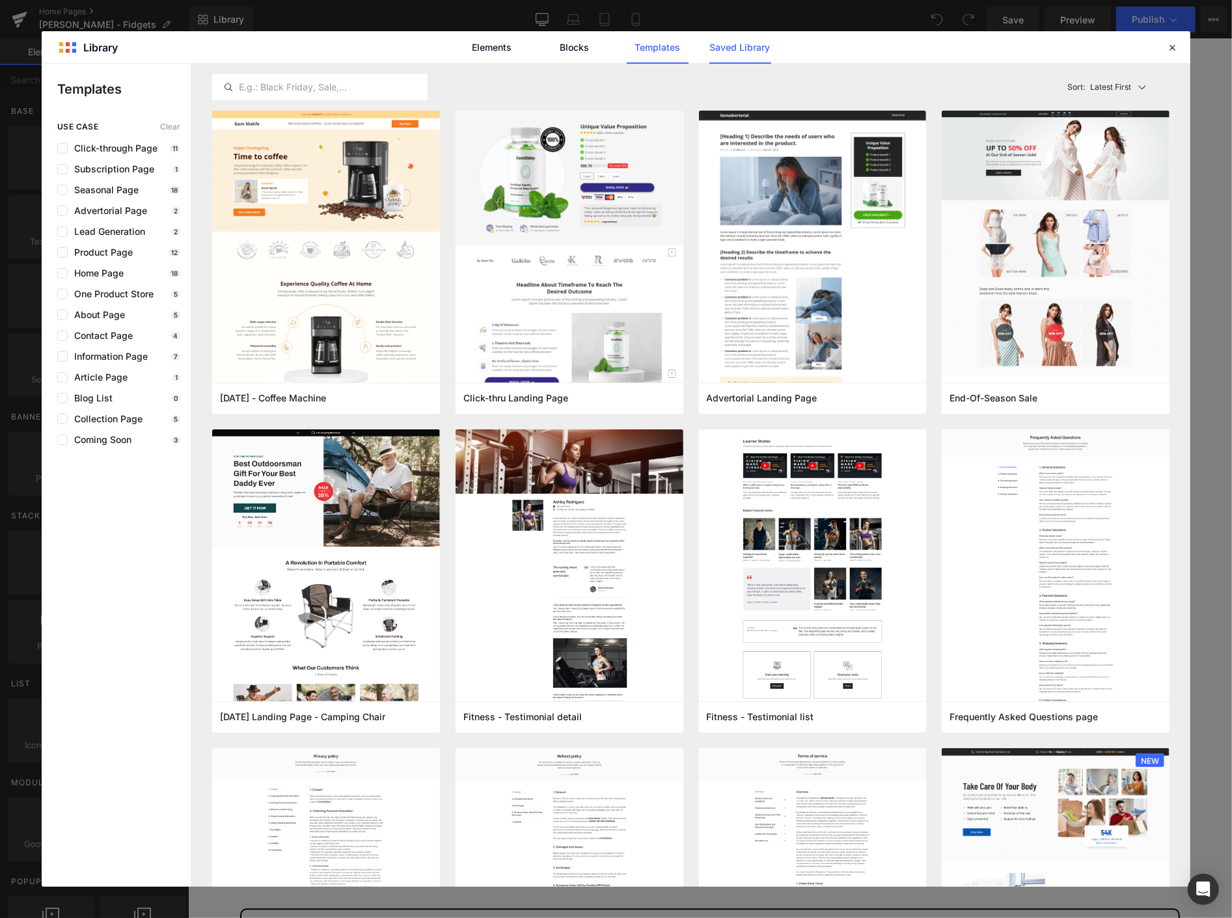
click at [728, 42] on link "Saved Library" at bounding box center [740, 47] width 62 height 33
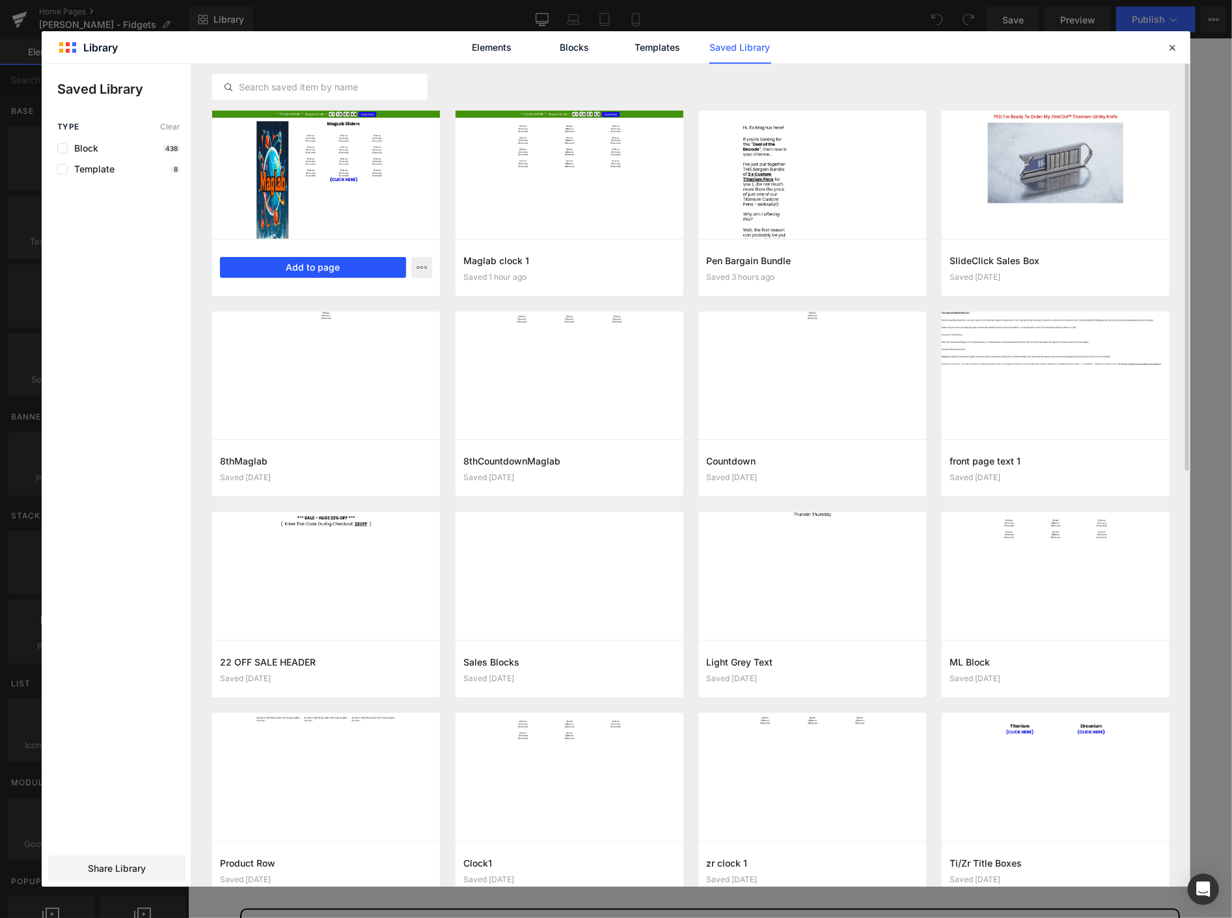
click at [320, 264] on button "Add to page" at bounding box center [313, 267] width 186 height 21
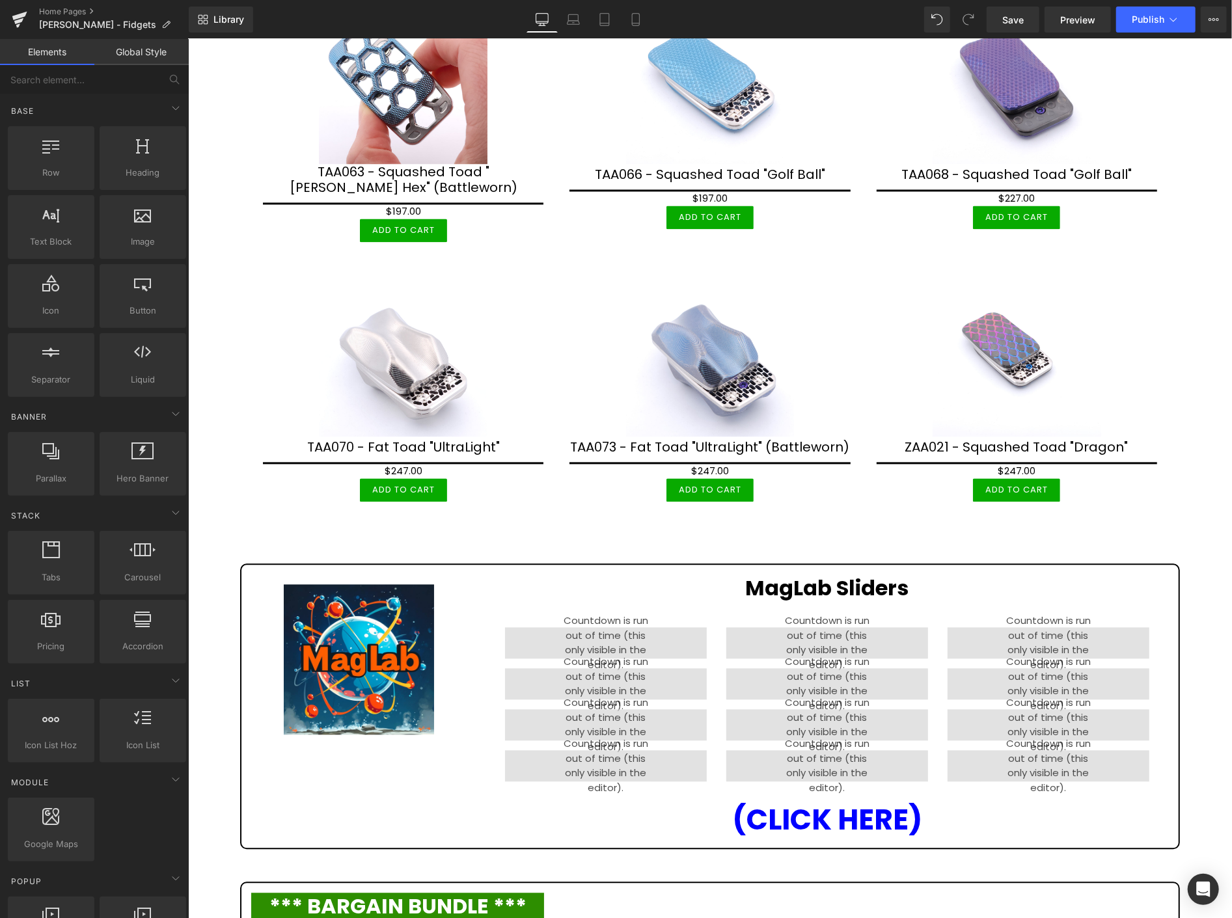
scroll to position [1806, 0]
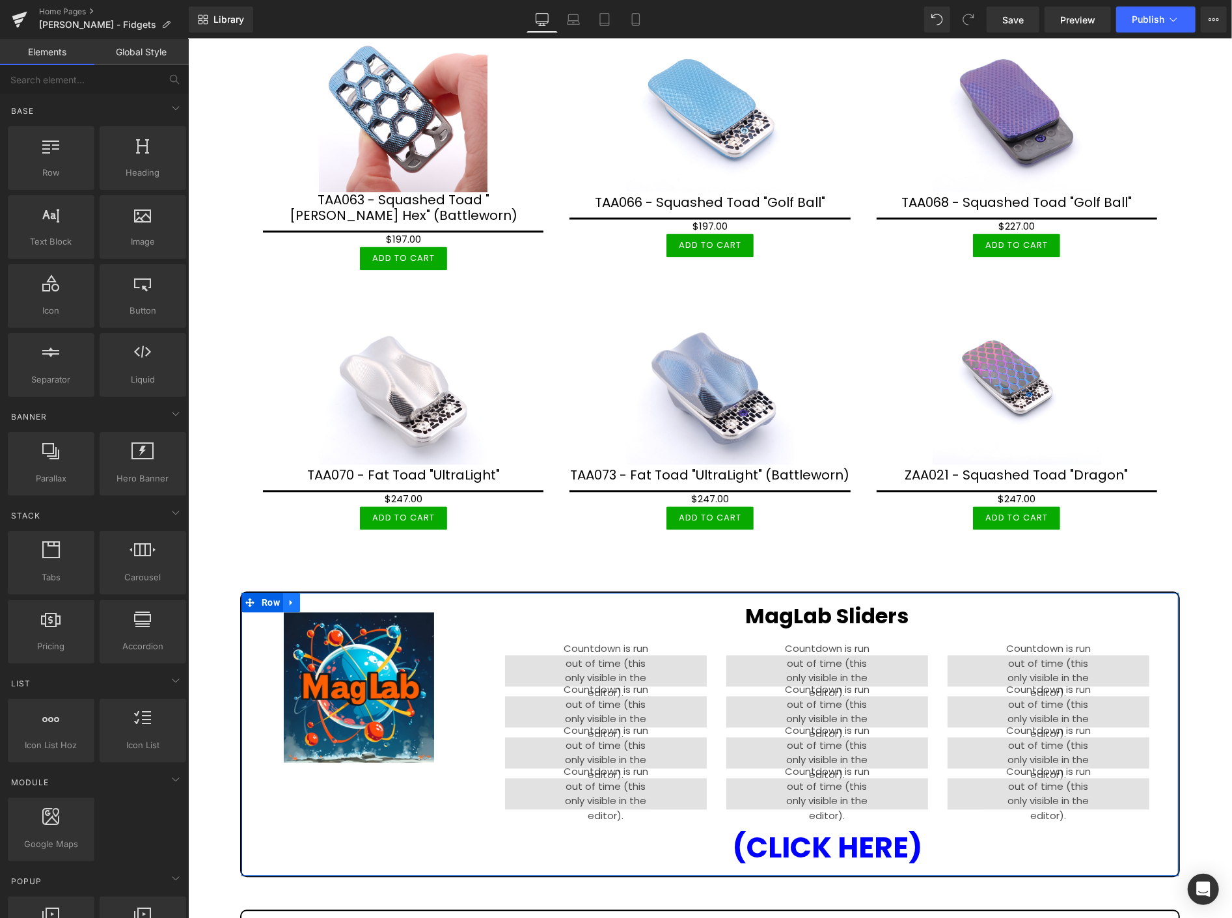
click at [289, 599] on icon at bounding box center [290, 602] width 3 height 6
click at [325, 598] on icon at bounding box center [324, 602] width 9 height 9
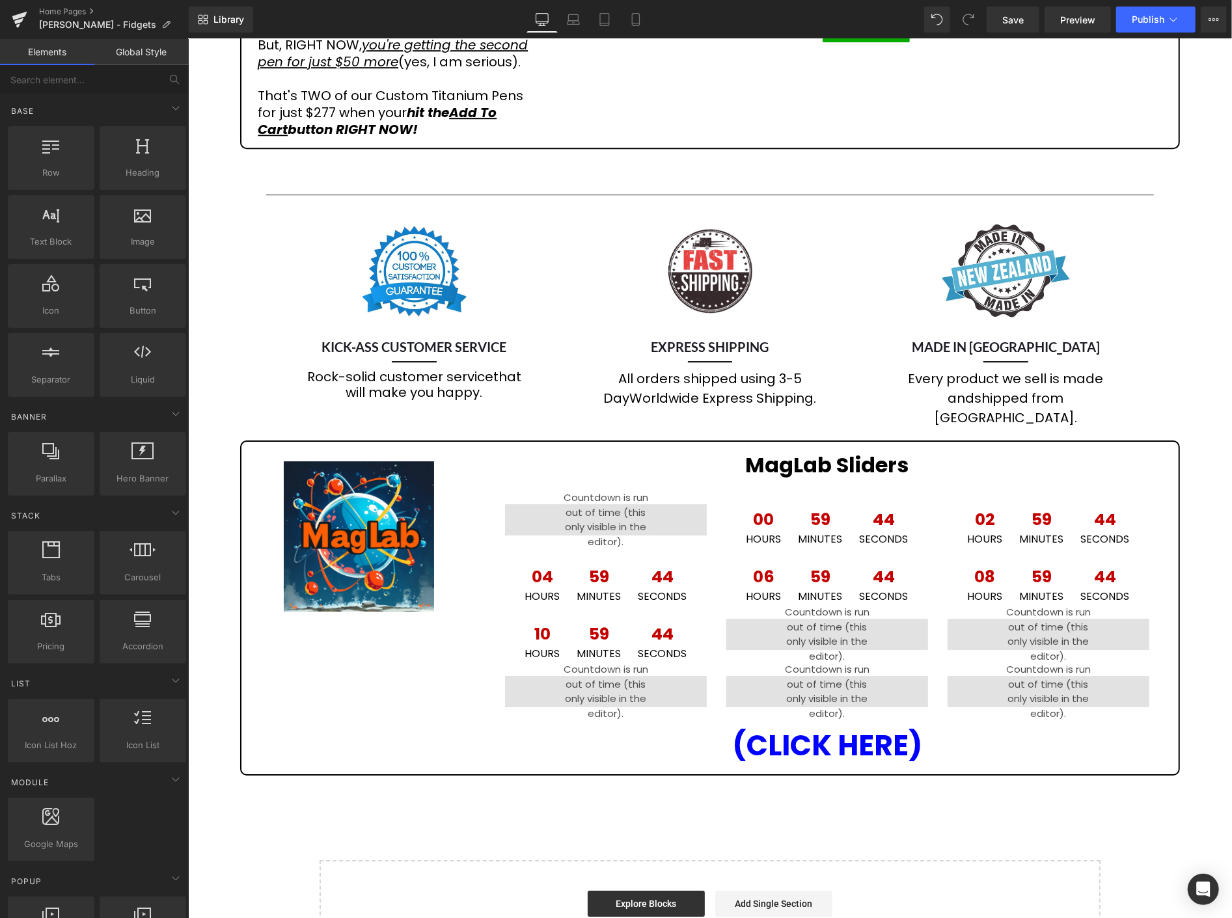
scroll to position [2891, 0]
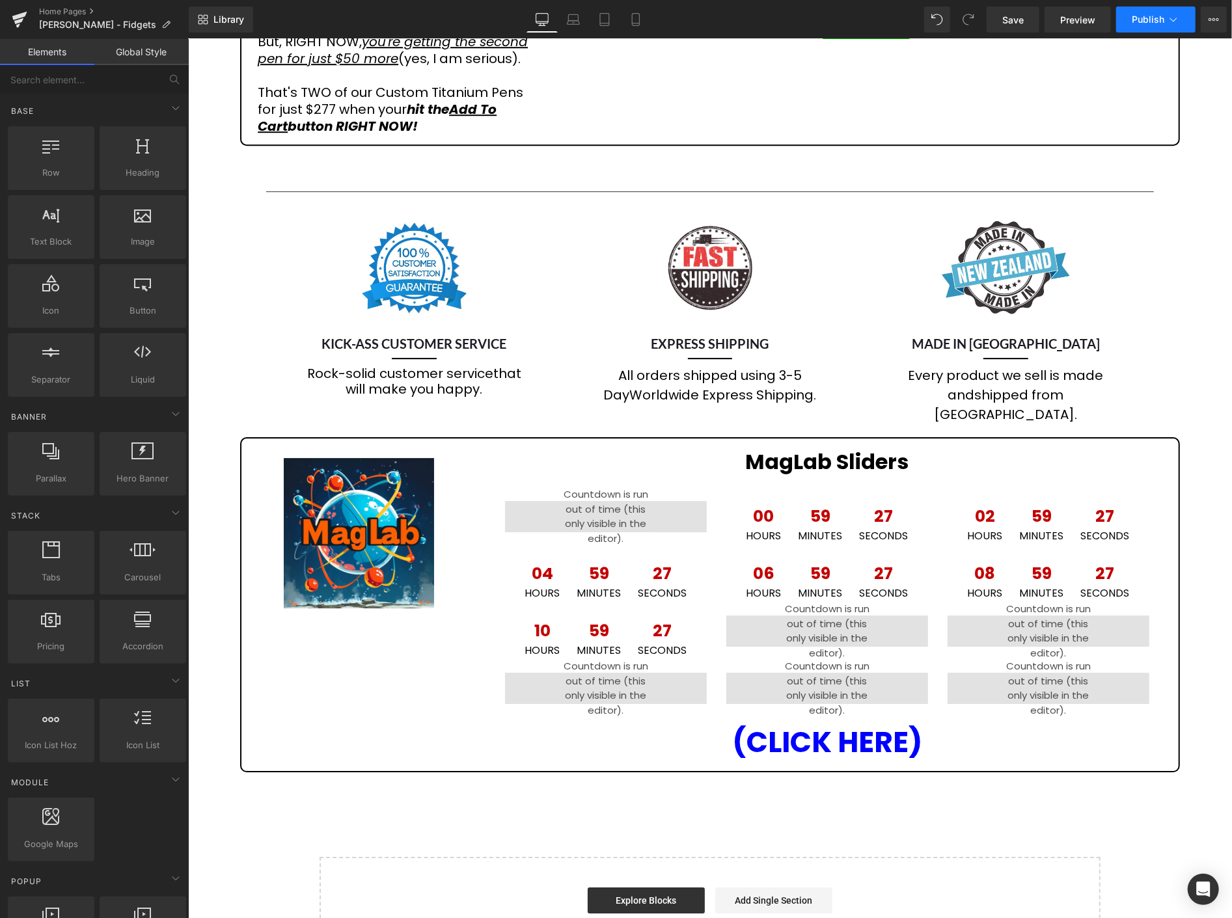
click at [1146, 20] on span "Publish" at bounding box center [1148, 19] width 33 height 10
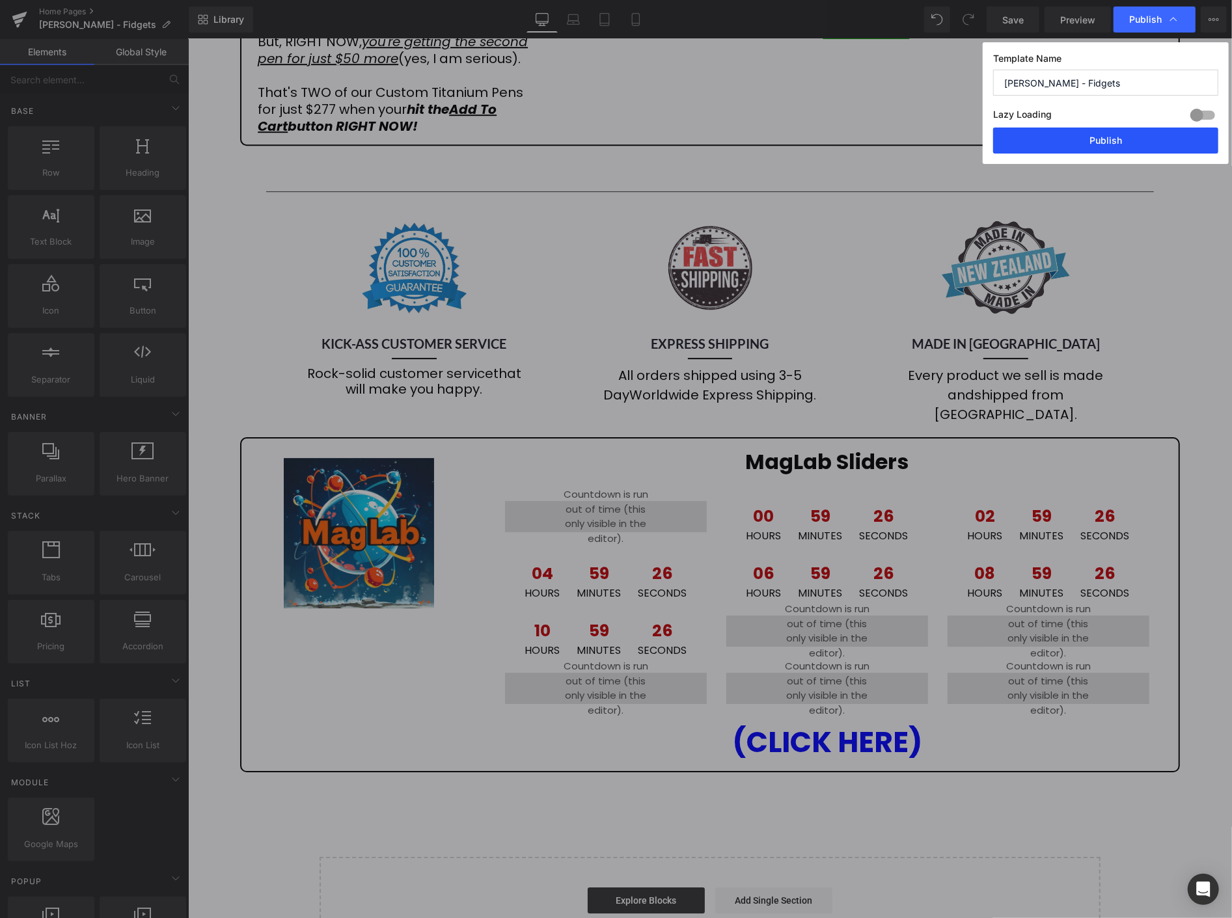
drag, startPoint x: 1126, startPoint y: 141, endPoint x: 1020, endPoint y: 117, distance: 108.1
click at [1126, 141] on button "Publish" at bounding box center [1105, 141] width 225 height 26
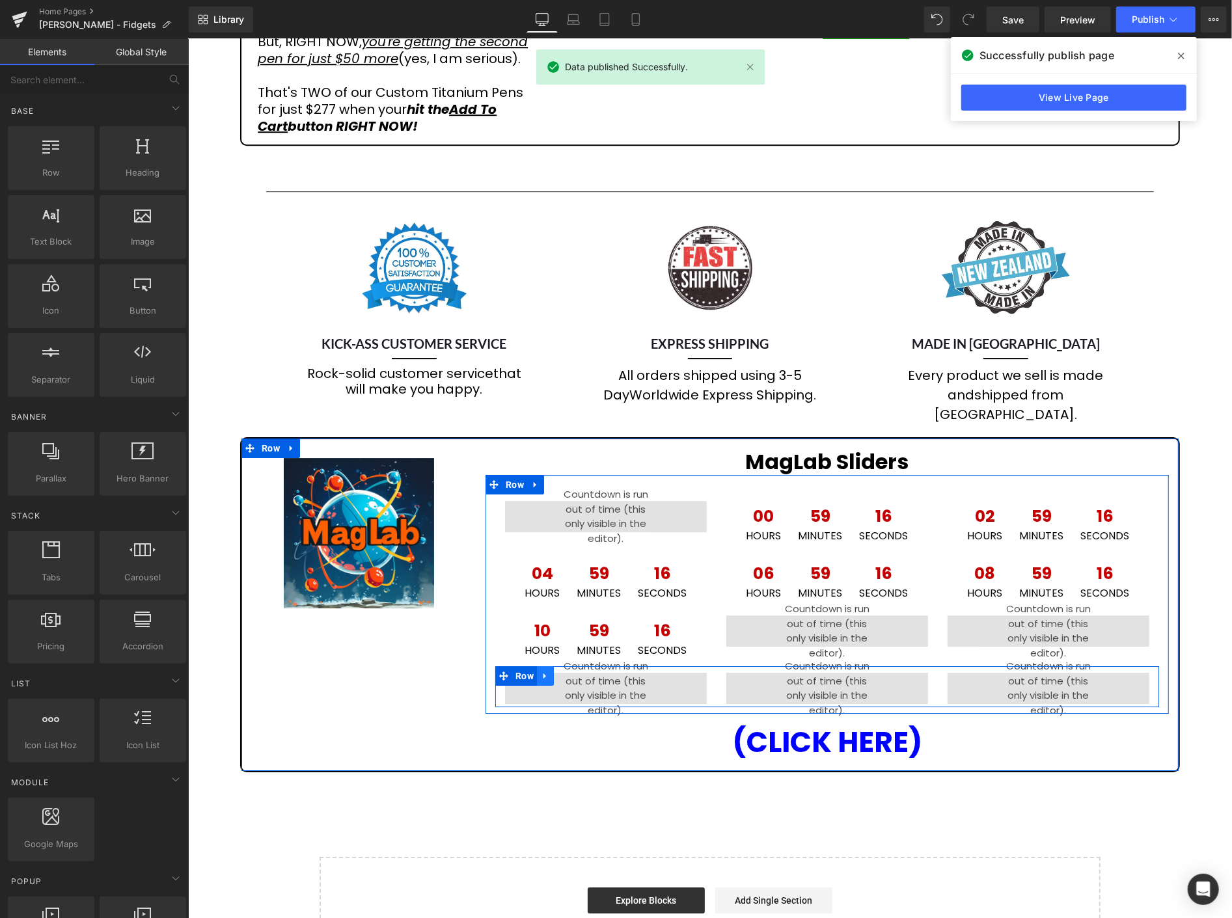
click at [543, 671] on icon at bounding box center [544, 676] width 9 height 10
click at [579, 671] on icon at bounding box center [578, 675] width 9 height 9
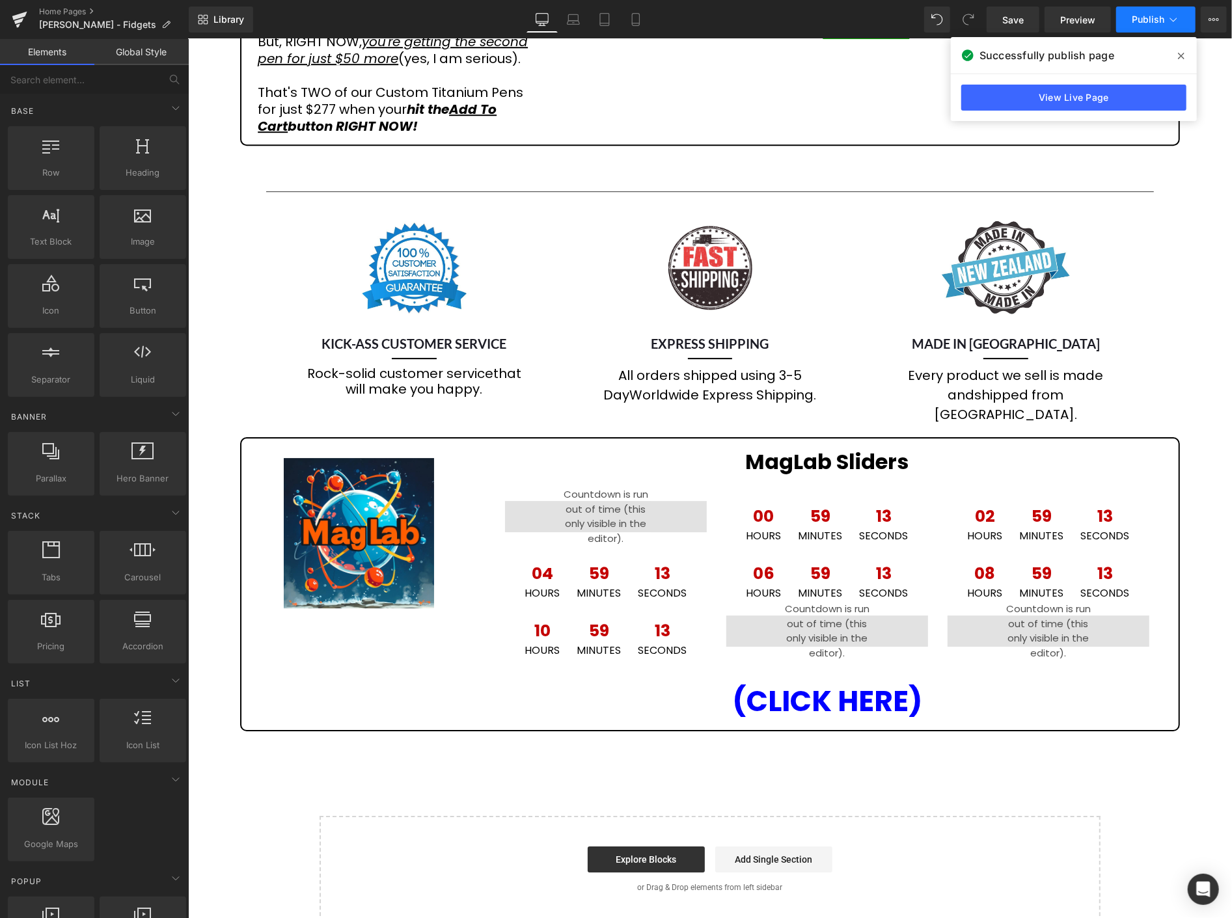
click at [1149, 20] on span "Publish" at bounding box center [1148, 19] width 33 height 10
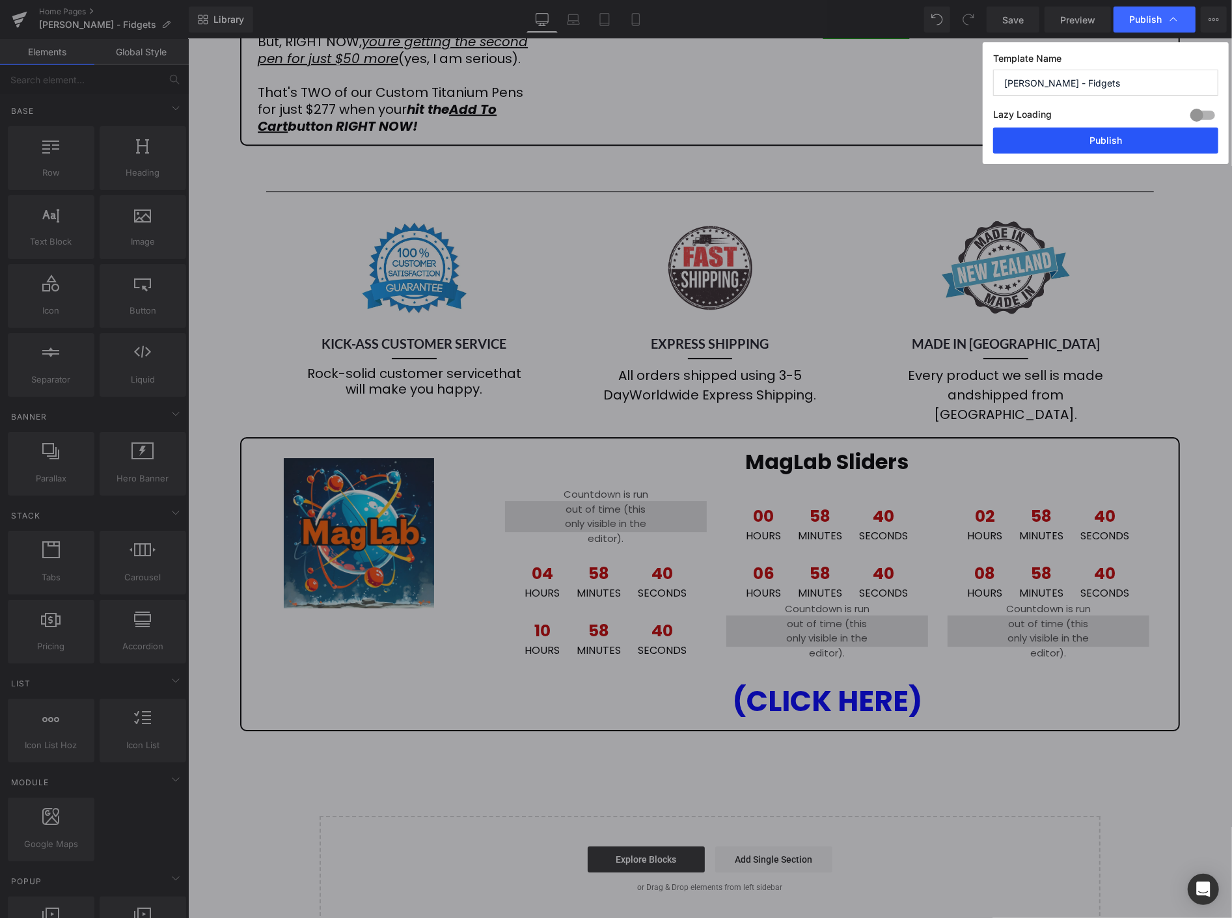
drag, startPoint x: 1110, startPoint y: 142, endPoint x: 921, endPoint y: 102, distance: 192.2
click at [1110, 141] on button "Publish" at bounding box center [1105, 141] width 225 height 26
